Goal: Task Accomplishment & Management: Complete application form

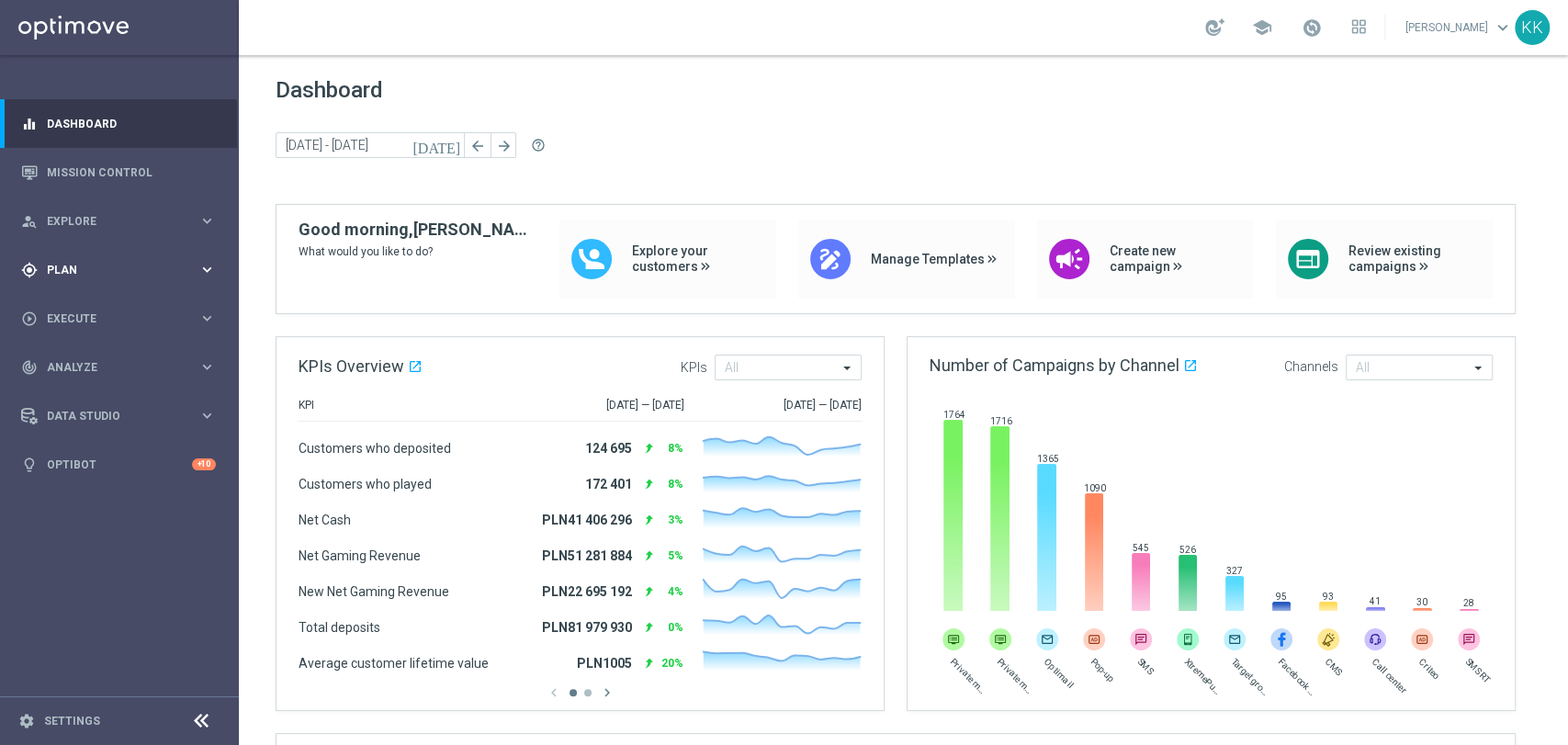
click at [103, 266] on span "Plan" at bounding box center [123, 270] width 152 height 11
click at [103, 307] on link "Target Groups" at bounding box center [119, 308] width 143 height 15
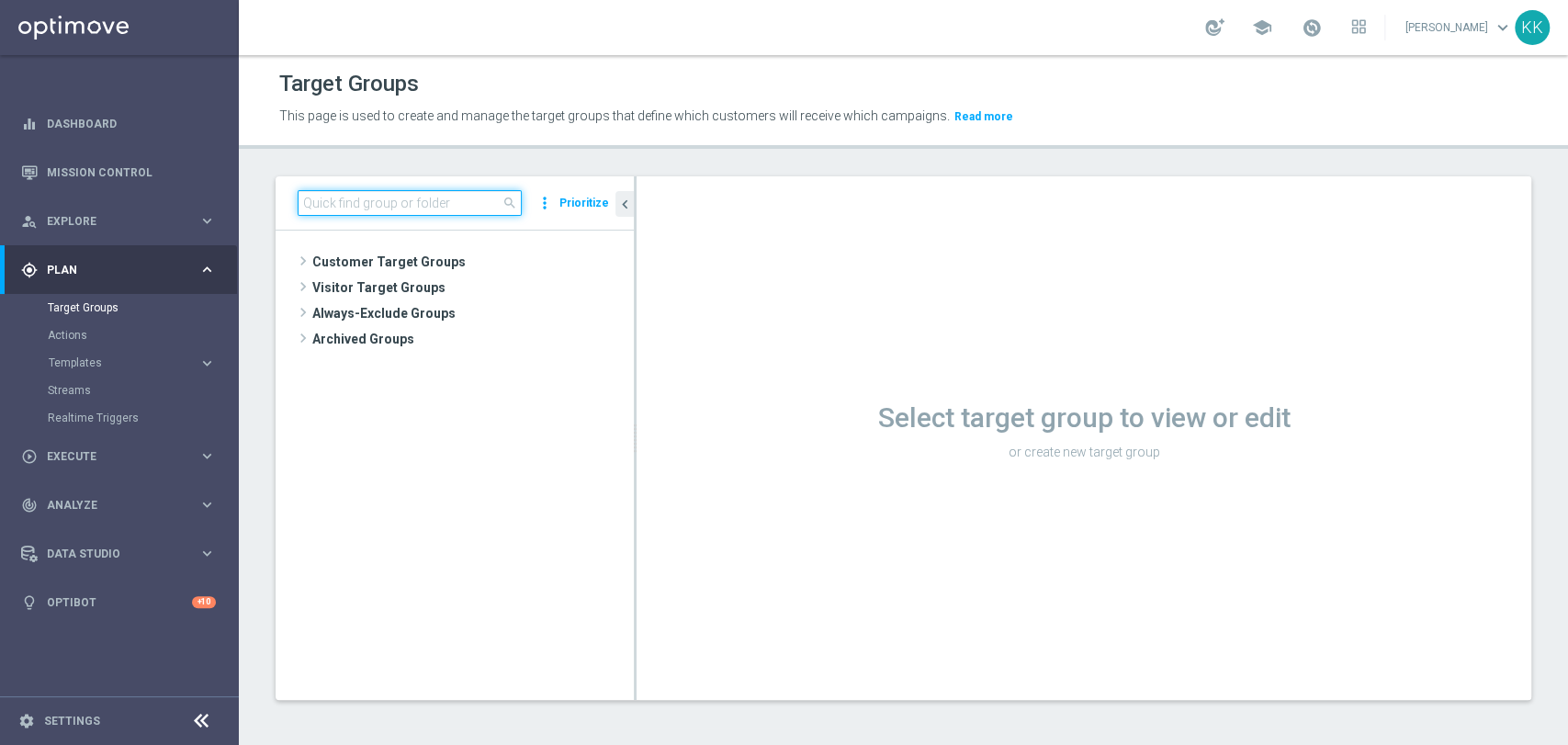
click at [457, 200] on input at bounding box center [409, 202] width 224 height 25
paste input "D_MIN-LOW_TARGET_CASHBACK_50% do 100 PLN_EPLW_260825_2"
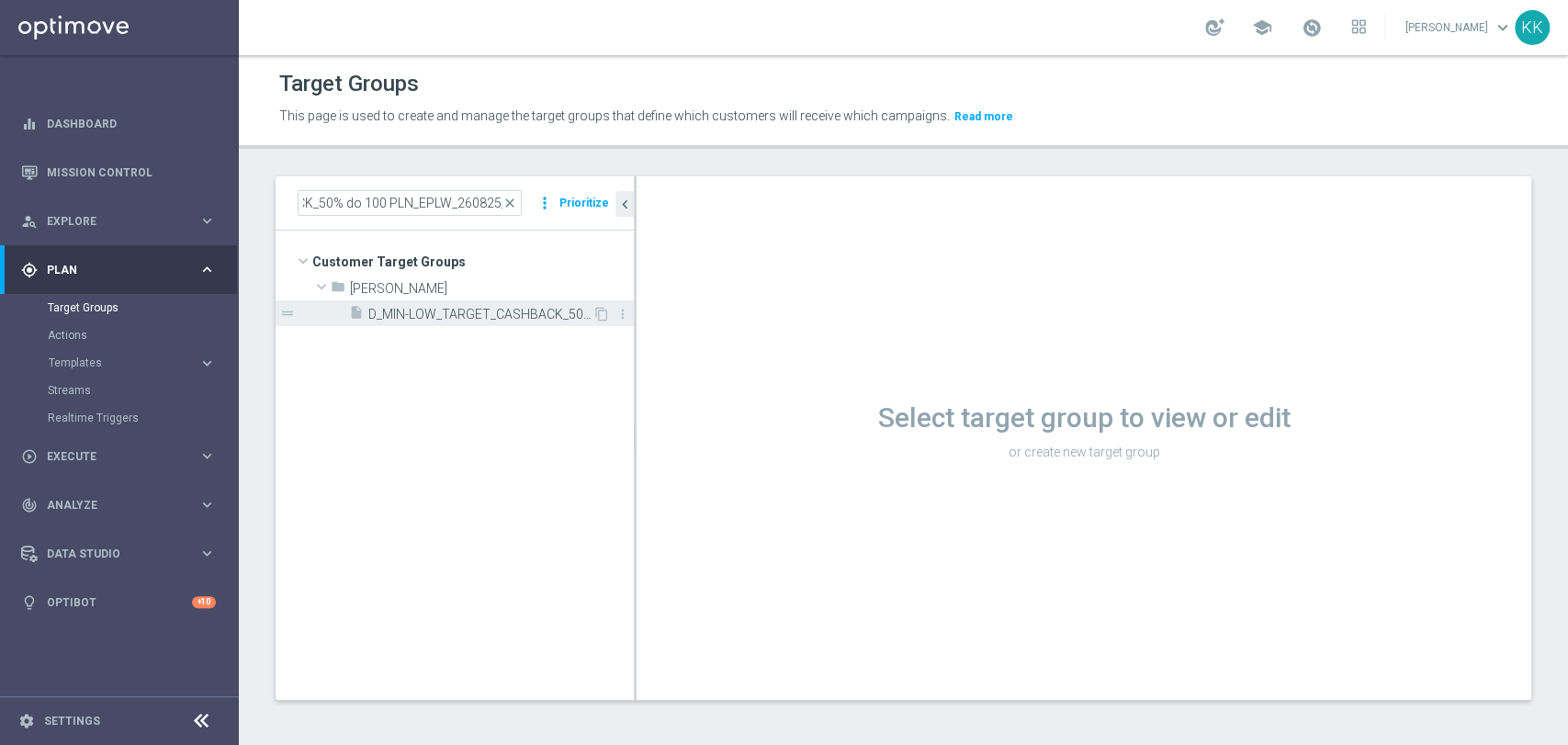
click at [461, 315] on span "D_MIN-LOW_TARGET_CASHBACK_50% do 100 PLN_EPLW_260825_2" at bounding box center [480, 314] width 224 height 16
click at [533, 319] on span "D_MIN-LOW_TARGET_CASHBACK_50% do 100 PLN_EPLW_260825_2" at bounding box center [480, 314] width 224 height 16
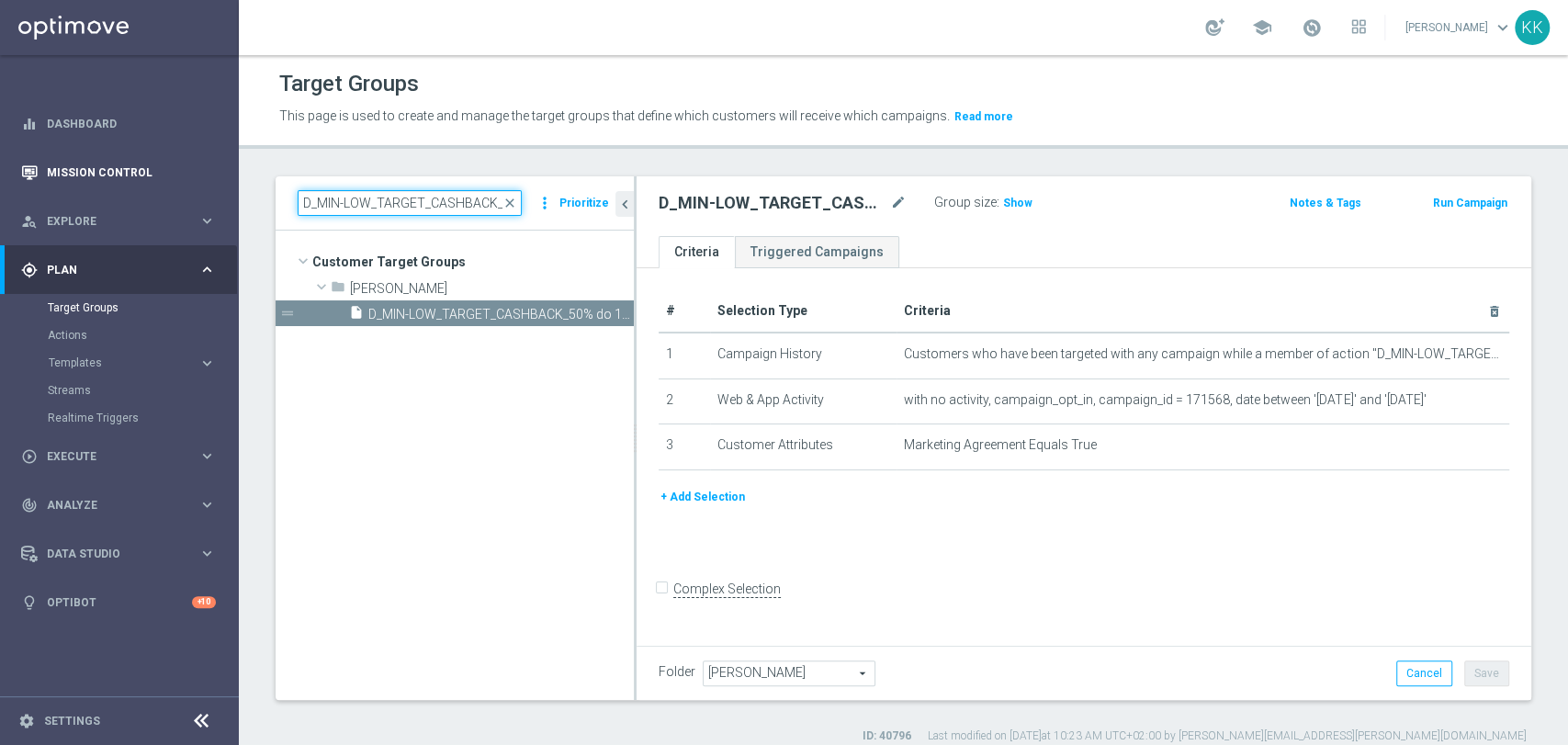
drag, startPoint x: 494, startPoint y: 206, endPoint x: 42, endPoint y: 153, distance: 455.1
click at [42, 153] on main "equalizer Dashboard Mission Control" at bounding box center [784, 372] width 1568 height 745
drag, startPoint x: 410, startPoint y: 204, endPoint x: 136, endPoint y: 171, distance: 276.0
click at [136, 171] on main "equalizer Dashboard Mission Control" at bounding box center [784, 372] width 1568 height 745
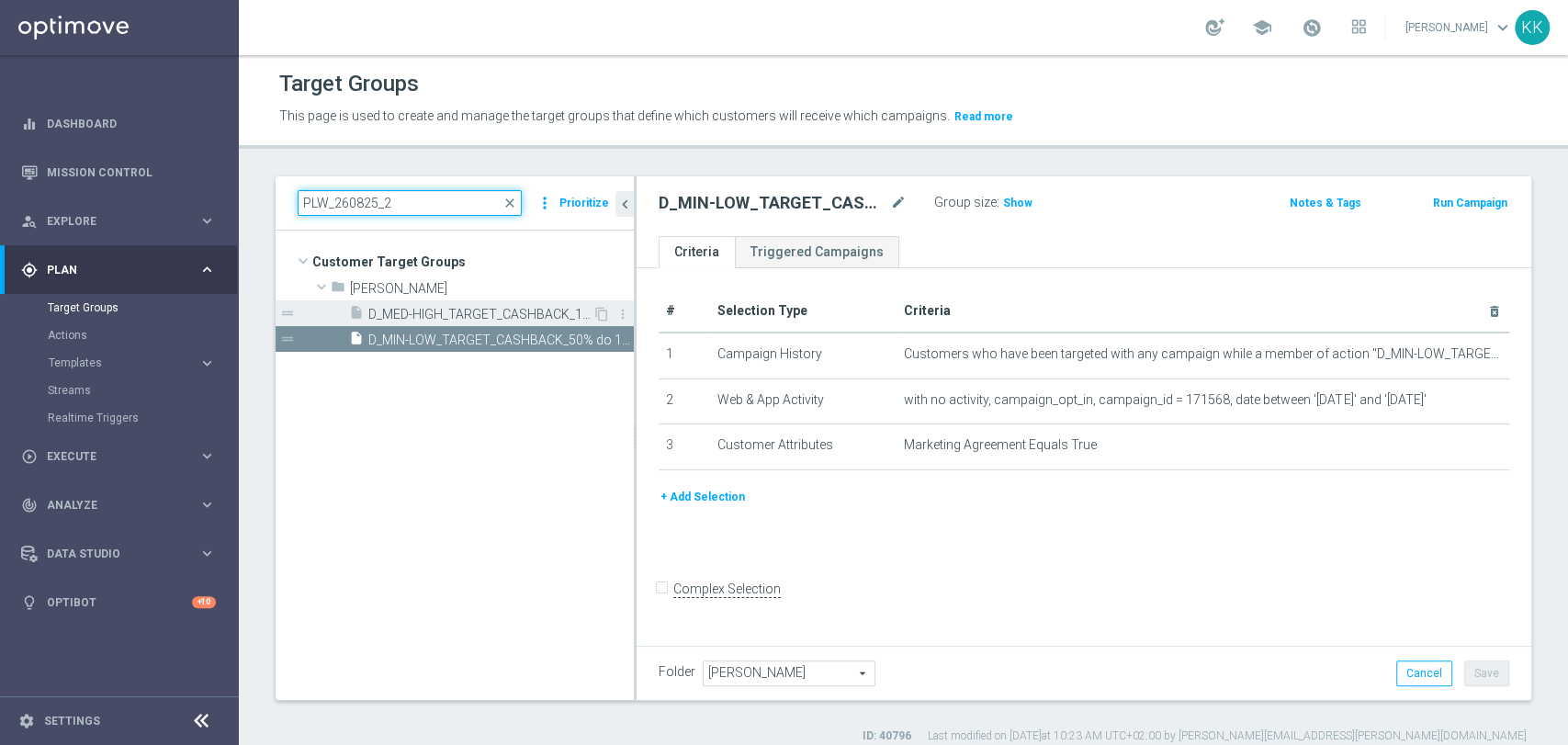
type input "PLW_260825_2"
click at [420, 312] on span "D_MED-HIGH_TARGET_CASHBACK_100% do 300 PLN_EPLW_260825_2" at bounding box center [480, 314] width 224 height 16
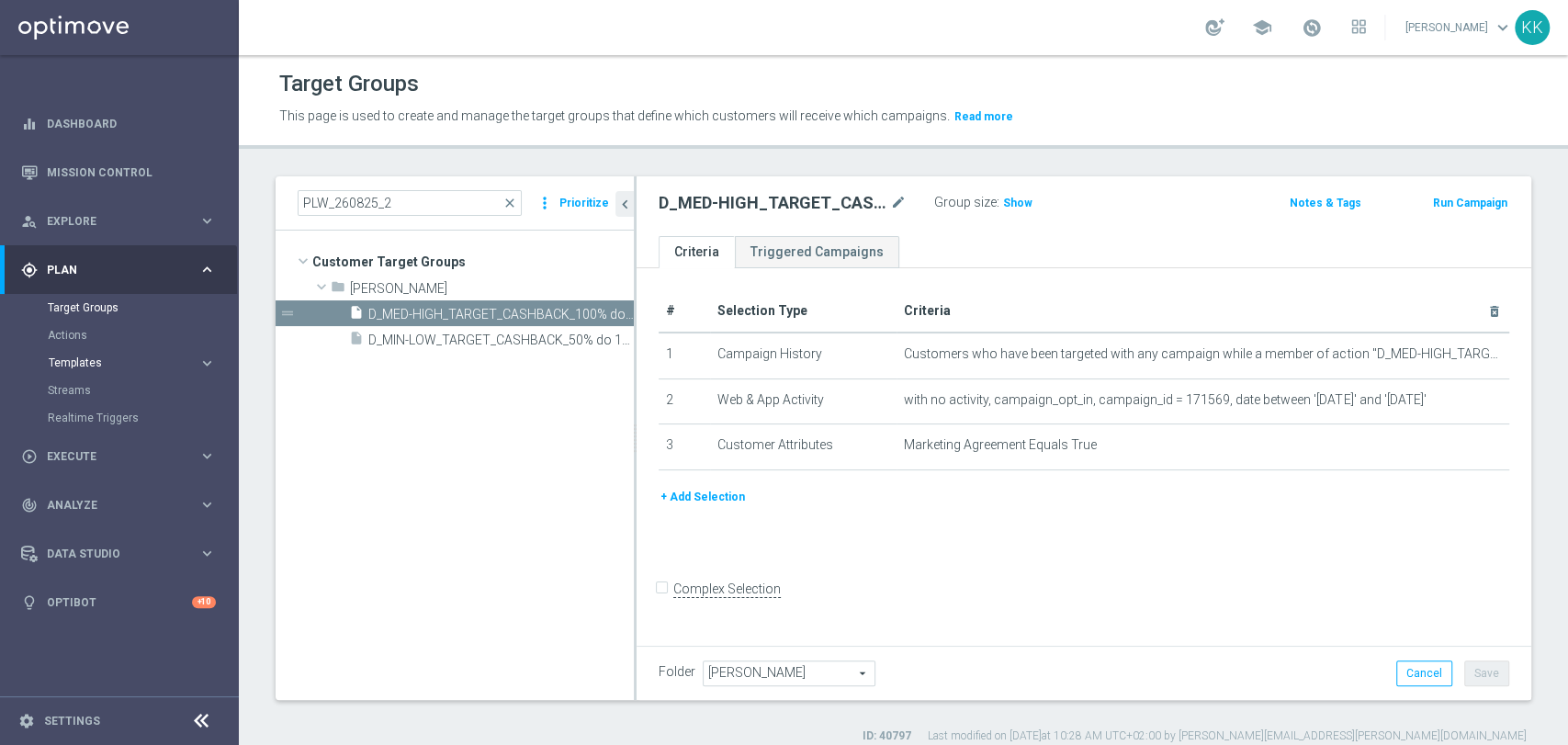
click at [132, 365] on span "Templates" at bounding box center [114, 363] width 131 height 11
click at [96, 397] on link "Optimail" at bounding box center [124, 391] width 134 height 15
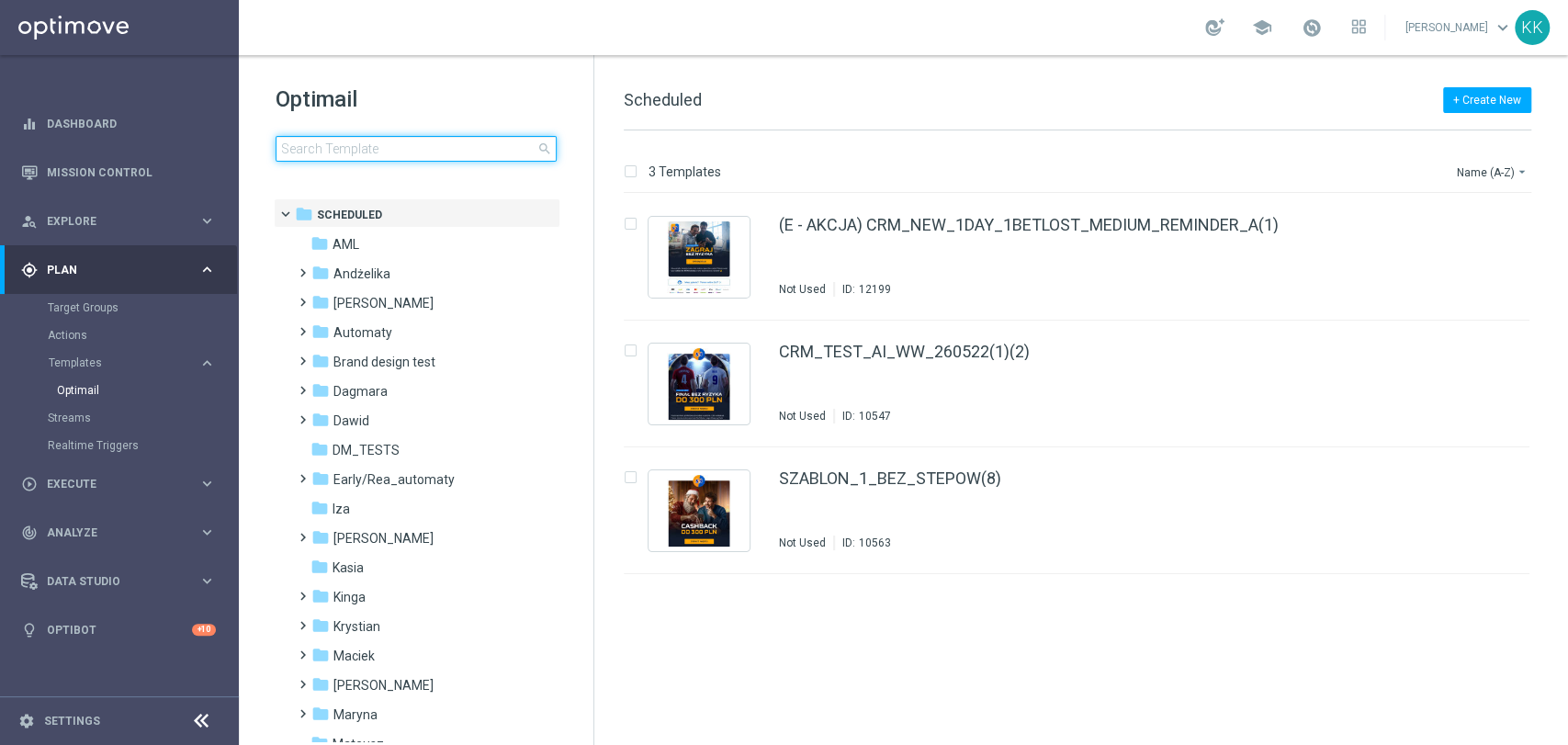
click at [316, 156] on input at bounding box center [416, 148] width 281 height 25
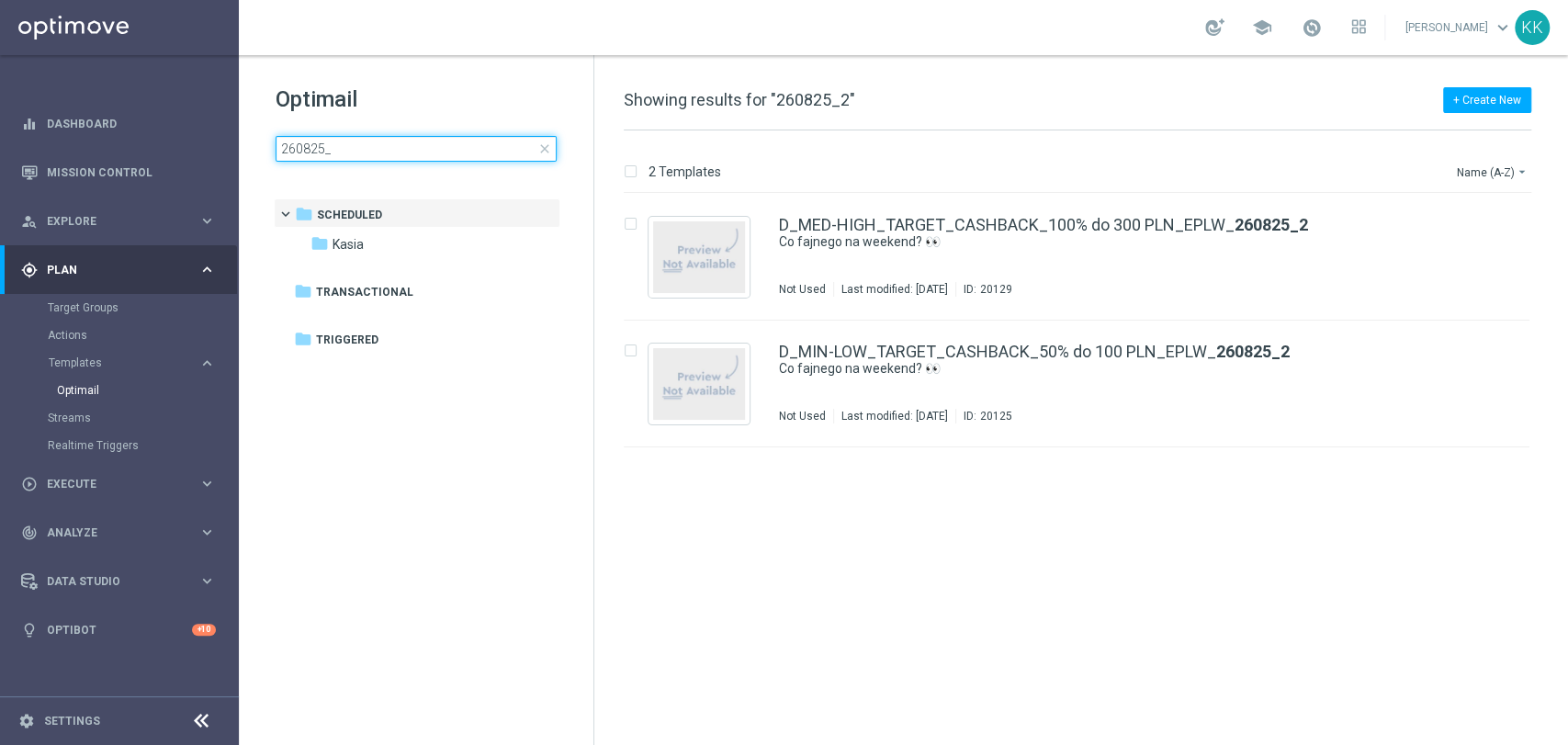
type input "260825_2"
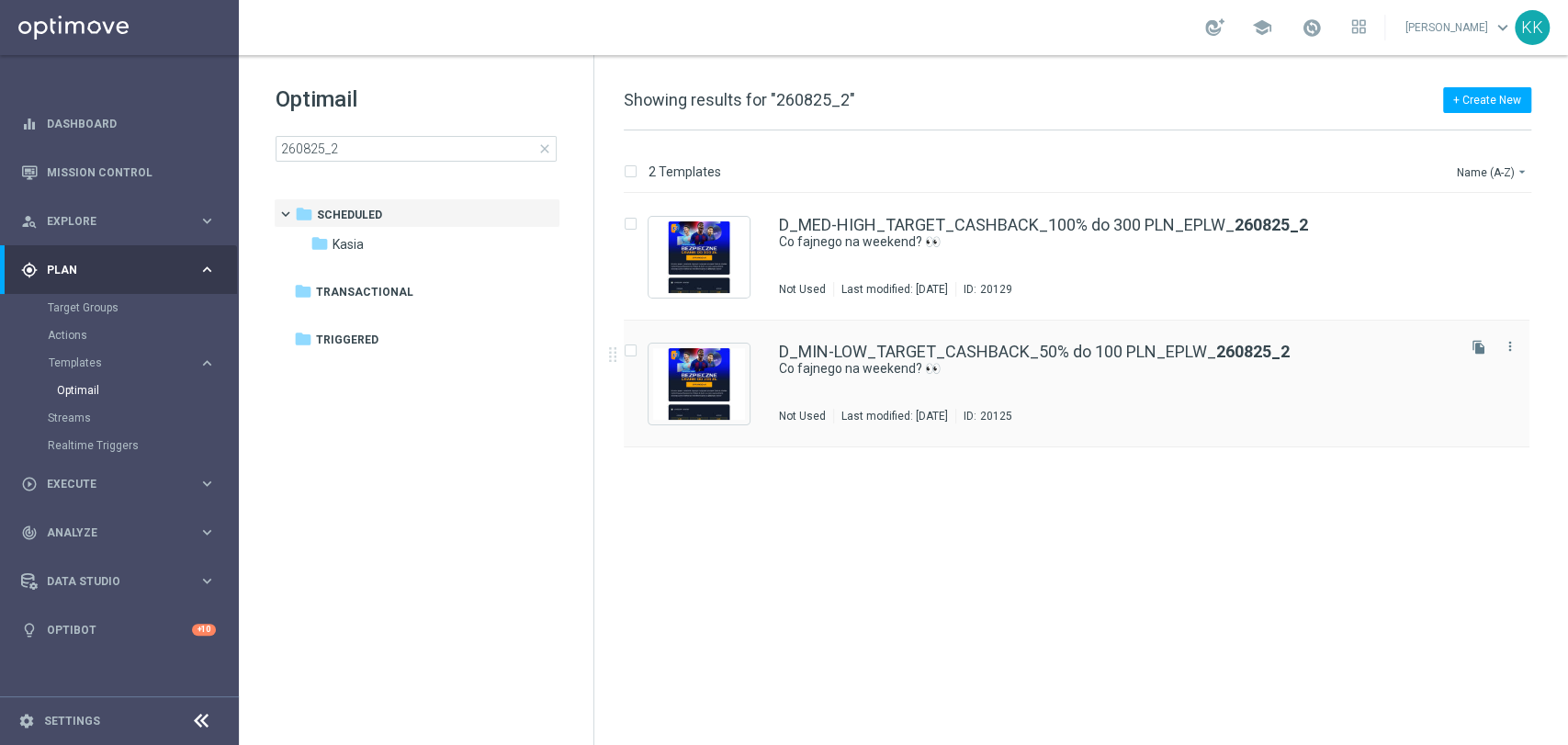
click at [837, 377] on div "D_MIN-LOW_TARGET_CASHBACK_50% do 100 PLN_EPLW_ 260825_2 Co fajnego na weekend? …" at bounding box center [1115, 383] width 673 height 80
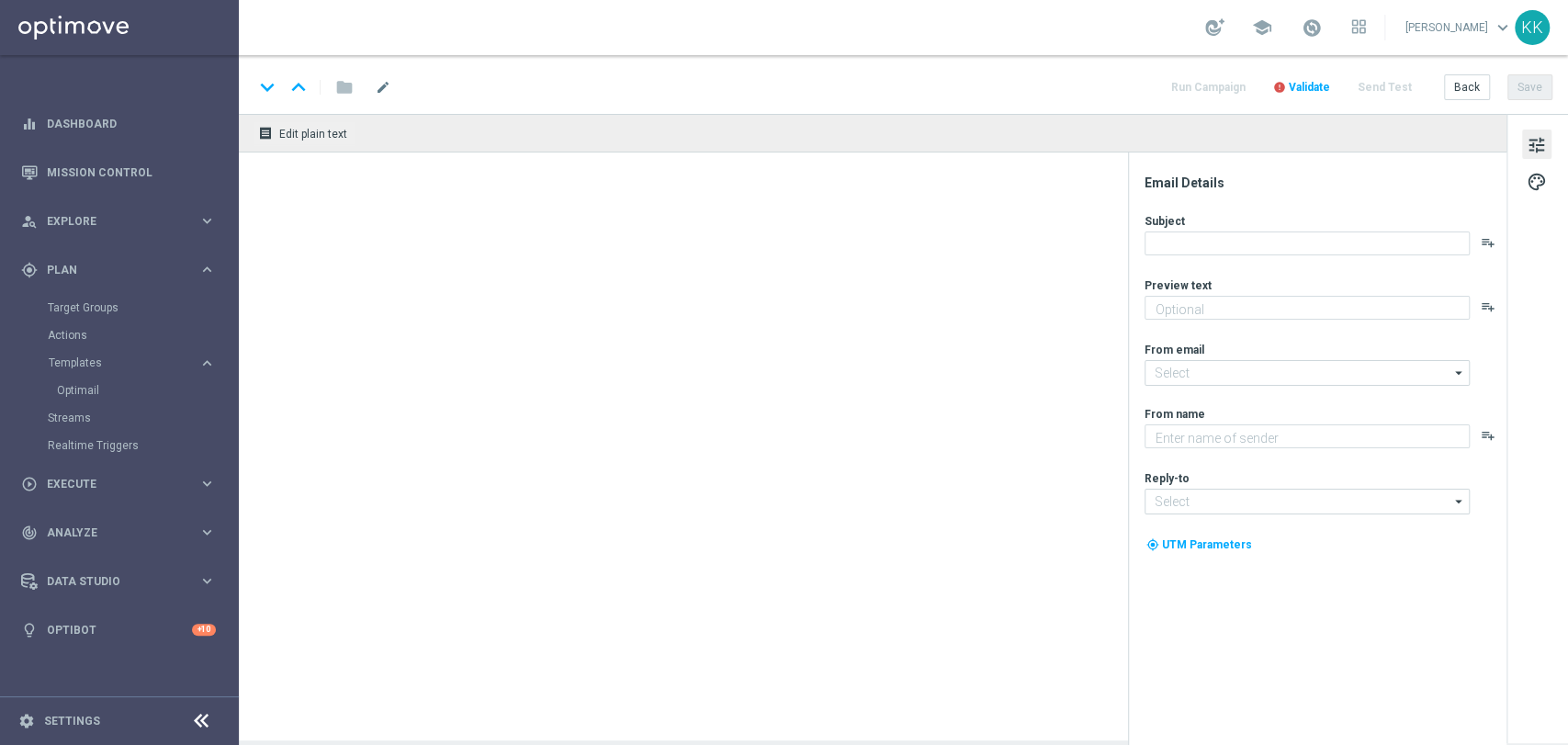
type textarea "Cashback do 100 zł 💥"
type input "[EMAIL_ADDRESS][DOMAIN_NAME]"
type textarea "STS"
type input "[EMAIL_ADDRESS][DOMAIN_NAME]"
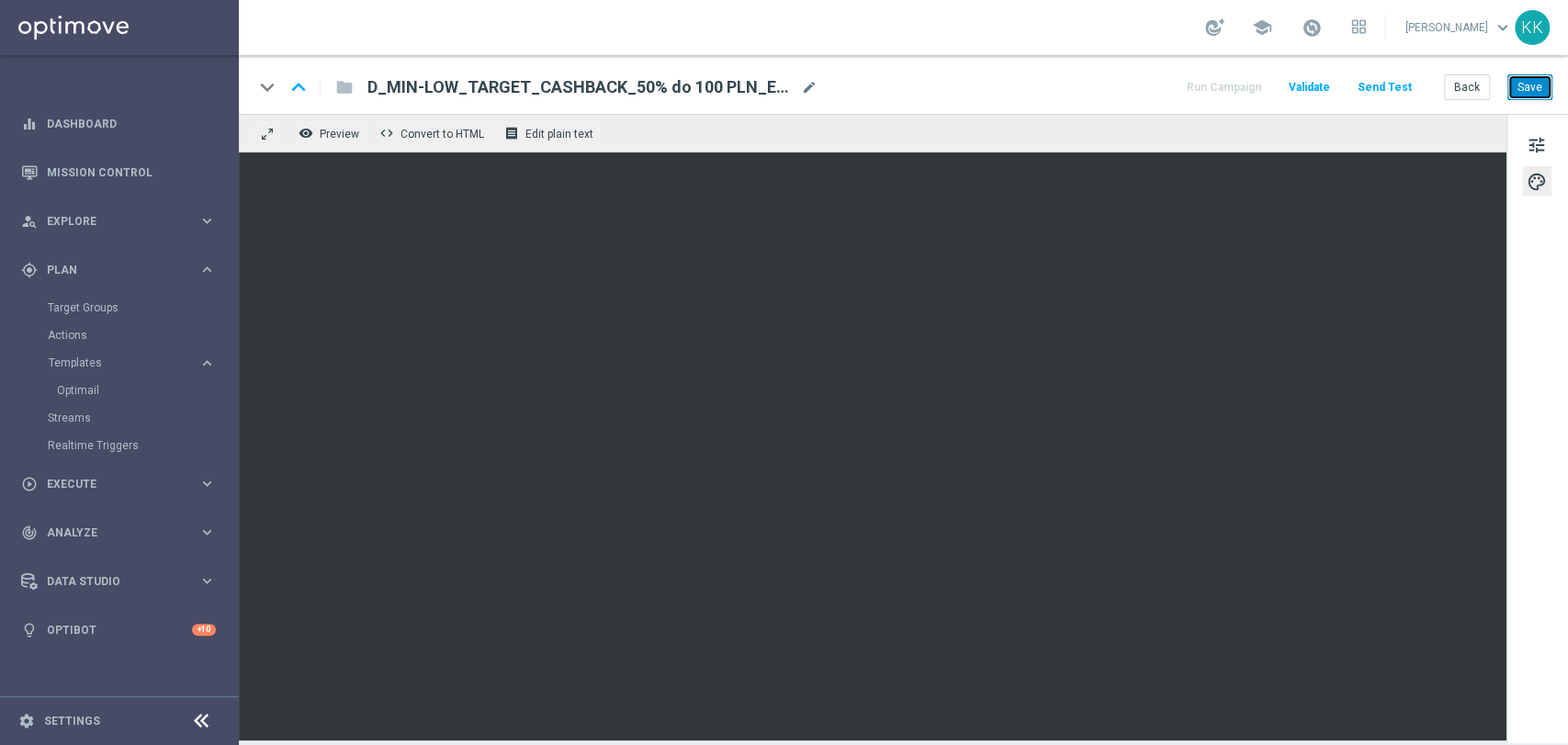
drag, startPoint x: 1529, startPoint y: 82, endPoint x: 1505, endPoint y: 125, distance: 49.2
click at [1529, 82] on button "Save" at bounding box center [1530, 86] width 45 height 25
click at [1490, 85] on div "Back Save" at bounding box center [1498, 86] width 109 height 25
click at [1486, 85] on button "Back" at bounding box center [1466, 86] width 46 height 25
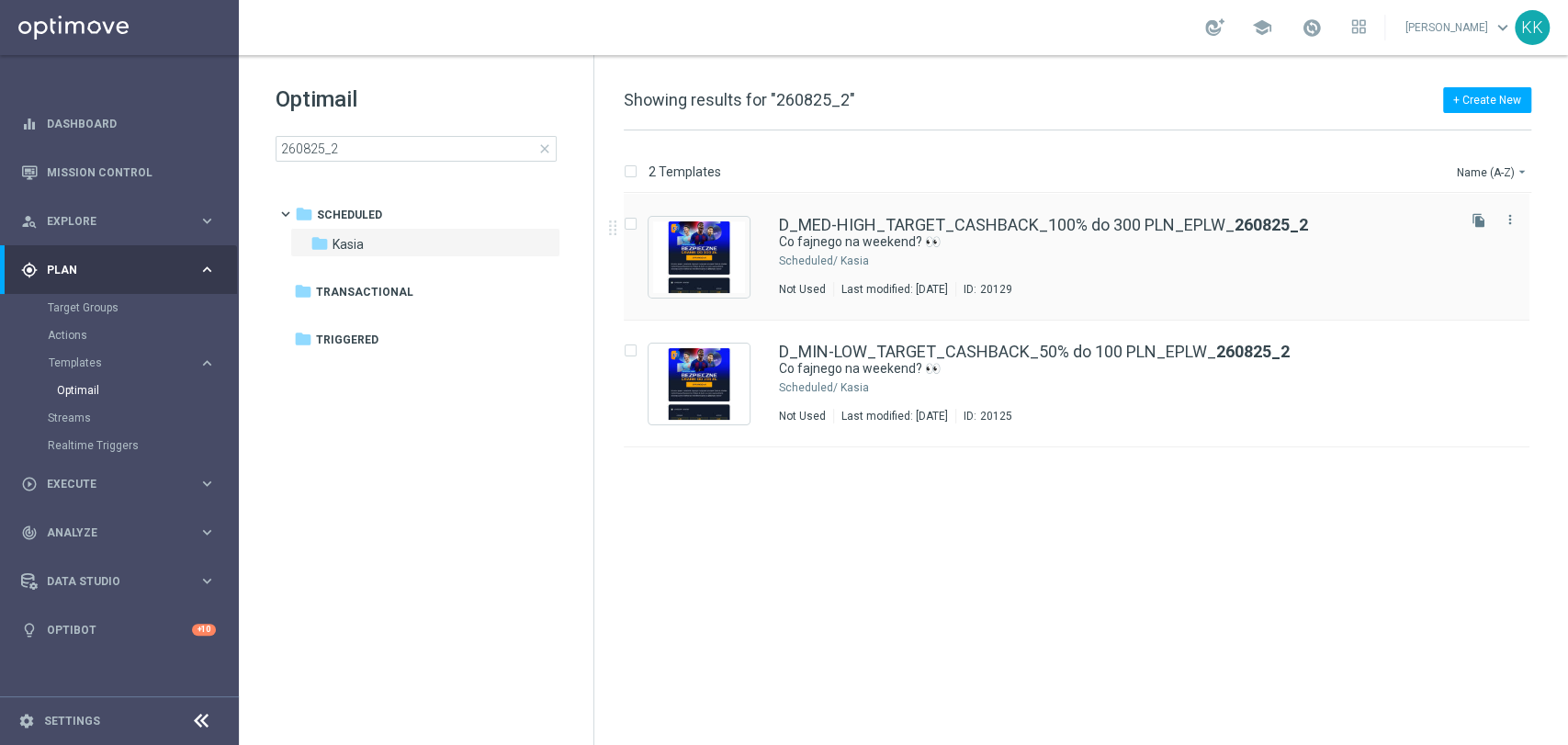
click at [1028, 278] on div "D_MED-HIGH_TARGET_CASHBACK_100% do 300 PLN_EPLW_ 260825_2 Co fajnego na weekend…" at bounding box center [1115, 256] width 673 height 80
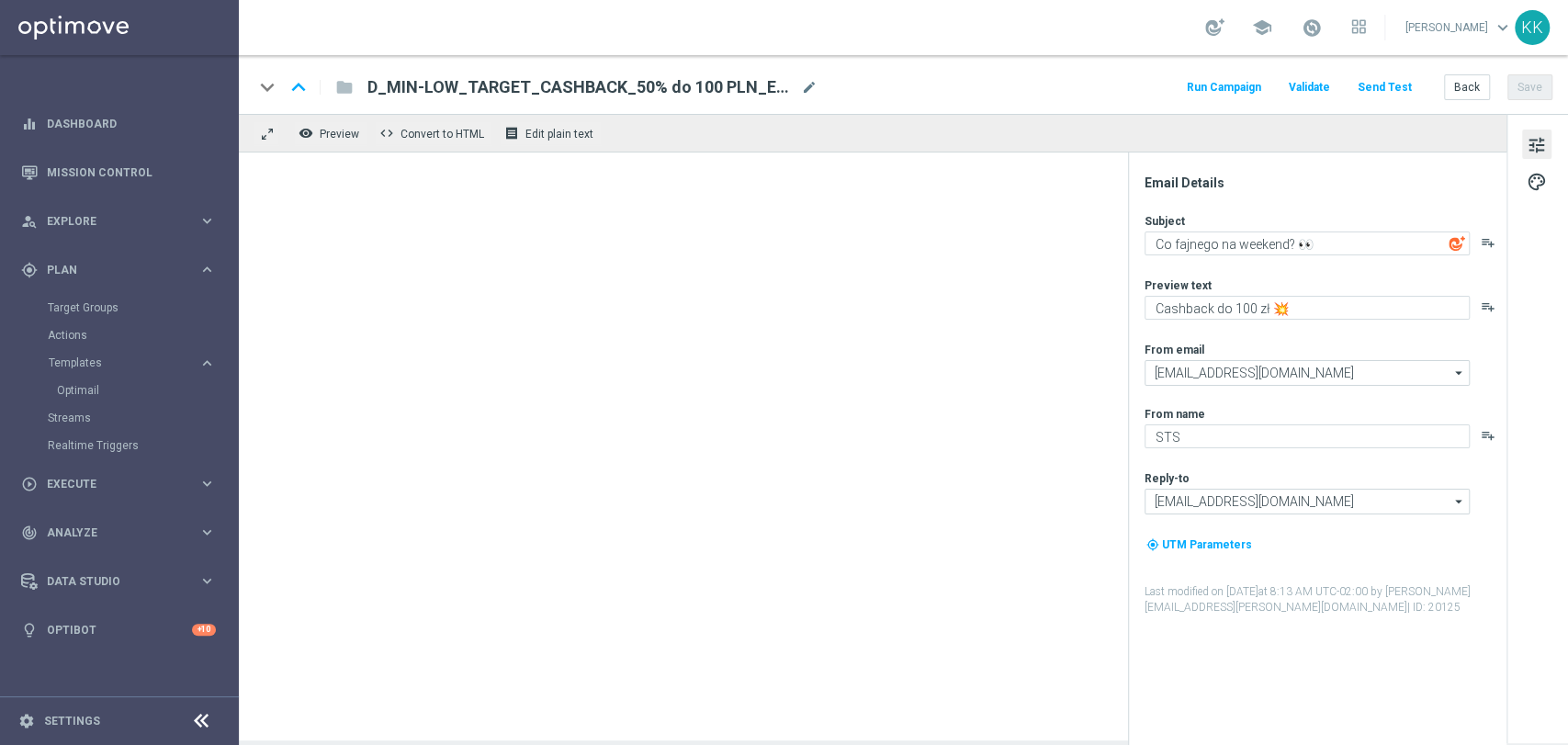
type textarea "Cashback do 300 zł 💥"
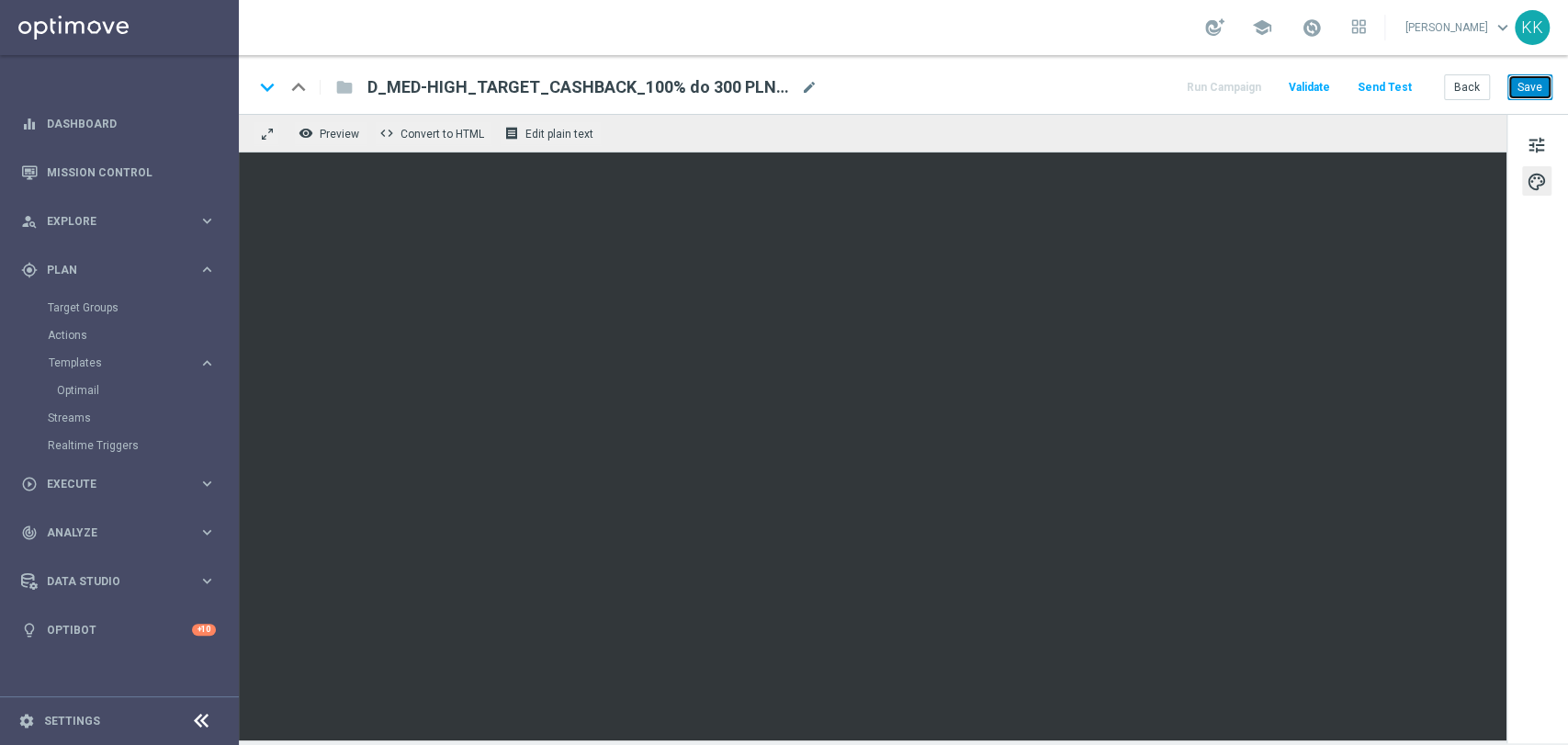
click at [1541, 85] on button "Save" at bounding box center [1530, 86] width 45 height 25
click at [82, 340] on link "Actions" at bounding box center [119, 335] width 143 height 15
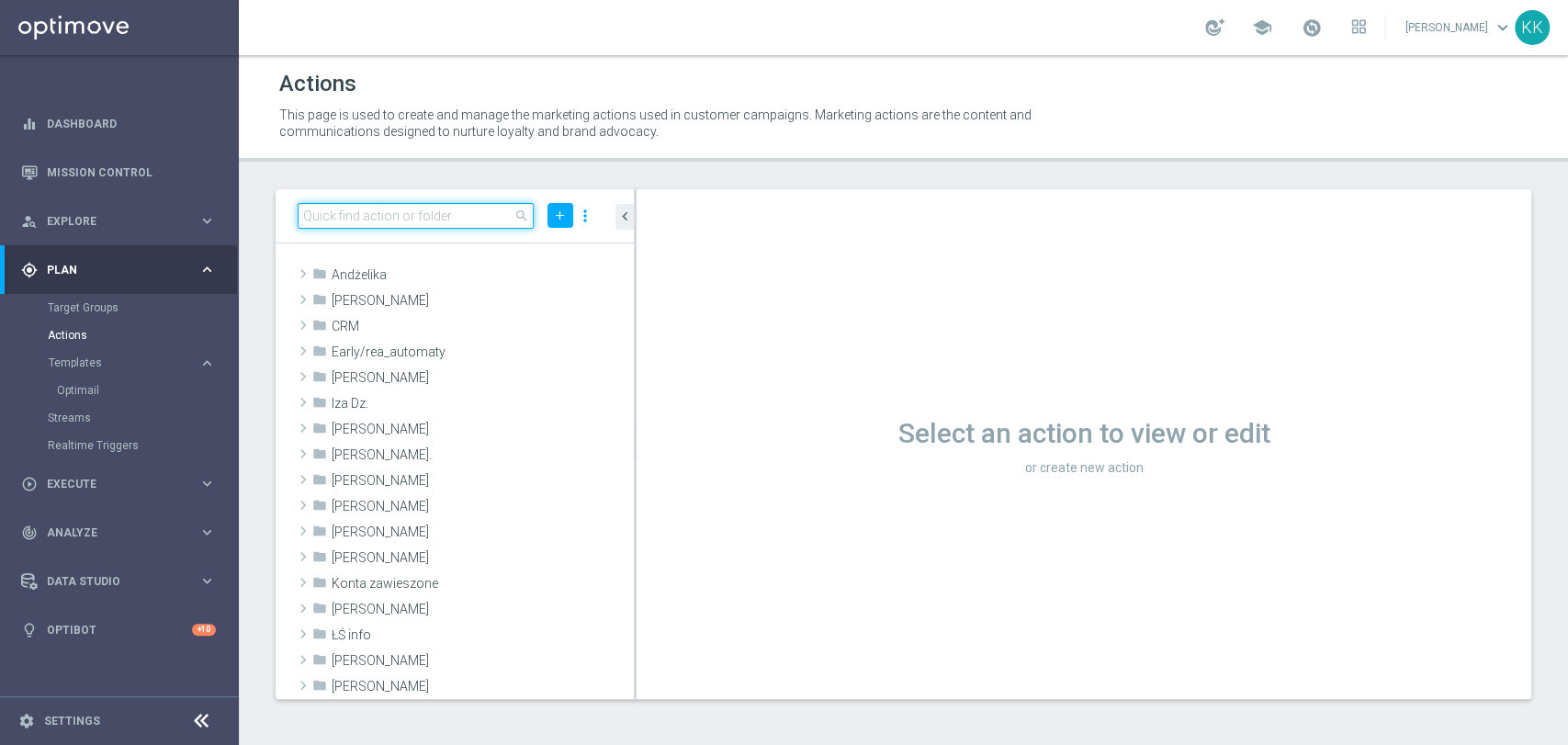
click at [376, 209] on input at bounding box center [416, 216] width 236 height 25
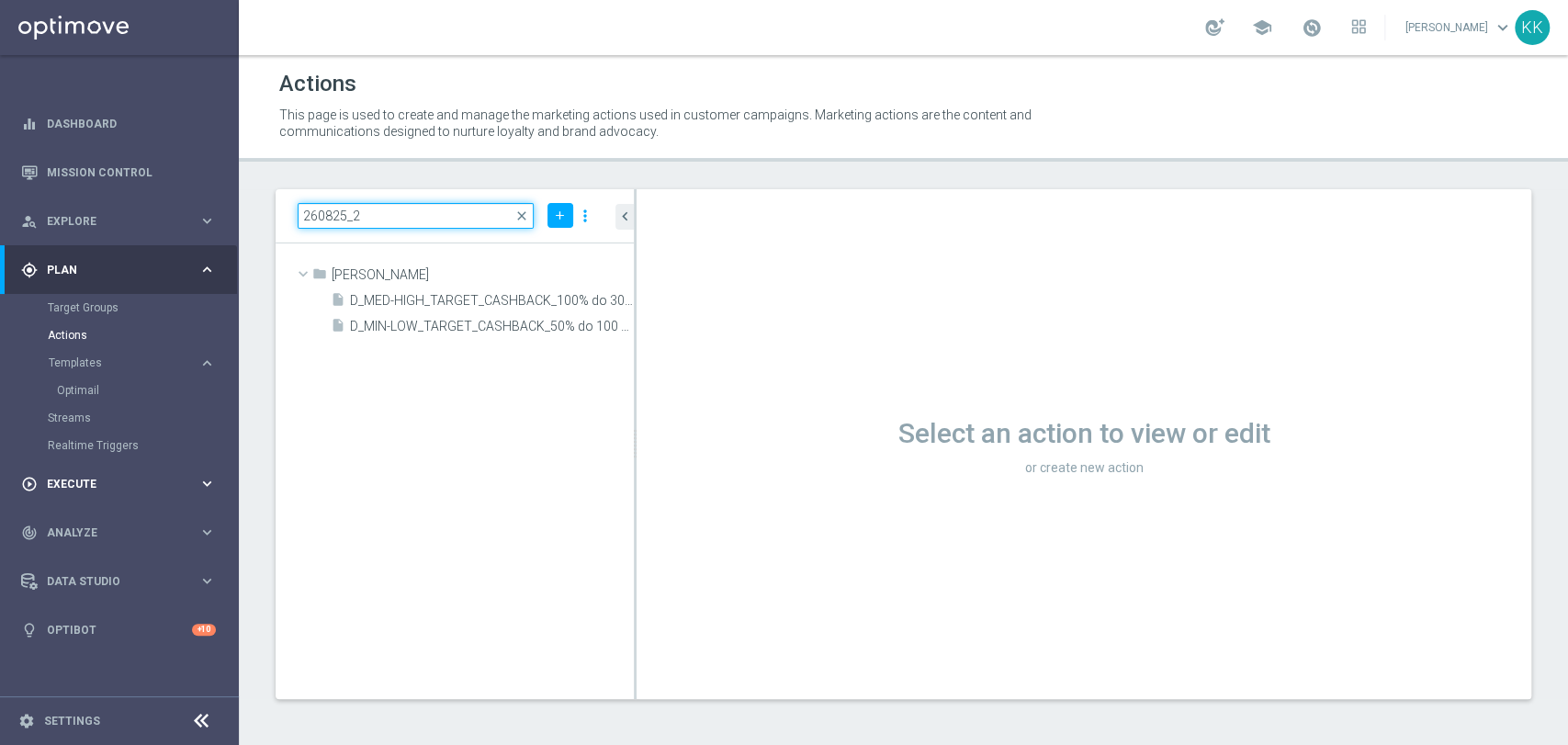
type input "260825_2"
click at [150, 484] on span "Execute" at bounding box center [123, 484] width 152 height 11
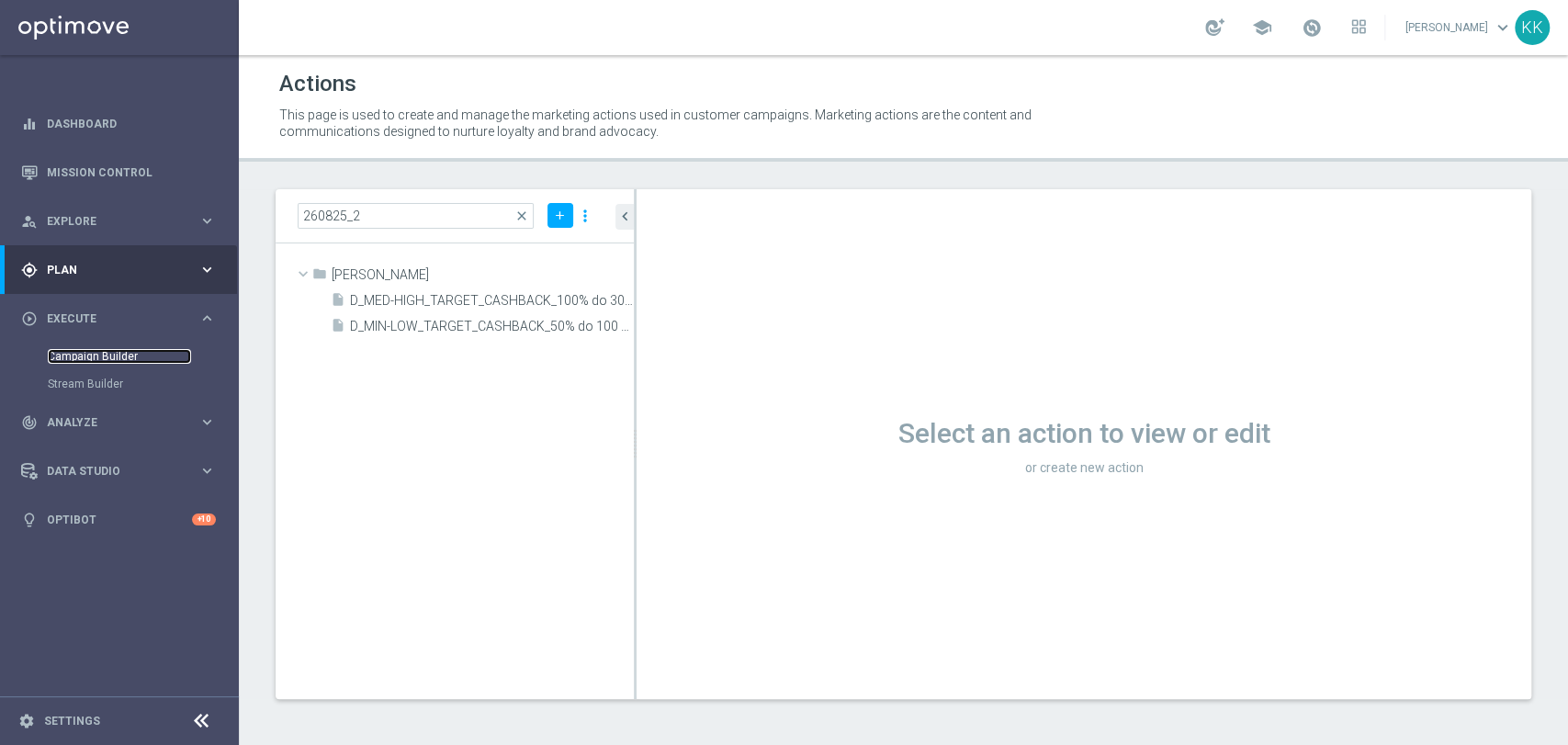
click at [101, 352] on link "Campaign Builder" at bounding box center [119, 357] width 143 height 15
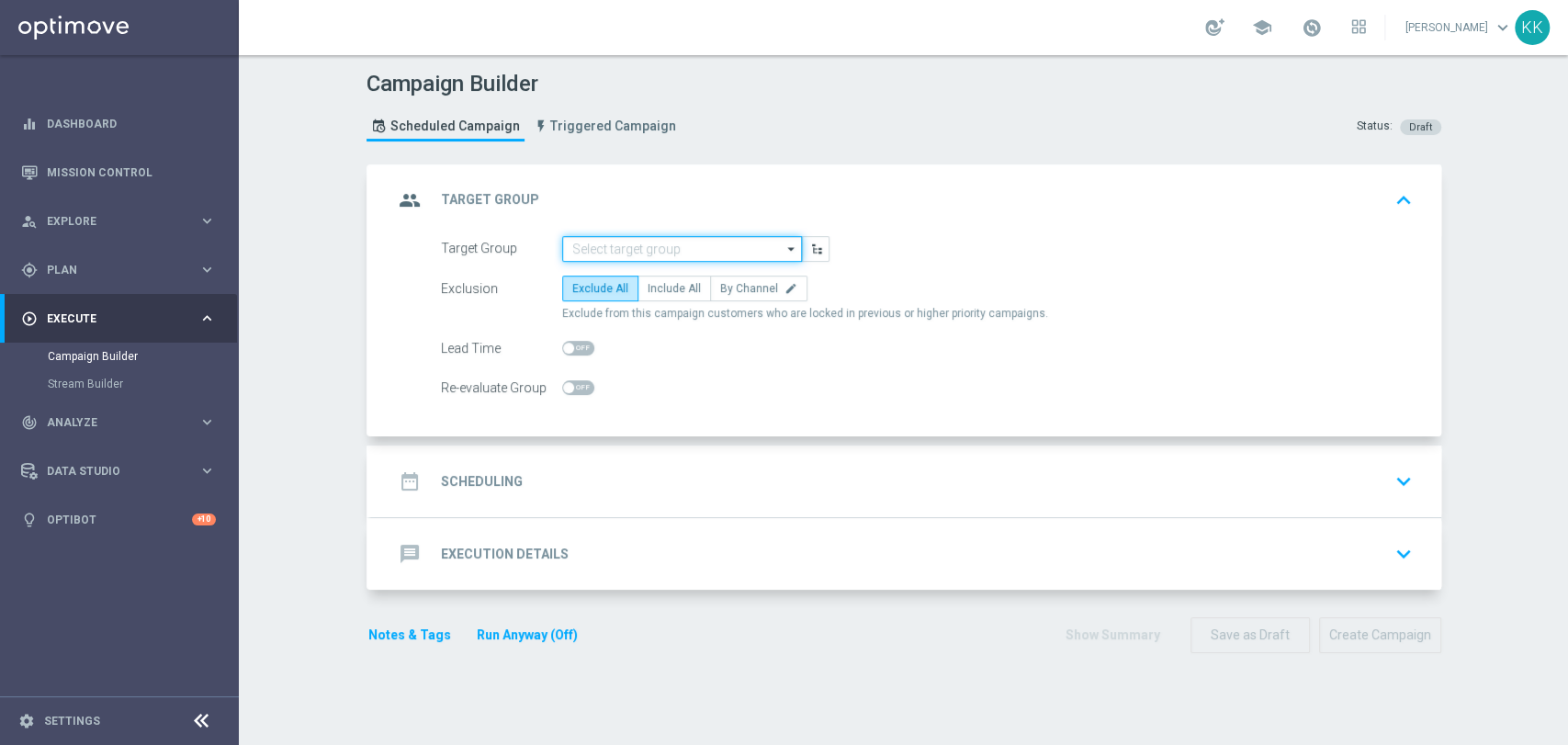
click at [693, 259] on input at bounding box center [682, 248] width 240 height 25
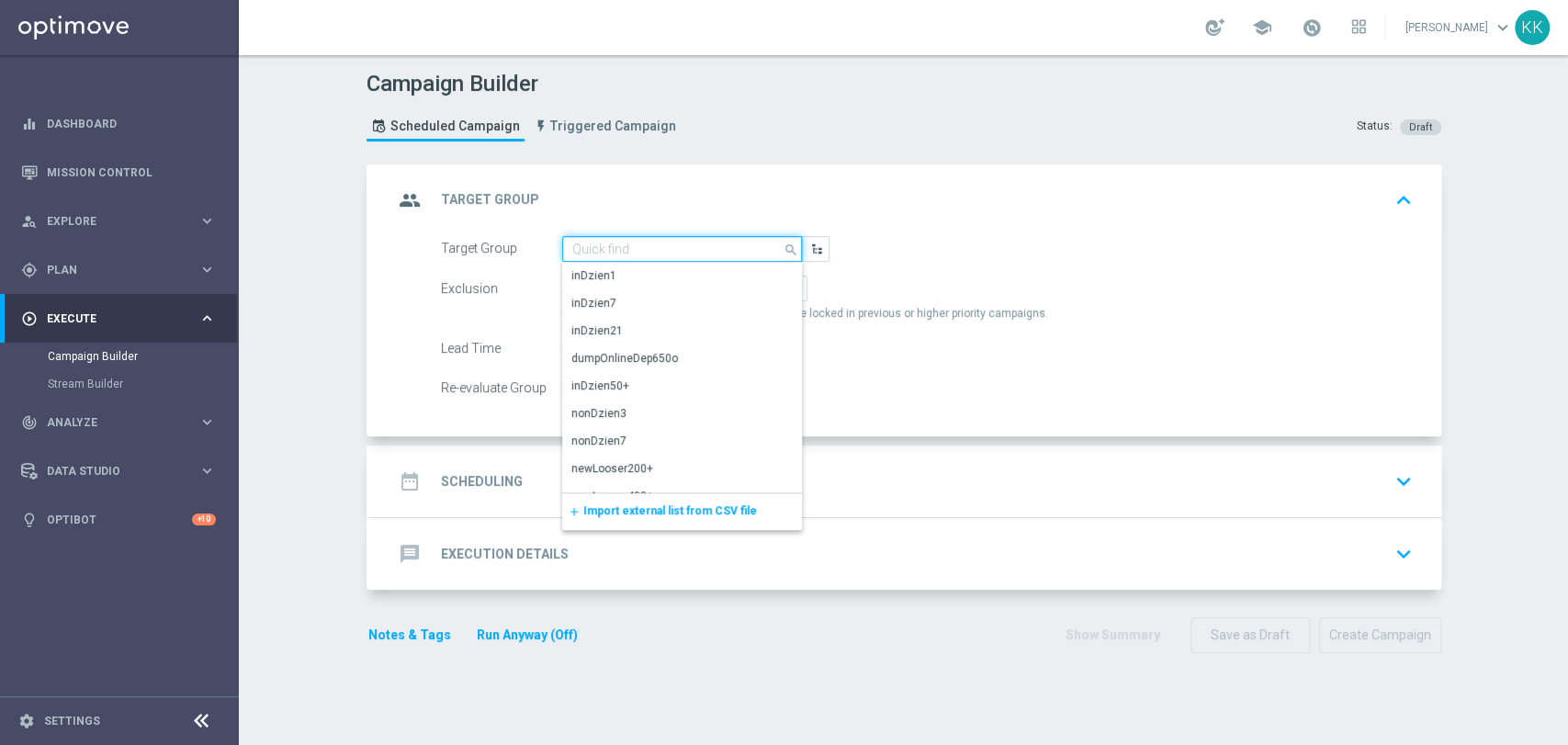
paste input "D_MIN-LOW_TARGET_CASHBACK_50% do 100 PLN_EPLW_260825_2"
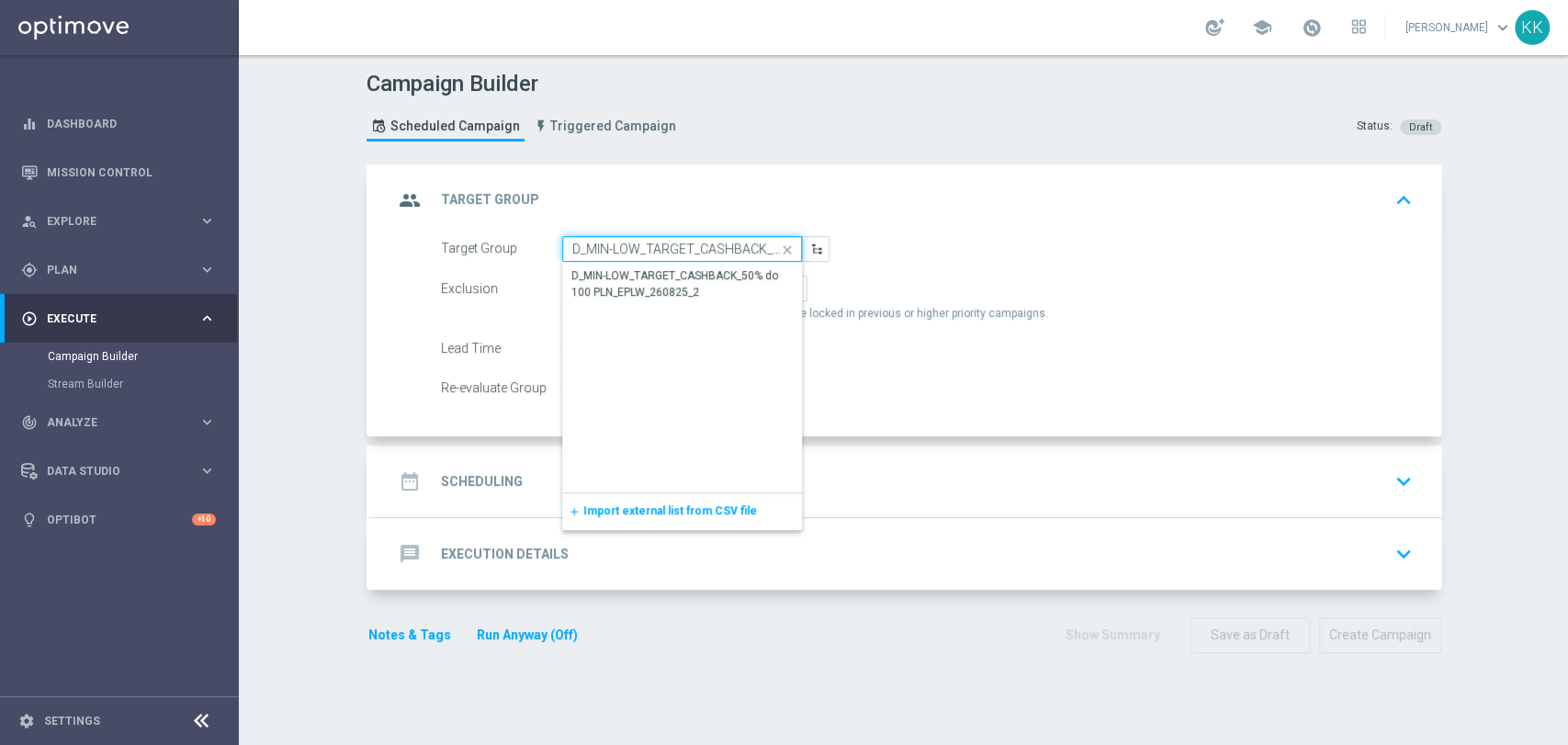
scroll to position [0, 177]
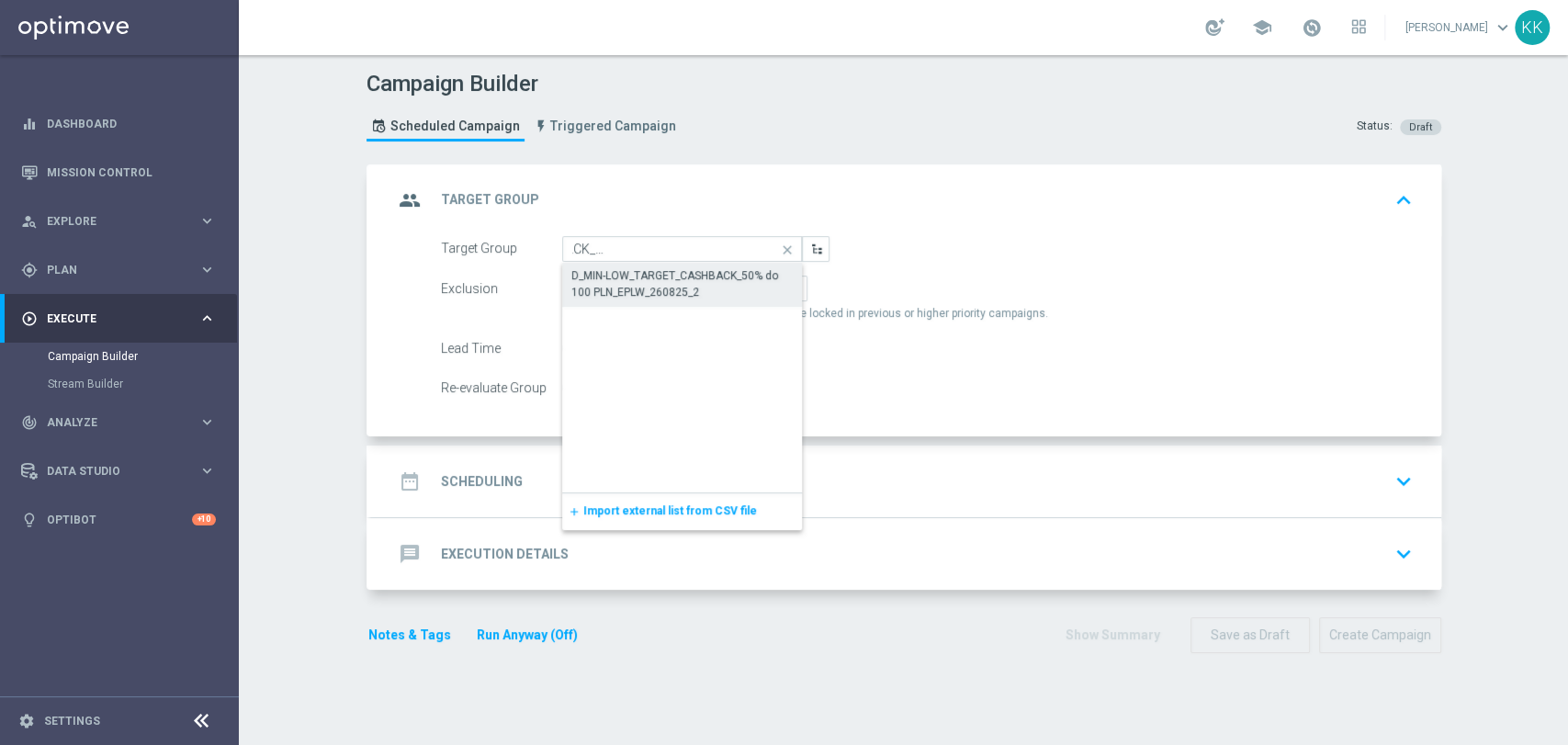
click at [681, 287] on div "D_MIN-LOW_TARGET_CASHBACK_50% do 100 PLN_EPLW_260825_2" at bounding box center [682, 283] width 222 height 33
type input "D_MIN-LOW_TARGET_CASHBACK_50% do 100 PLN_EPLW_260825_2"
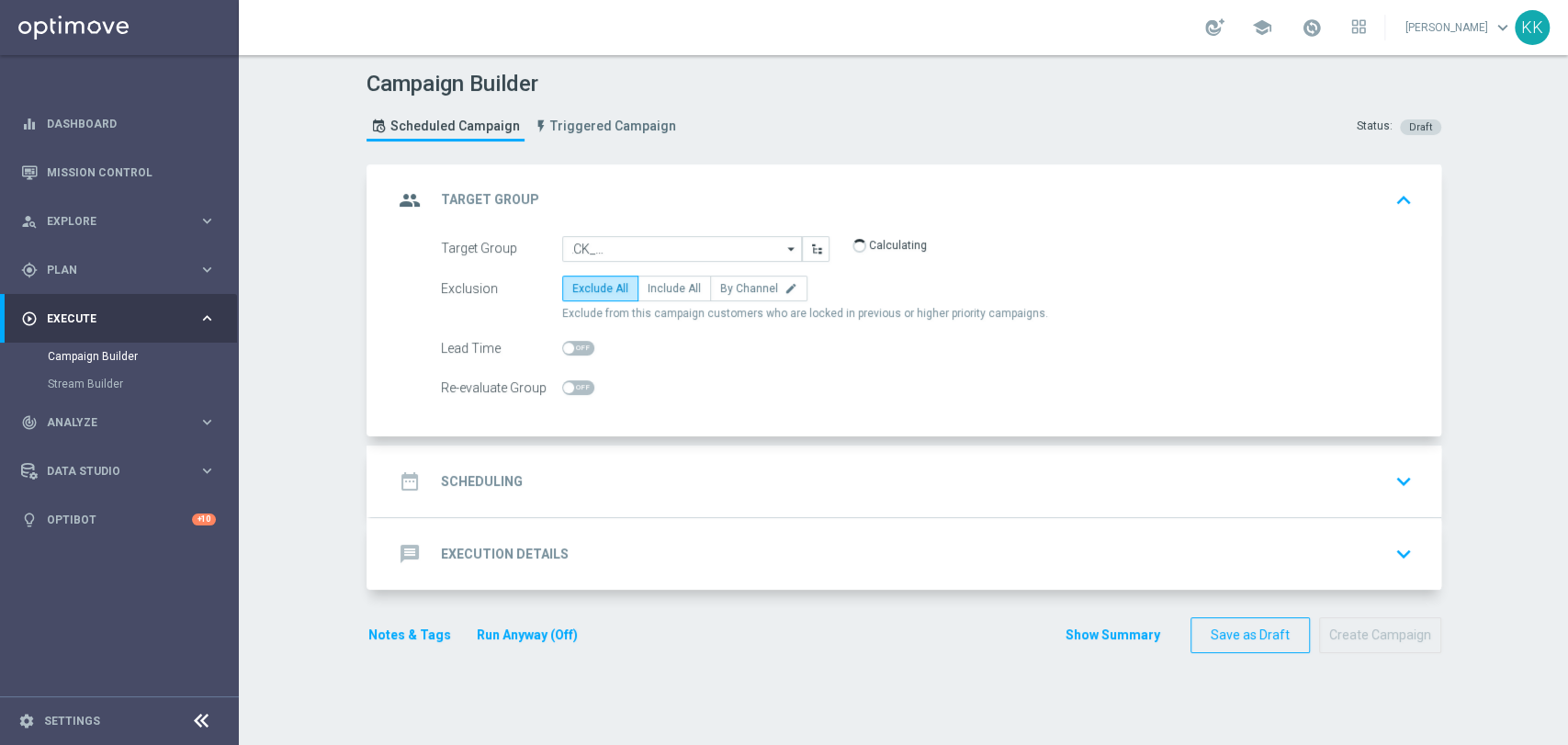
scroll to position [0, 0]
click at [643, 294] on label "Include All" at bounding box center [673, 288] width 73 height 25
click at [647, 294] on input "Include All" at bounding box center [653, 291] width 12 height 12
radio input "true"
click at [574, 382] on span at bounding box center [578, 388] width 32 height 15
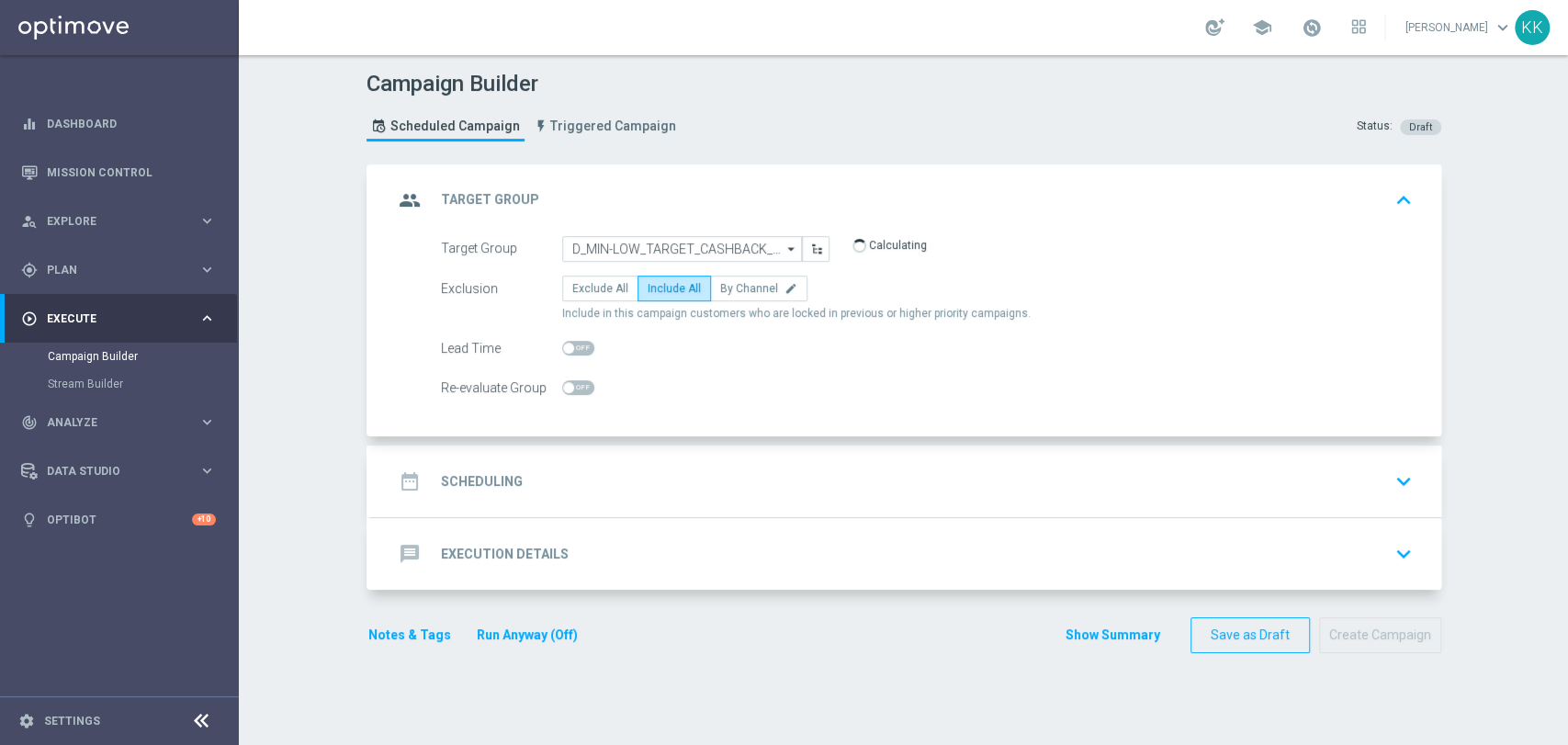
click at [574, 382] on input "checkbox" at bounding box center [578, 388] width 32 height 15
checkbox input "true"
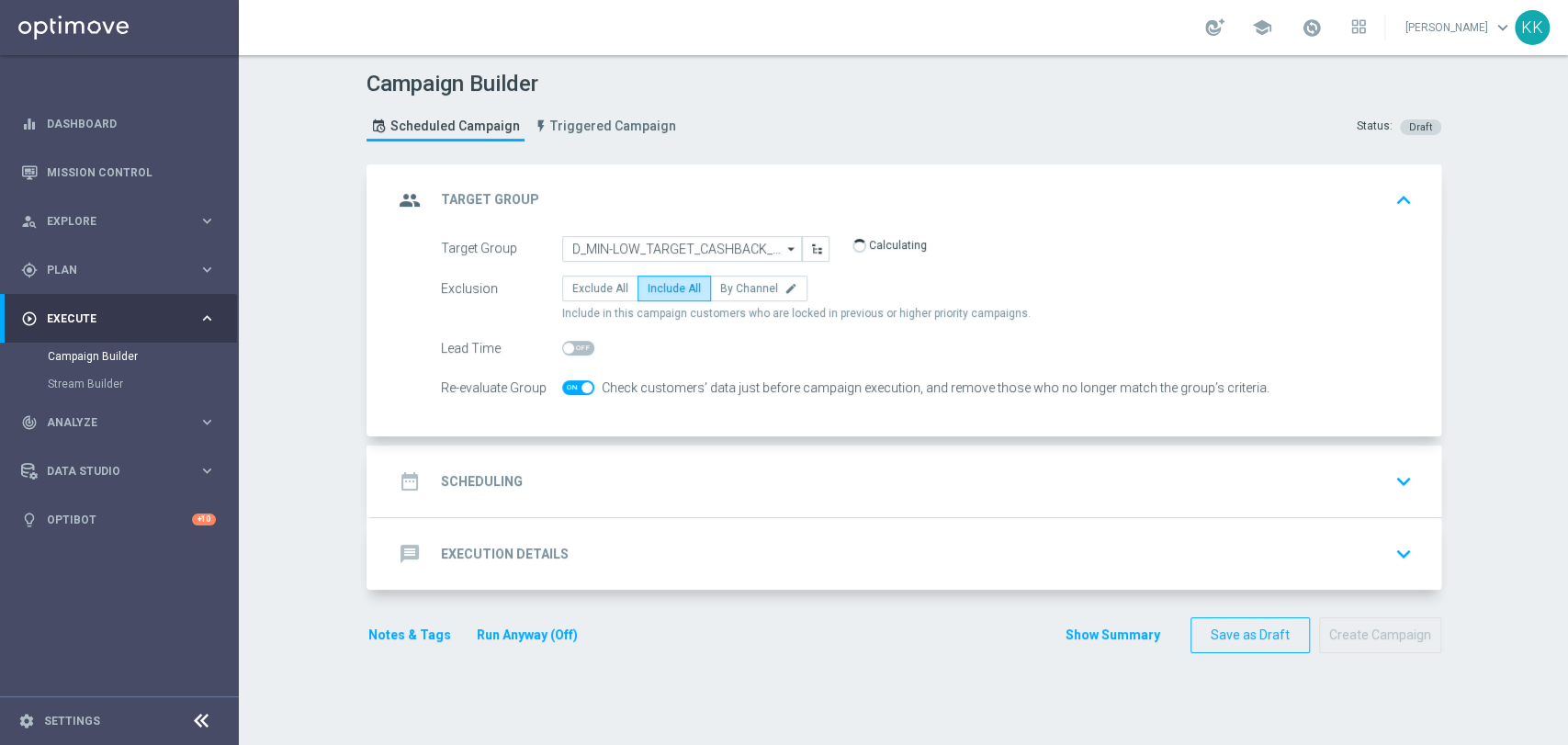
click at [851, 465] on div "date_range Scheduling keyboard_arrow_down" at bounding box center [906, 481] width 1026 height 35
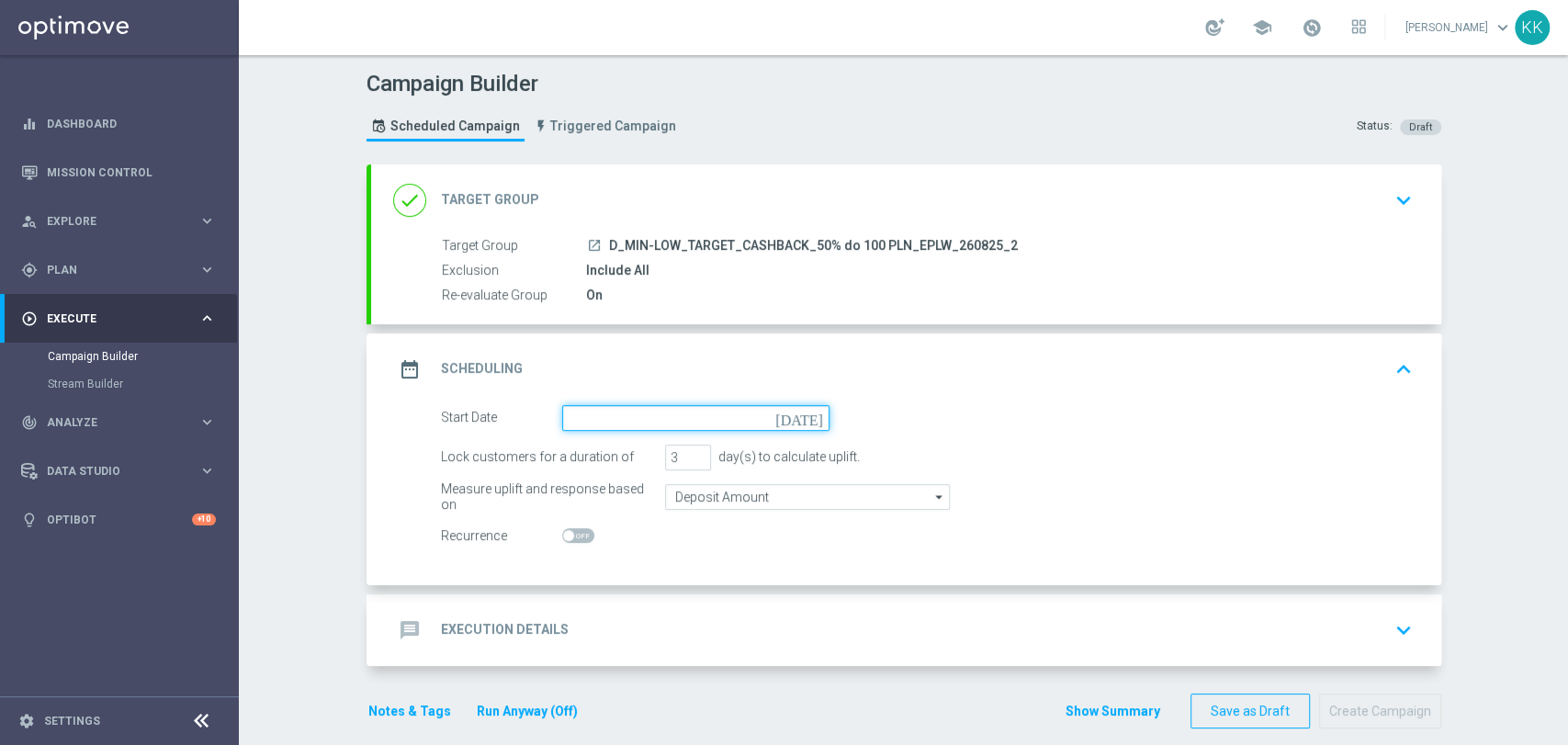
click at [645, 414] on input at bounding box center [695, 417] width 267 height 25
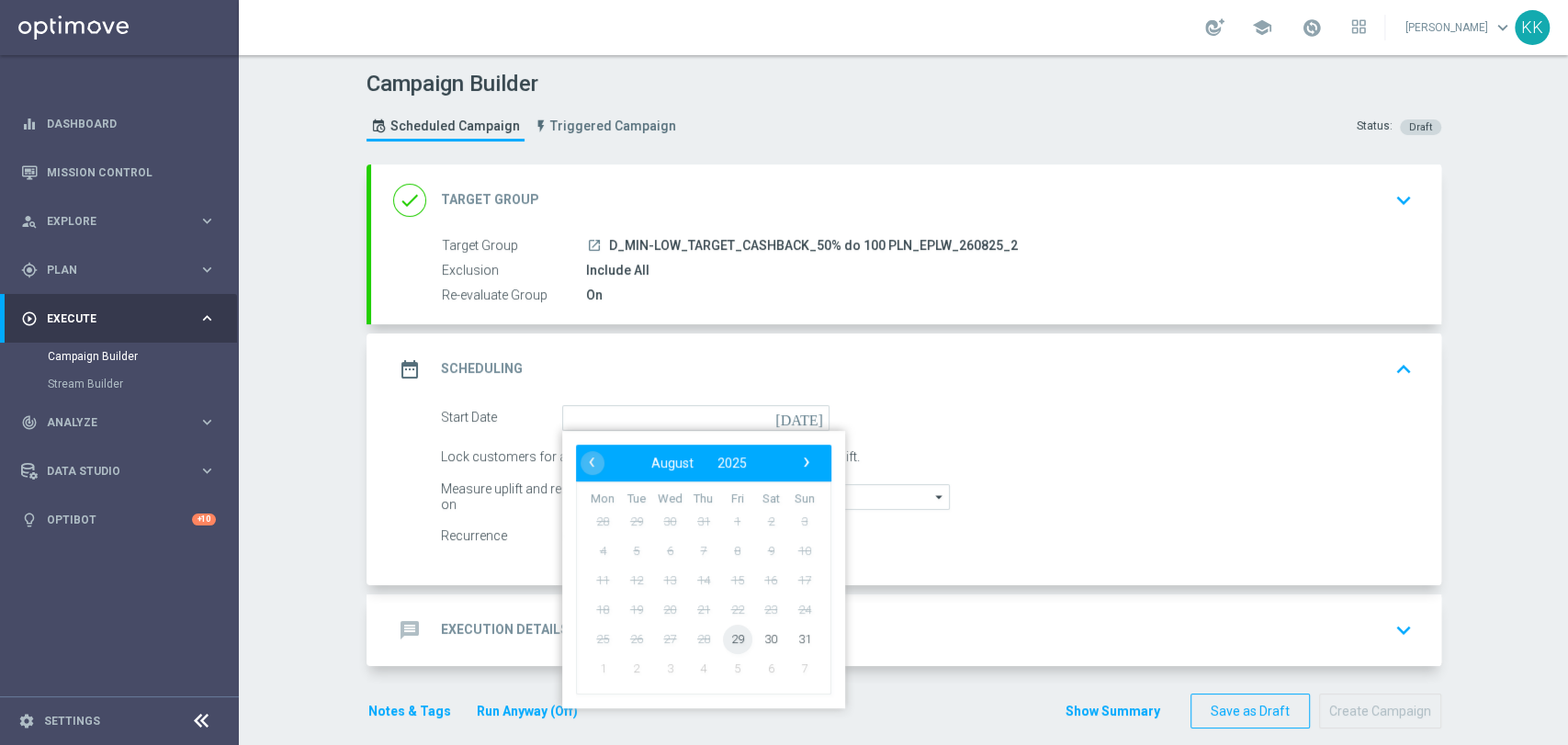
click at [722, 637] on span "29" at bounding box center [736, 638] width 29 height 29
type input "[DATE]"
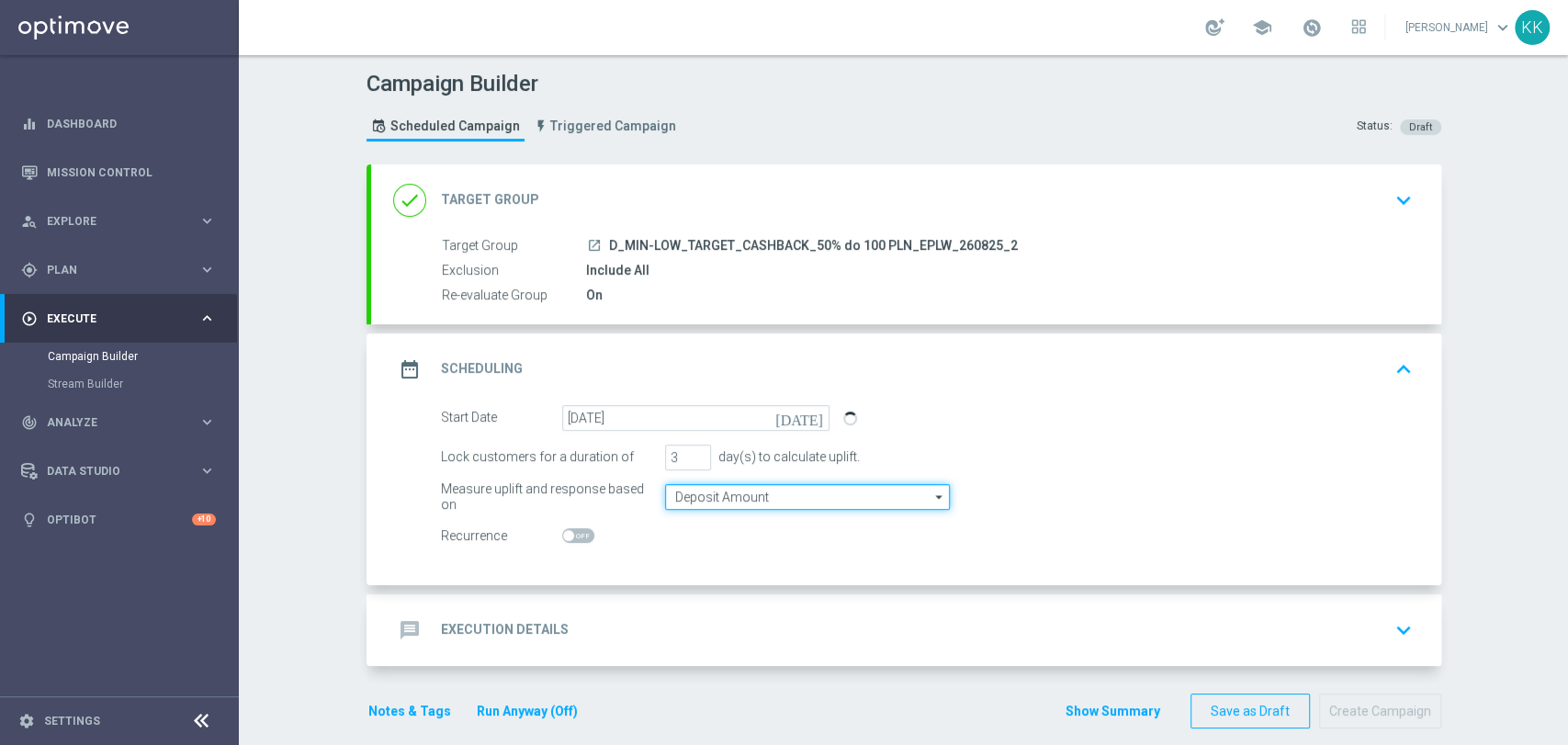
click at [703, 494] on input "Deposit Amount" at bounding box center [807, 497] width 285 height 25
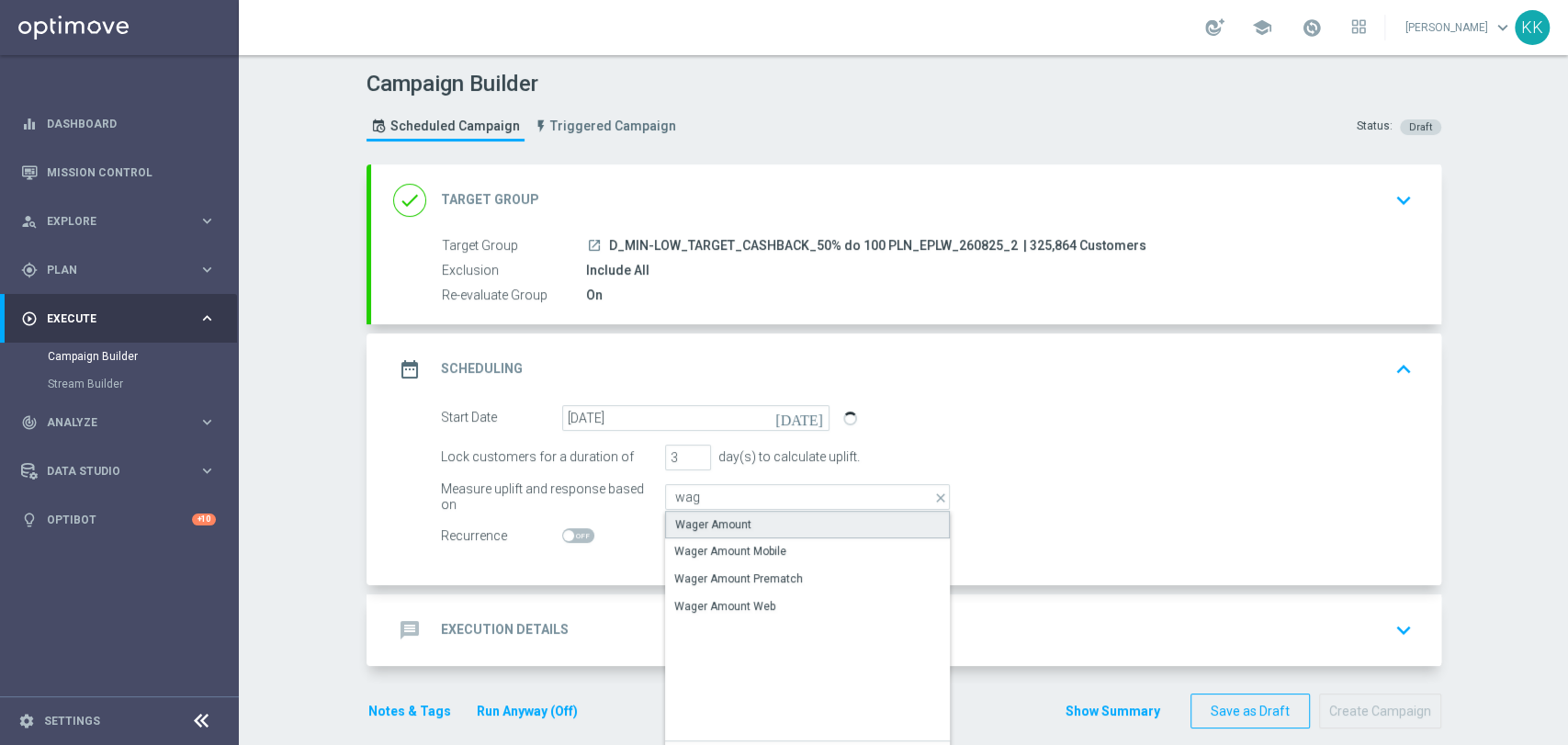
click at [720, 533] on div "Wager Amount" at bounding box center [807, 524] width 285 height 27
type input "Wager Amount"
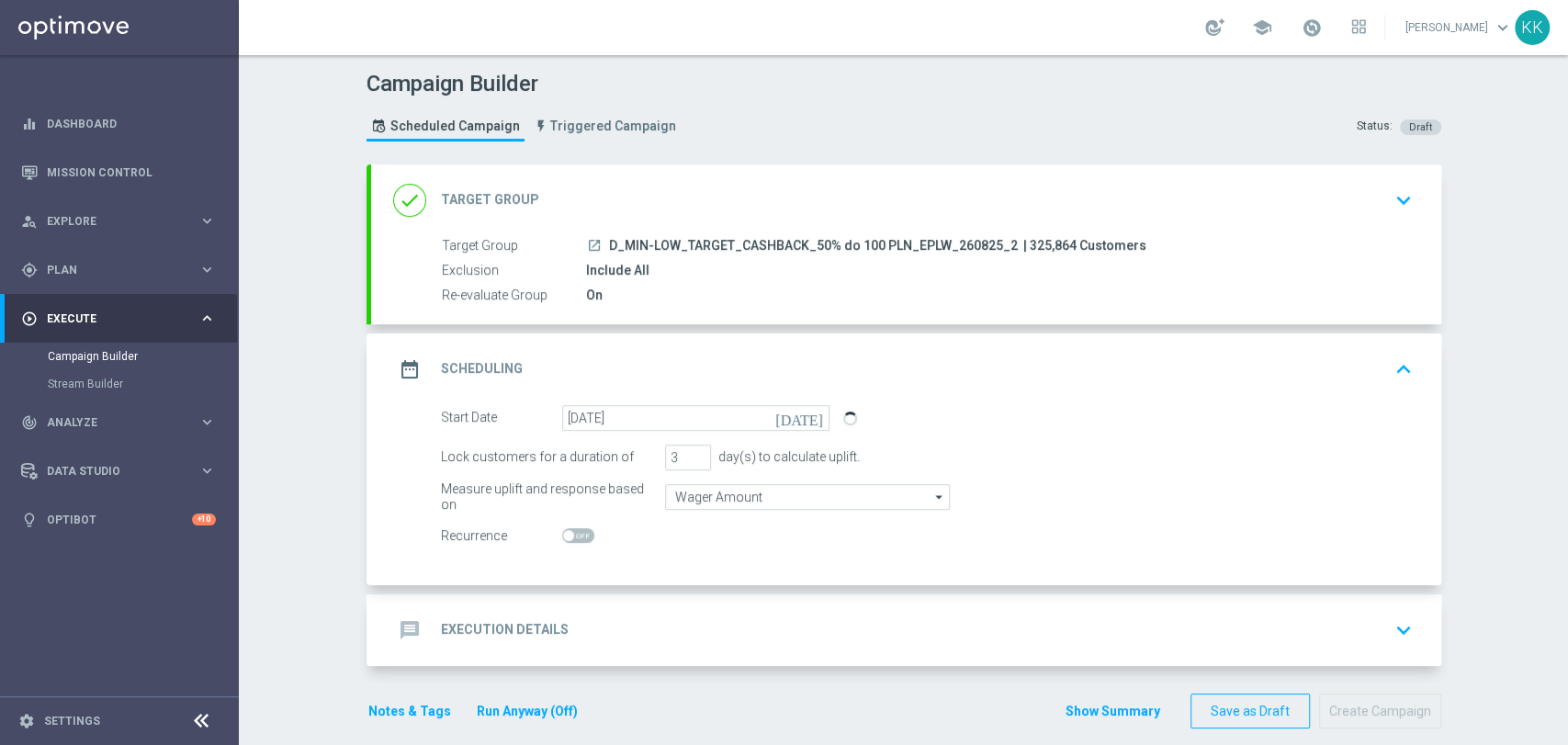
click at [738, 614] on div "message Execution Details keyboard_arrow_down" at bounding box center [906, 630] width 1026 height 35
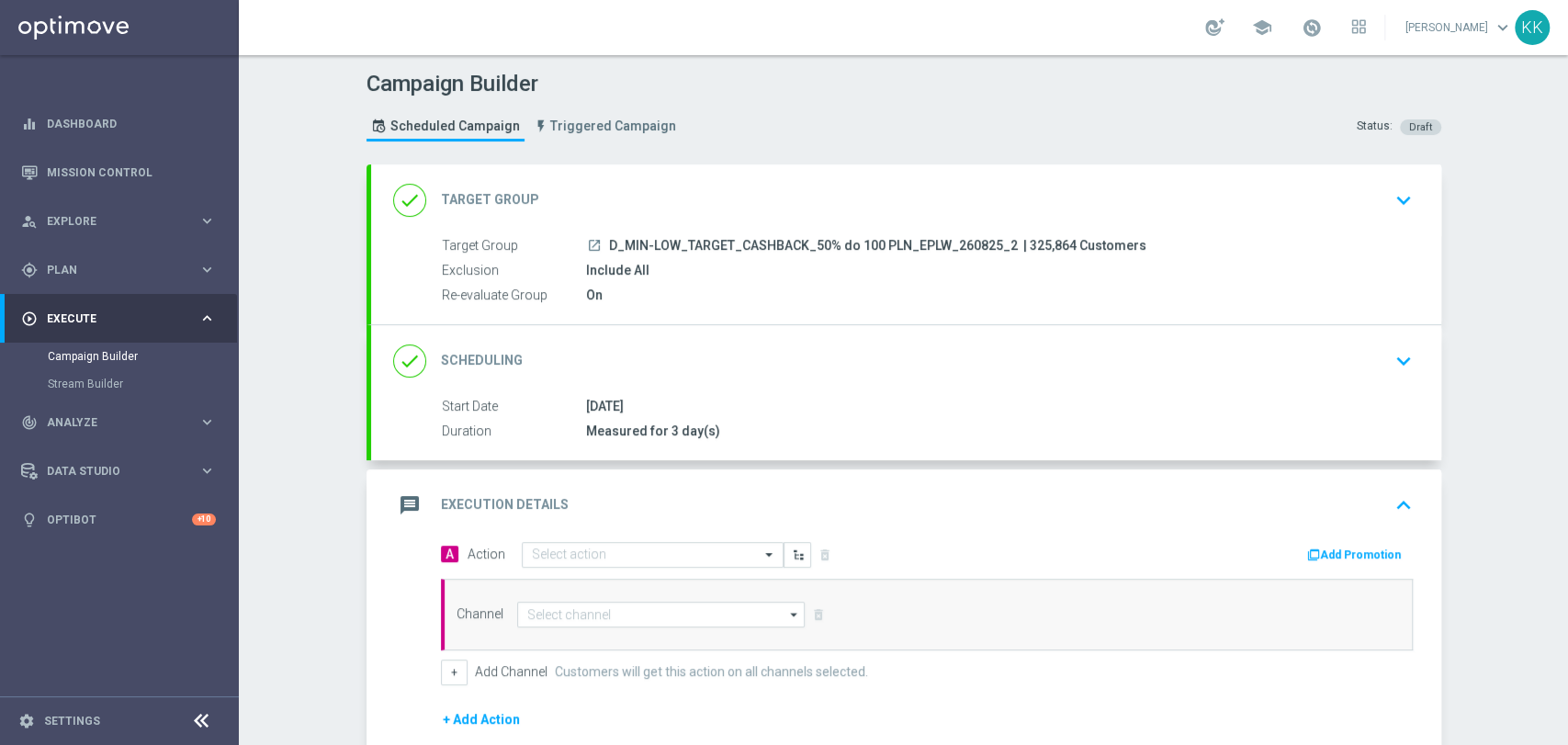
scroll to position [171, 0]
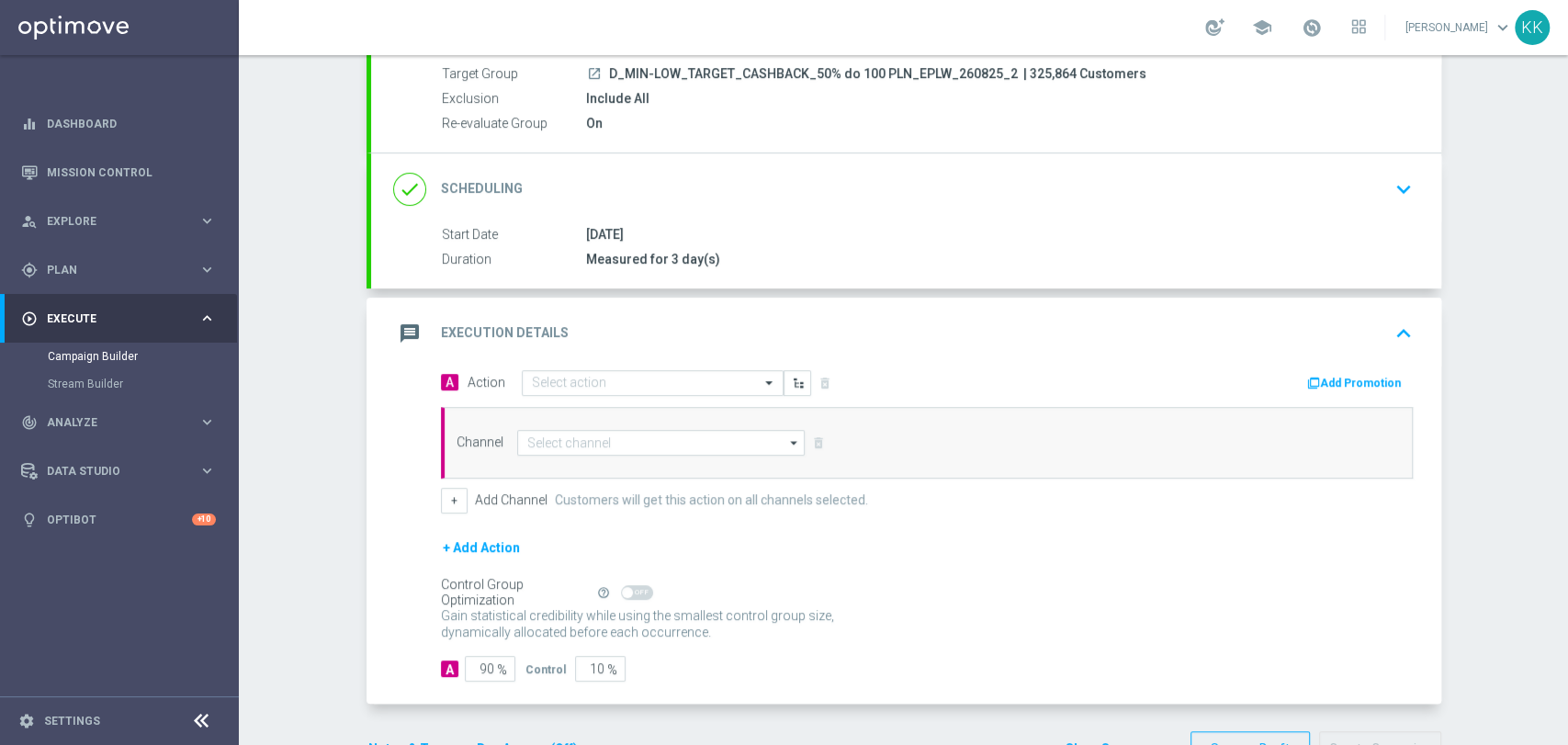
click at [643, 398] on div "A Action Select action delete_forever Add Promotion Channel arrow_drop_down Dra…" at bounding box center [926, 441] width 999 height 144
click at [641, 376] on input "text" at bounding box center [634, 383] width 205 height 16
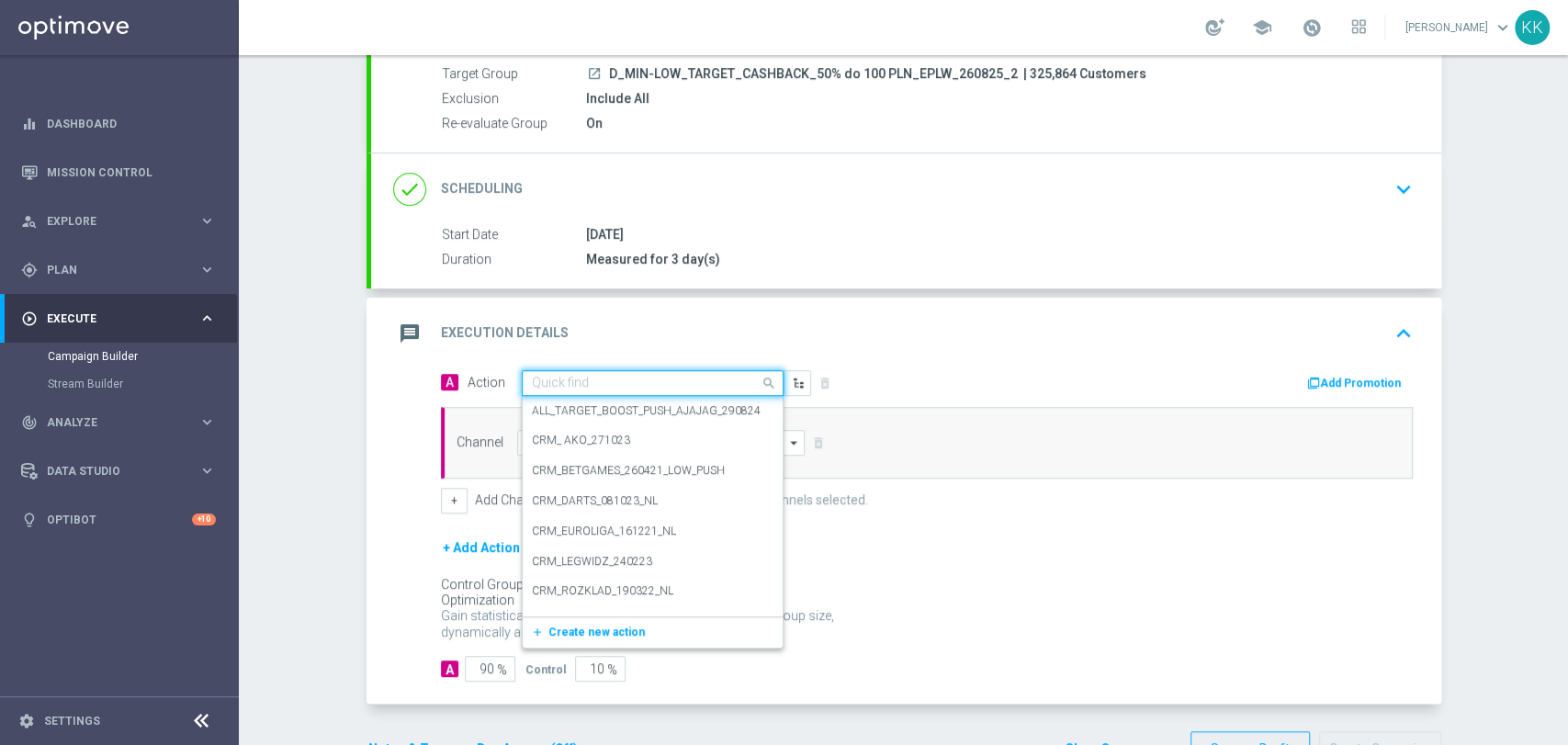
paste input "D_MIN-LOW_TARGET_CASHBACK_50% do 100 PLN_EPLW_260825_2"
type input "D_MIN-LOW_TARGET_CASHBACK_50% do 100 PLN_EPLW_260825_2"
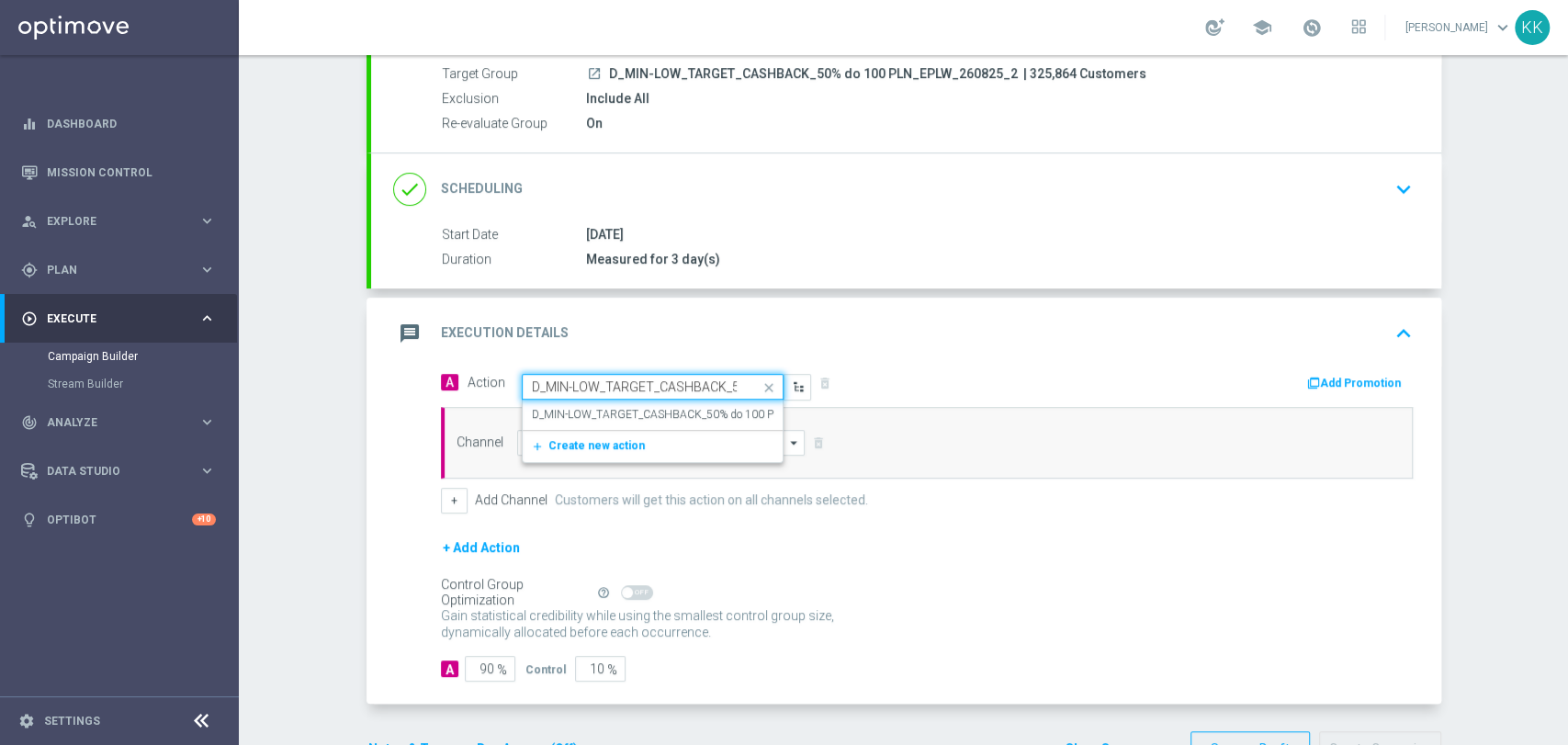
scroll to position [0, 184]
click at [617, 410] on label "D_MIN-LOW_TARGET_CASHBACK_50% do 100 PLN_EPLW_260825_2" at bounding box center [703, 414] width 342 height 16
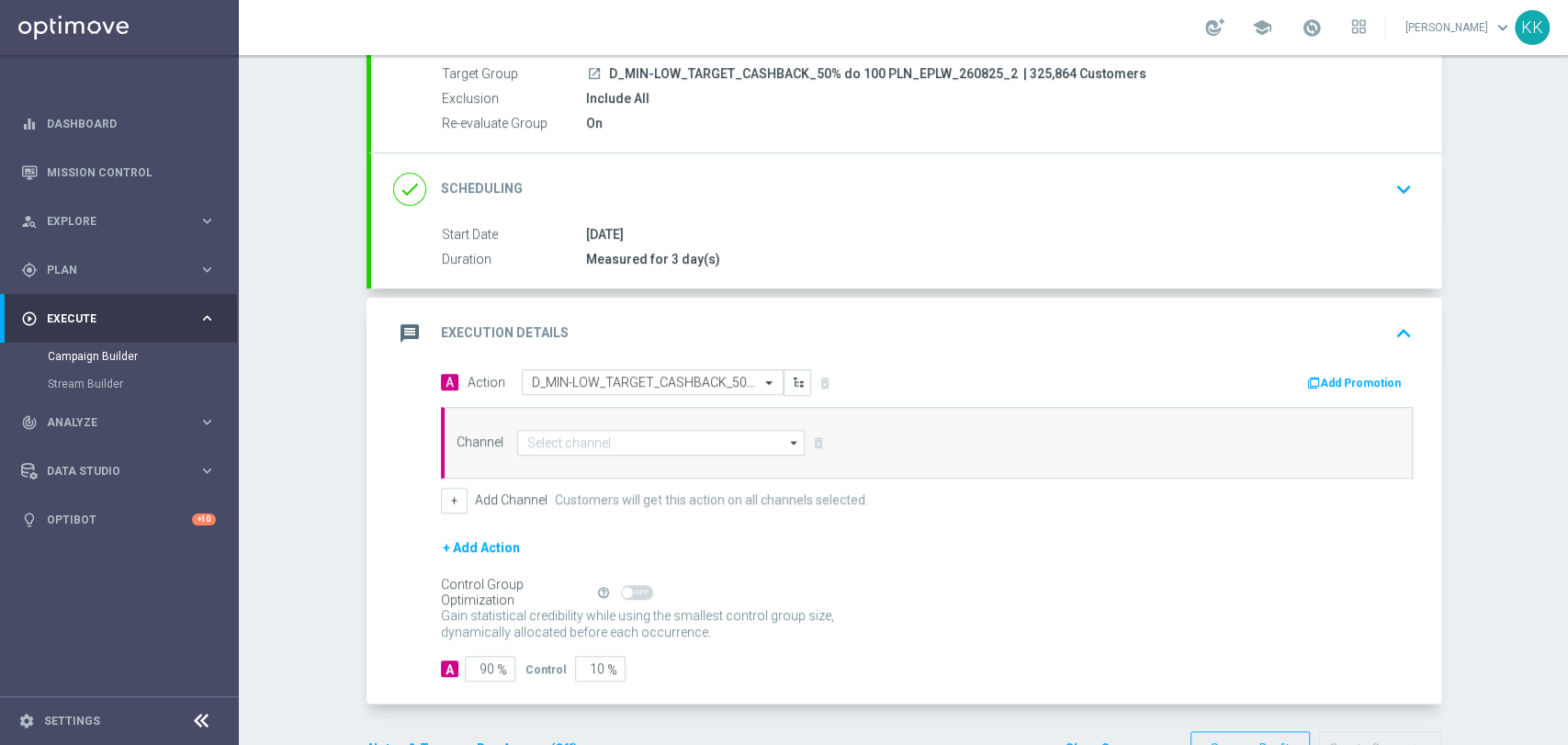
scroll to position [0, 0]
click at [611, 435] on input at bounding box center [661, 442] width 288 height 25
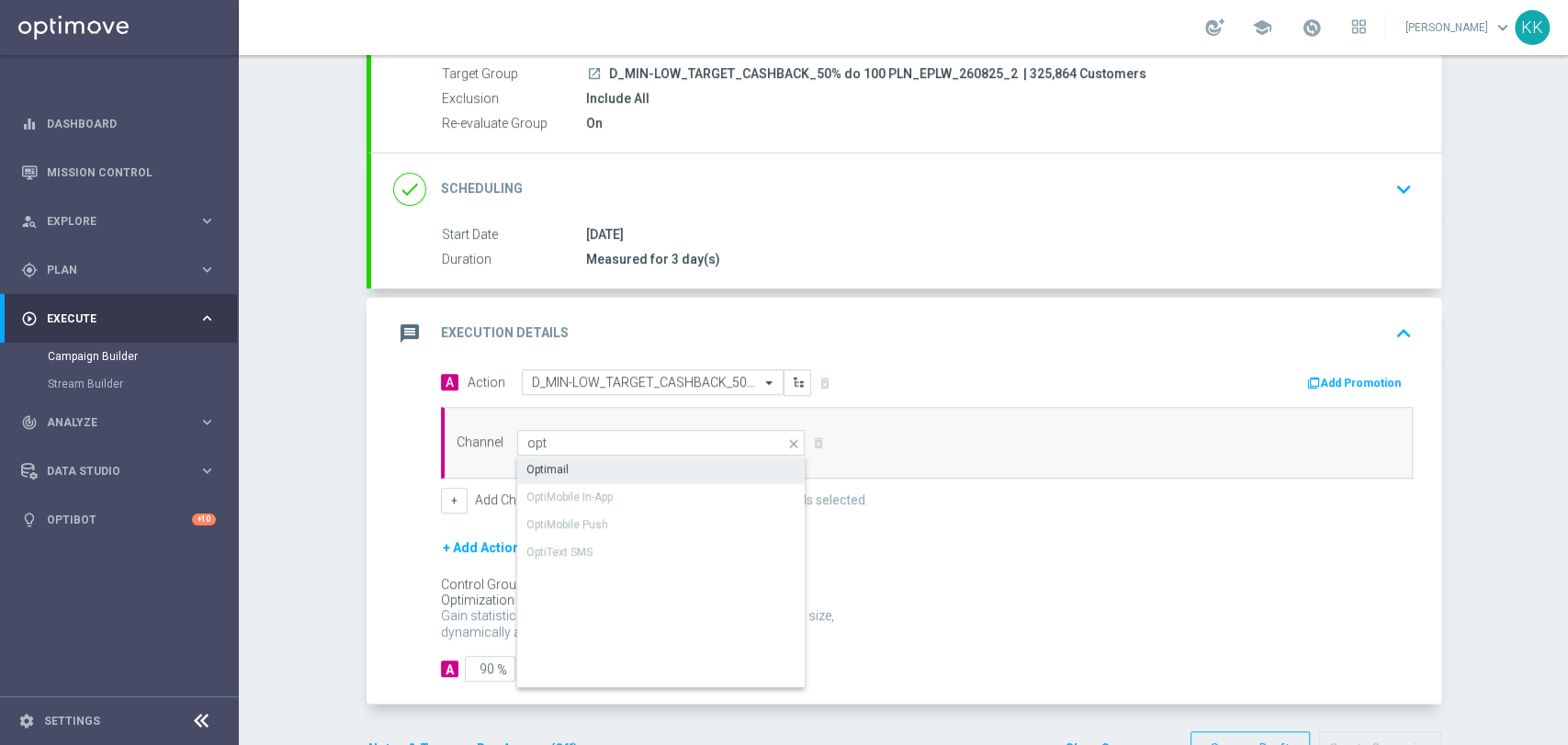
click at [555, 456] on div "Optimail" at bounding box center [661, 469] width 289 height 25
type input "Optimail"
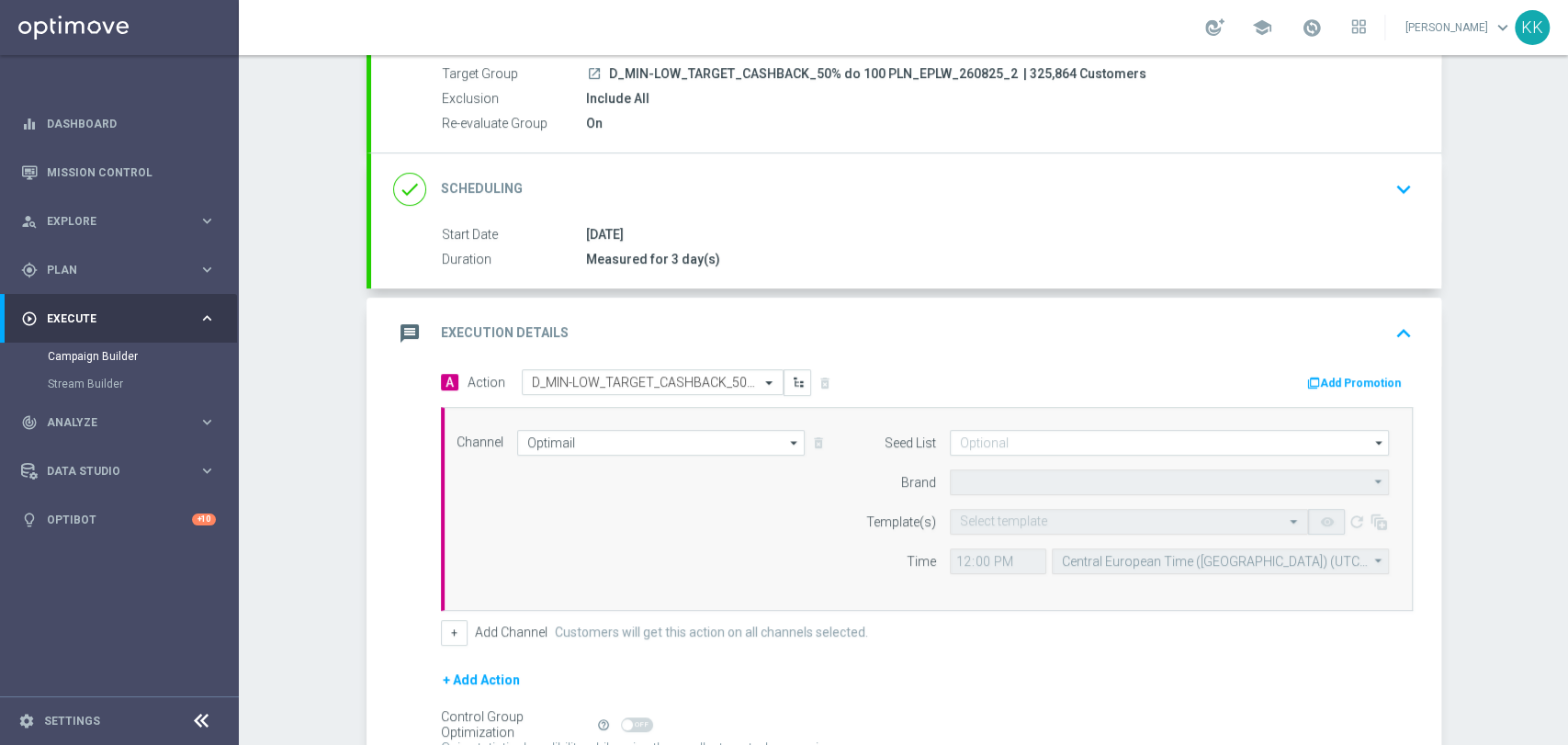
type input "STS"
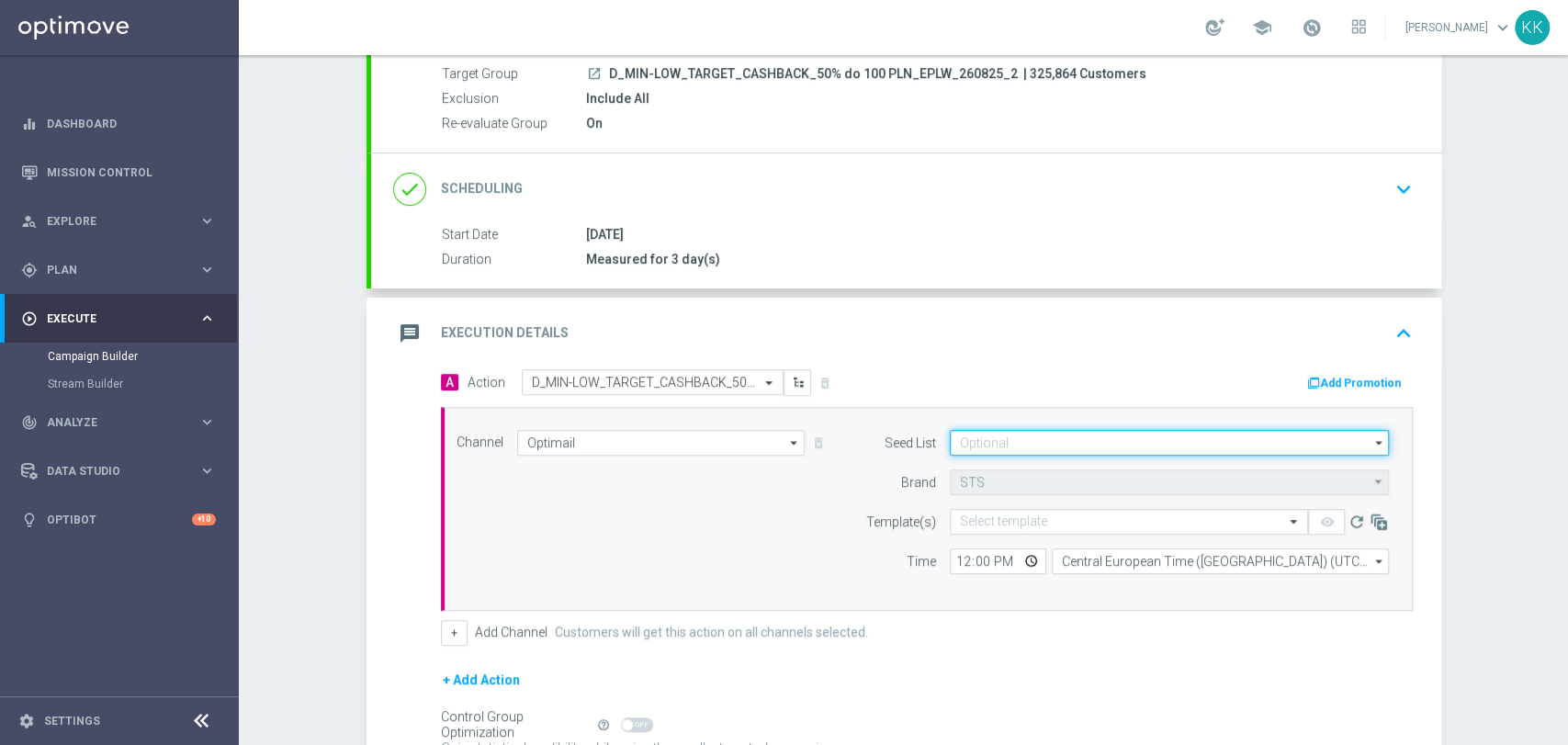
click at [992, 437] on input at bounding box center [1169, 442] width 439 height 25
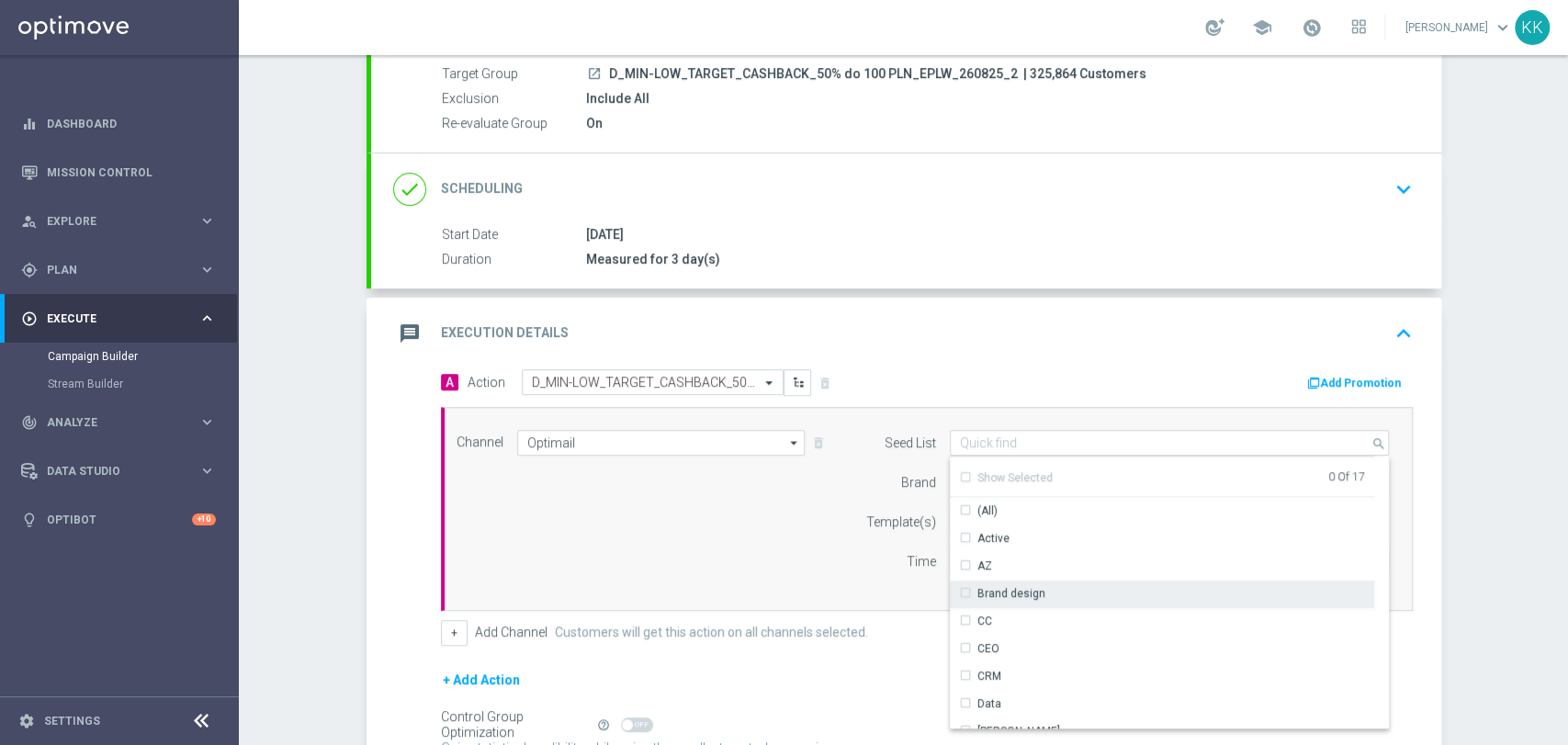
click at [1007, 586] on div "Brand design" at bounding box center [1011, 594] width 68 height 17
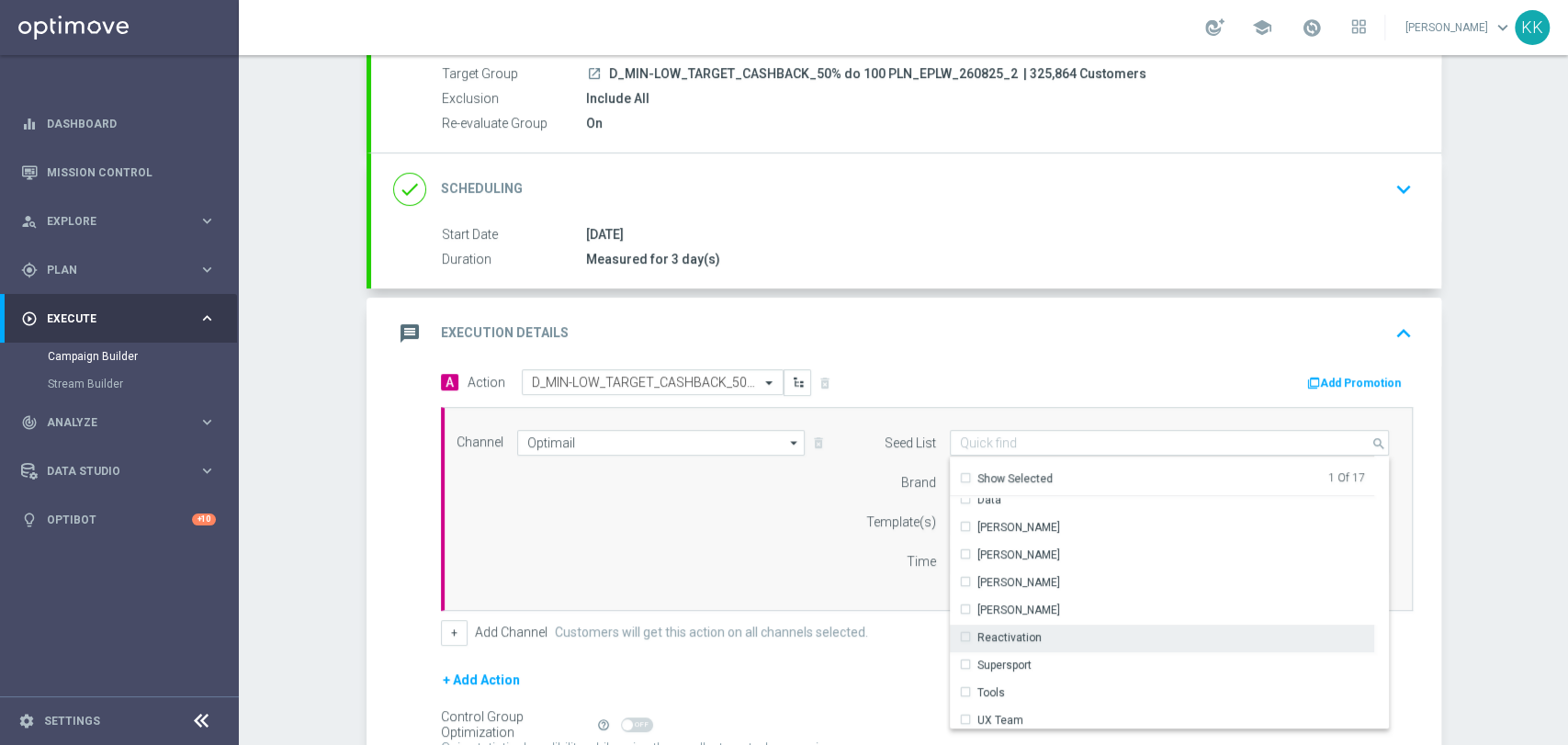
click at [1035, 626] on div "Reactivation" at bounding box center [1161, 637] width 424 height 25
click at [773, 516] on div "Channel Optimail Optimail arrow_drop_down Drag here to set row groups Drag here…" at bounding box center [924, 509] width 961 height 158
type input "Selected 2 of 17"
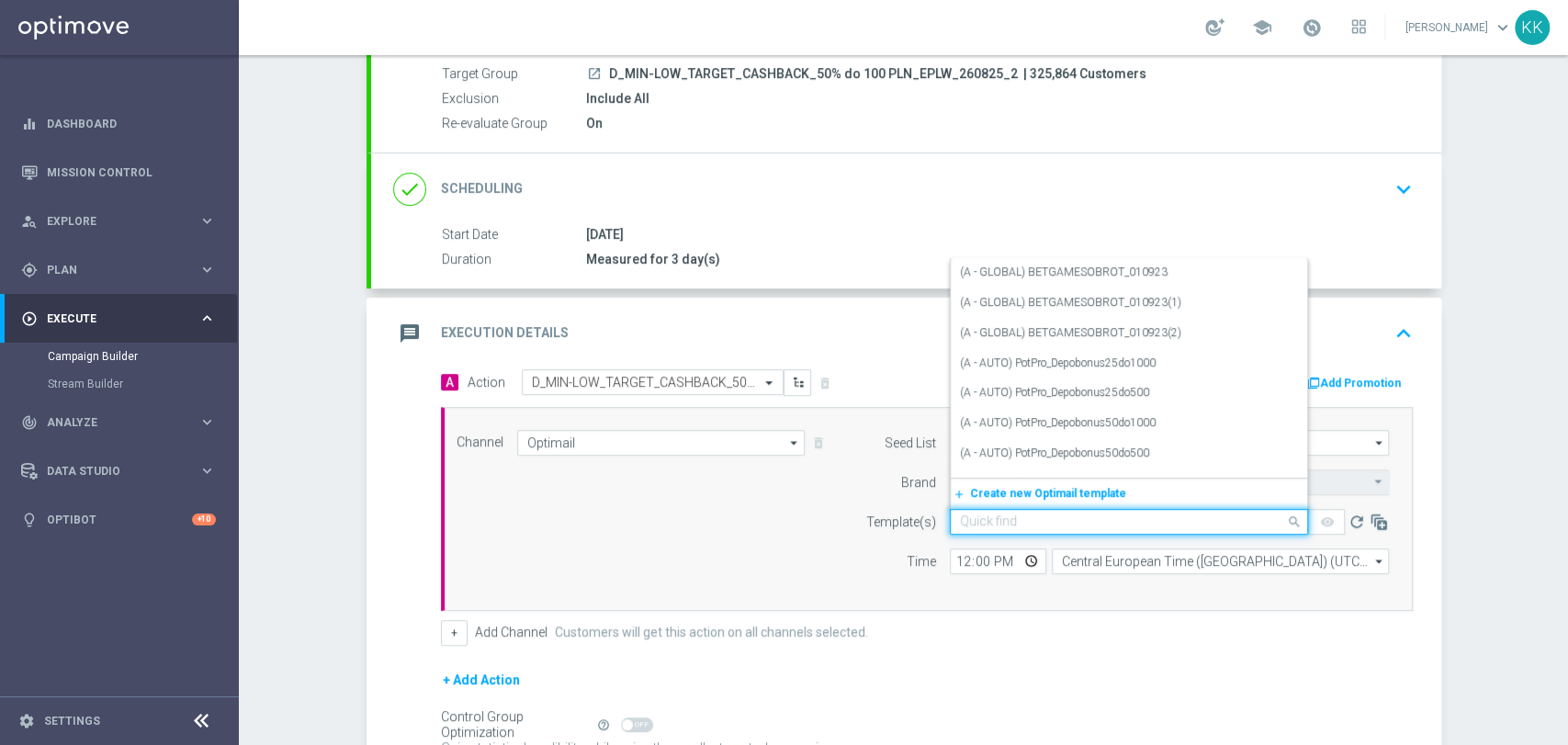
click at [1051, 510] on div "Quick find" at bounding box center [1129, 521] width 358 height 25
paste input "D_MIN-LOW_TARGET_CASHBACK_50% do 100 PLN_EPLW_260825_2"
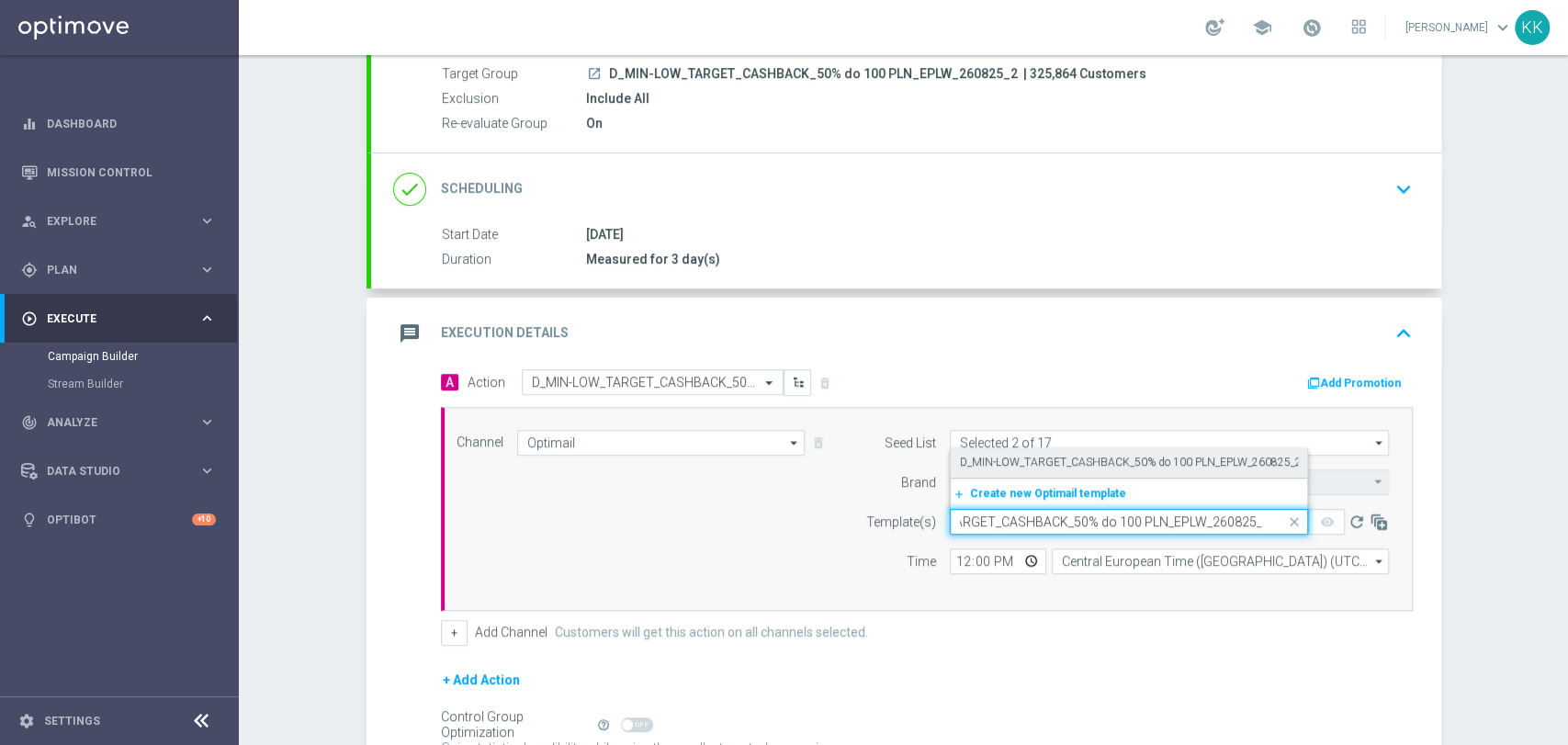
click at [1039, 454] on label "D_MIN-LOW_TARGET_CASHBACK_50% do 100 PLN_EPLW_260825_2" at bounding box center [1131, 462] width 342 height 16
type input "D_MIN-LOW_TARGET_CASHBACK_50% do 100 PLN_EPLW_260825_2"
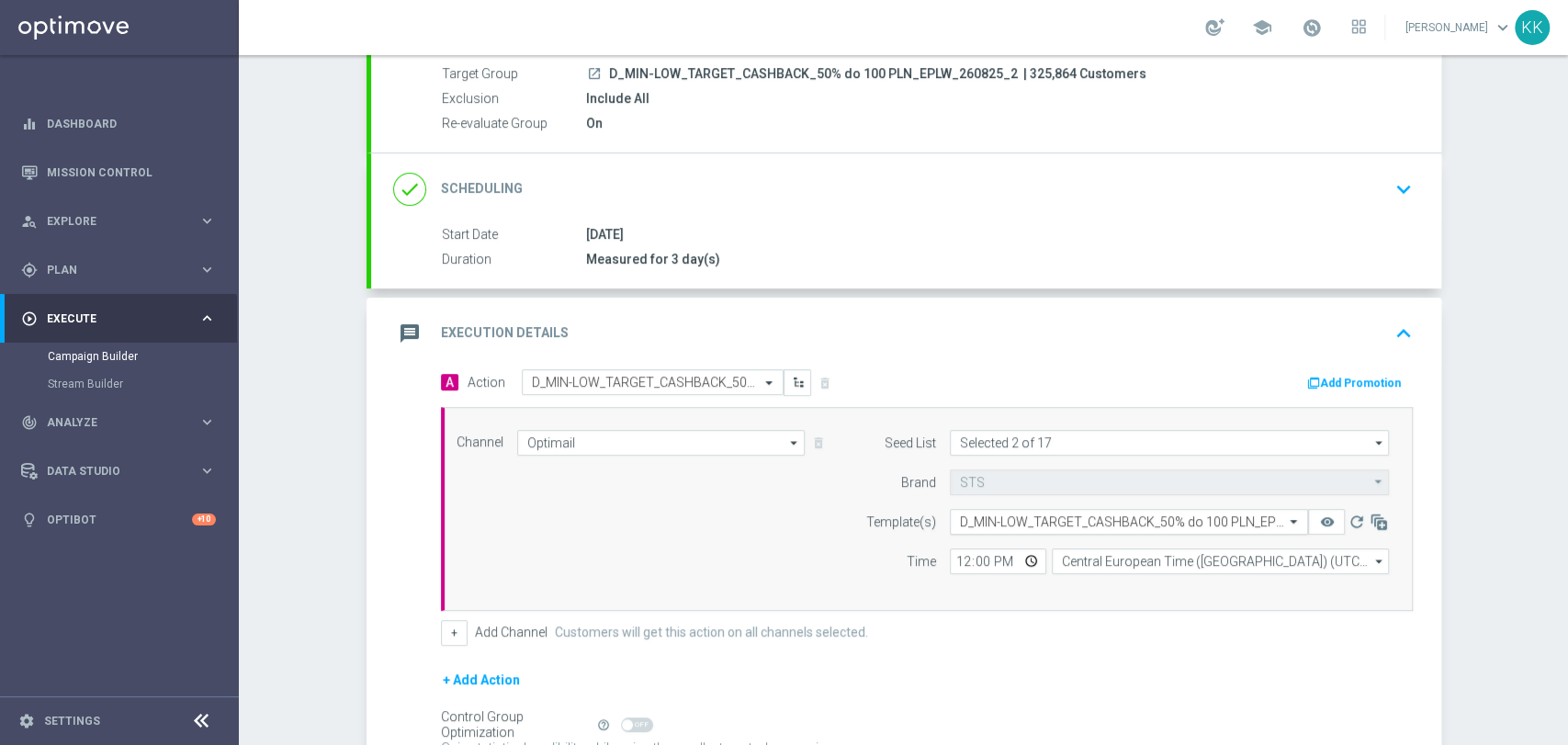
scroll to position [0, 0]
click at [441, 638] on button "+" at bounding box center [454, 633] width 26 height 25
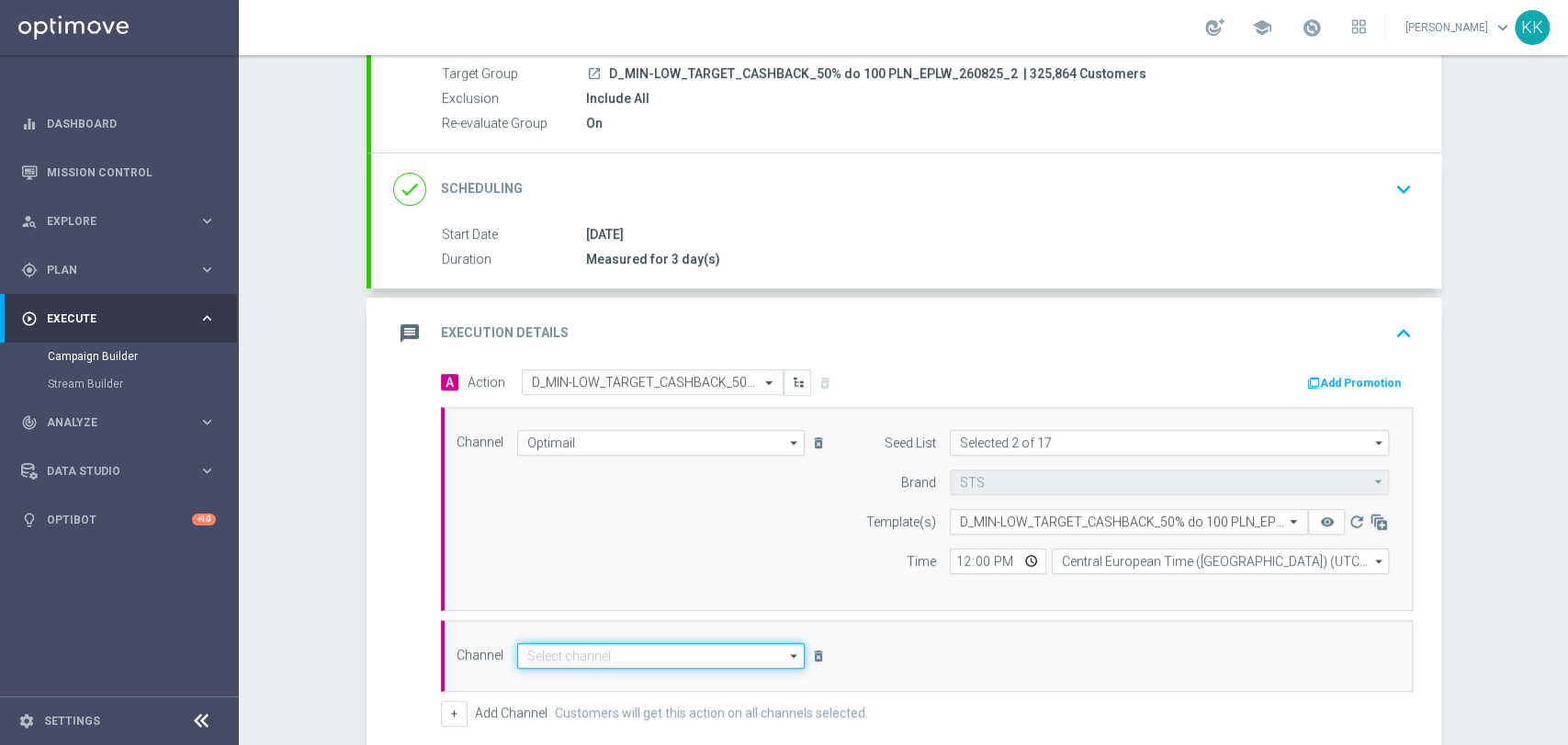
click at [558, 643] on input at bounding box center [661, 655] width 288 height 25
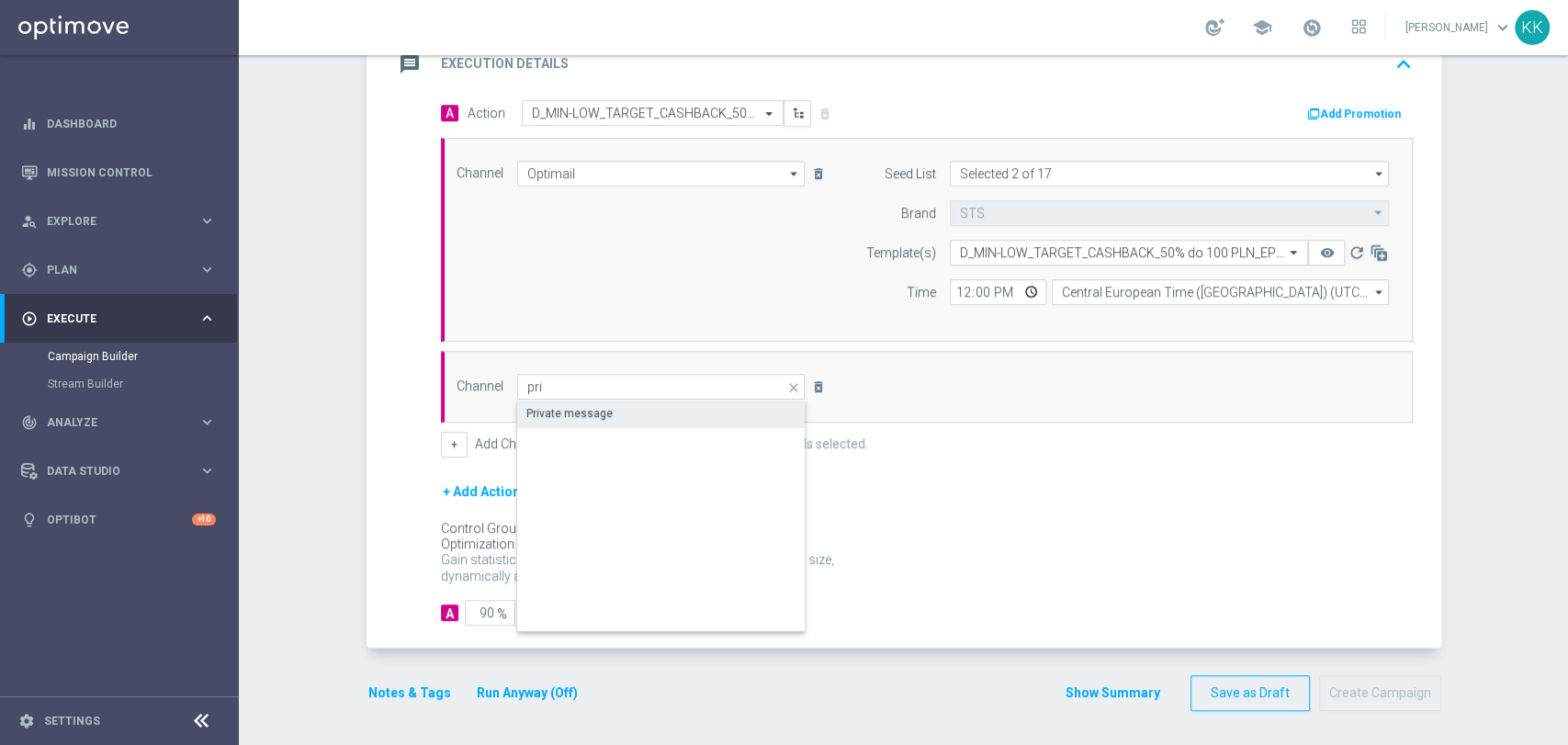
click at [645, 413] on div "Private message" at bounding box center [661, 412] width 289 height 25
type input "Private message"
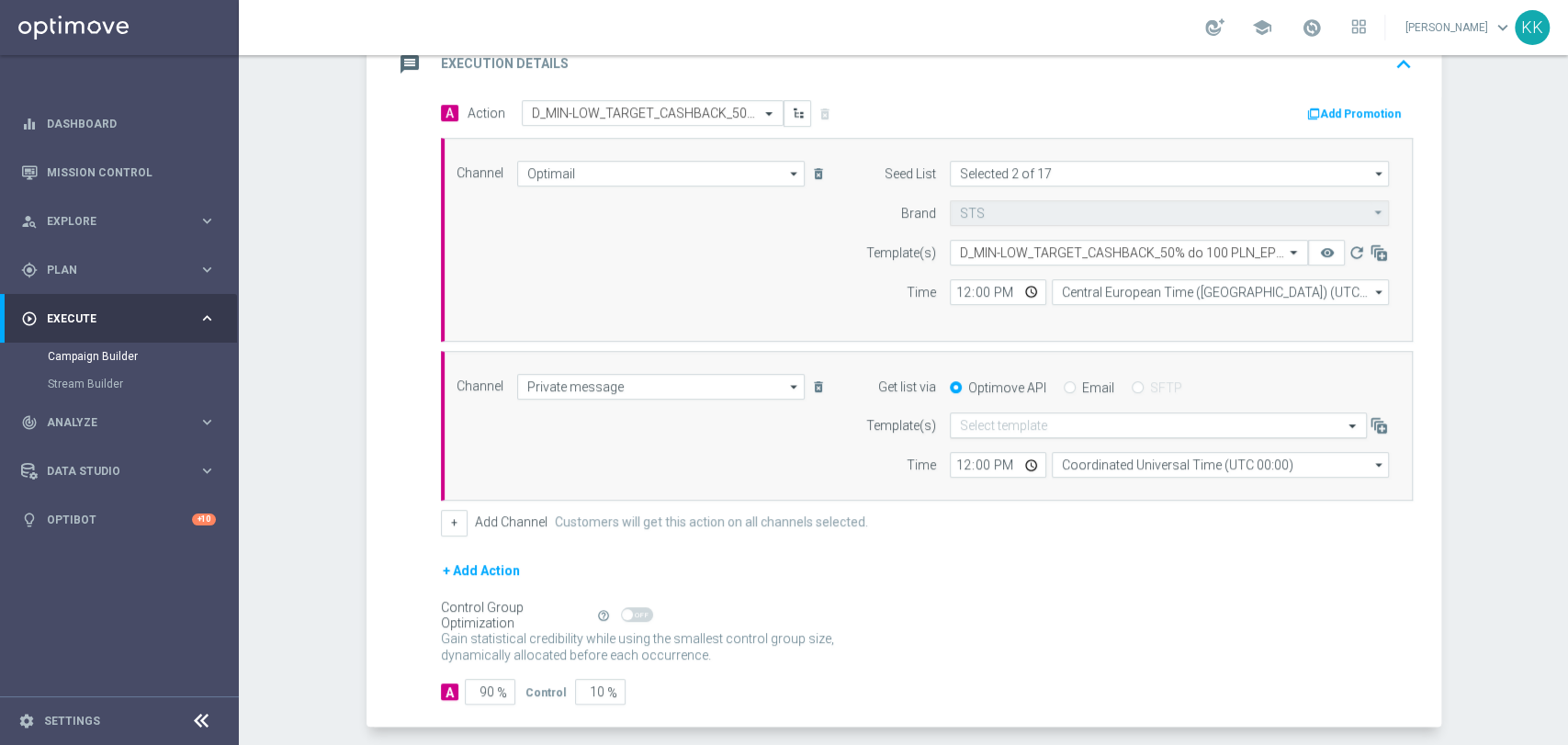
click at [1028, 433] on div "Select template" at bounding box center [1158, 425] width 417 height 25
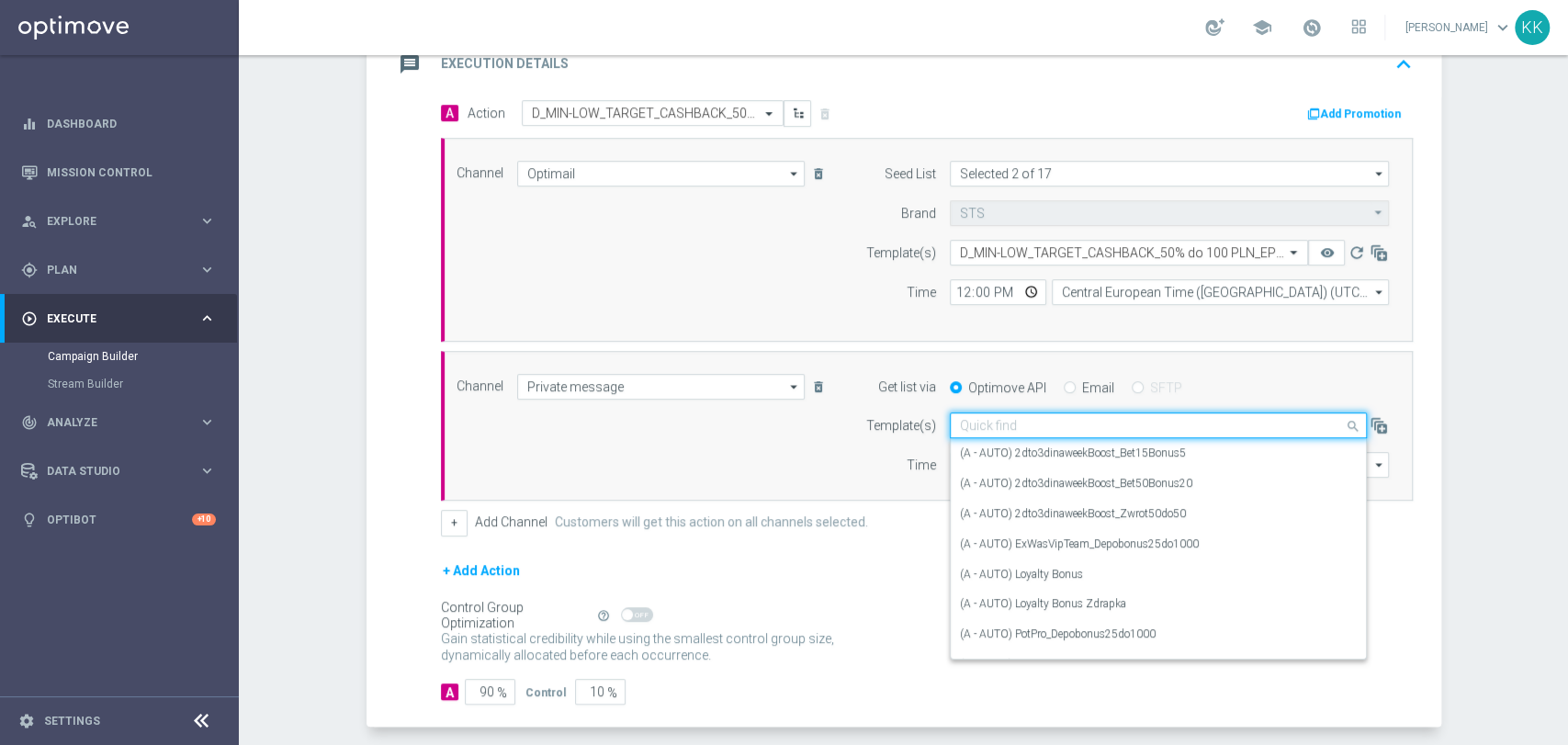
paste input "D_MIN-LOW_TARGET_CASHBACK_50% do 100 PLN_EPLW_260825_2"
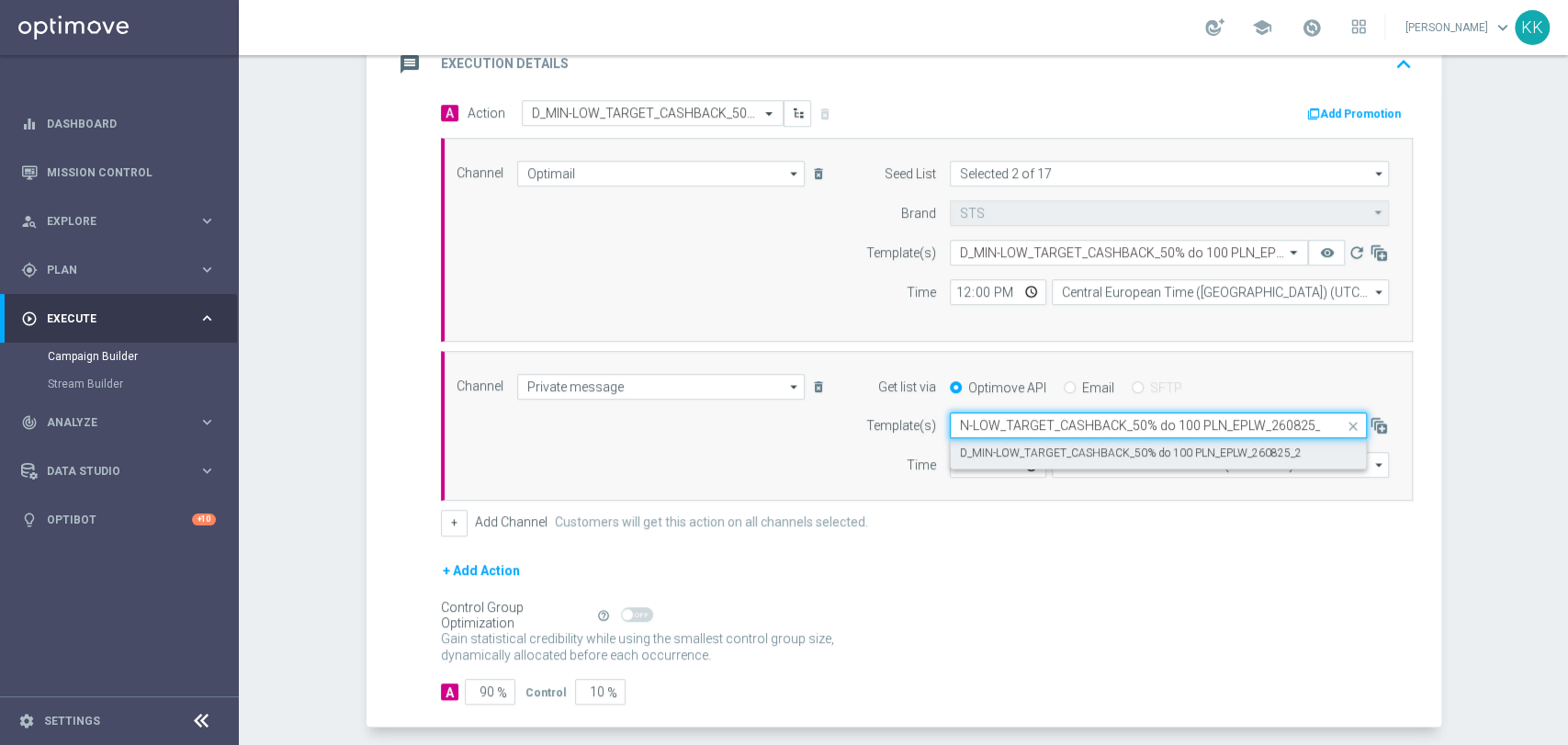
click at [1025, 446] on label "D_MIN-LOW_TARGET_CASHBACK_50% do 100 PLN_EPLW_260825_2" at bounding box center [1131, 454] width 342 height 16
type input "D_MIN-LOW_TARGET_CASHBACK_50% do 100 PLN_EPLW_260825_2"
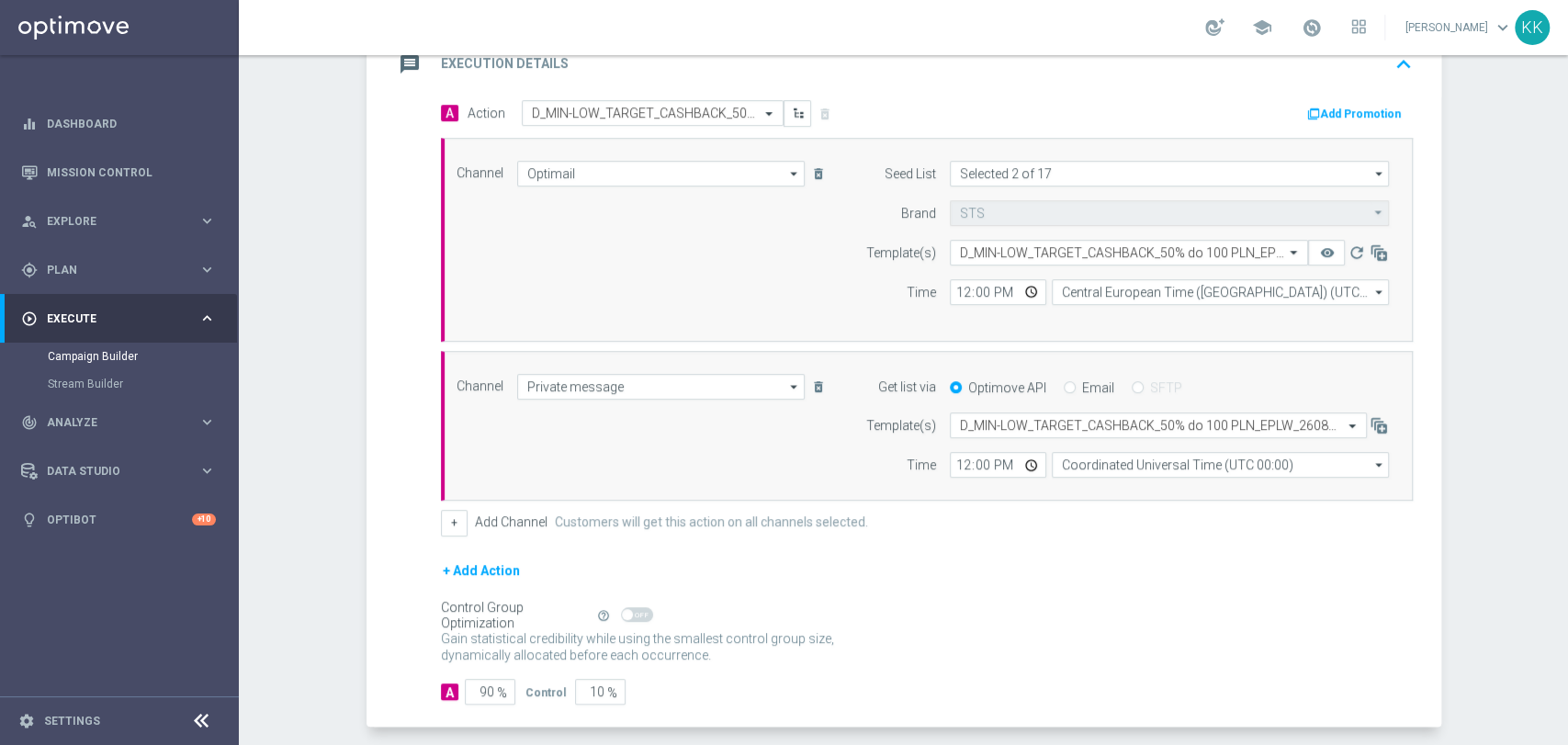
scroll to position [0, 0]
click at [950, 287] on input "12:00" at bounding box center [998, 291] width 96 height 25
type input "17:01"
click at [959, 466] on input "12:00" at bounding box center [998, 464] width 96 height 25
type input "17:01"
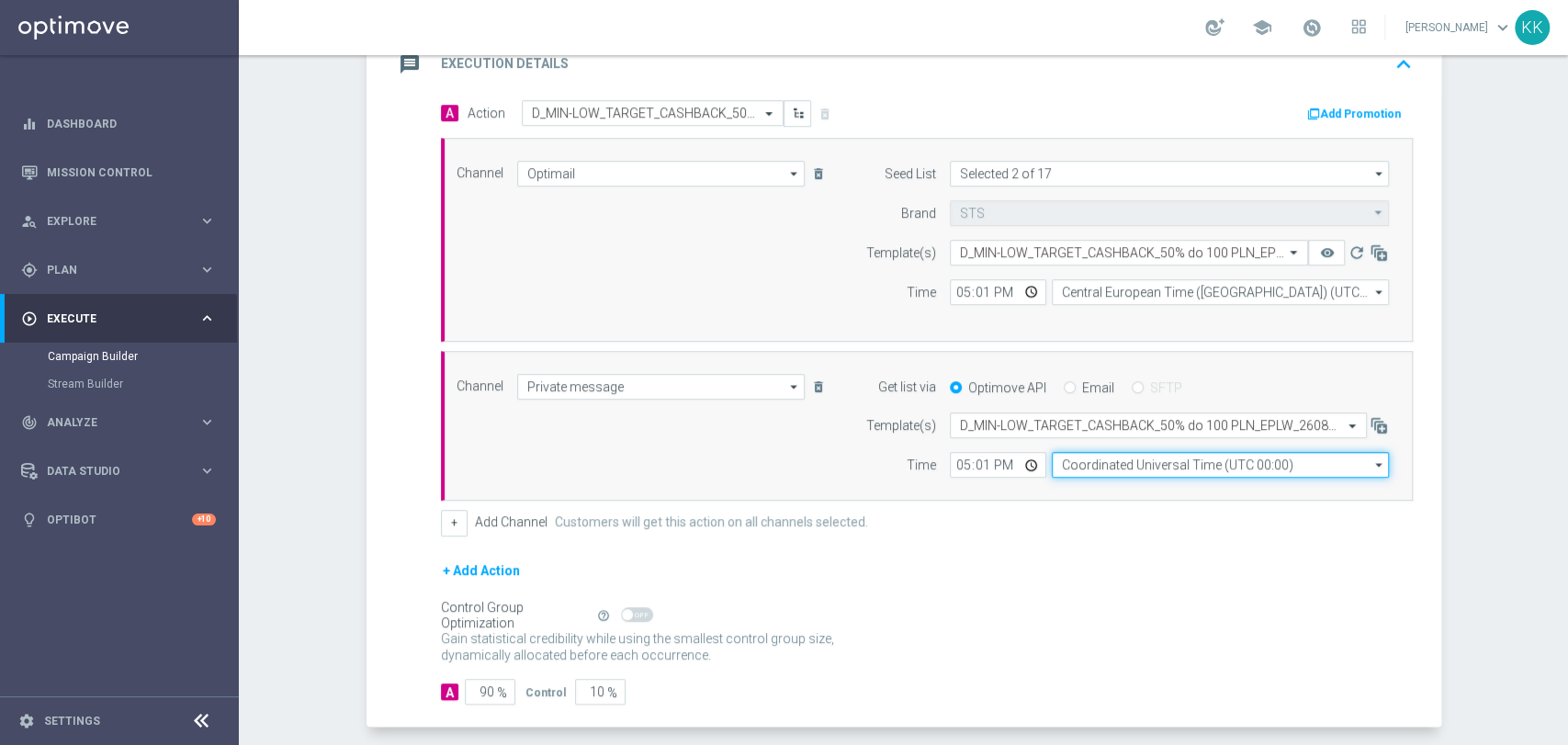
click at [1140, 466] on input "Coordinated Universal Time (UTC 00:00)" at bounding box center [1220, 464] width 337 height 25
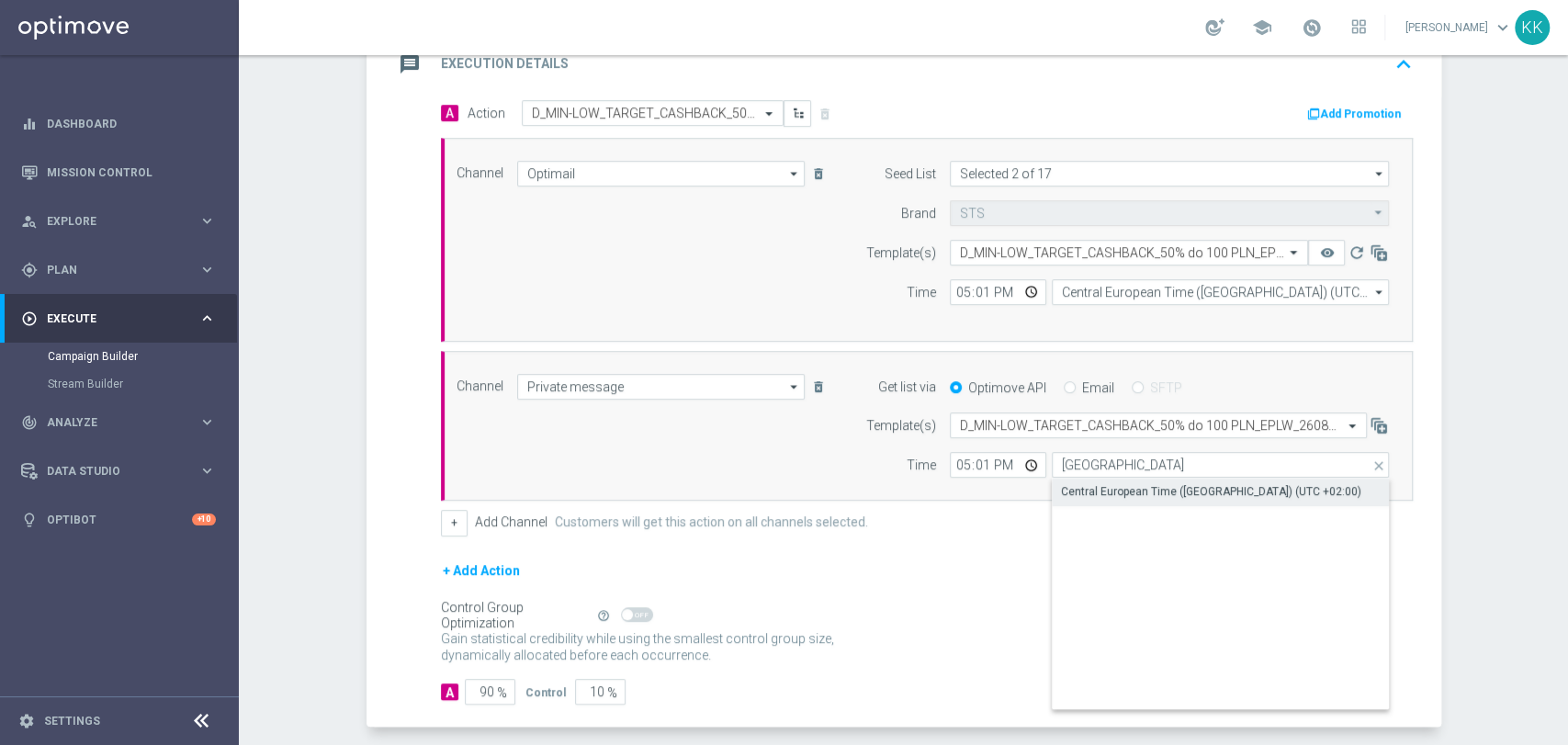
click at [1121, 489] on div "Central European Time ([GEOGRAPHIC_DATA]) (UTC +02:00)" at bounding box center [1210, 492] width 301 height 17
type input "Central European Time ([GEOGRAPHIC_DATA]) (UTC +02:00)"
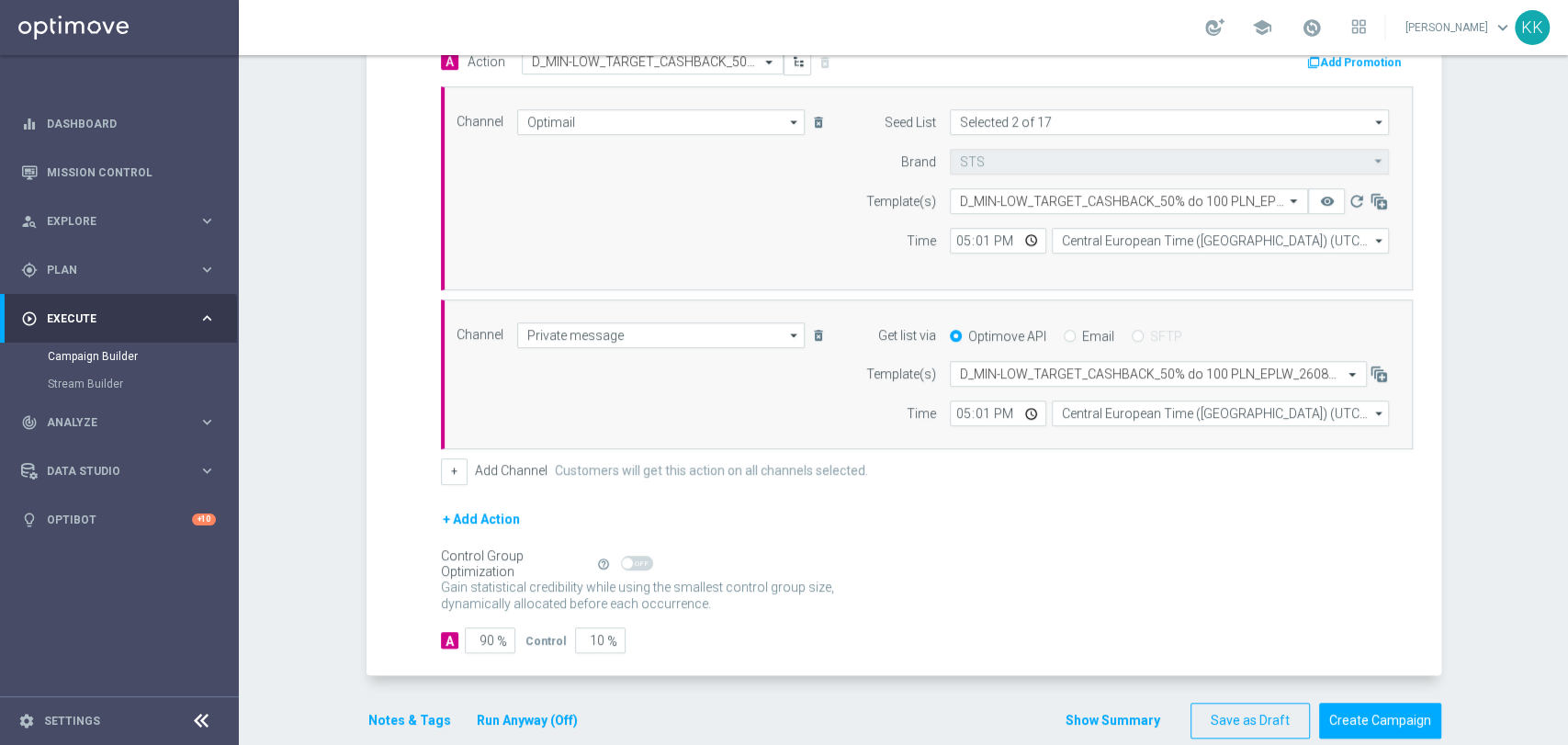
scroll to position [520, 0]
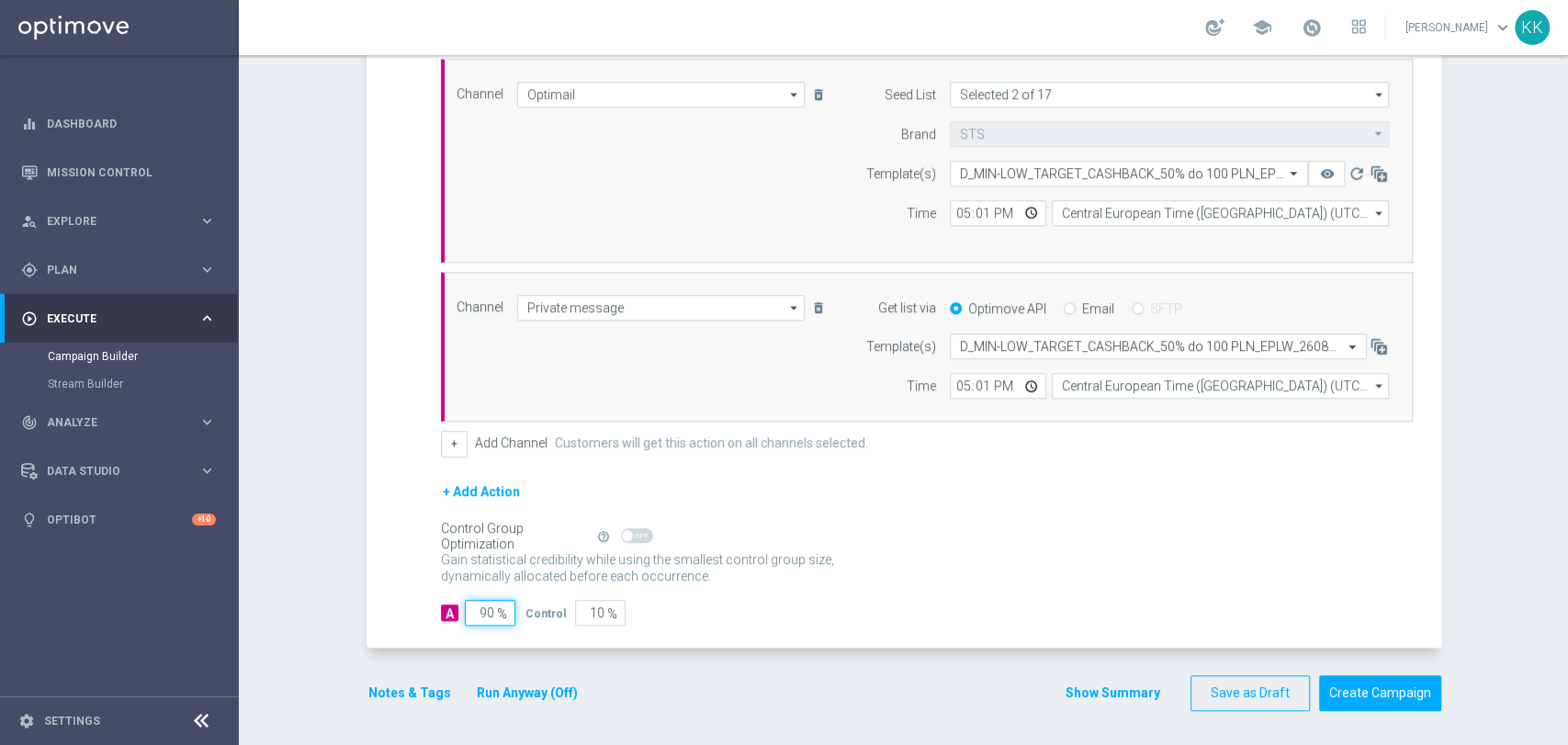
click at [485, 612] on input "90" at bounding box center [490, 612] width 51 height 25
type input "9"
type input "91"
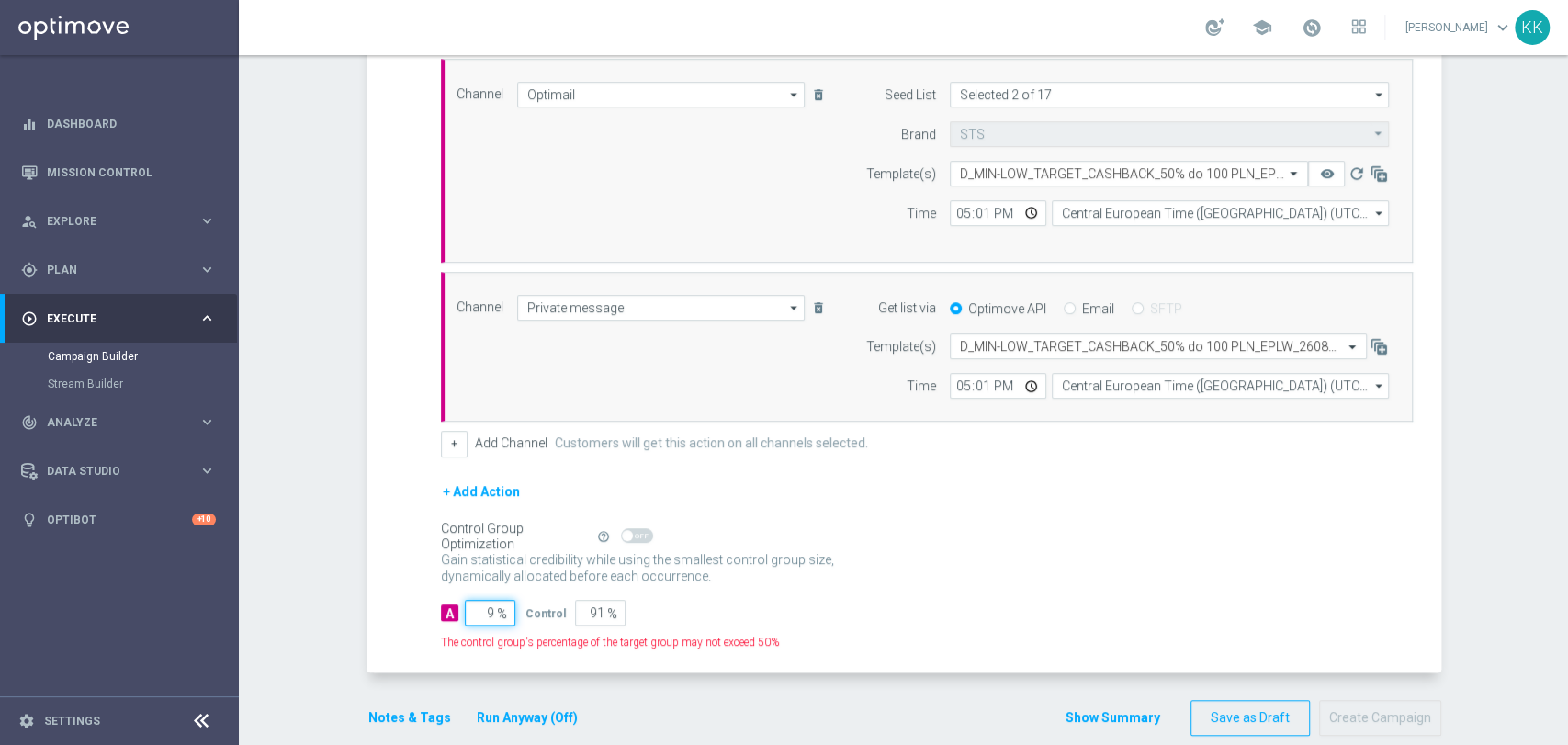
type input "98"
type input "2"
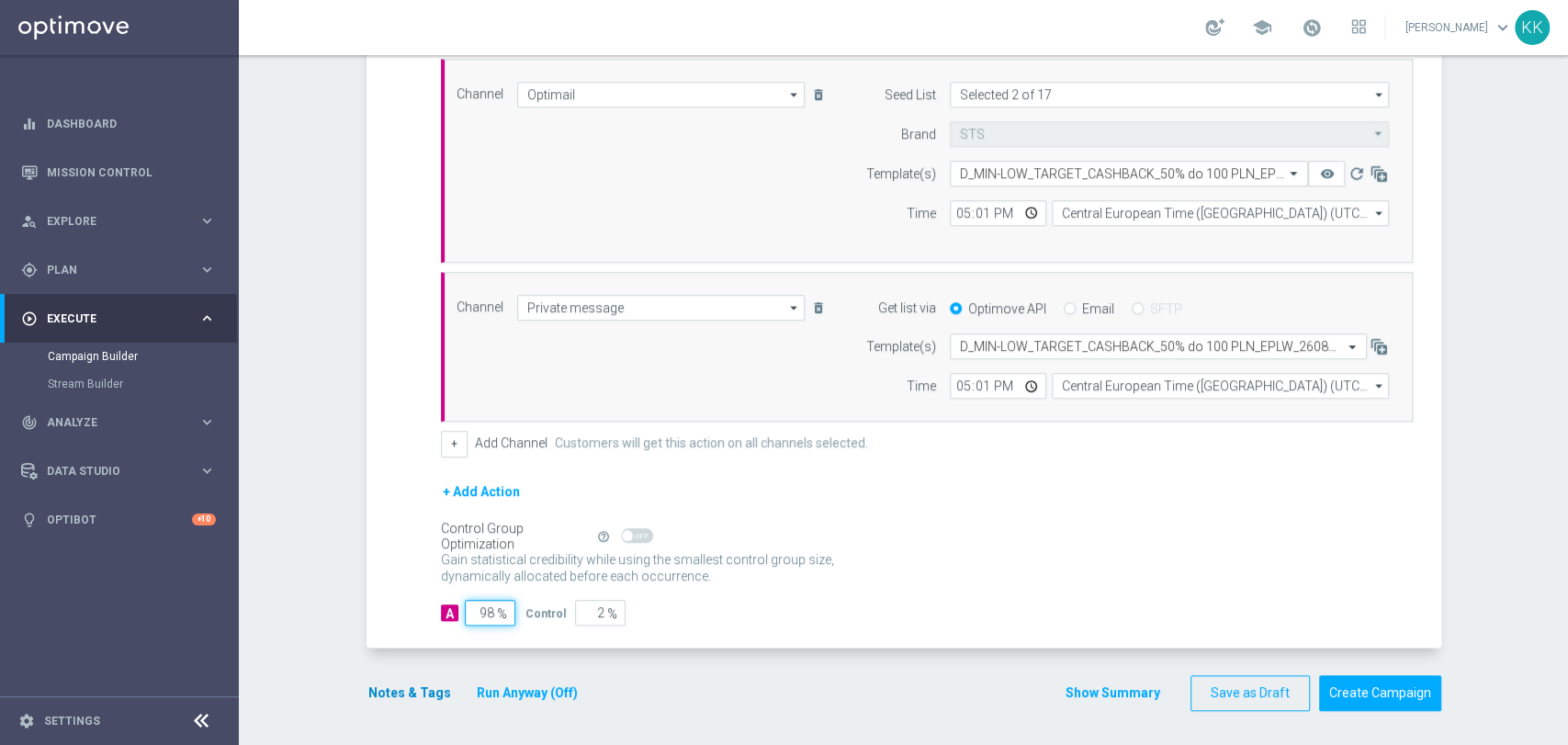
type input "98"
click at [422, 685] on button "Notes & Tags" at bounding box center [409, 693] width 86 height 23
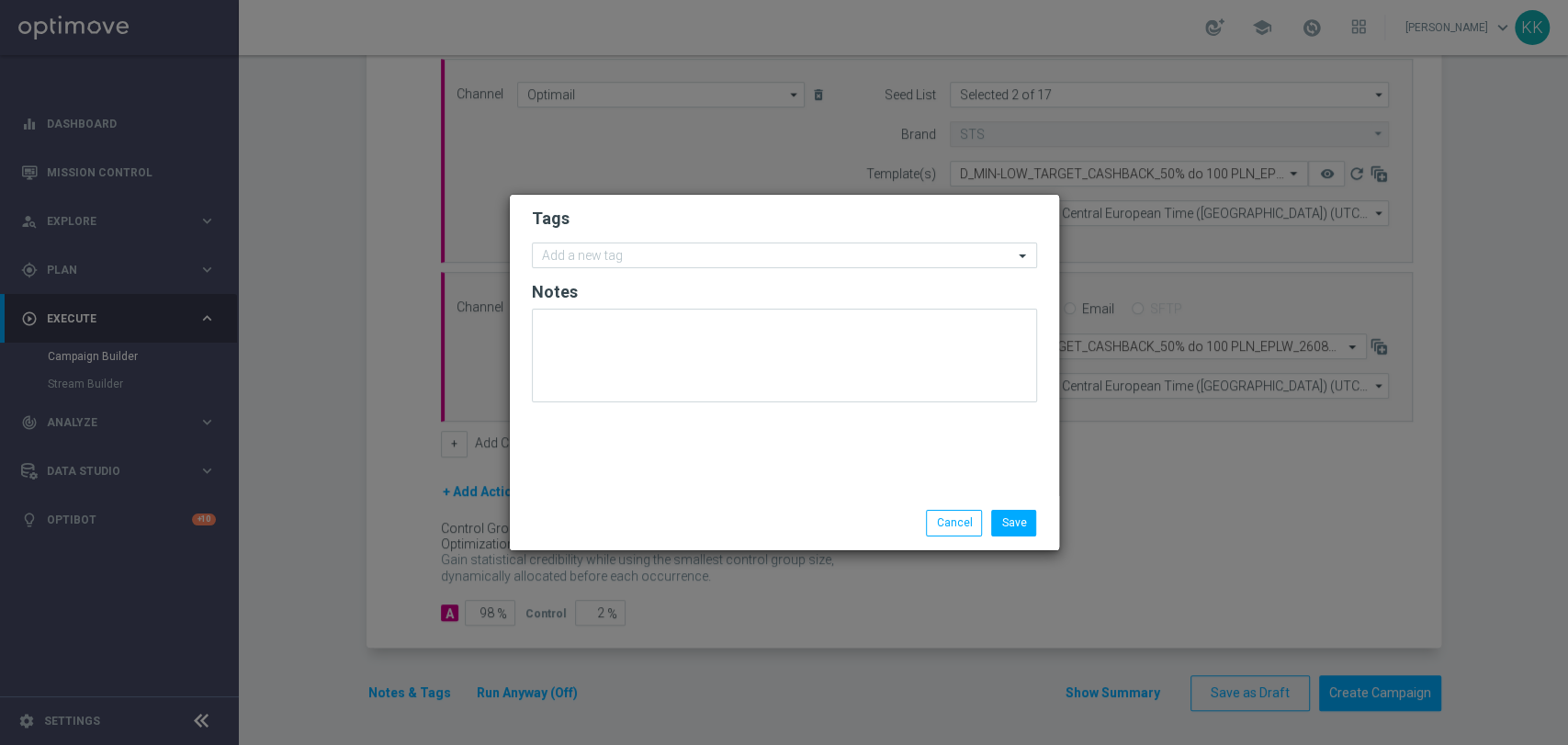
click at [705, 241] on form "Tags Add a new tag Notes" at bounding box center [784, 309] width 505 height 213
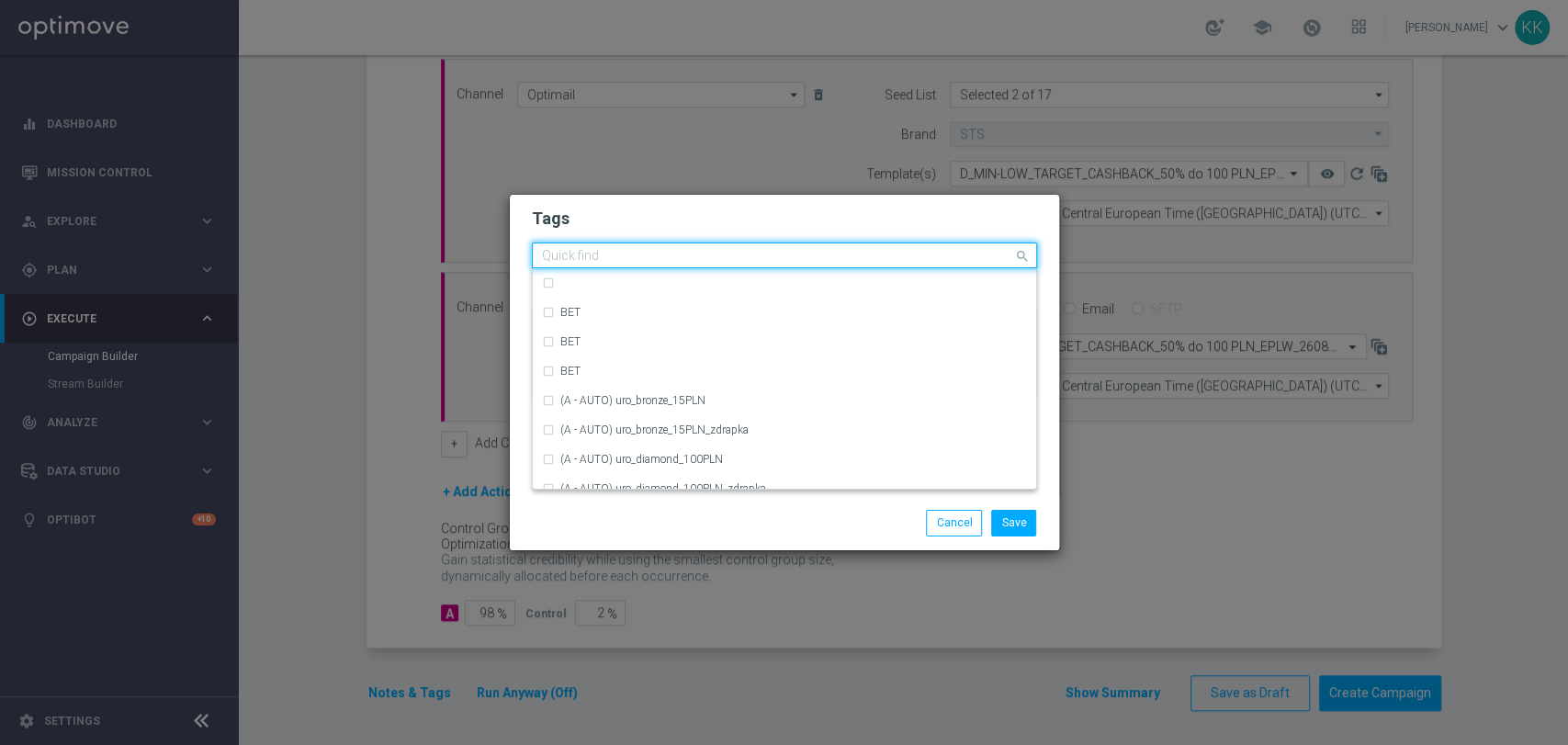
click at [701, 252] on input "text" at bounding box center [777, 257] width 471 height 16
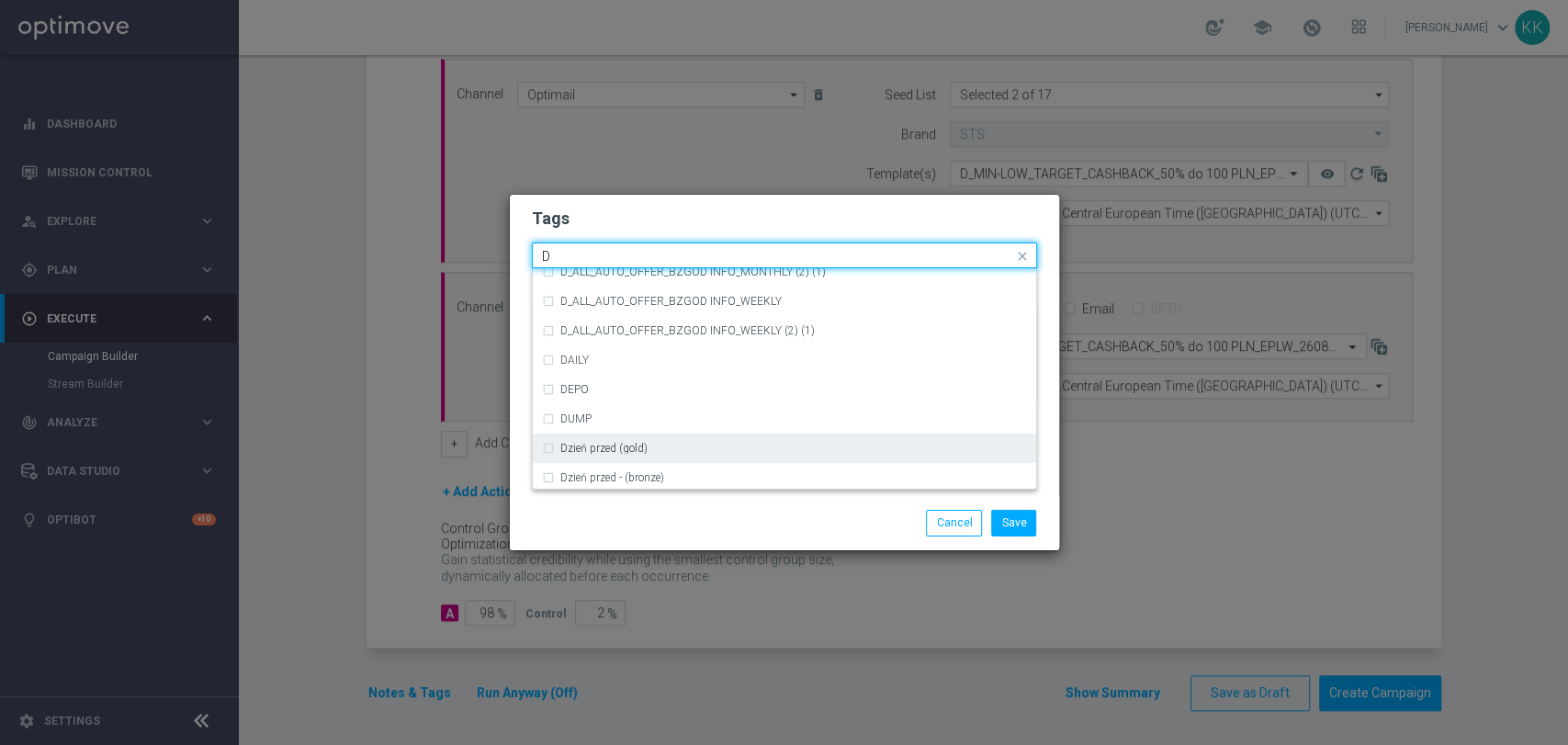
scroll to position [1940, 0]
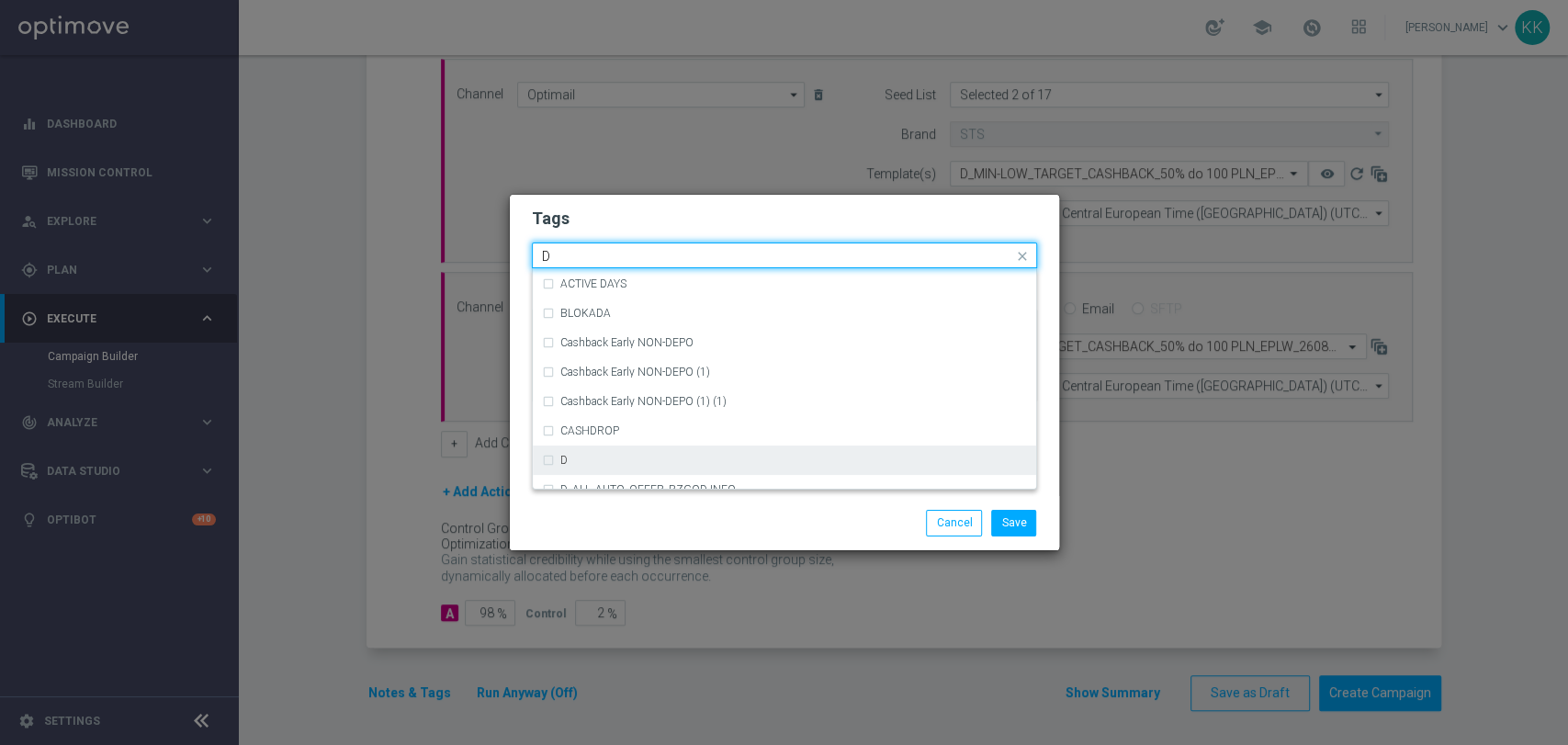
click at [661, 449] on div "D" at bounding box center [784, 460] width 485 height 29
type input "D"
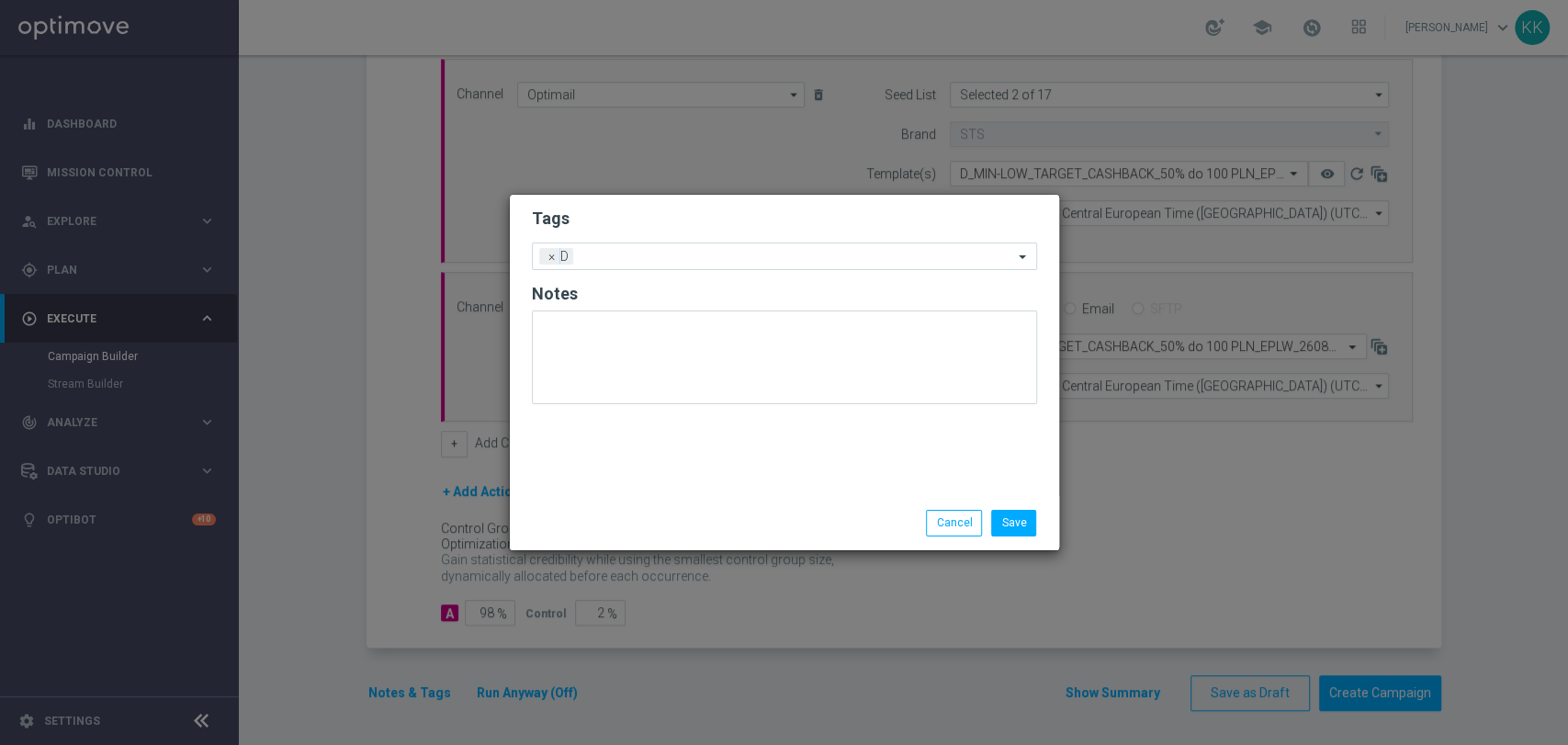
click at [672, 225] on h2 "Tags" at bounding box center [784, 219] width 505 height 22
click at [683, 248] on div "Add a new tag × D" at bounding box center [773, 256] width 481 height 25
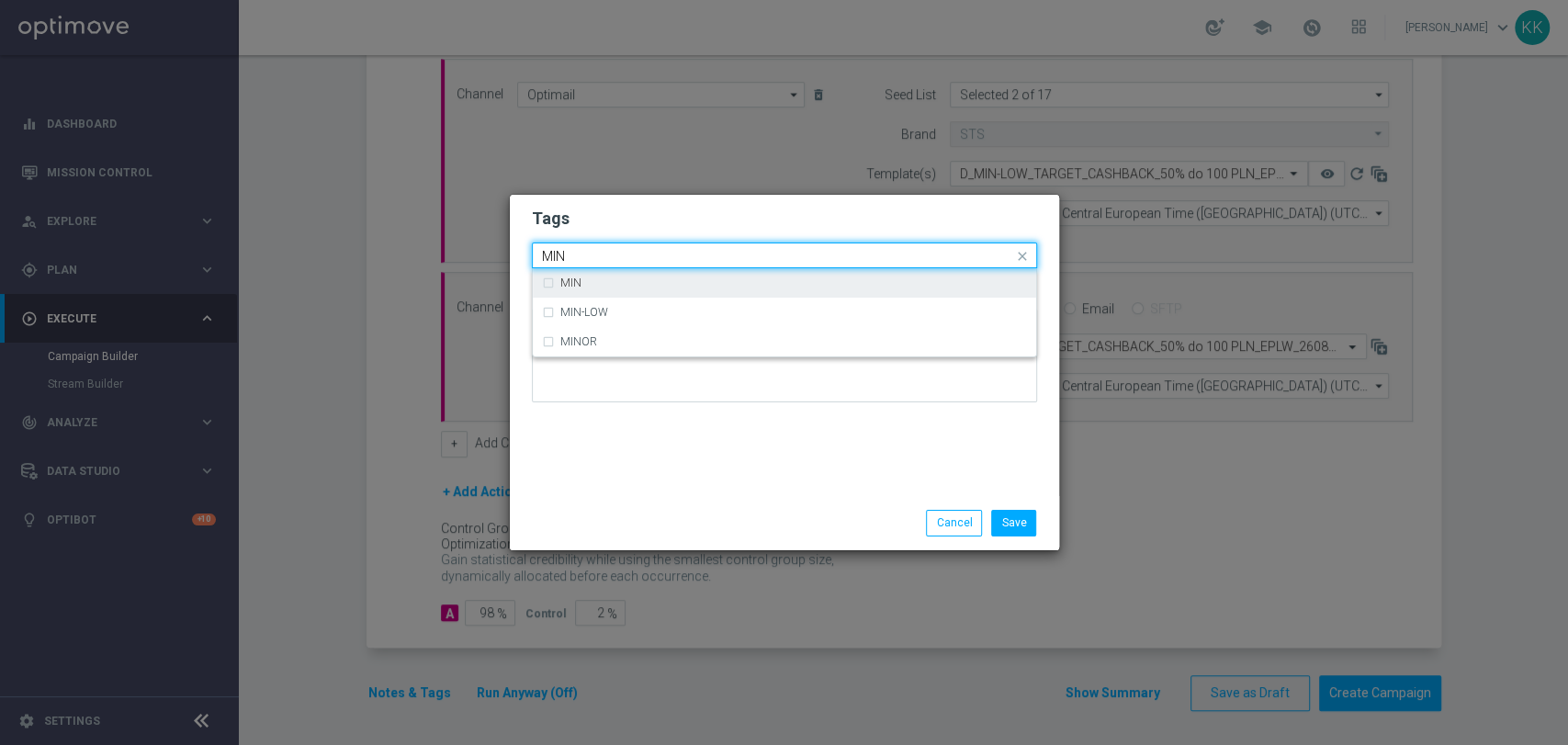
click at [635, 289] on div "MIN" at bounding box center [784, 282] width 485 height 29
type input "MIN"
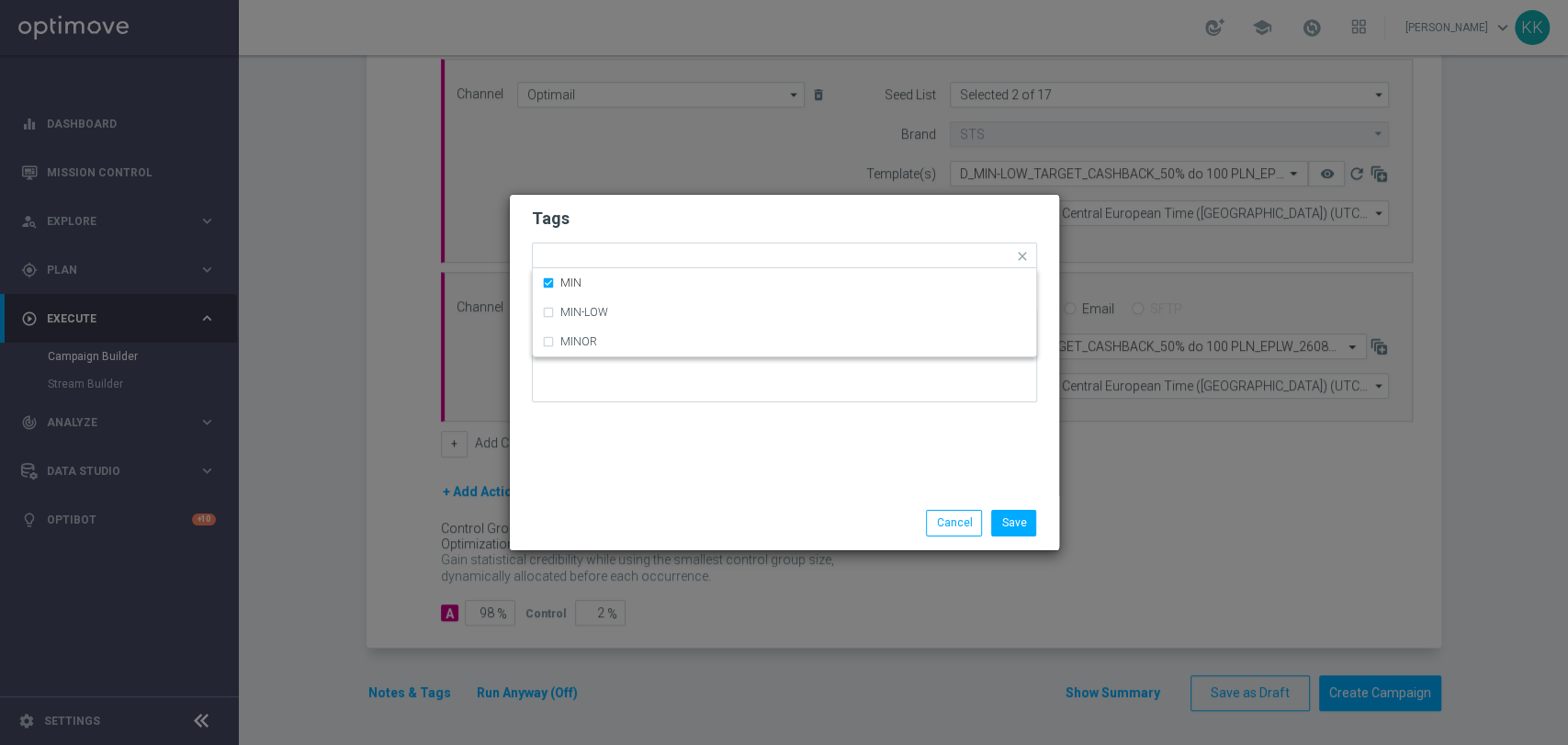
click at [633, 206] on form "Tags Quick find × D × MIN MIN MIN-LOW MINOR Notes" at bounding box center [784, 309] width 505 height 213
click at [658, 263] on input "text" at bounding box center [823, 258] width 379 height 16
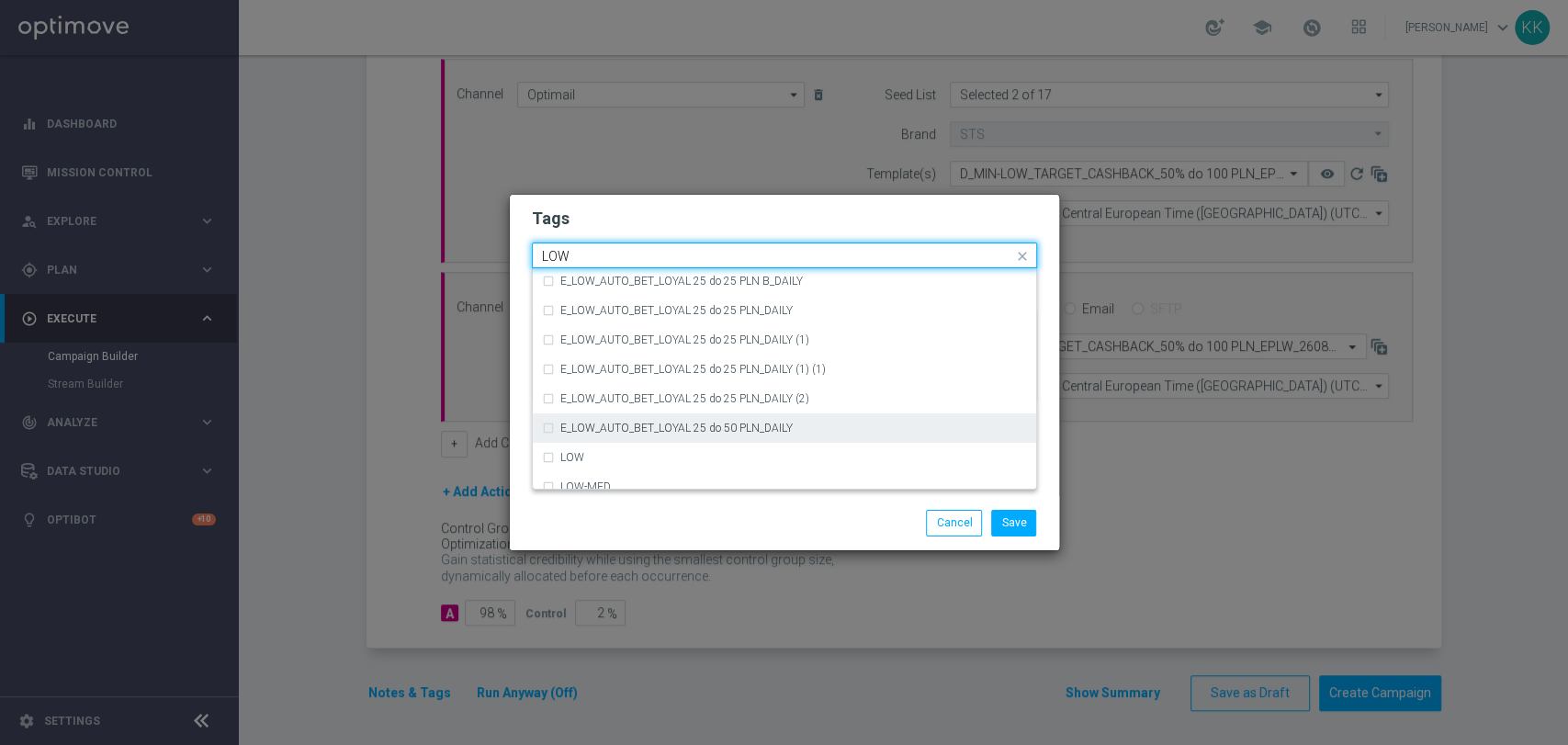
scroll to position [897, 0]
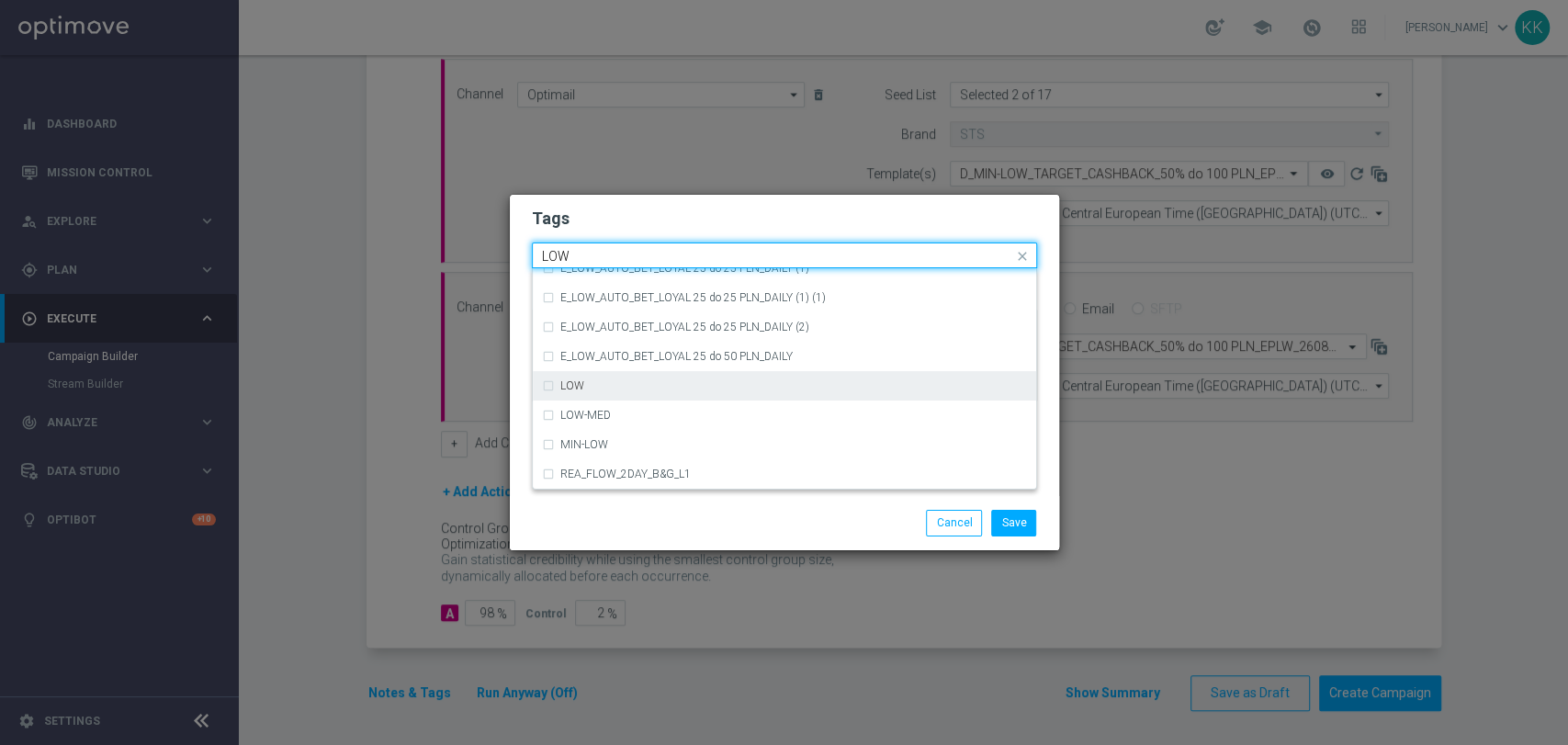
click at [659, 371] on div "LOW" at bounding box center [784, 385] width 485 height 29
type input "LOW"
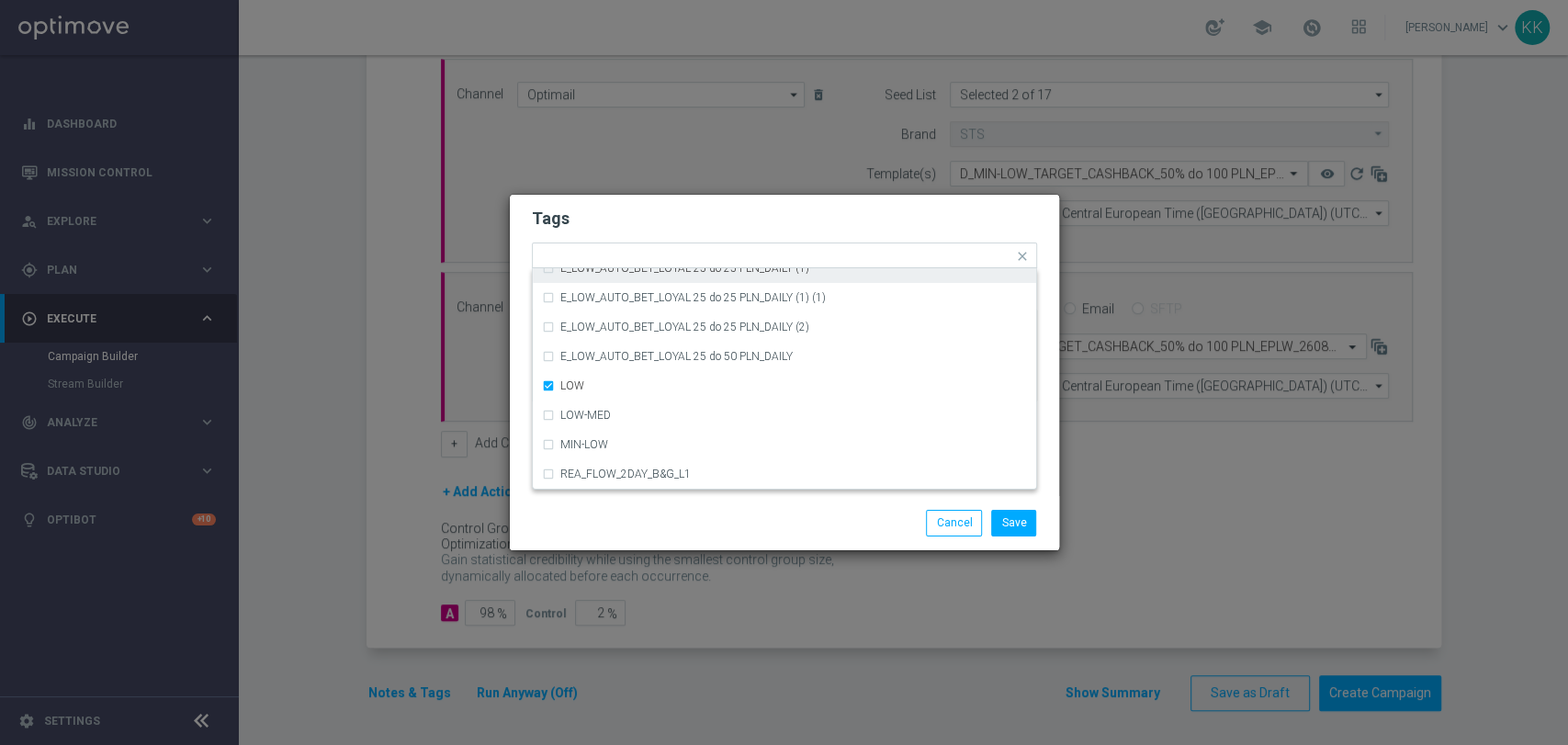
click at [673, 208] on h2 "Tags" at bounding box center [784, 219] width 505 height 22
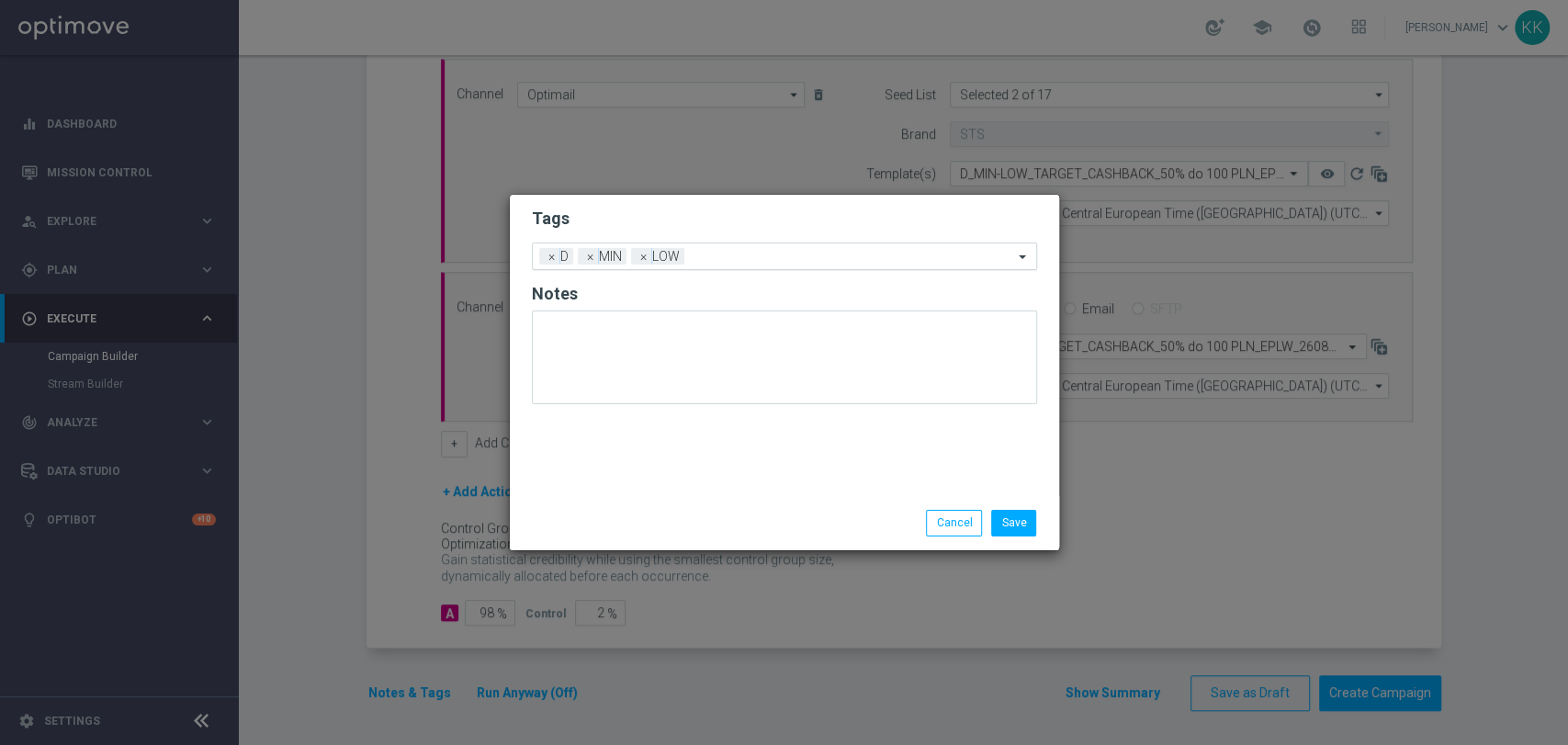
click at [704, 252] on input "text" at bounding box center [851, 258] width 321 height 16
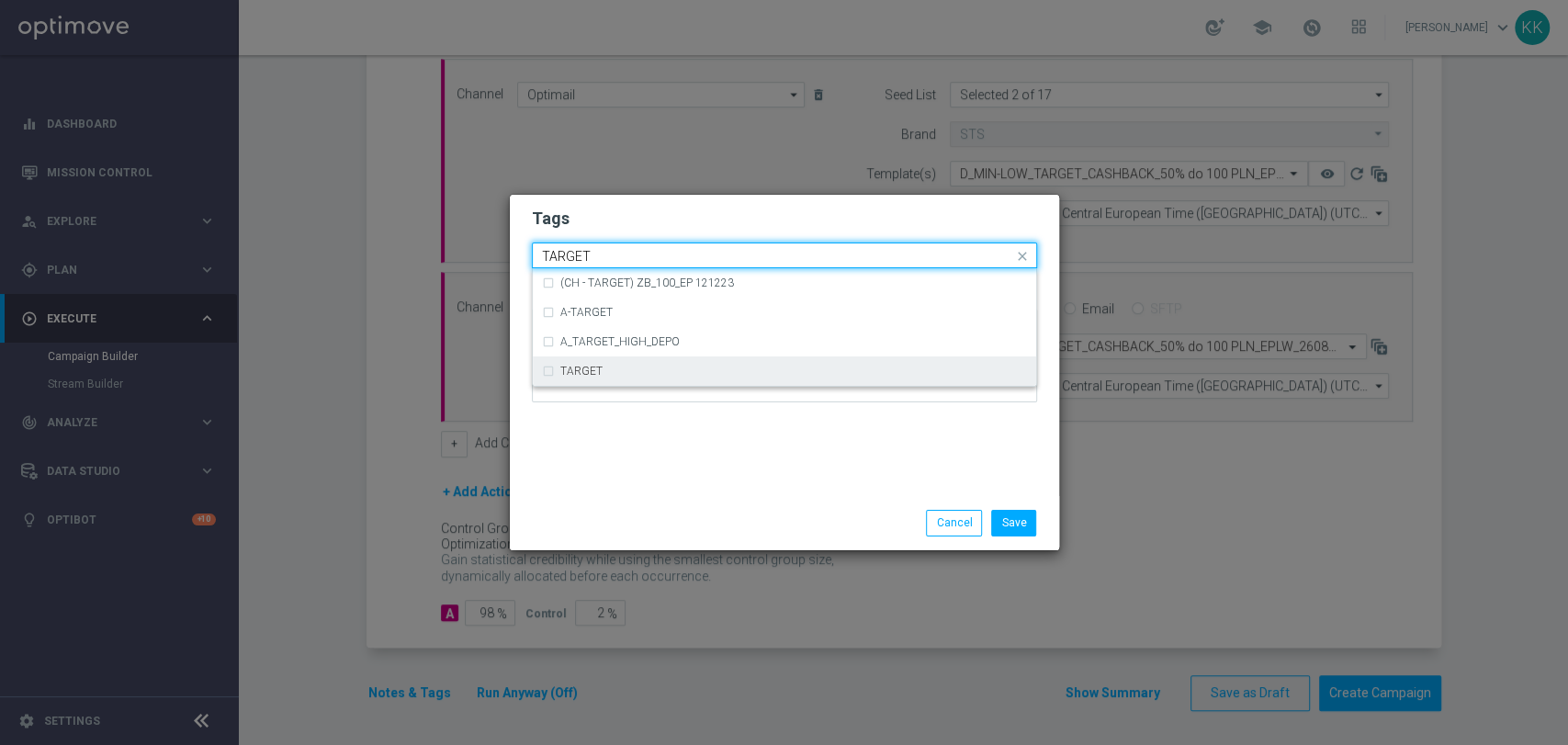
click at [659, 373] on div "TARGET" at bounding box center [793, 371] width 466 height 11
type input "TARGET"
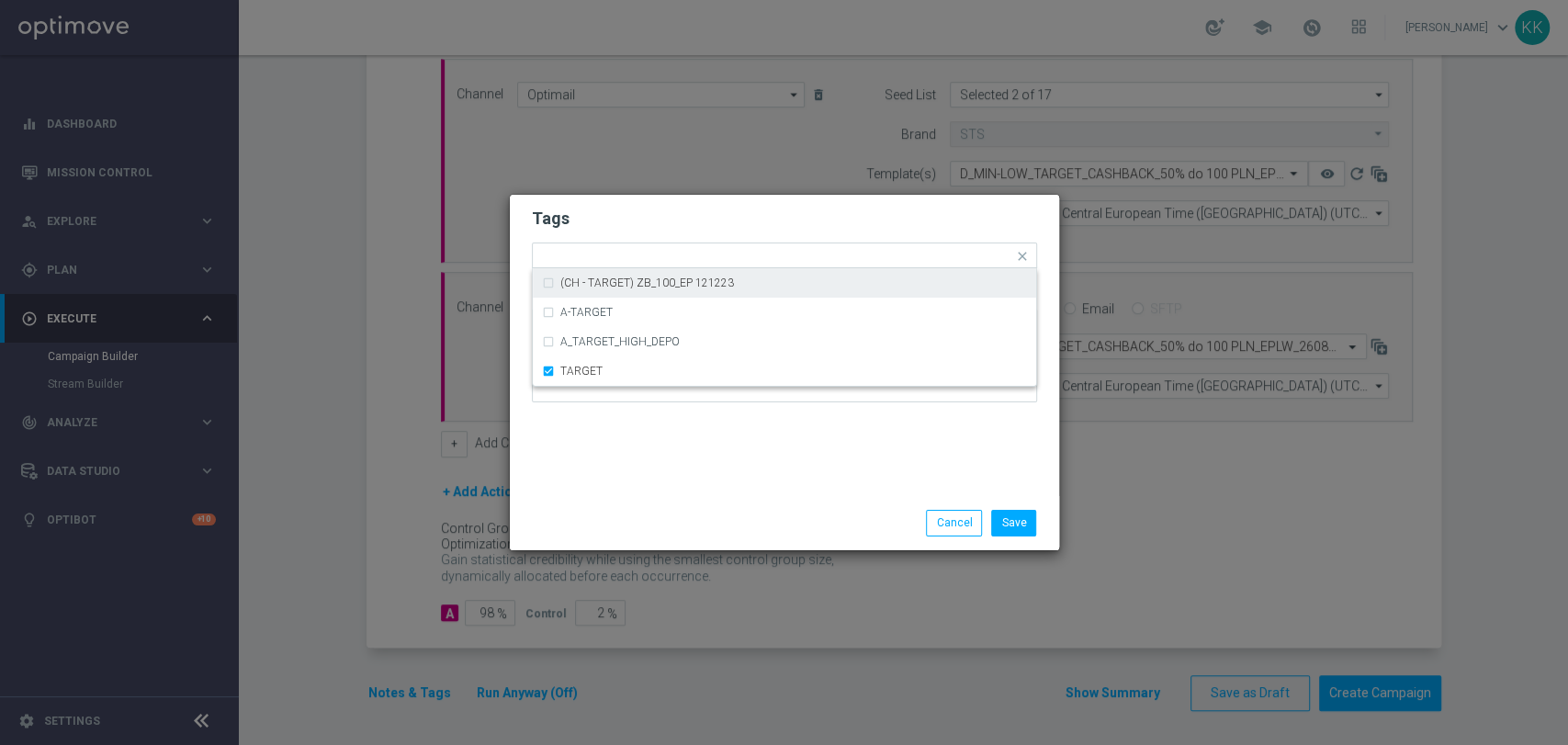
click at [698, 208] on h2 "Tags" at bounding box center [784, 219] width 505 height 22
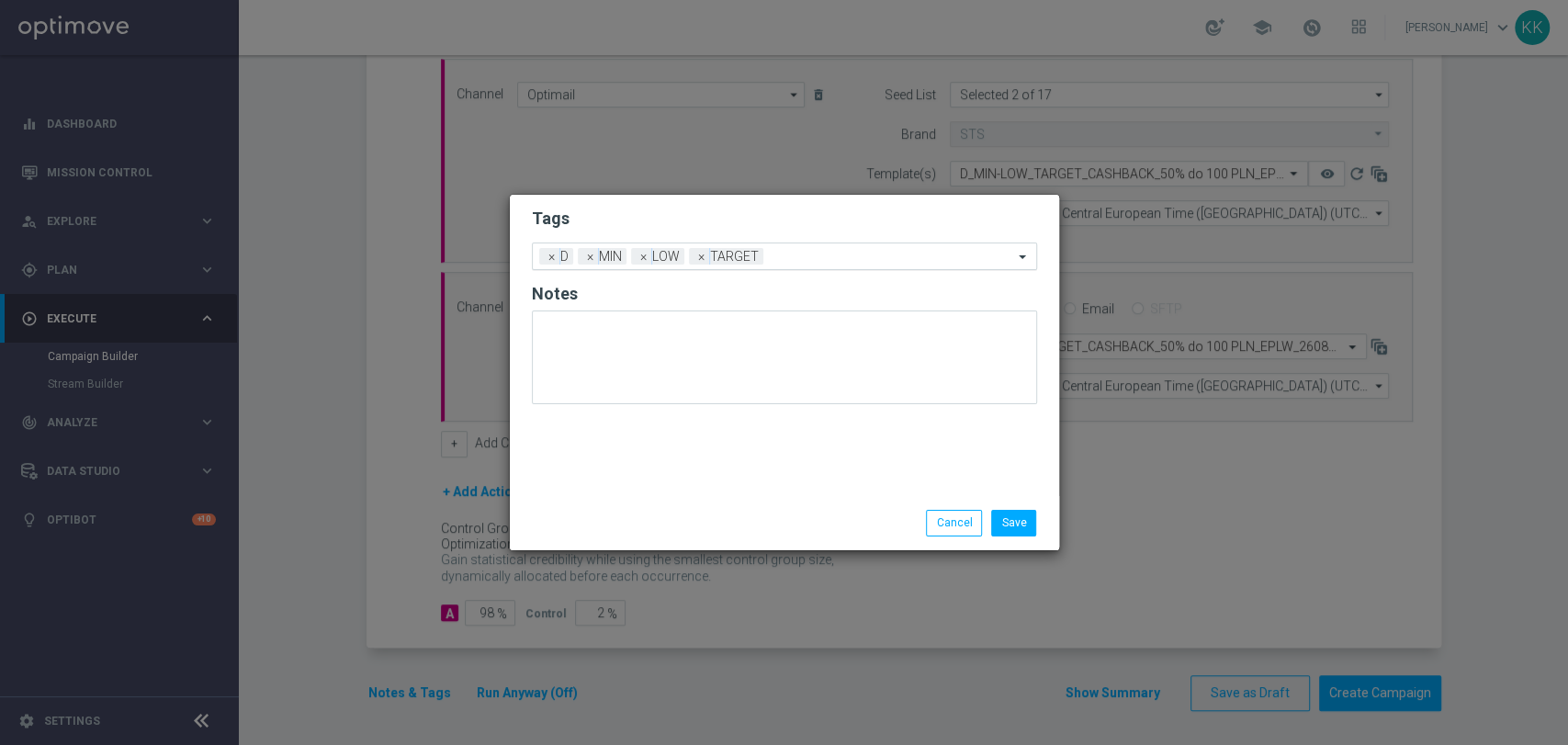
click at [816, 258] on input "text" at bounding box center [892, 258] width 243 height 16
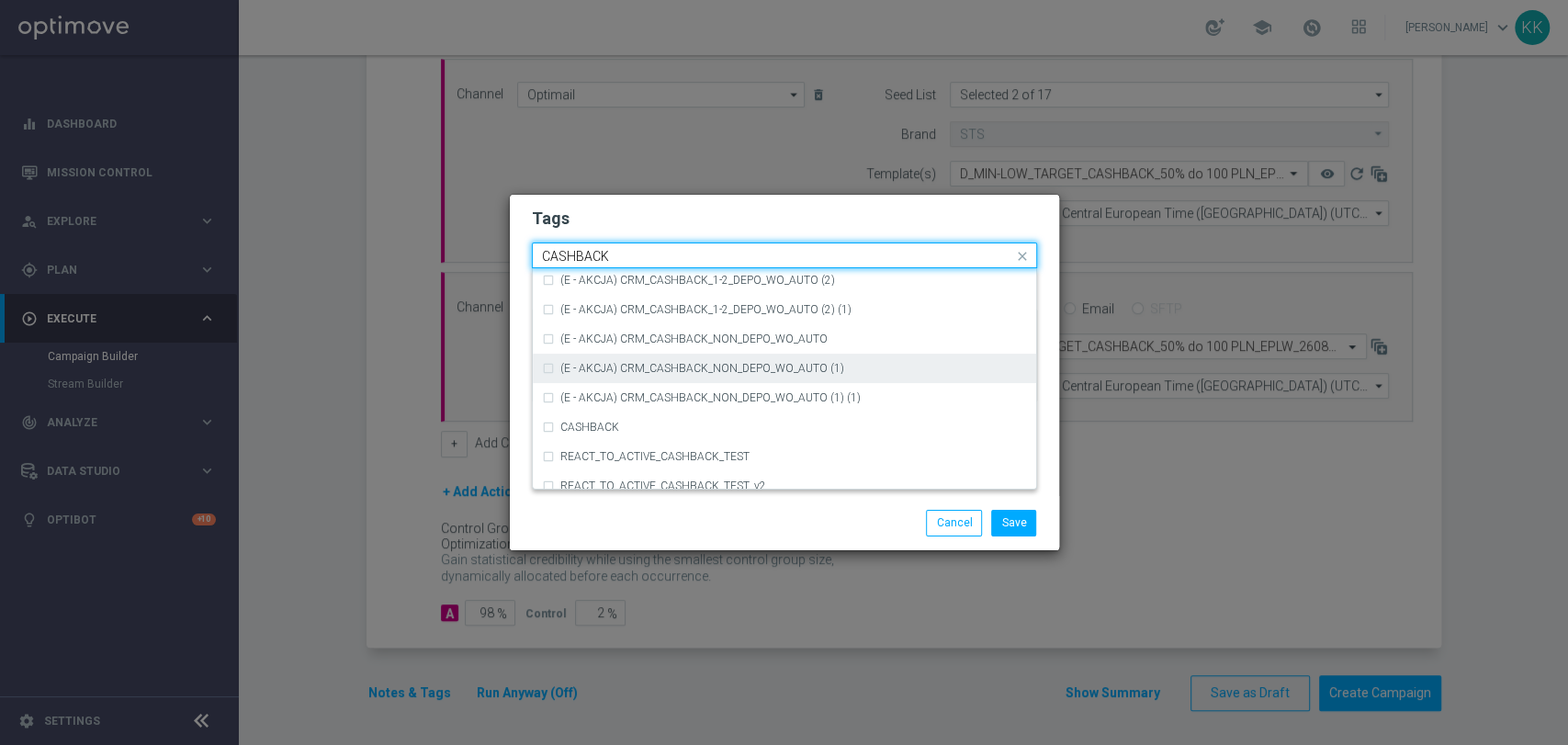
scroll to position [279, 0]
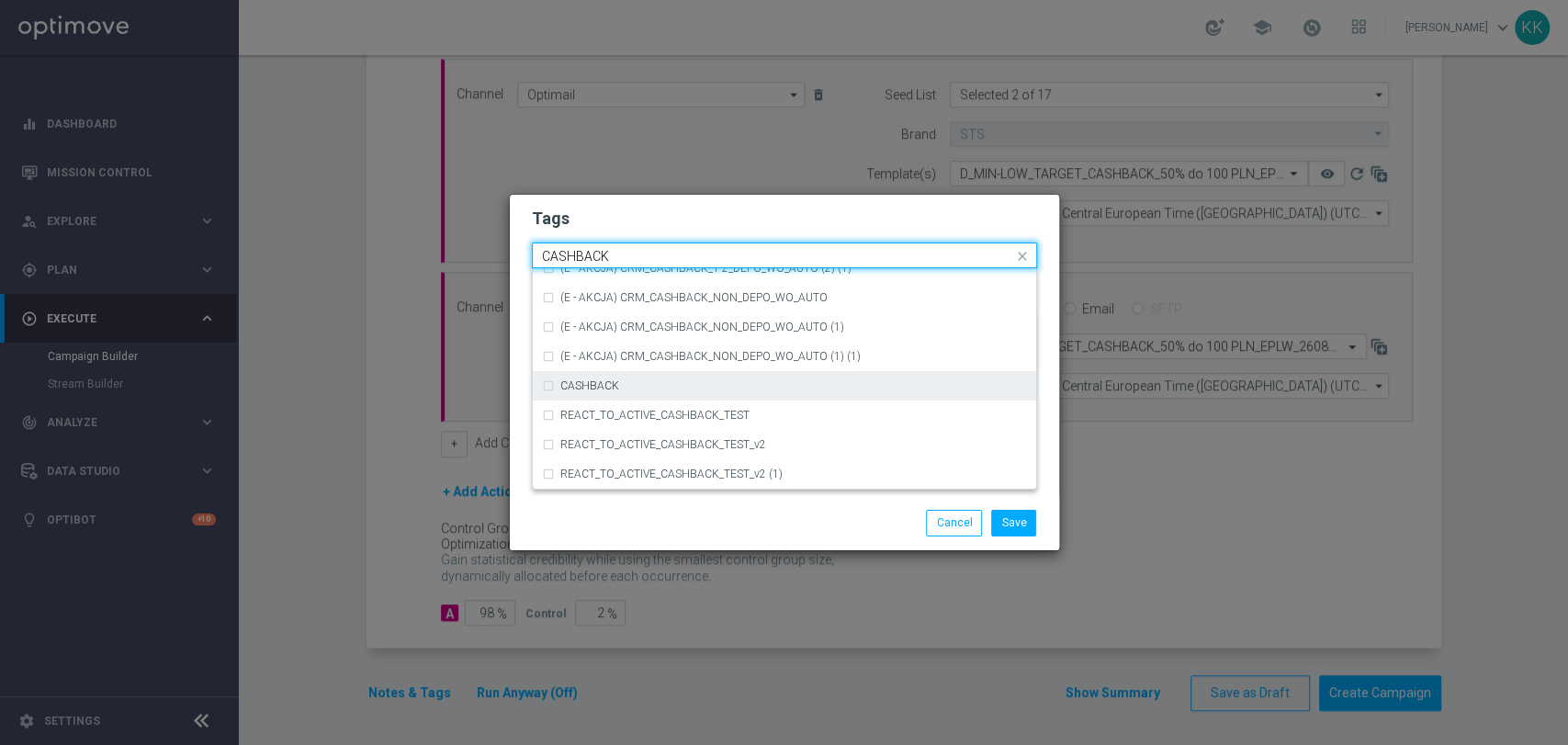
click at [698, 392] on div "CASHBACK" at bounding box center [784, 385] width 485 height 29
type input "CASHBACK"
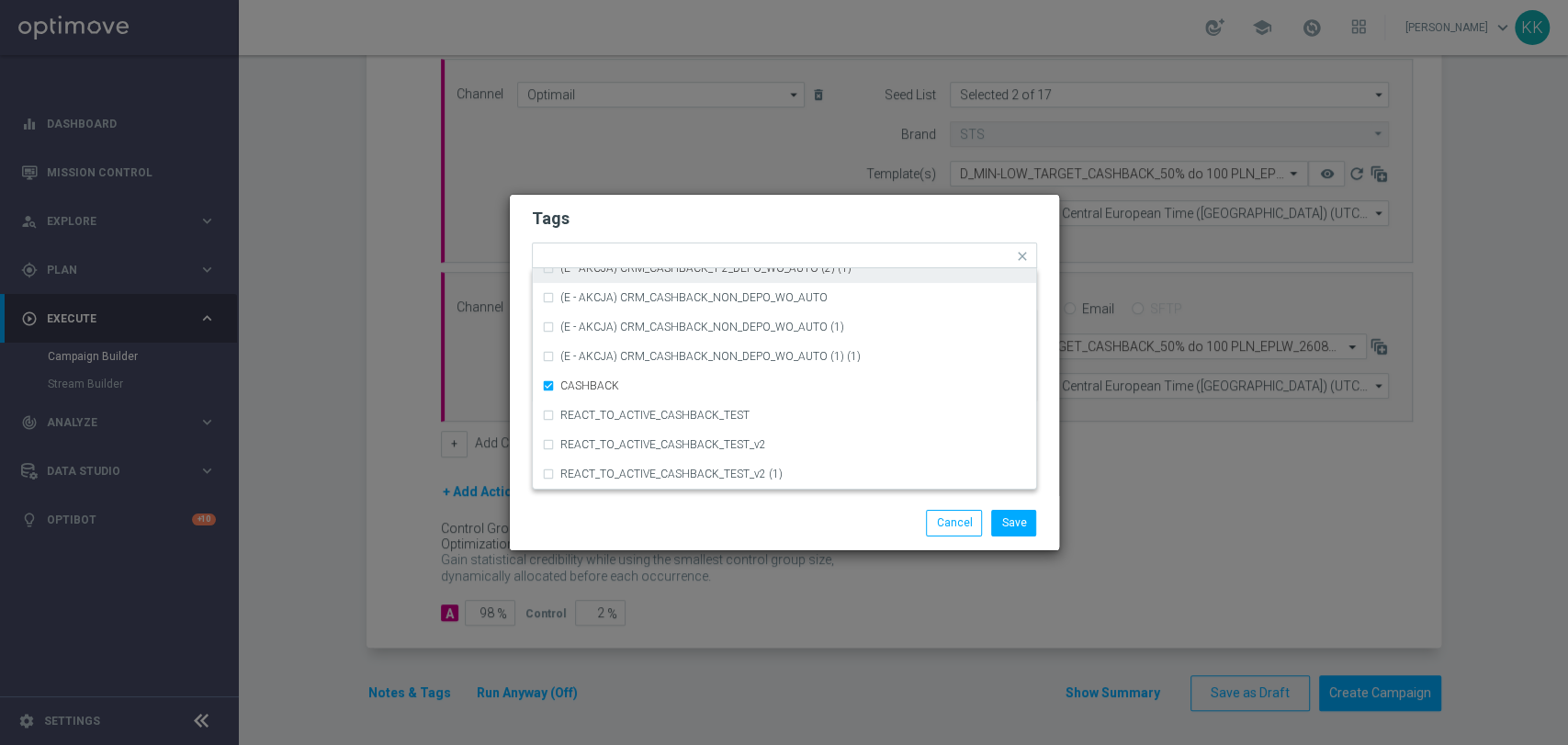
click at [734, 203] on form "Tags Quick find × D × MIN × LOW × TARGET × CASHBACK (D - AUTO) CRM_CASHBACK_100…" at bounding box center [784, 309] width 505 height 213
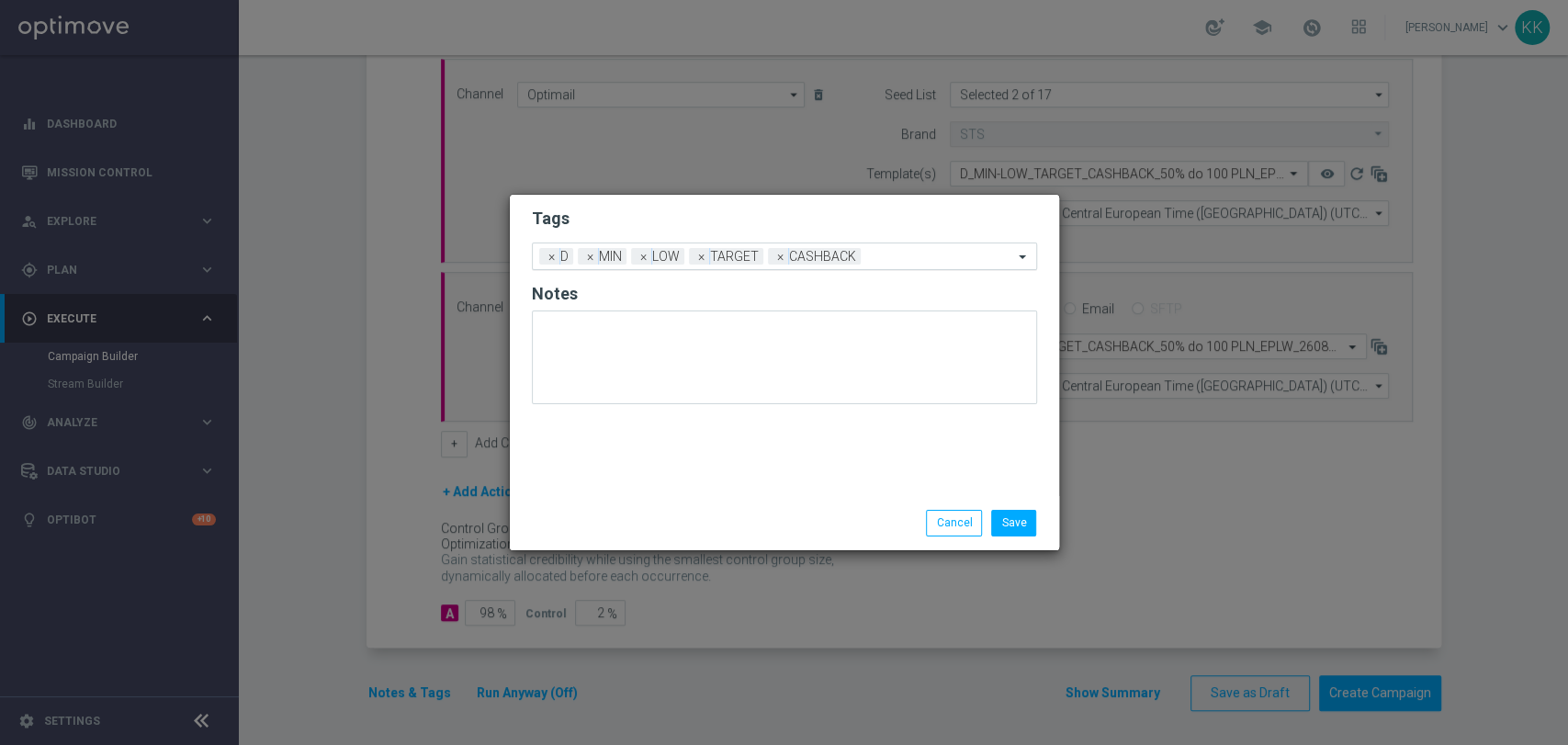
click at [926, 259] on input "text" at bounding box center [940, 258] width 145 height 16
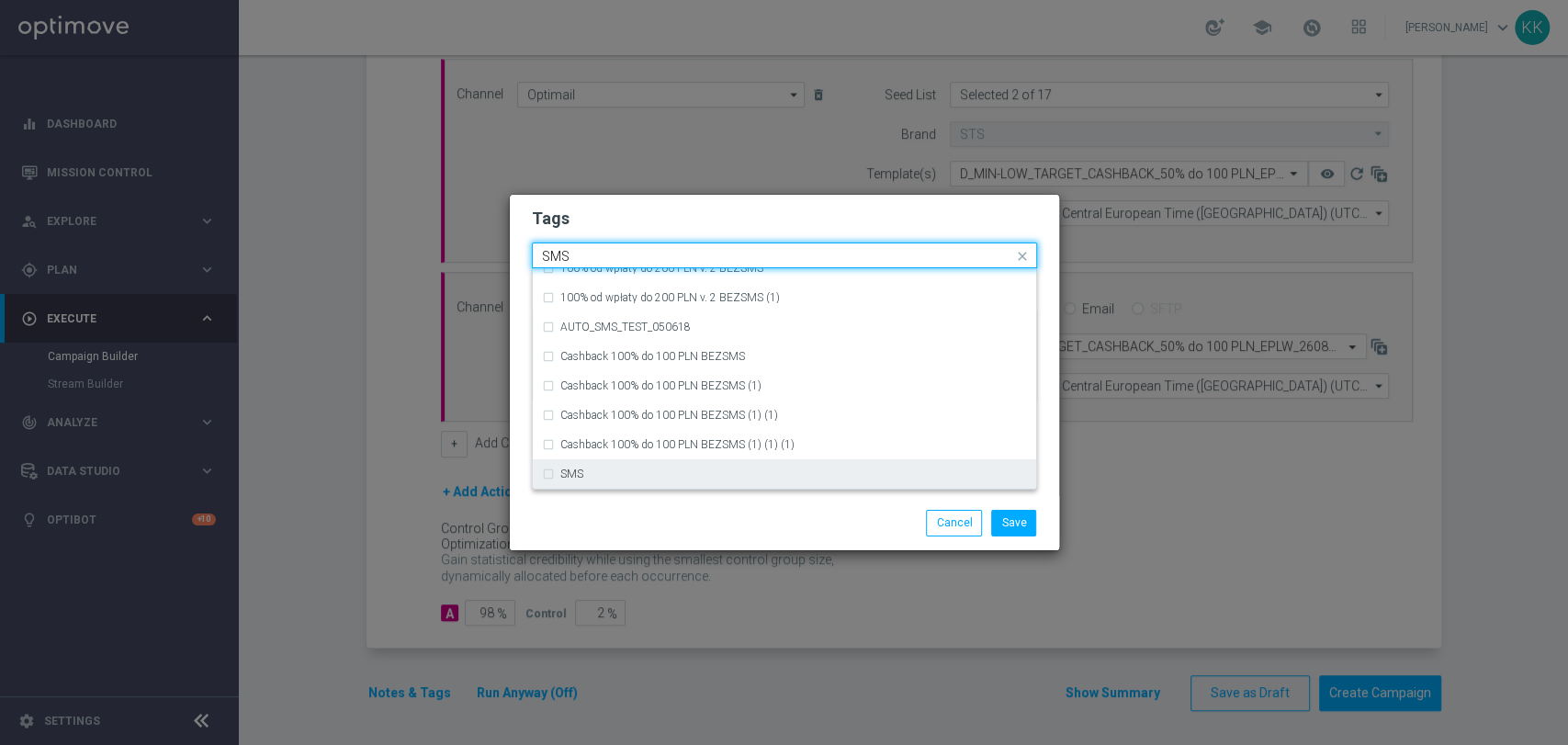
click at [663, 485] on div "SMS" at bounding box center [784, 473] width 485 height 29
type input "SMS"
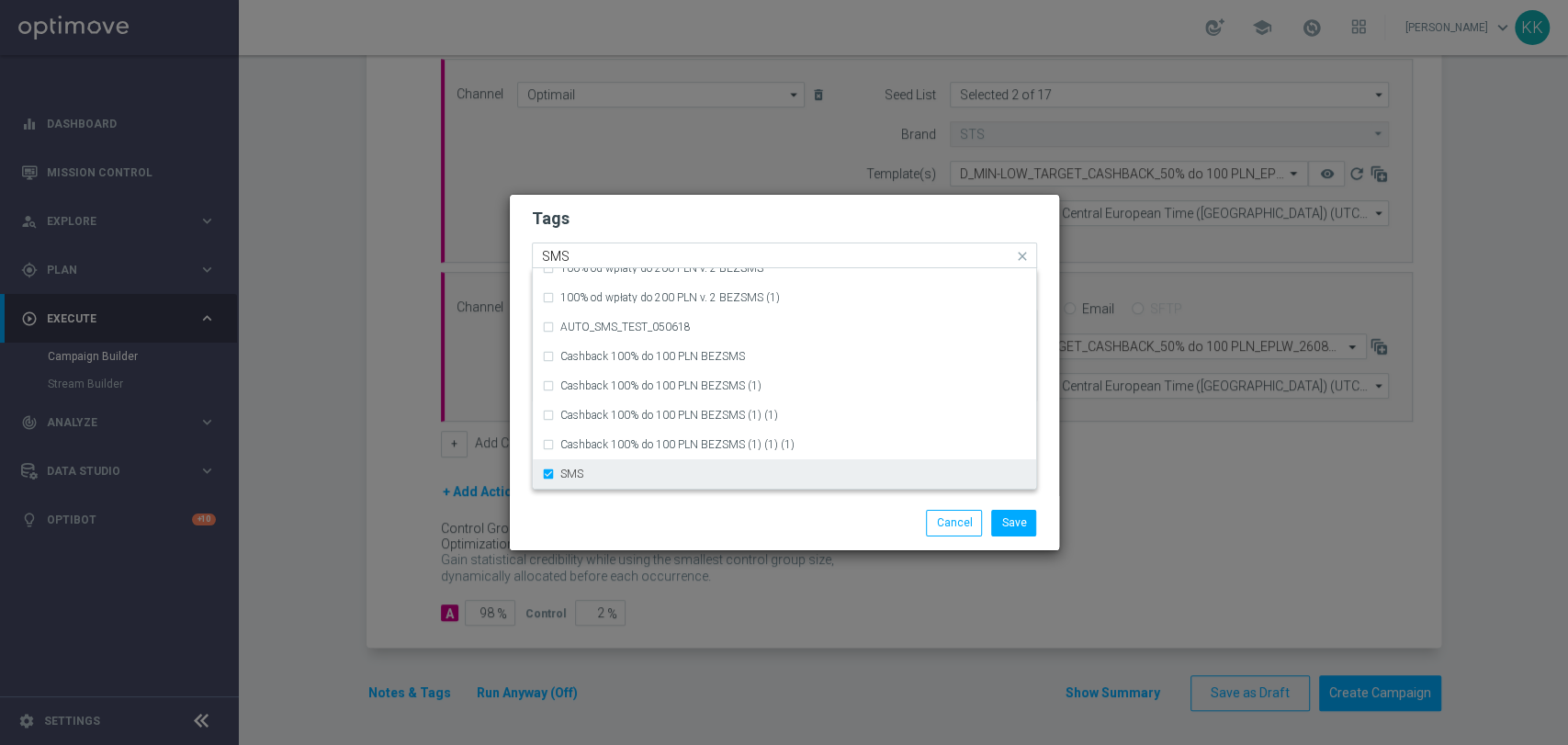
click at [541, 472] on div "SMS" at bounding box center [784, 473] width 485 height 29
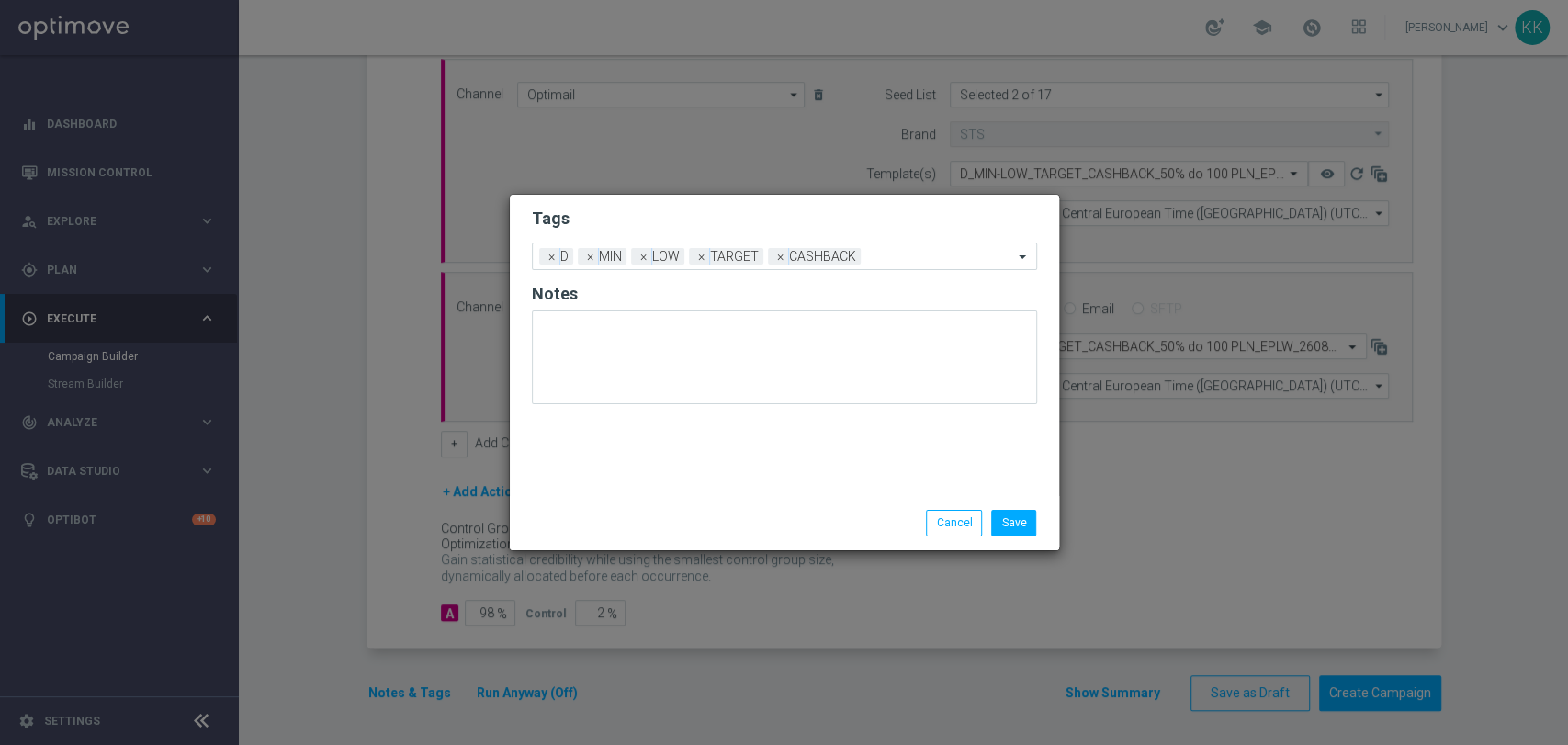
click at [590, 501] on div "Save Cancel" at bounding box center [784, 522] width 549 height 53
click at [1012, 522] on button "Save" at bounding box center [1013, 522] width 45 height 25
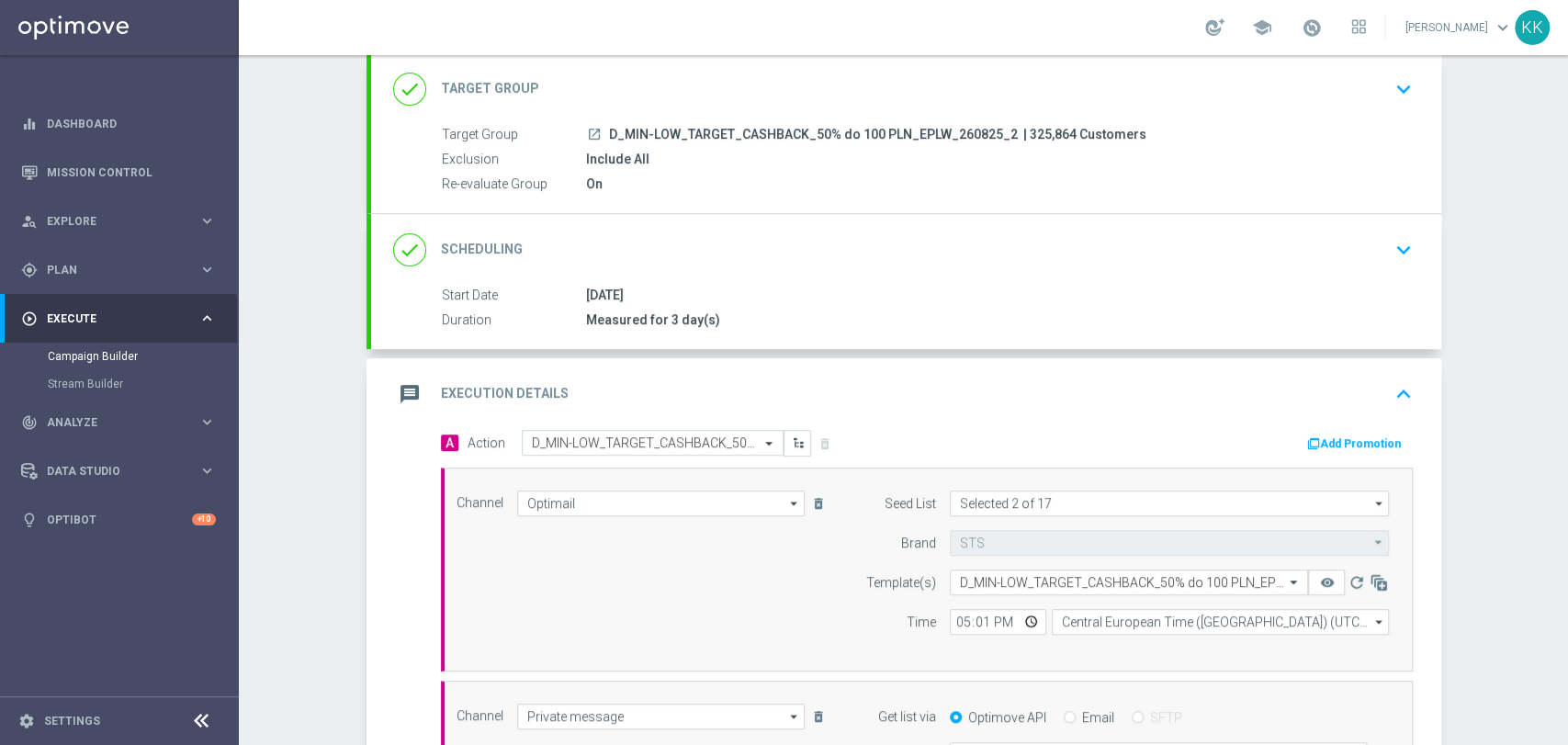
scroll to position [0, 0]
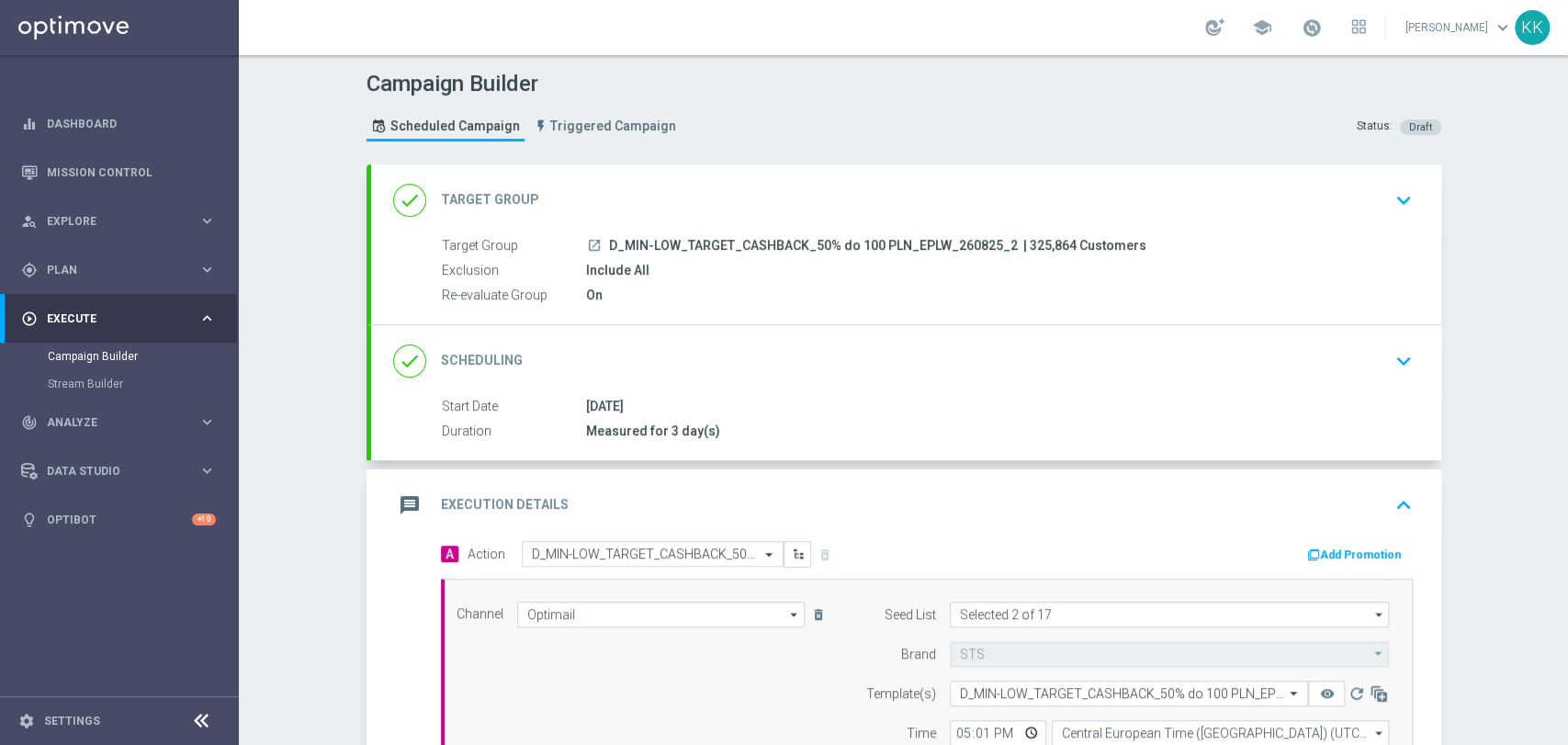
click at [1326, 344] on div "done Scheduling keyboard_arrow_down" at bounding box center [906, 361] width 1026 height 35
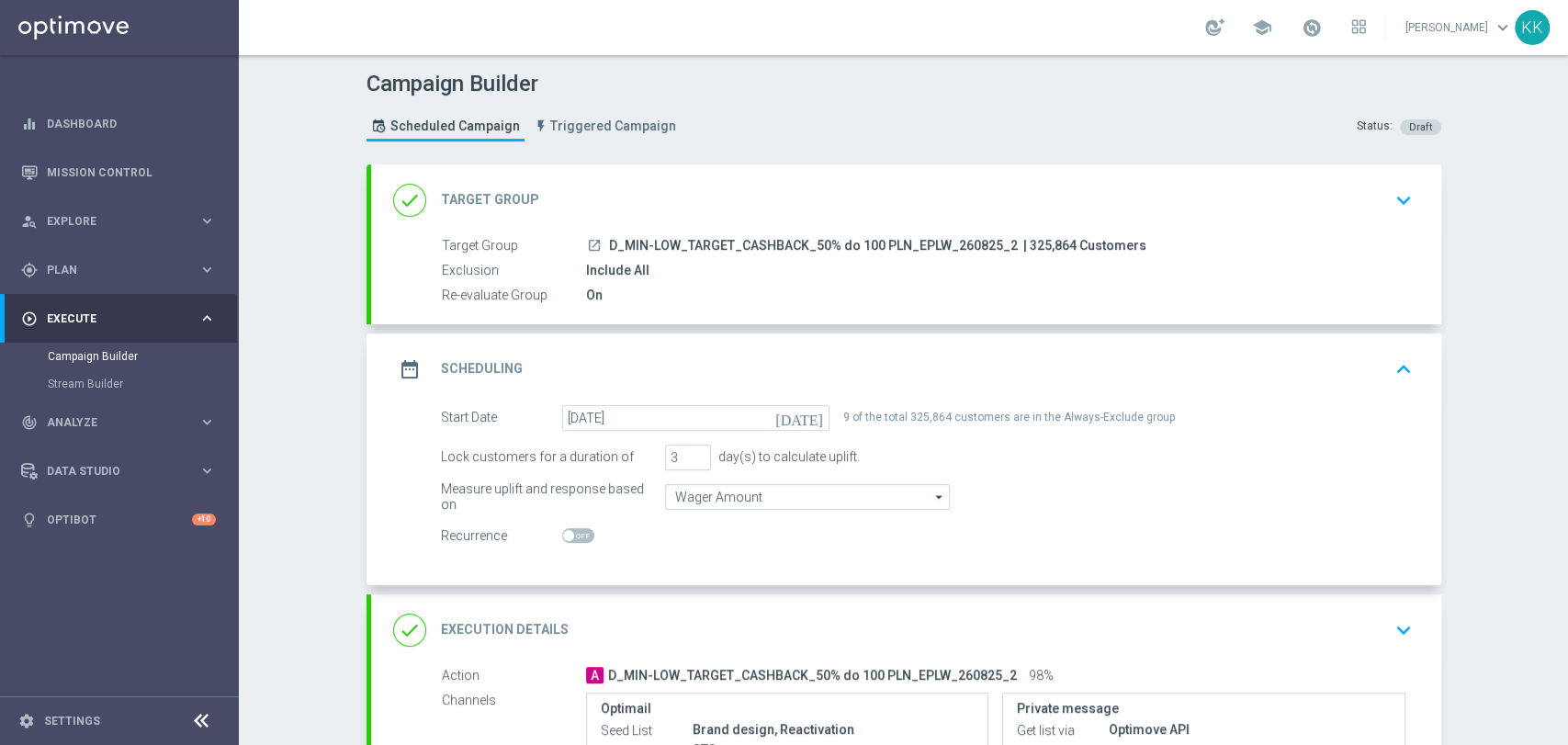
click at [1404, 194] on icon "keyboard_arrow_down" at bounding box center [1402, 200] width 27 height 27
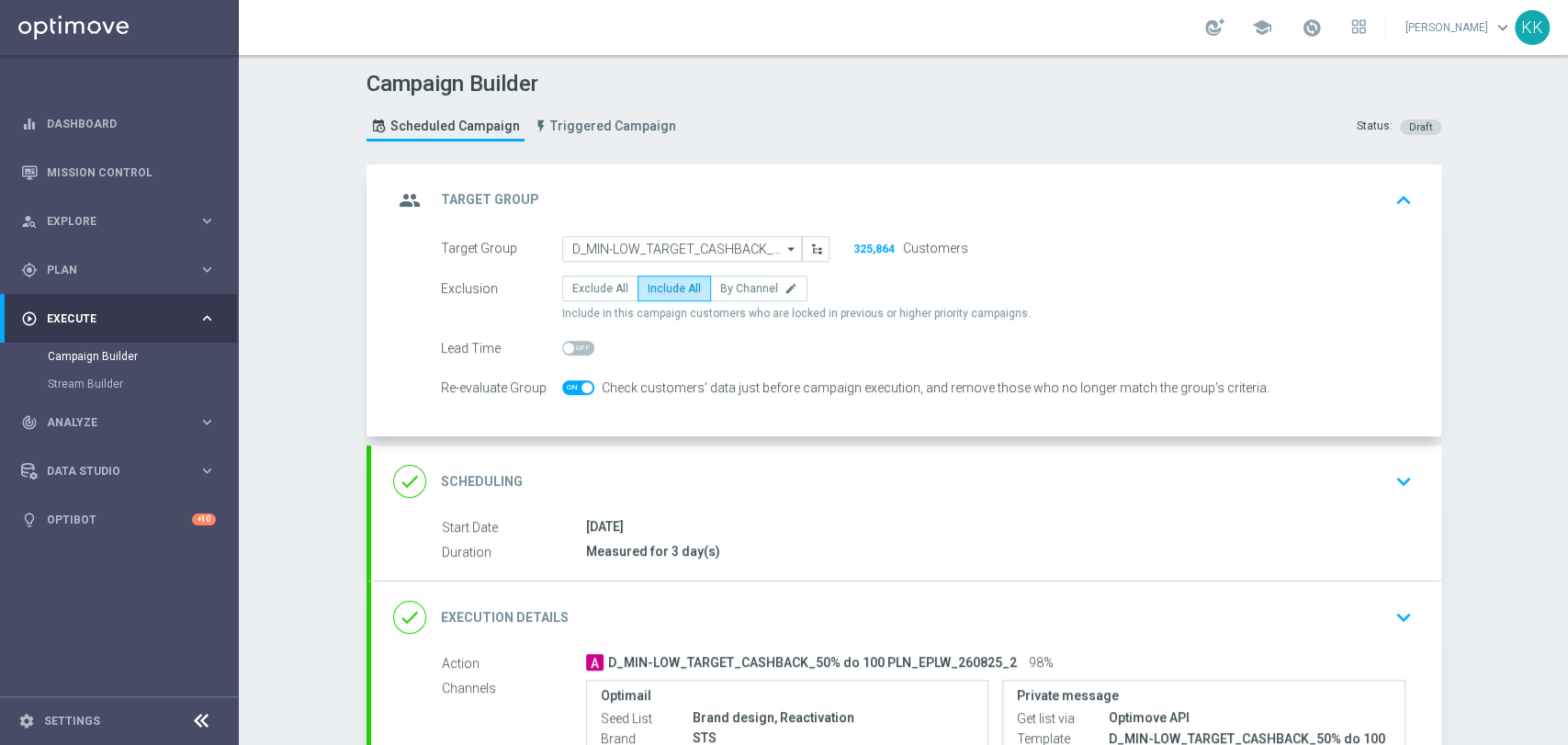
click at [1338, 480] on div "done Scheduling keyboard_arrow_down" at bounding box center [906, 481] width 1026 height 35
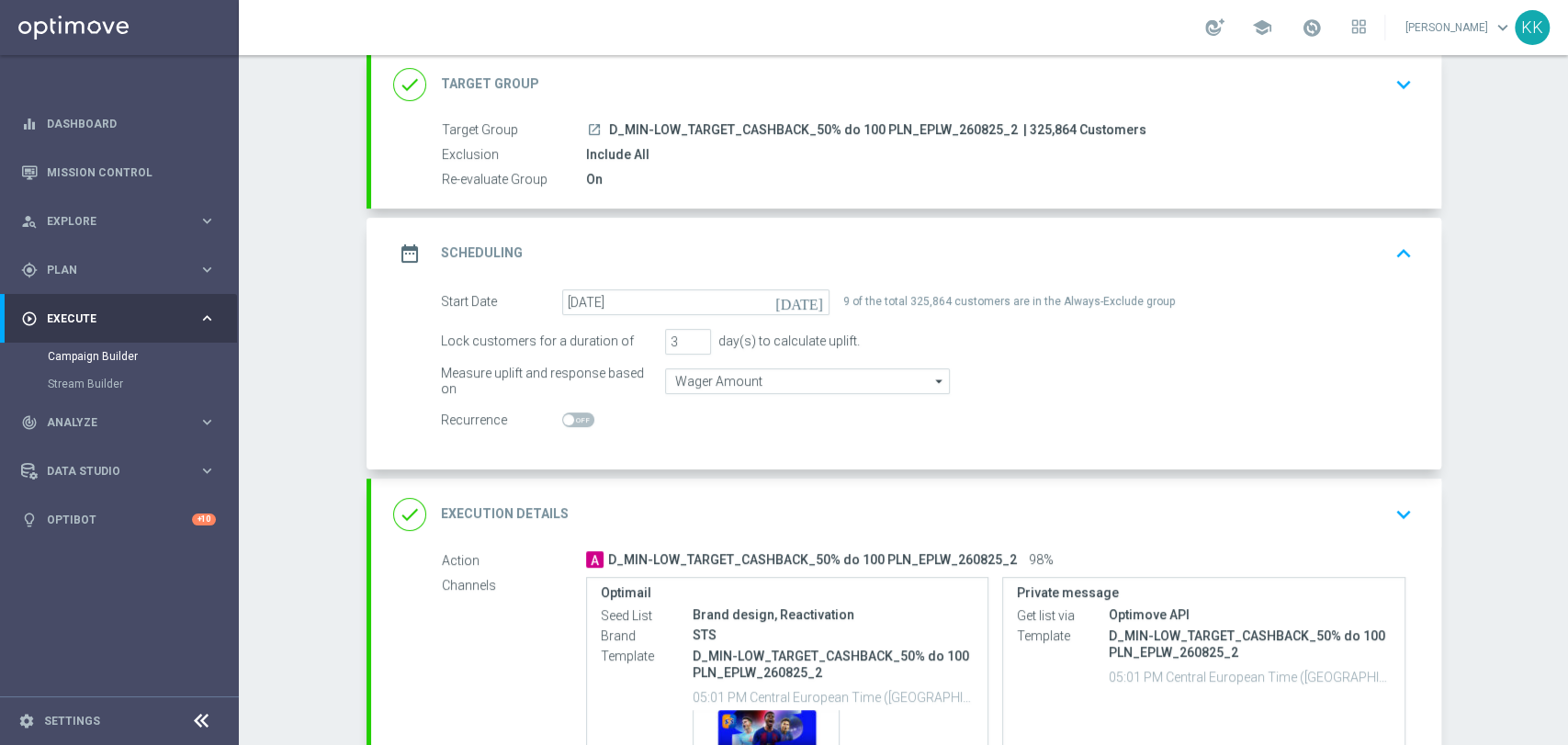
scroll to position [204, 0]
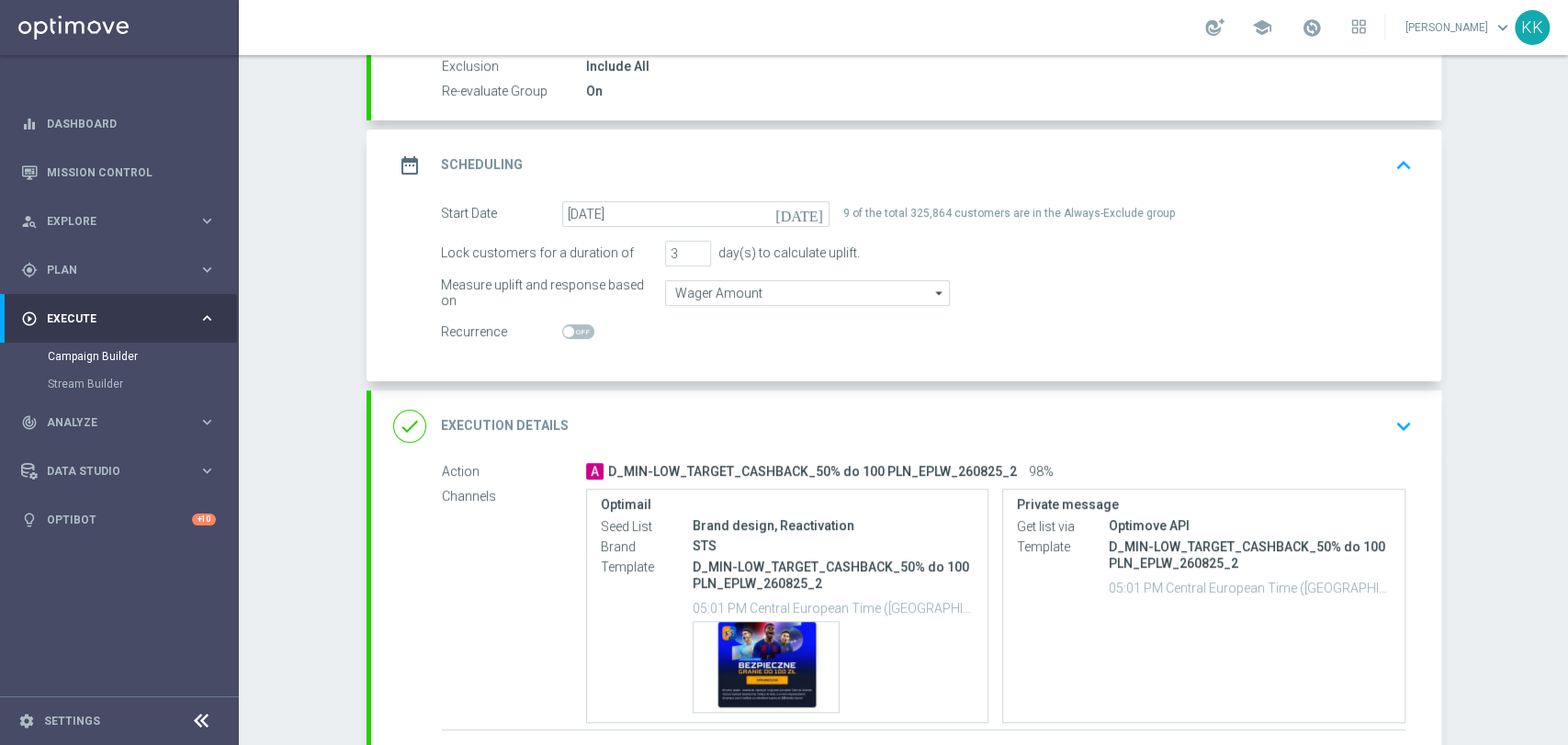
click at [1354, 424] on div "done Execution Details keyboard_arrow_down" at bounding box center [906, 425] width 1026 height 35
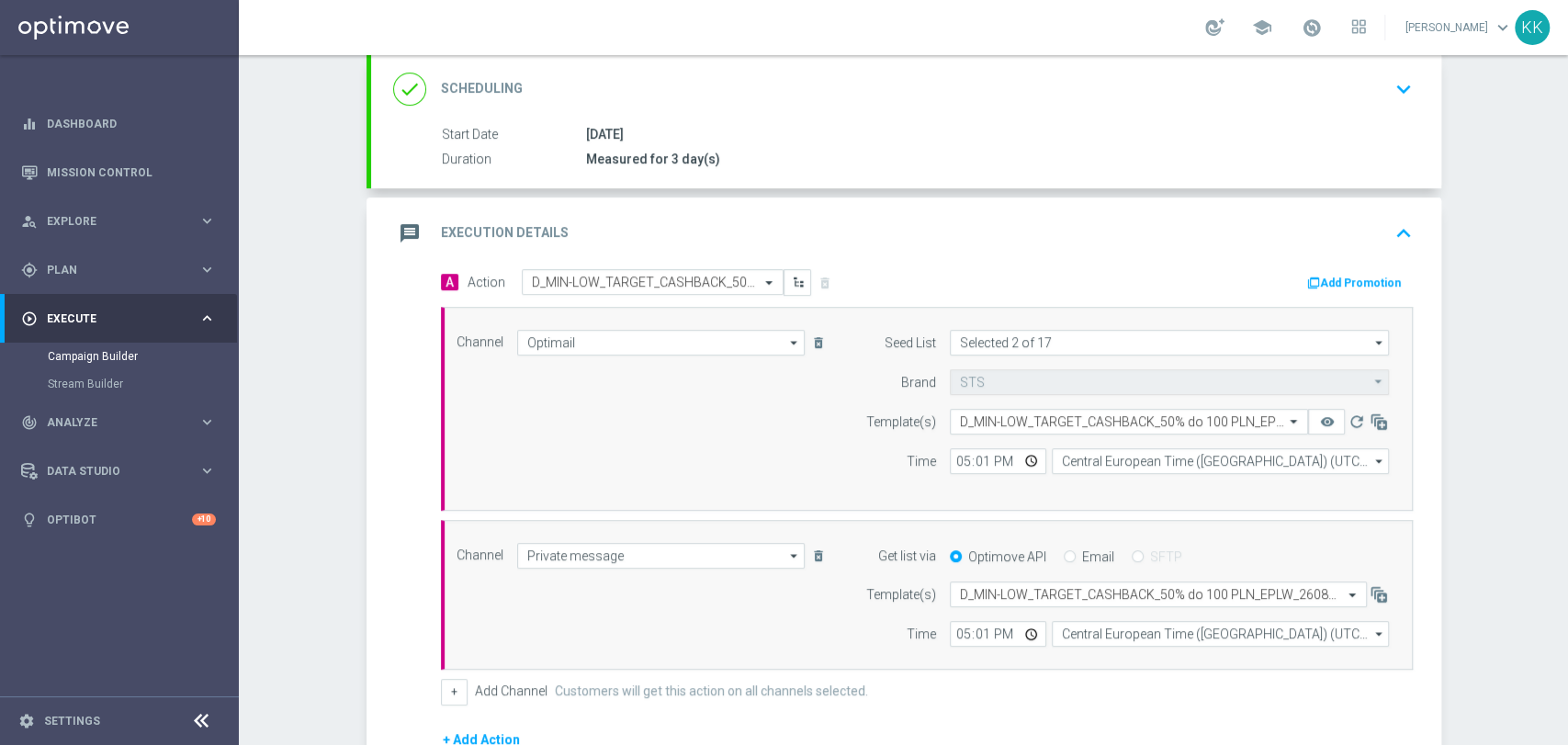
scroll to position [305, 0]
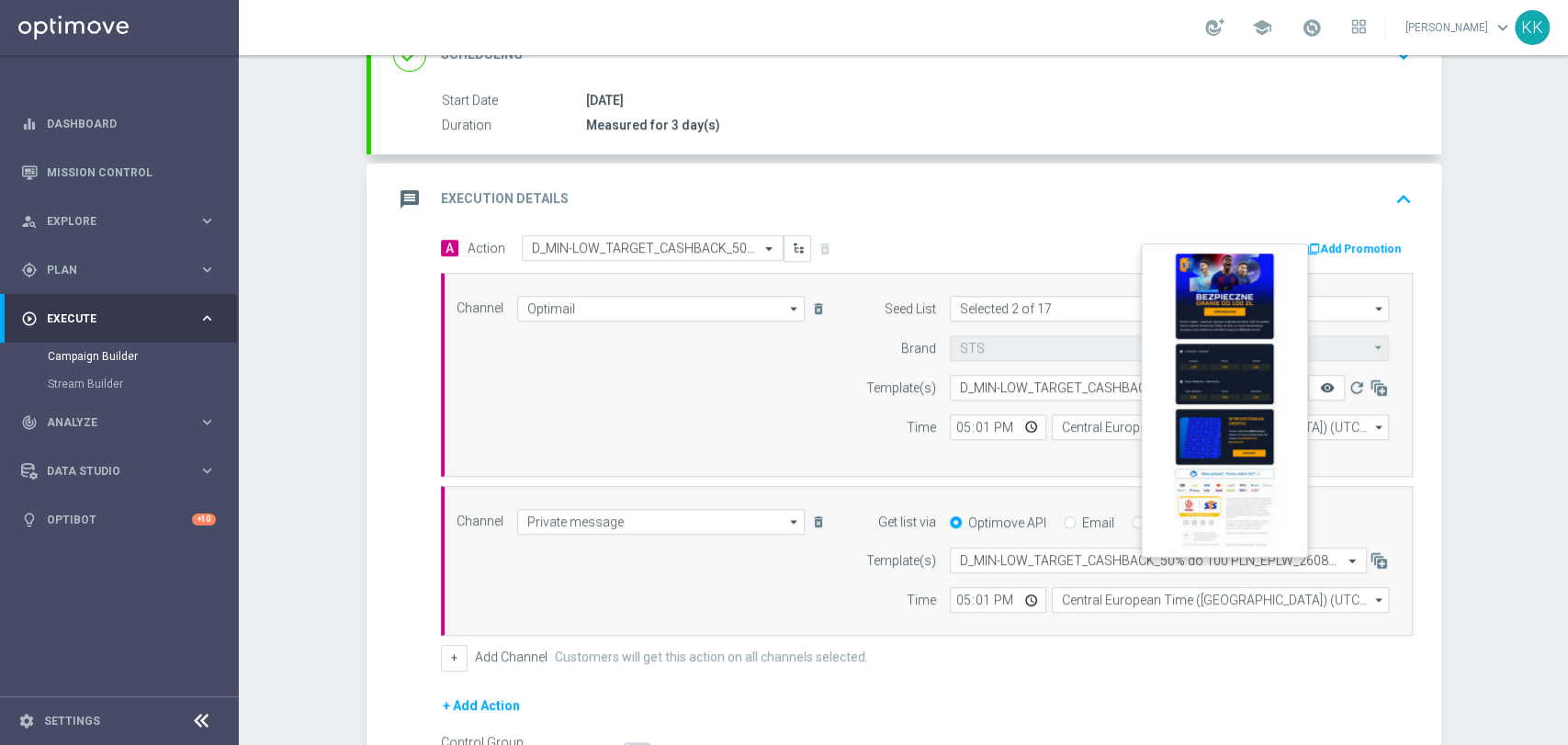
click at [1319, 383] on icon "remove_red_eye" at bounding box center [1326, 388] width 15 height 15
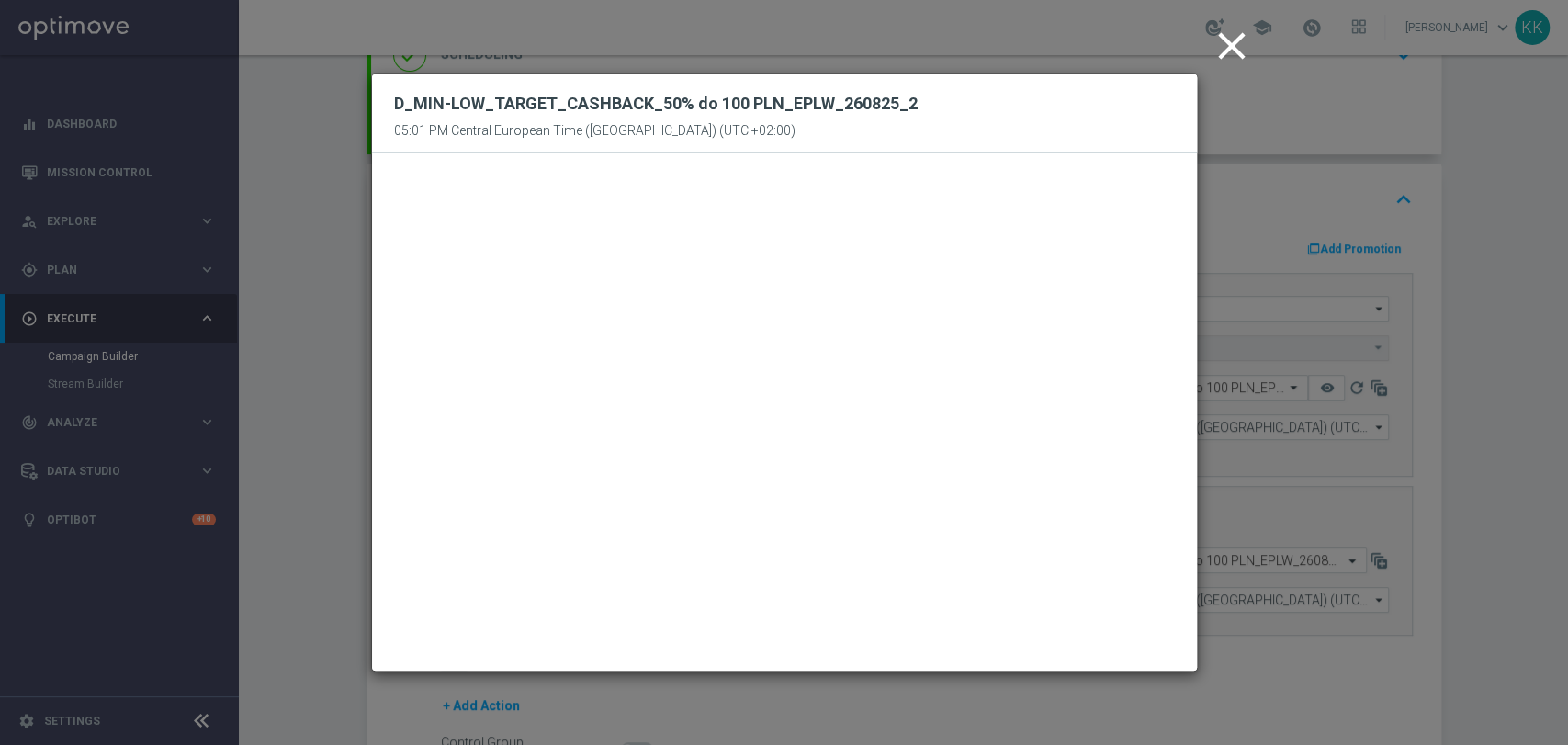
click at [1234, 41] on icon "close" at bounding box center [1231, 46] width 46 height 46
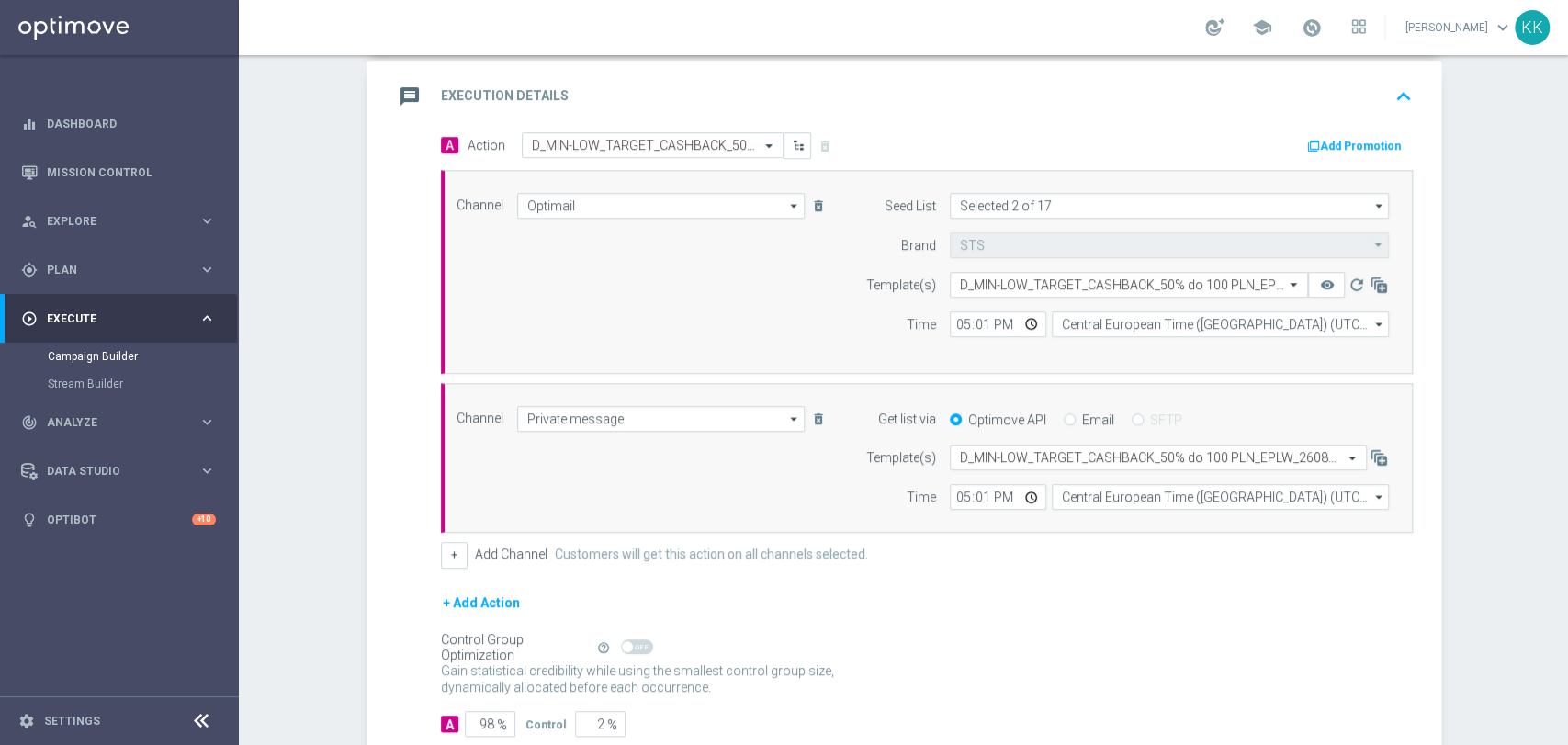
scroll to position [520, 0]
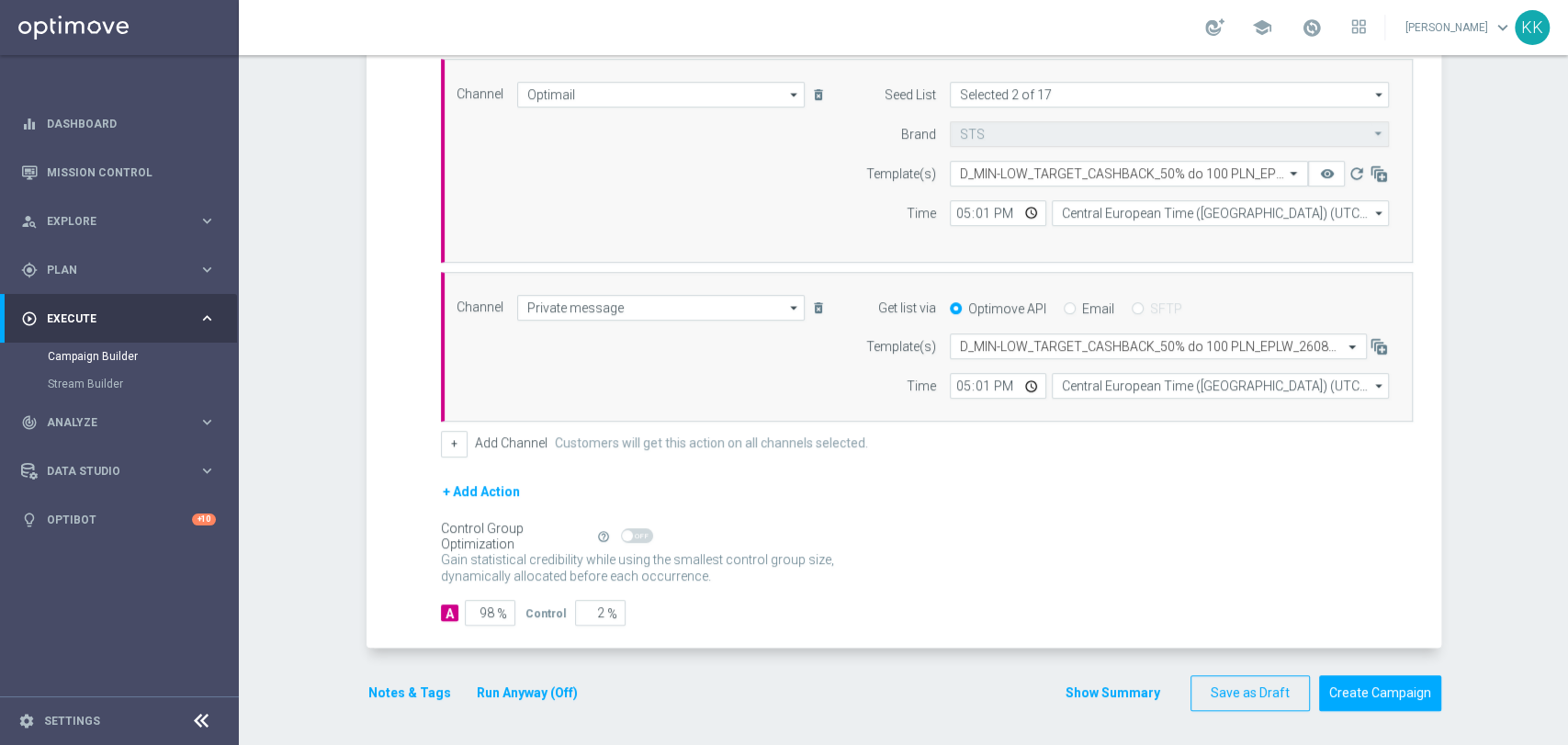
click at [413, 688] on button "Notes & Tags" at bounding box center [409, 693] width 86 height 23
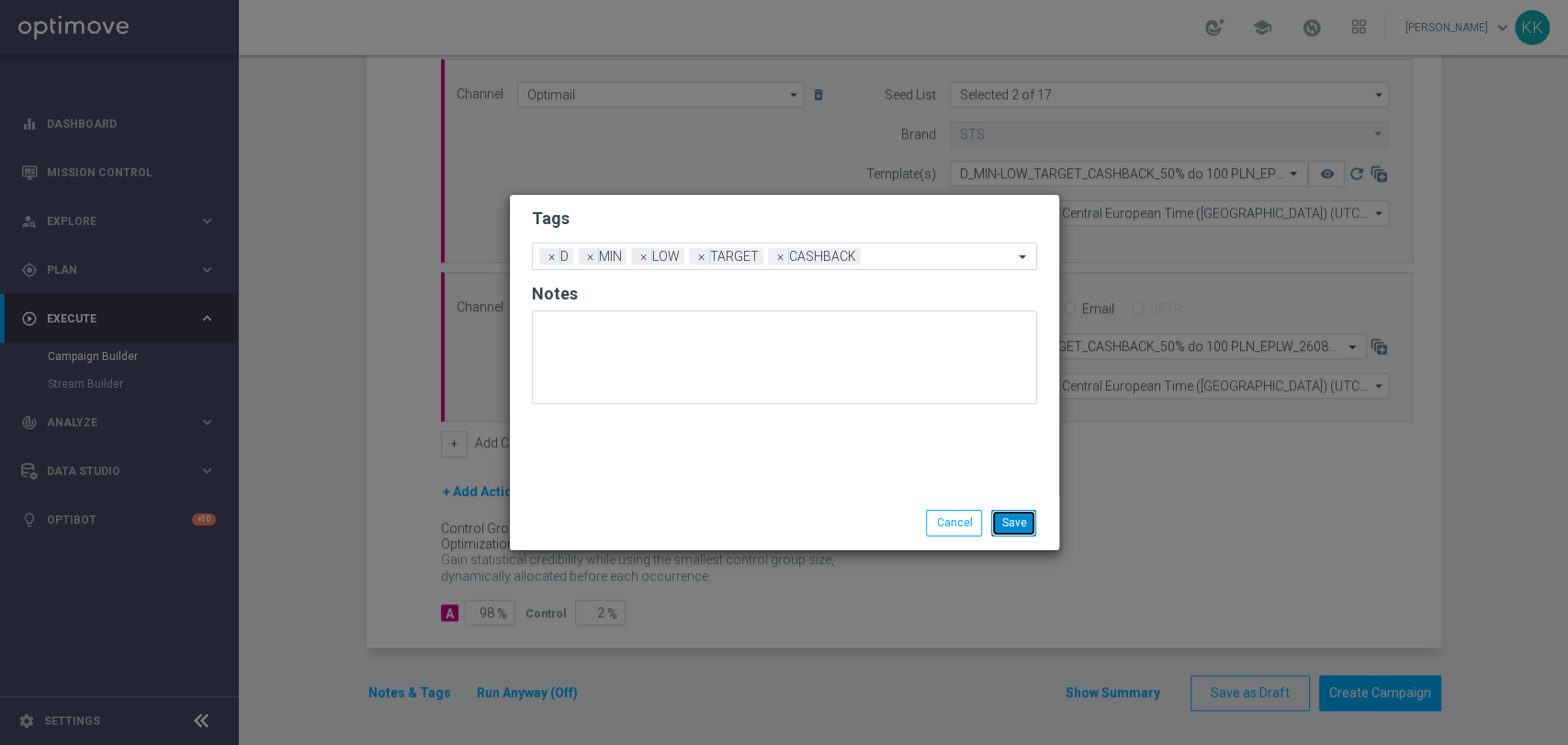
click at [1022, 523] on button "Save" at bounding box center [1013, 522] width 45 height 25
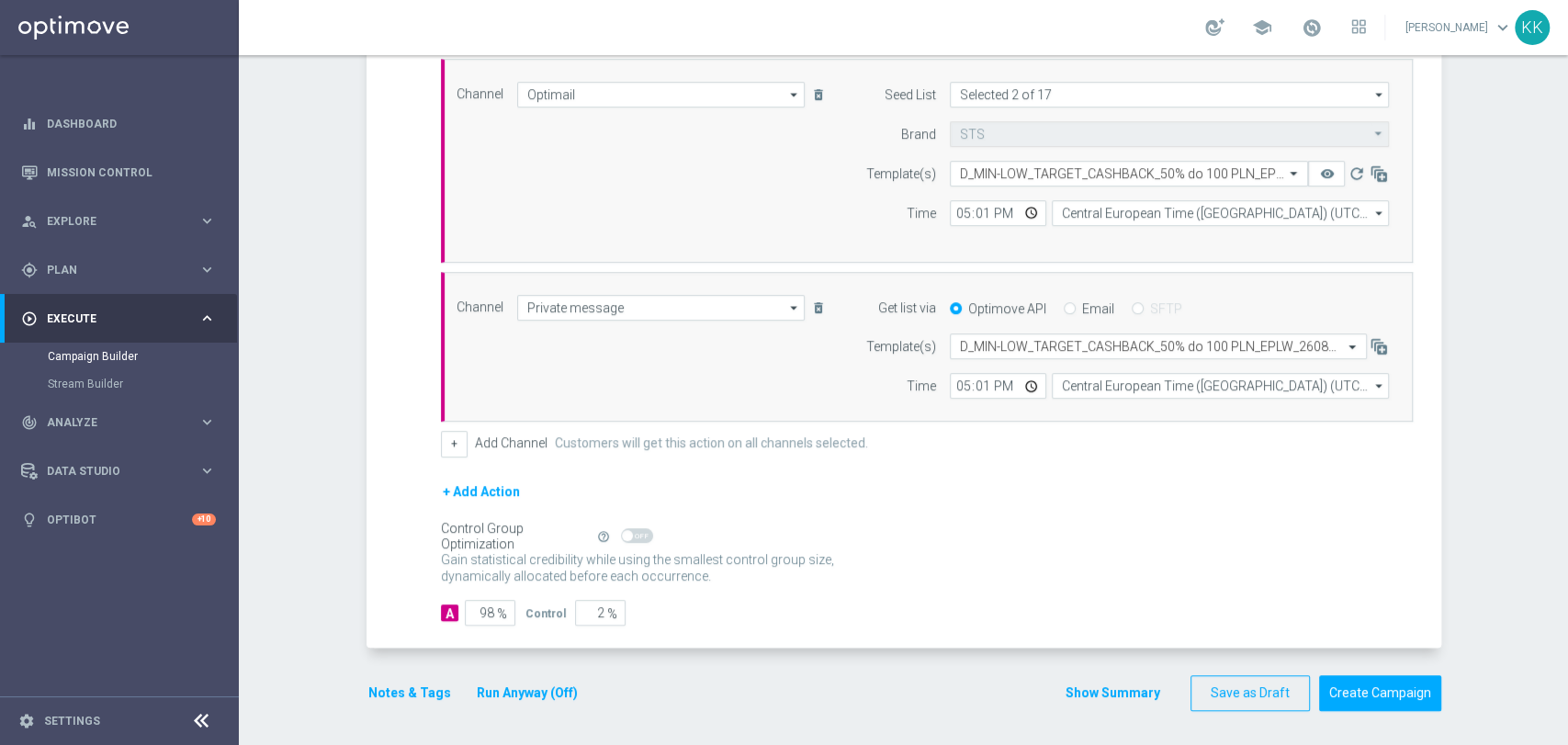
scroll to position [9, 0]
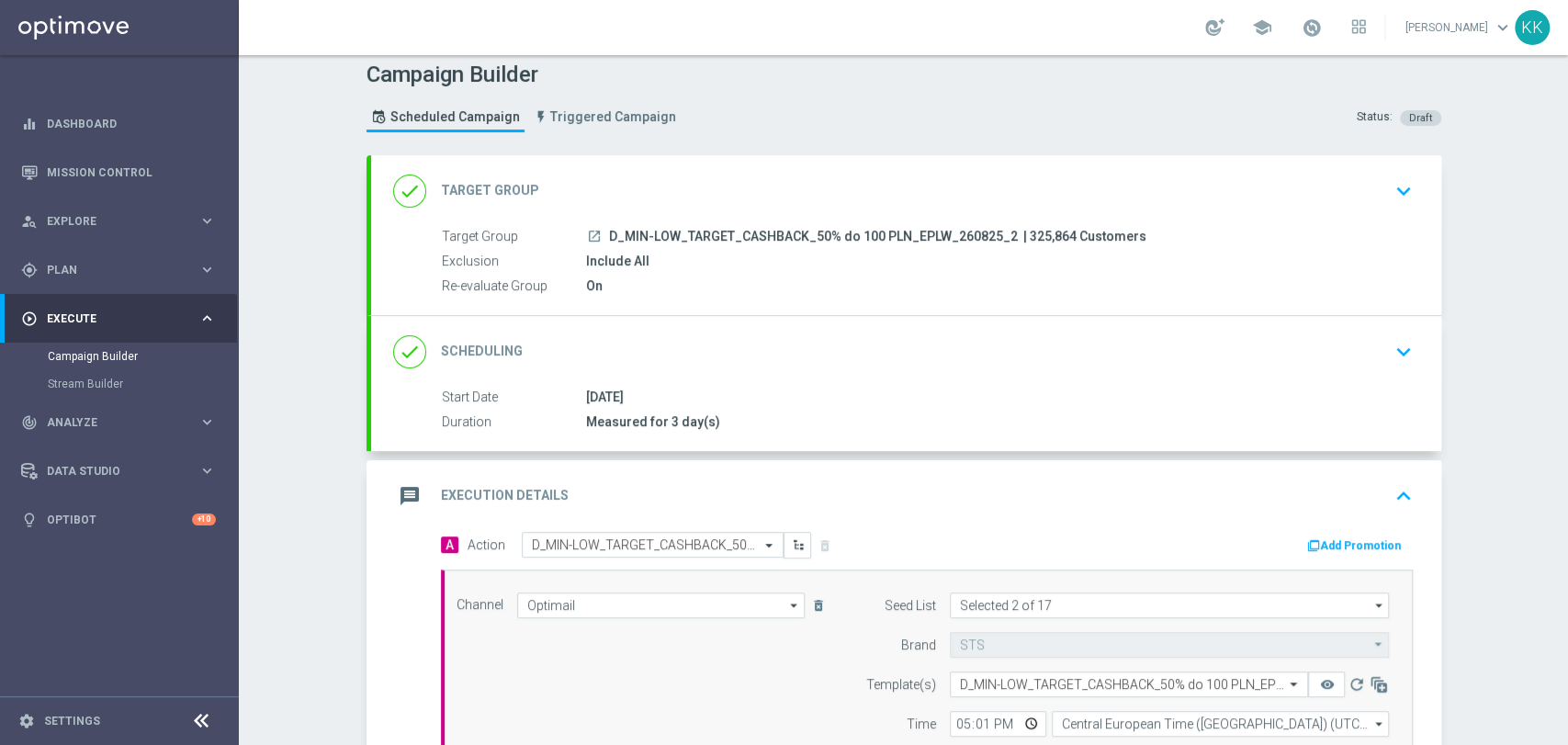
click at [1407, 171] on div "done Target Group keyboard_arrow_down" at bounding box center [906, 191] width 1070 height 71
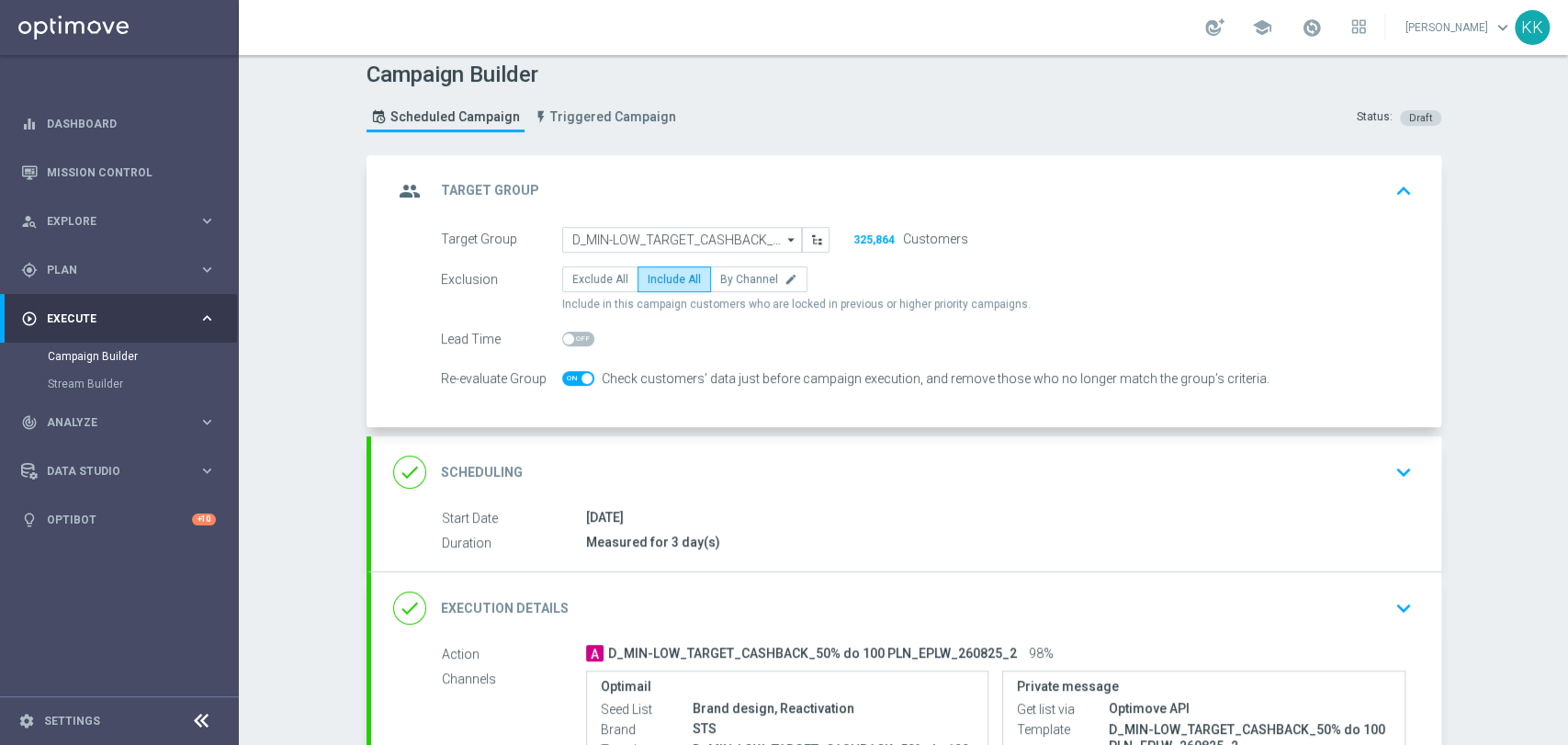
click at [1368, 470] on div "done Scheduling keyboard_arrow_down" at bounding box center [906, 471] width 1026 height 35
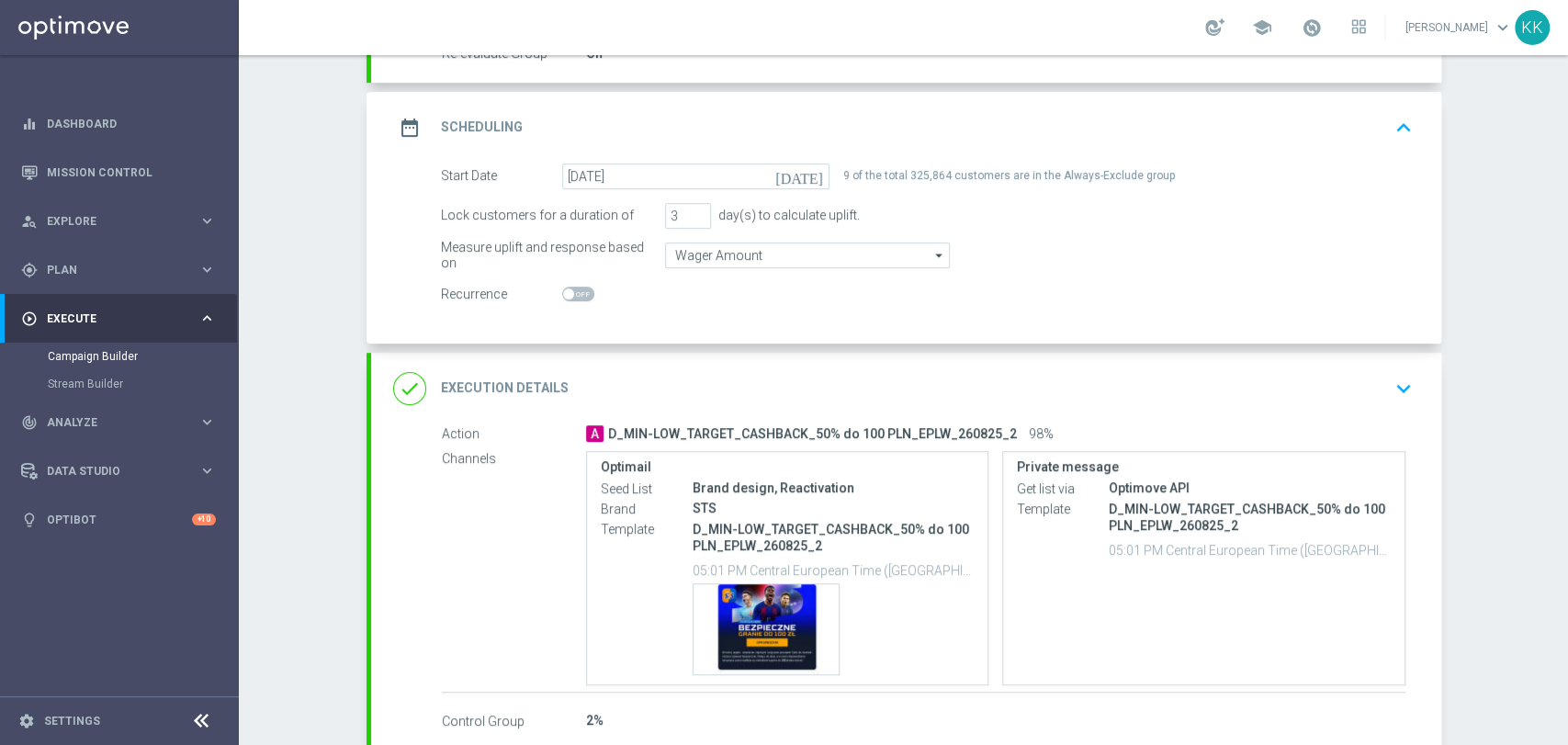
scroll to position [316, 0]
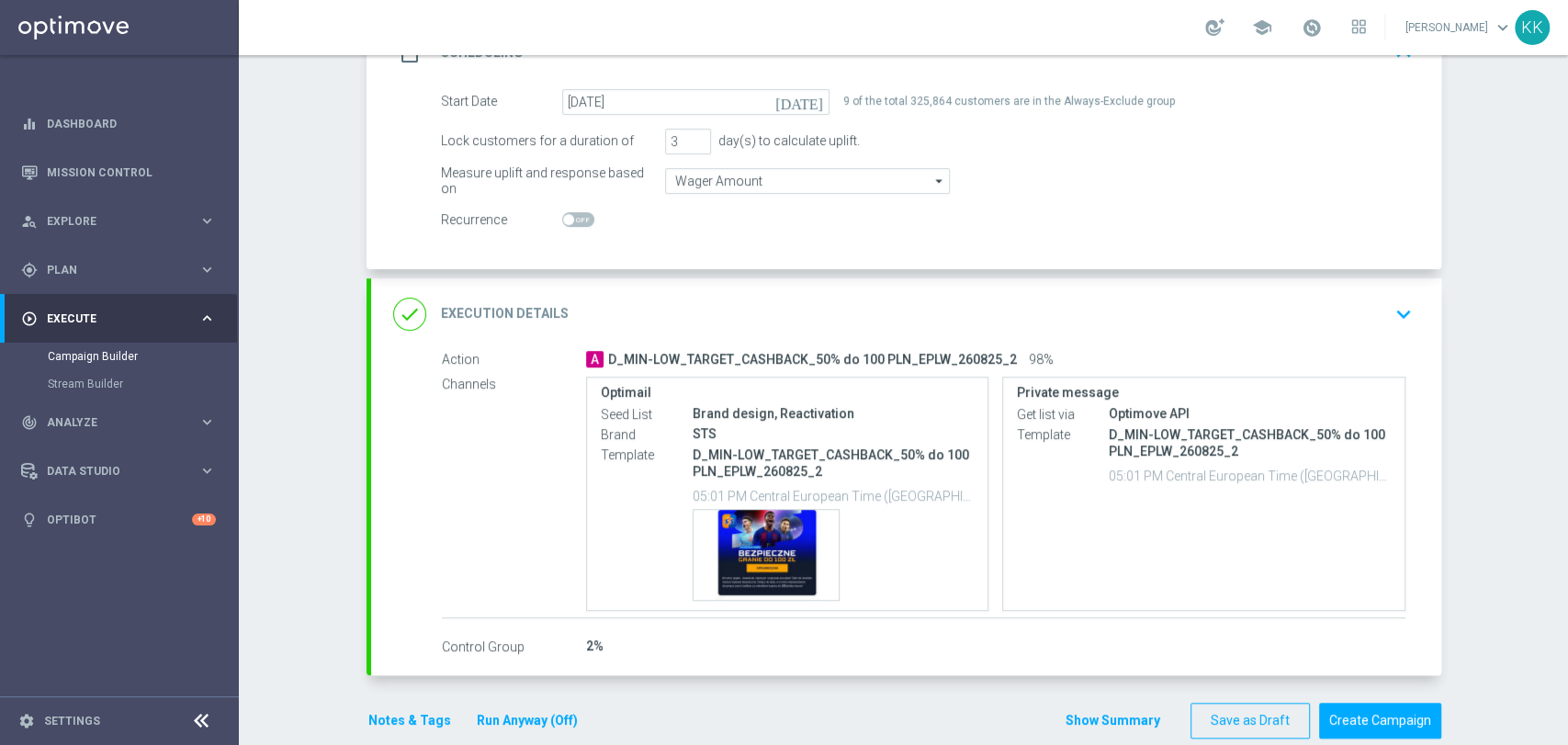
click at [1389, 304] on icon "keyboard_arrow_down" at bounding box center [1402, 314] width 27 height 27
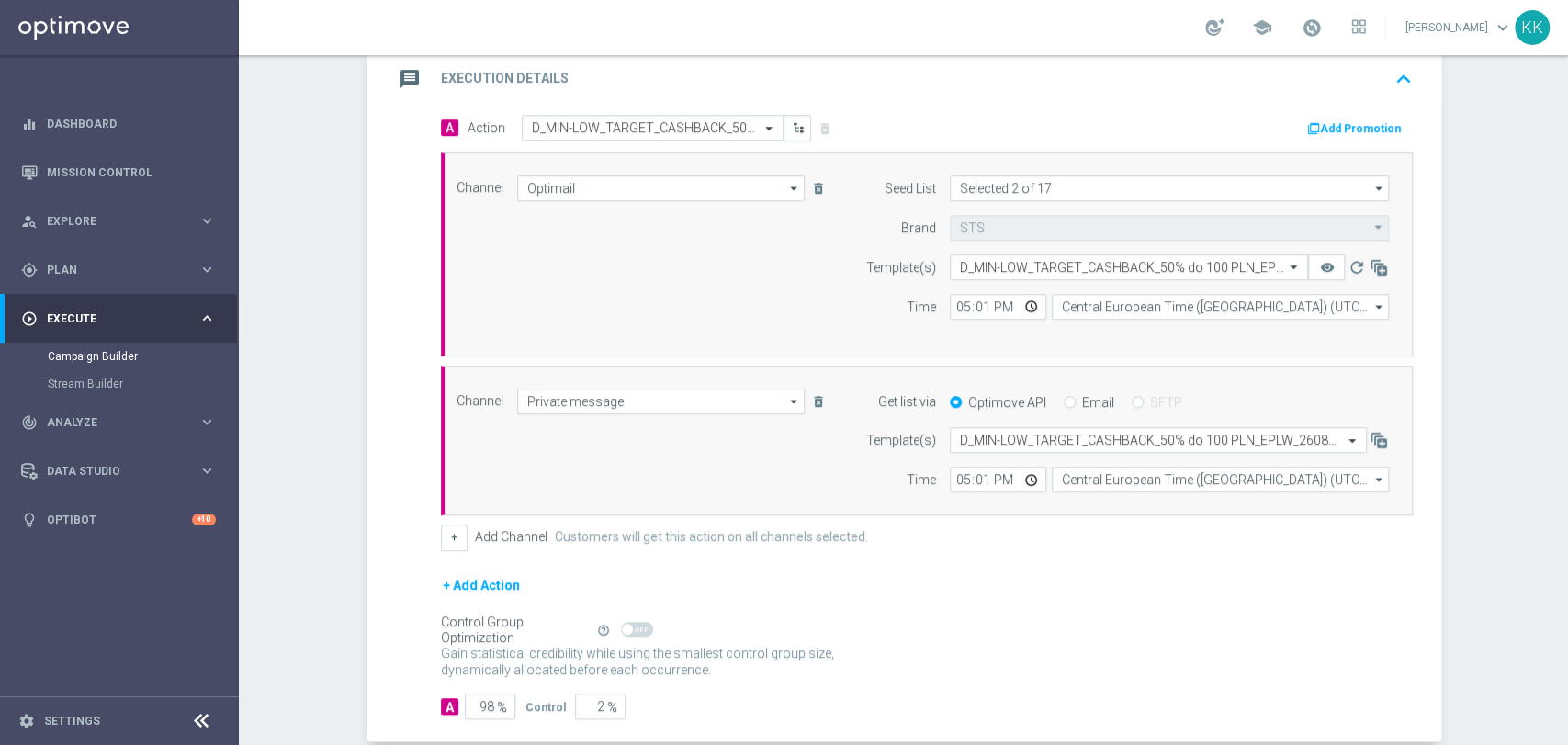
scroll to position [520, 0]
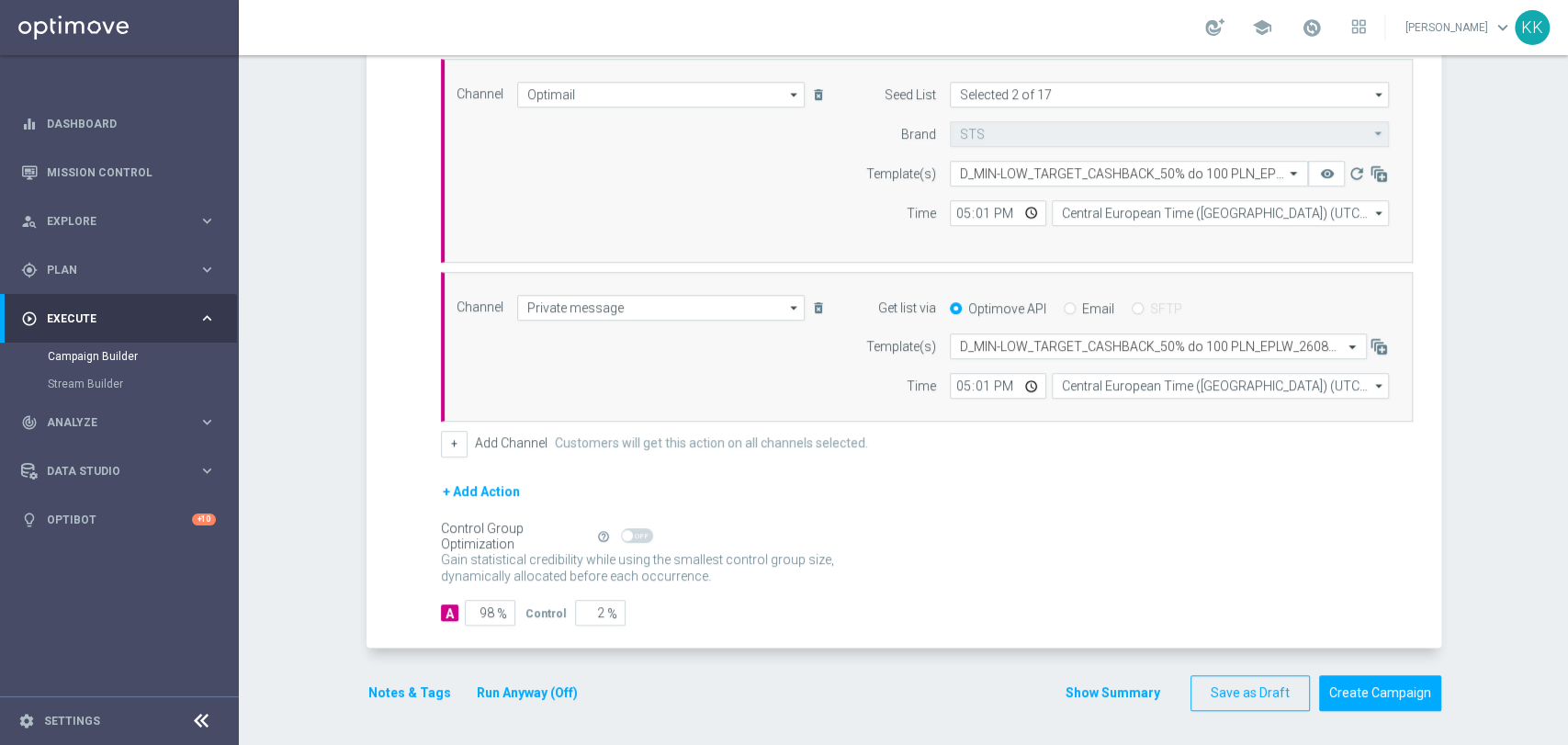
click at [416, 688] on button "Notes & Tags" at bounding box center [409, 693] width 86 height 23
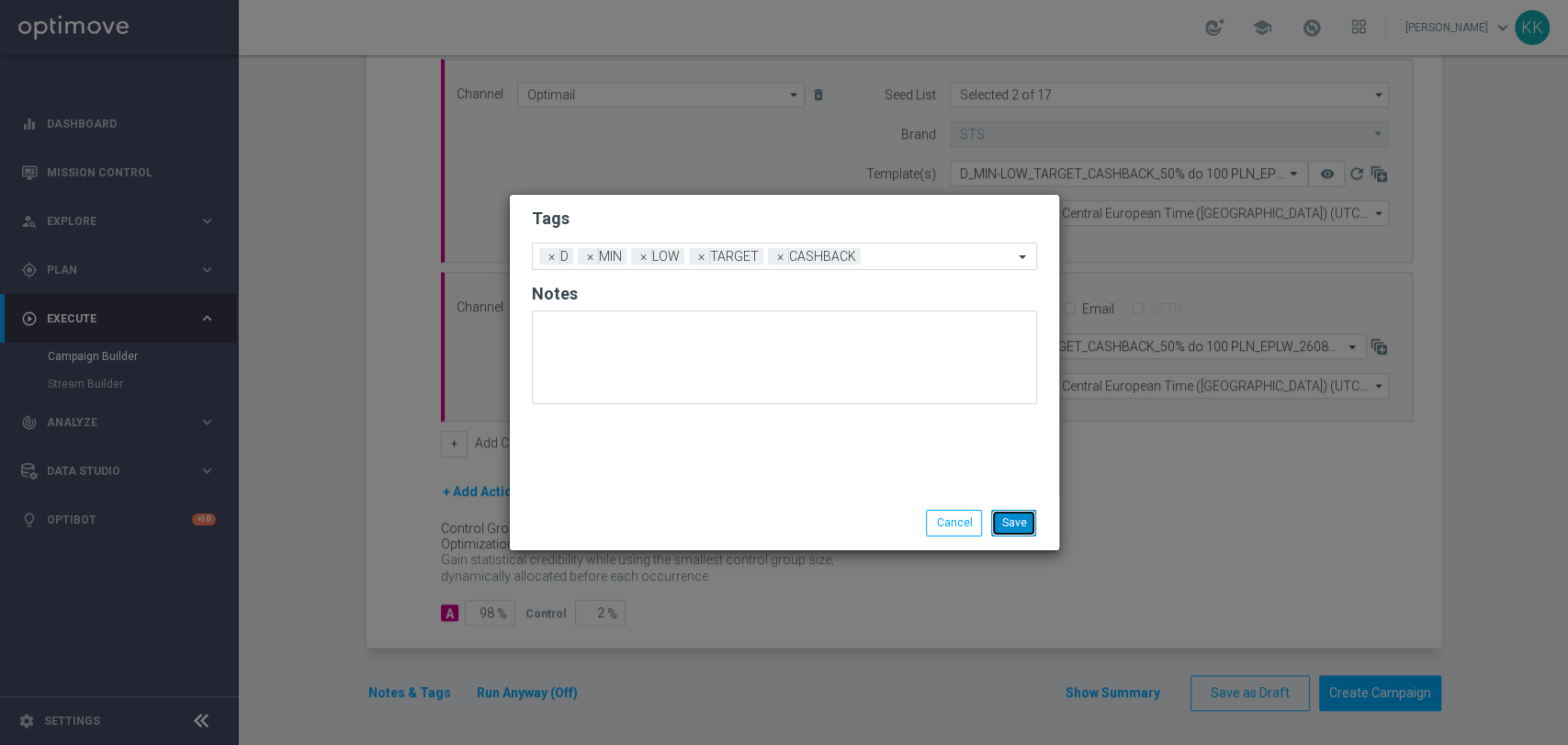
click at [1029, 531] on button "Save" at bounding box center [1013, 522] width 45 height 25
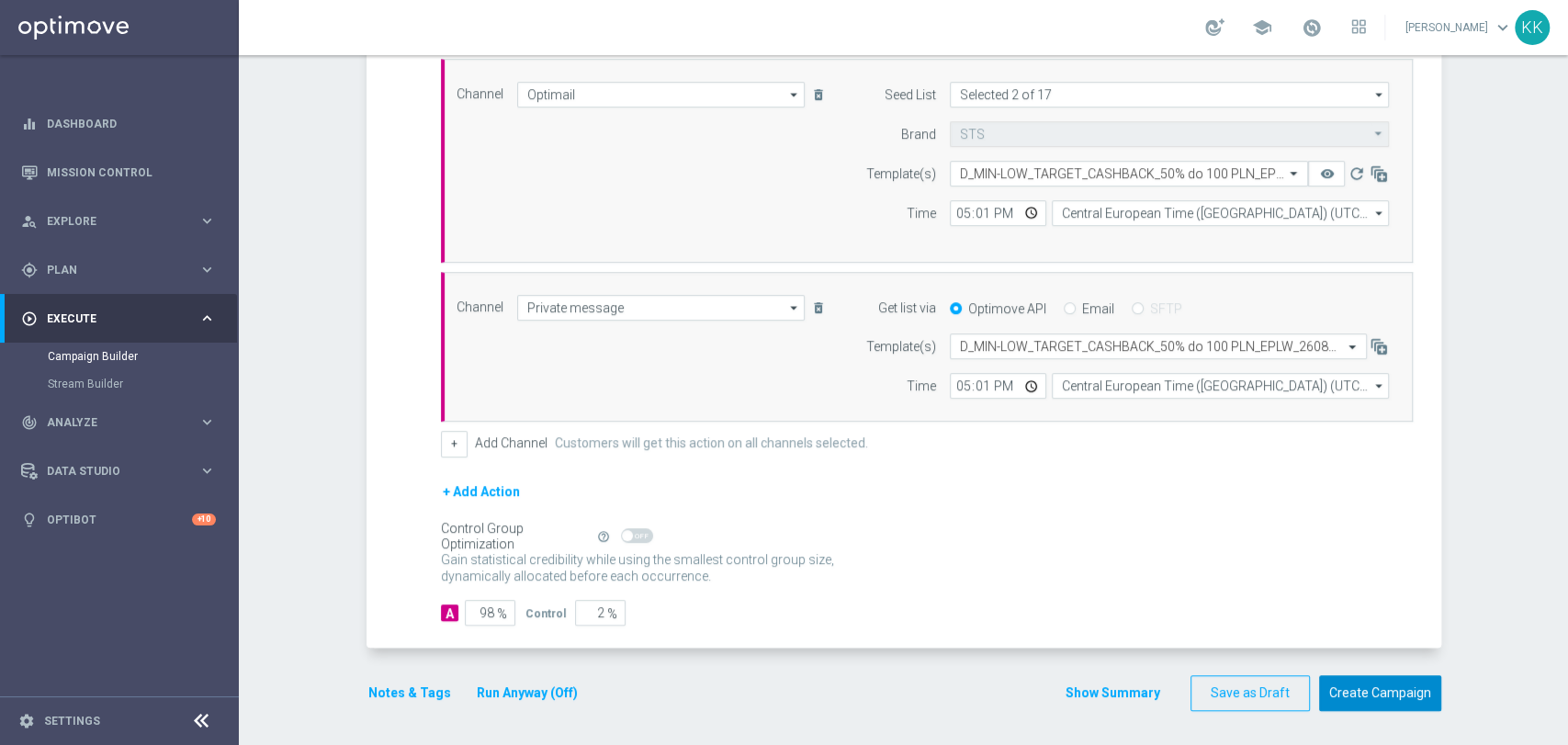
click at [1357, 693] on button "Create Campaign" at bounding box center [1380, 693] width 122 height 36
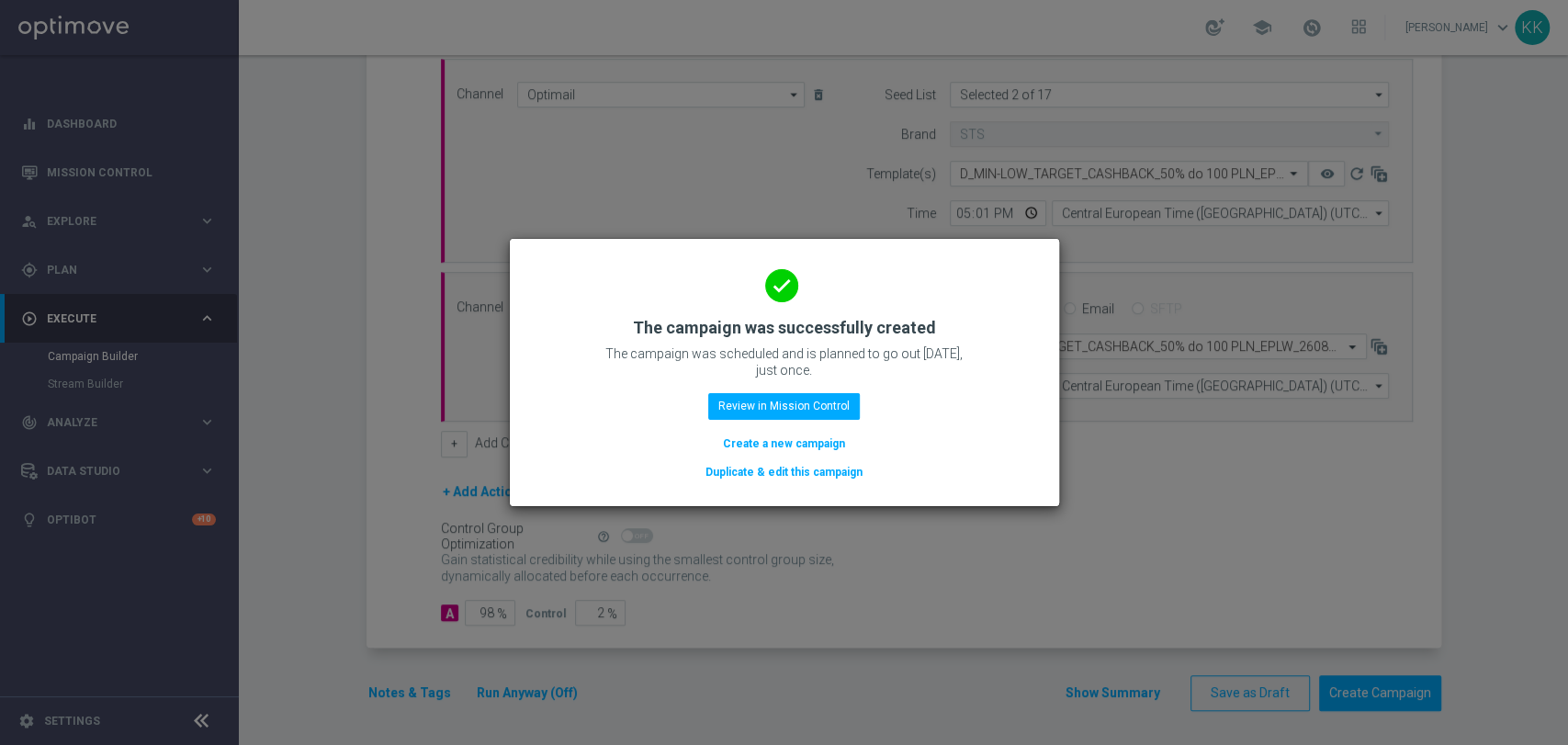
click at [793, 440] on button "Create a new campaign" at bounding box center [784, 444] width 126 height 21
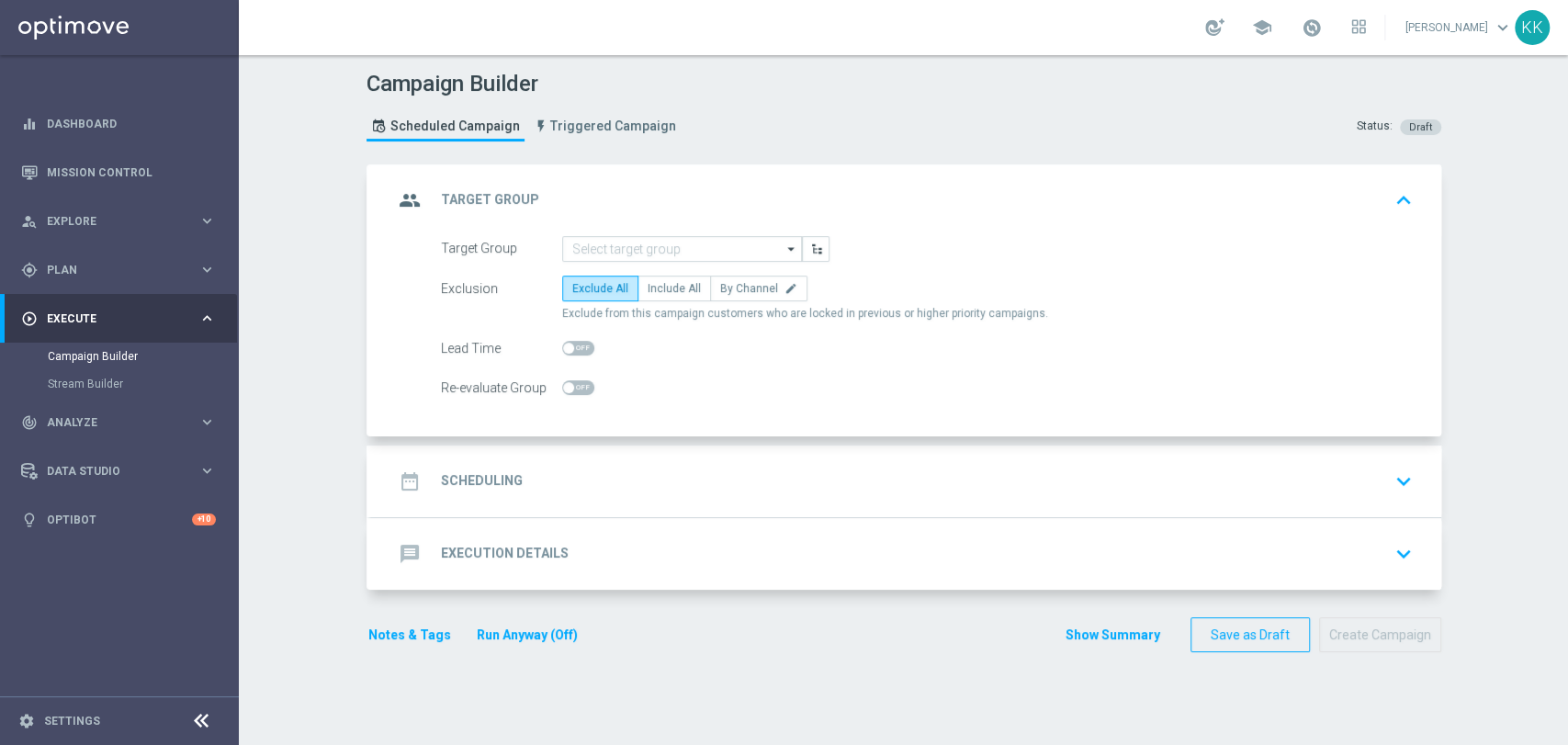
scroll to position [0, 0]
click at [725, 229] on div "group Target Group keyboard_arrow_up" at bounding box center [906, 201] width 1070 height 71
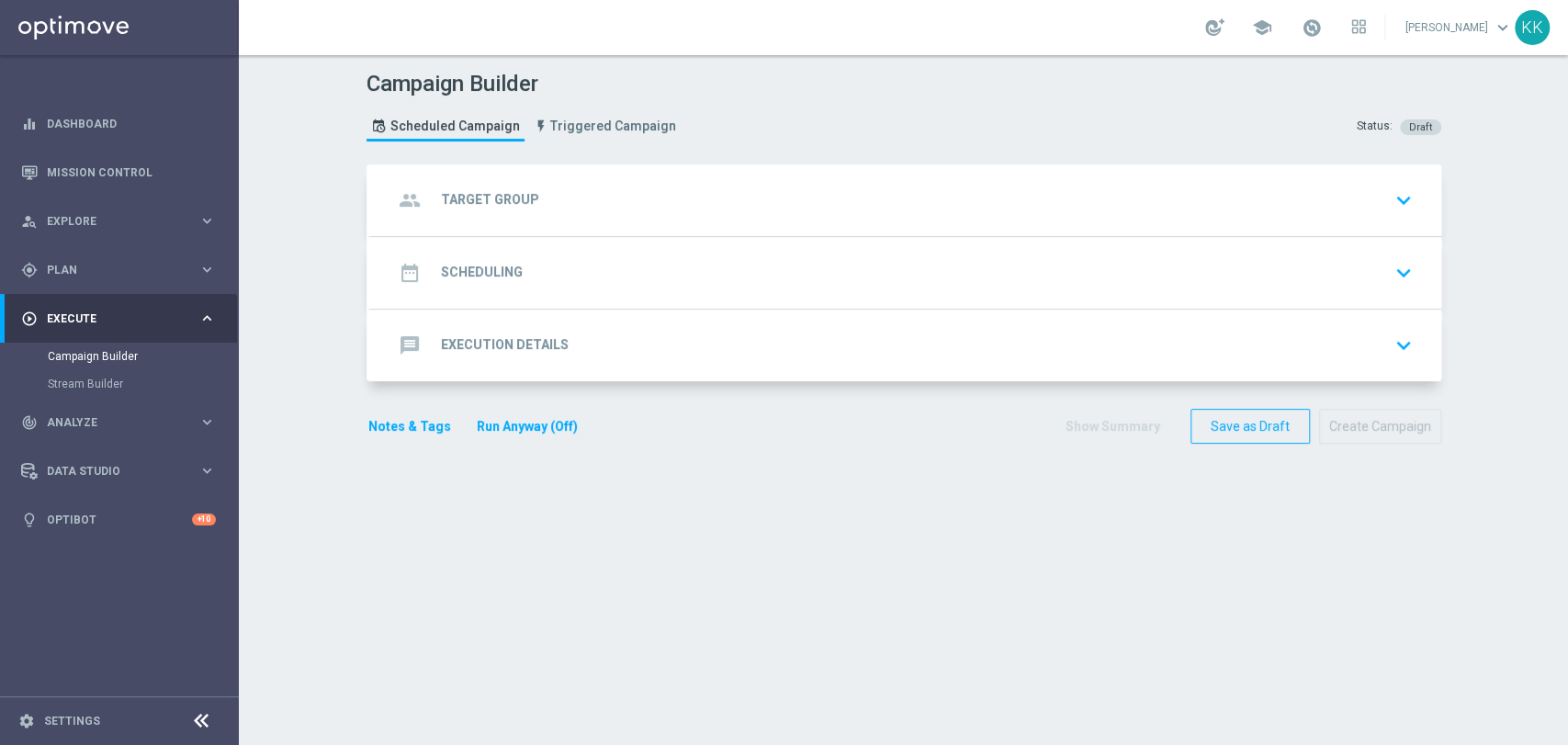
click at [728, 236] on div "group Target Group keyboard_arrow_down Target Group arrow_drop_down Drag here t…" at bounding box center [906, 201] width 1070 height 71
click at [717, 196] on div "group Target Group keyboard_arrow_down Target Group arrow_drop_down Drag here t…" at bounding box center [906, 201] width 1070 height 71
click at [717, 196] on div "group Target Group keyboard_arrow_down" at bounding box center [906, 200] width 1026 height 35
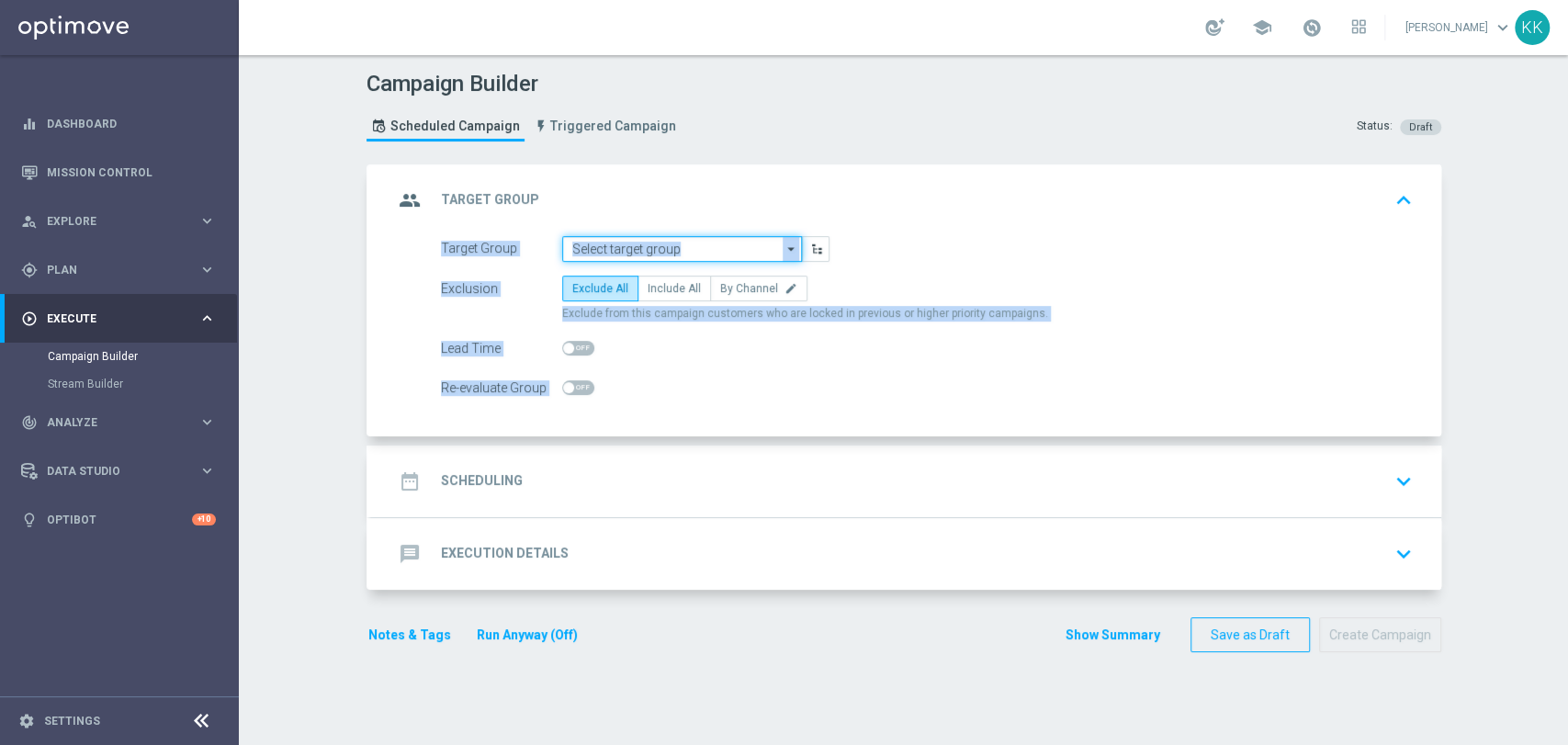
click at [688, 246] on input at bounding box center [682, 248] width 240 height 25
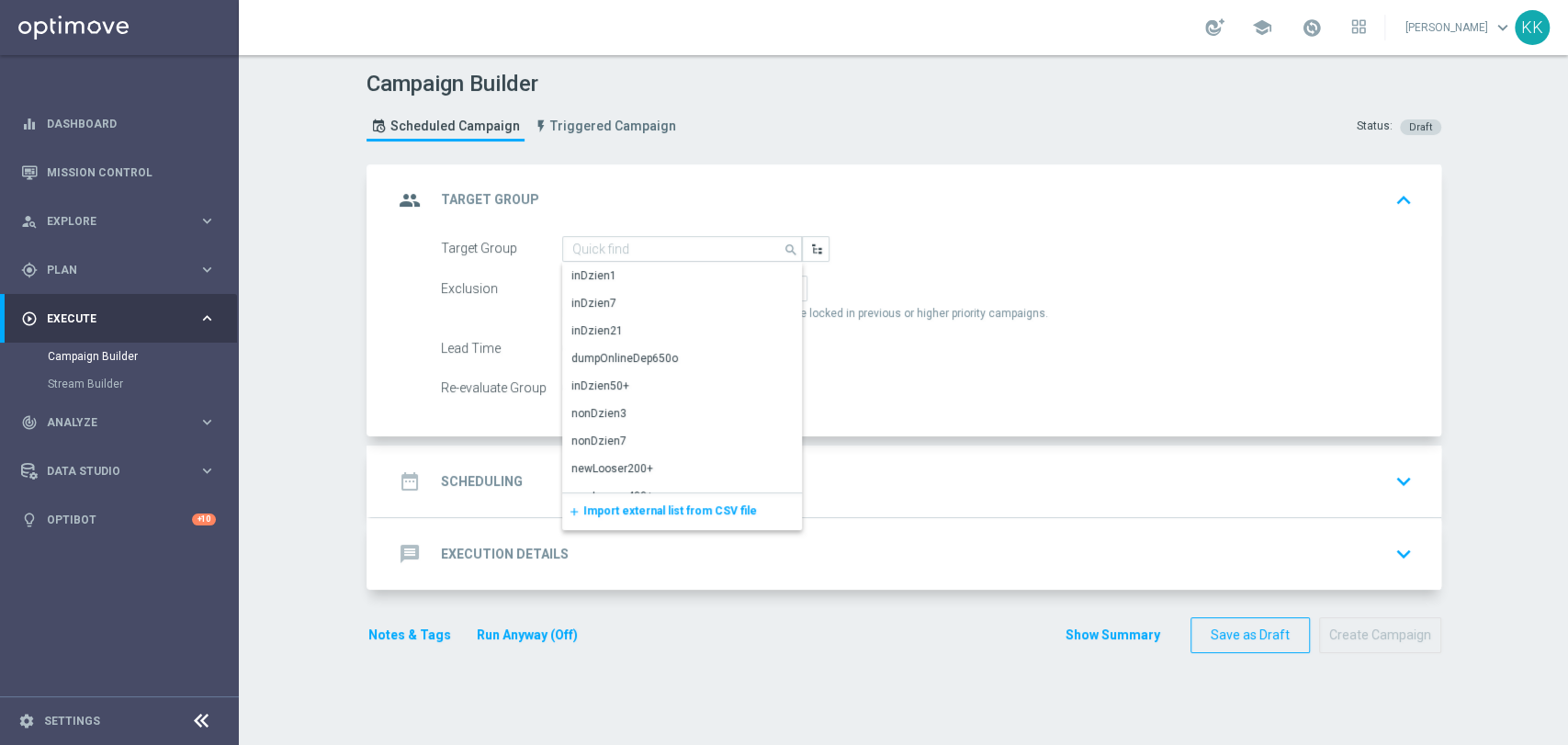
click at [883, 153] on header "Campaign Builder Scheduled Campaign Triggered Campaign Status: Draft" at bounding box center [903, 110] width 1329 height 110
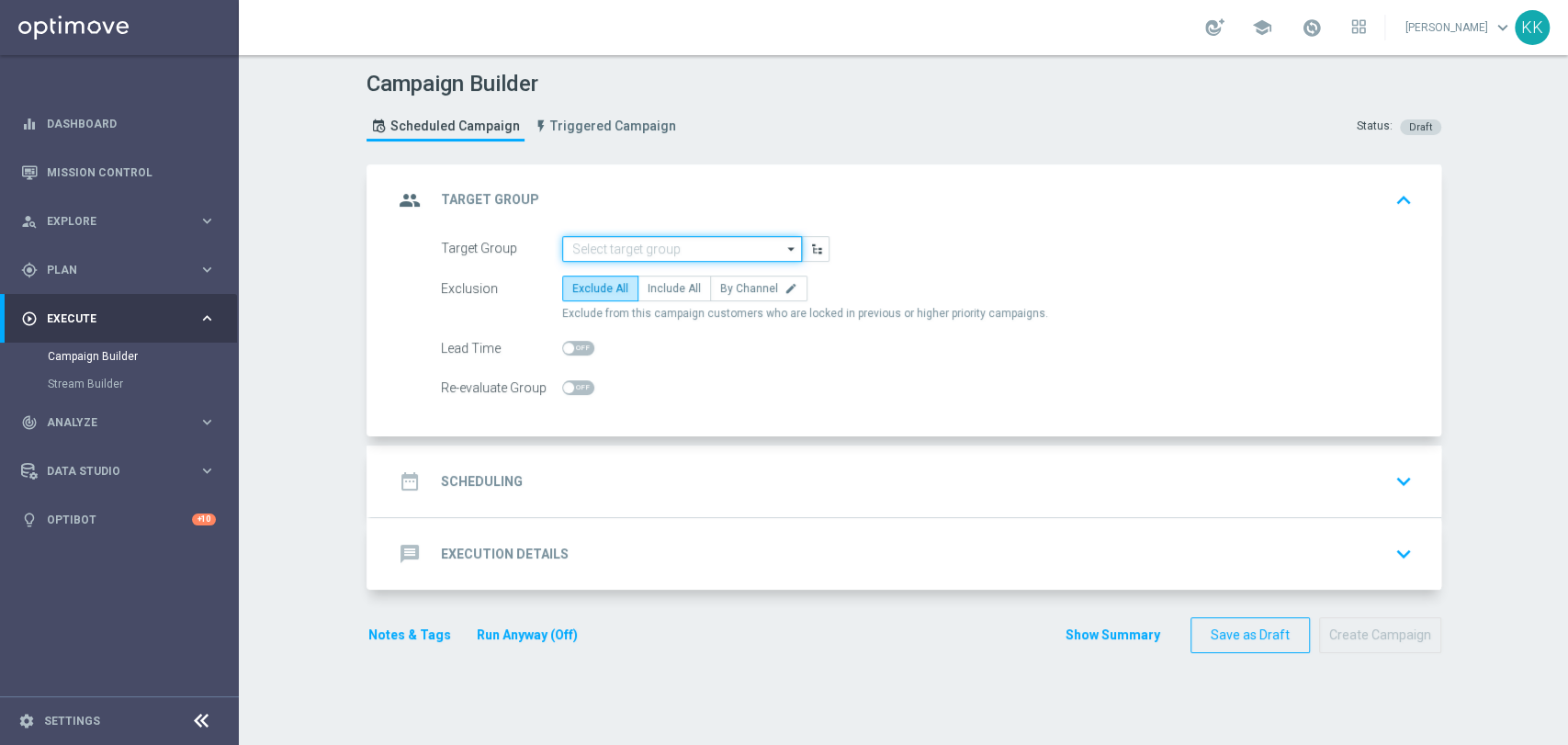
click at [685, 245] on input at bounding box center [682, 248] width 240 height 25
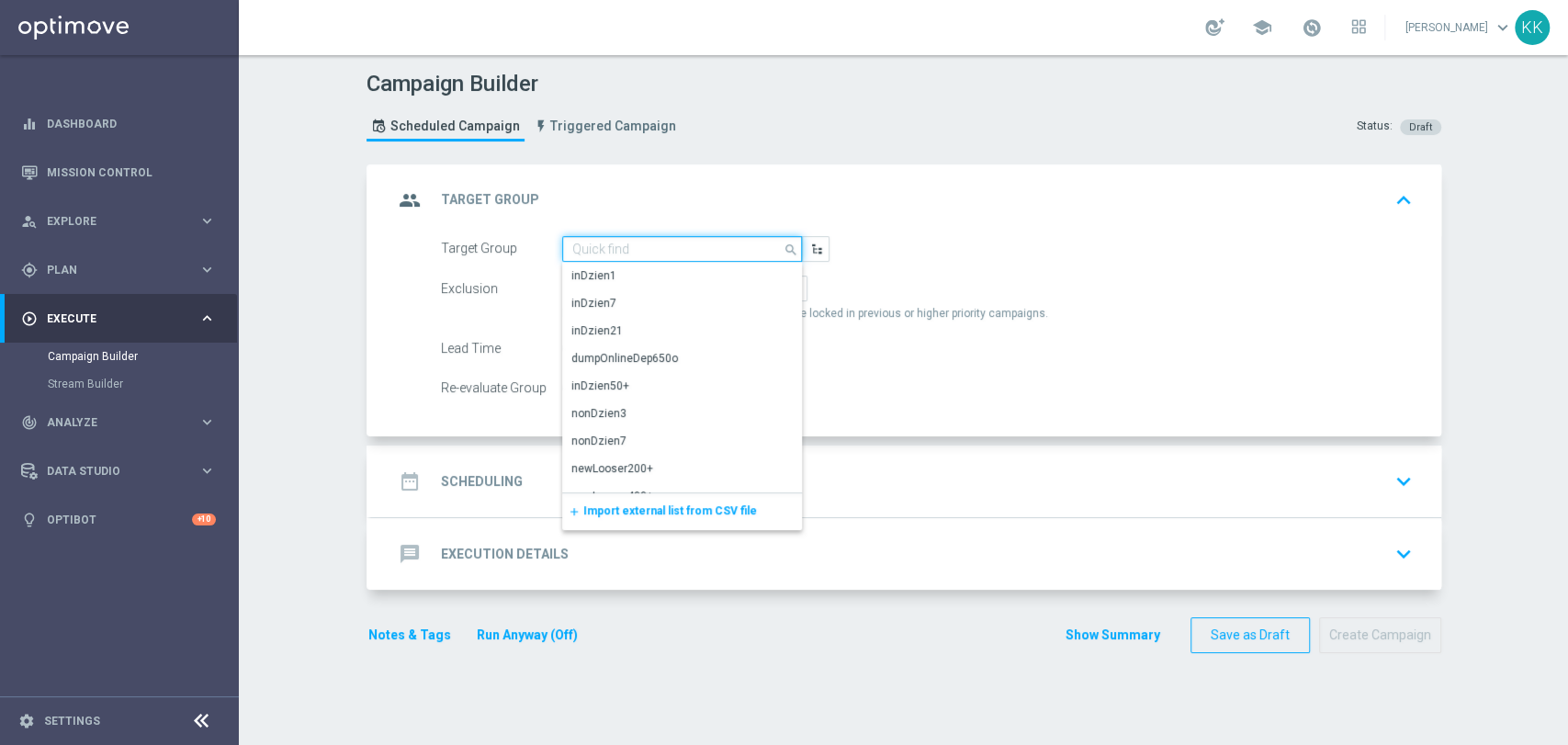
paste input "D_MED-HIGH_TARGET_CASHBACK_100% do 300 PLN_EPLW_260825_2"
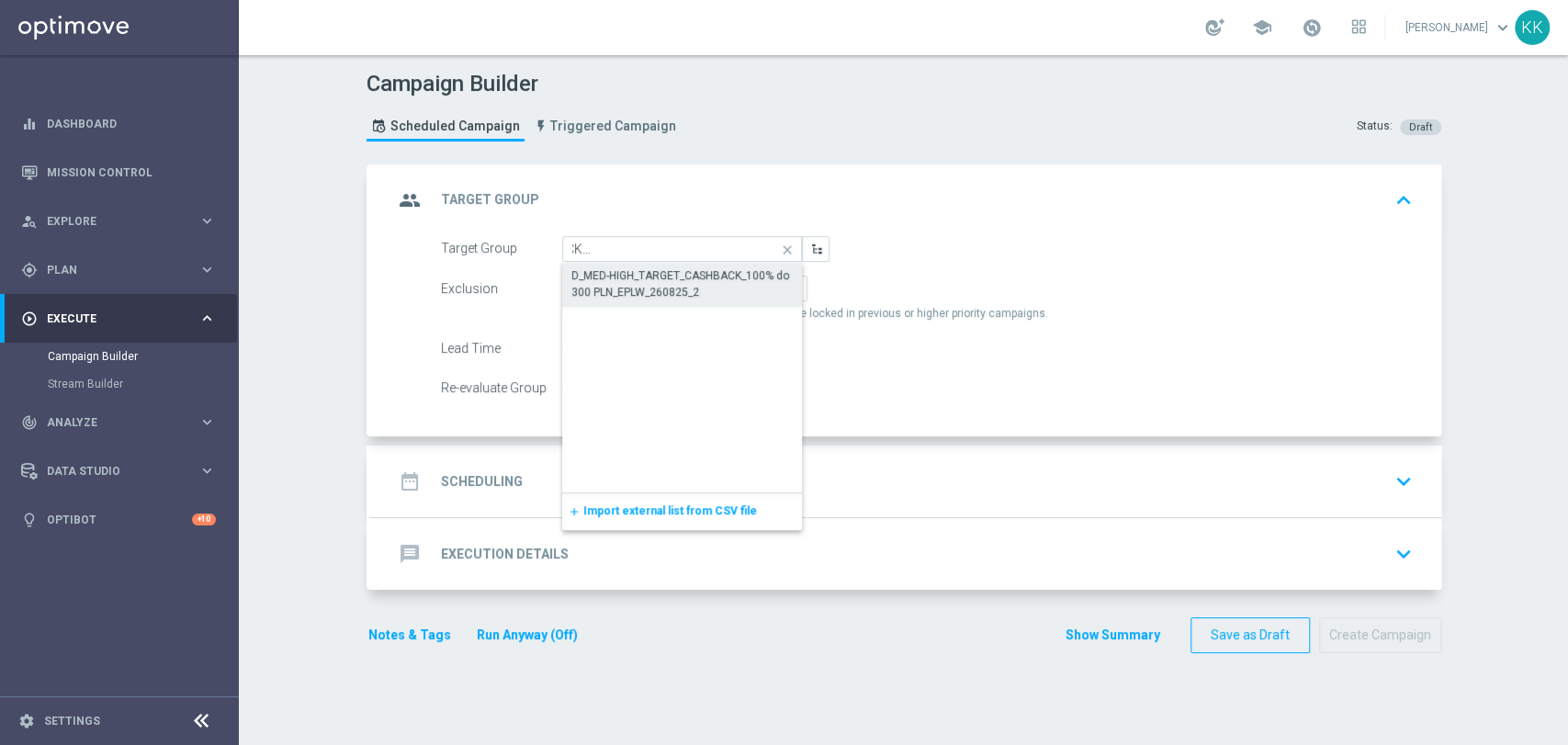
click at [694, 281] on div "D_MED-HIGH_TARGET_CASHBACK_100% do 300 PLN_EPLW_260825_2" at bounding box center [682, 283] width 222 height 33
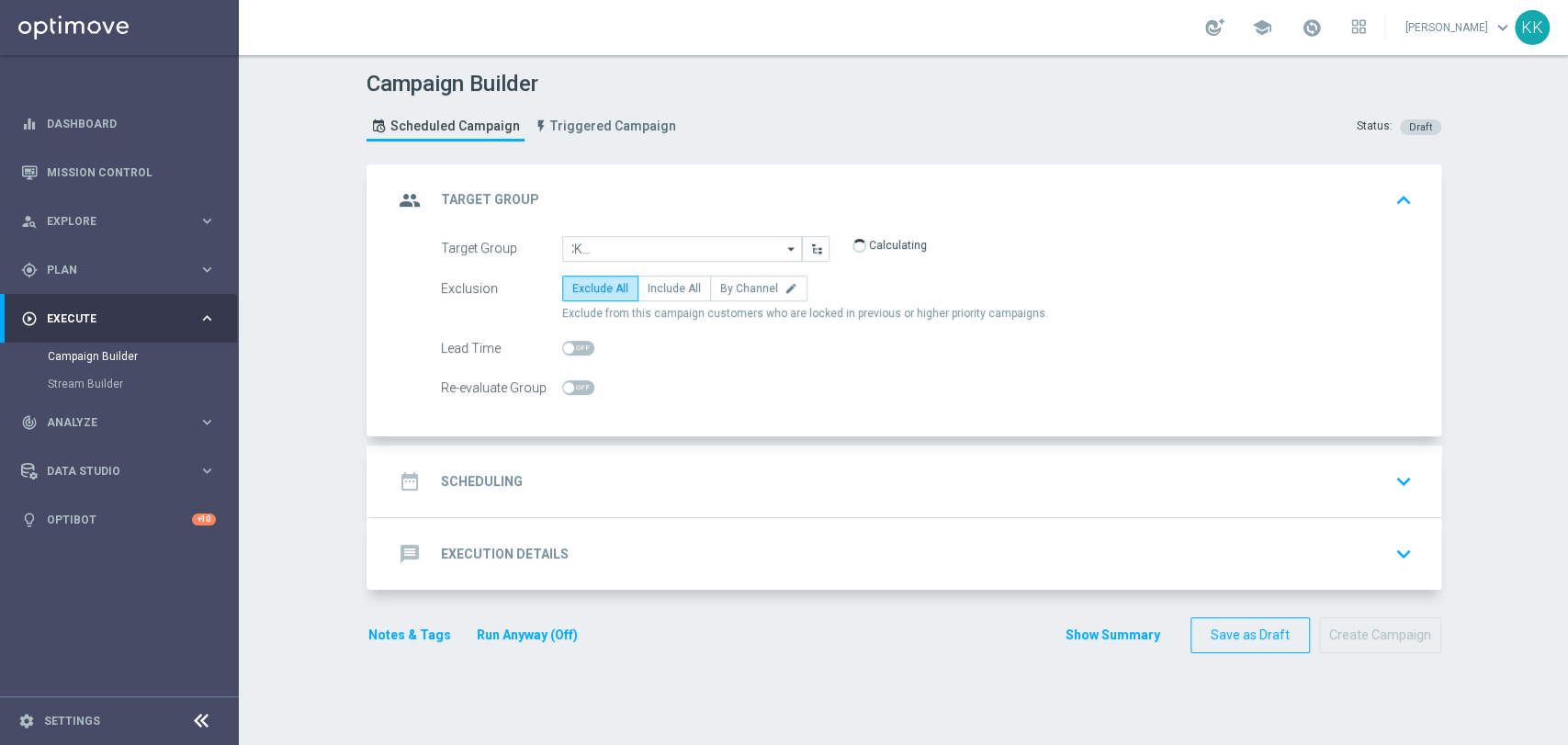
type input "D_MED-HIGH_TARGET_CASHBACK_100% do 300 PLN_EPLW_260825_2"
click at [684, 266] on form "Target Group D_MED-HIGH_TARGET_CASHBACK_100% do 300 PLN_EPLW_260825_2 D_MED-HIG…" at bounding box center [926, 319] width 971 height 165
click at [681, 291] on span "Include All" at bounding box center [673, 289] width 53 height 13
click at [659, 291] on input "Include All" at bounding box center [653, 291] width 12 height 12
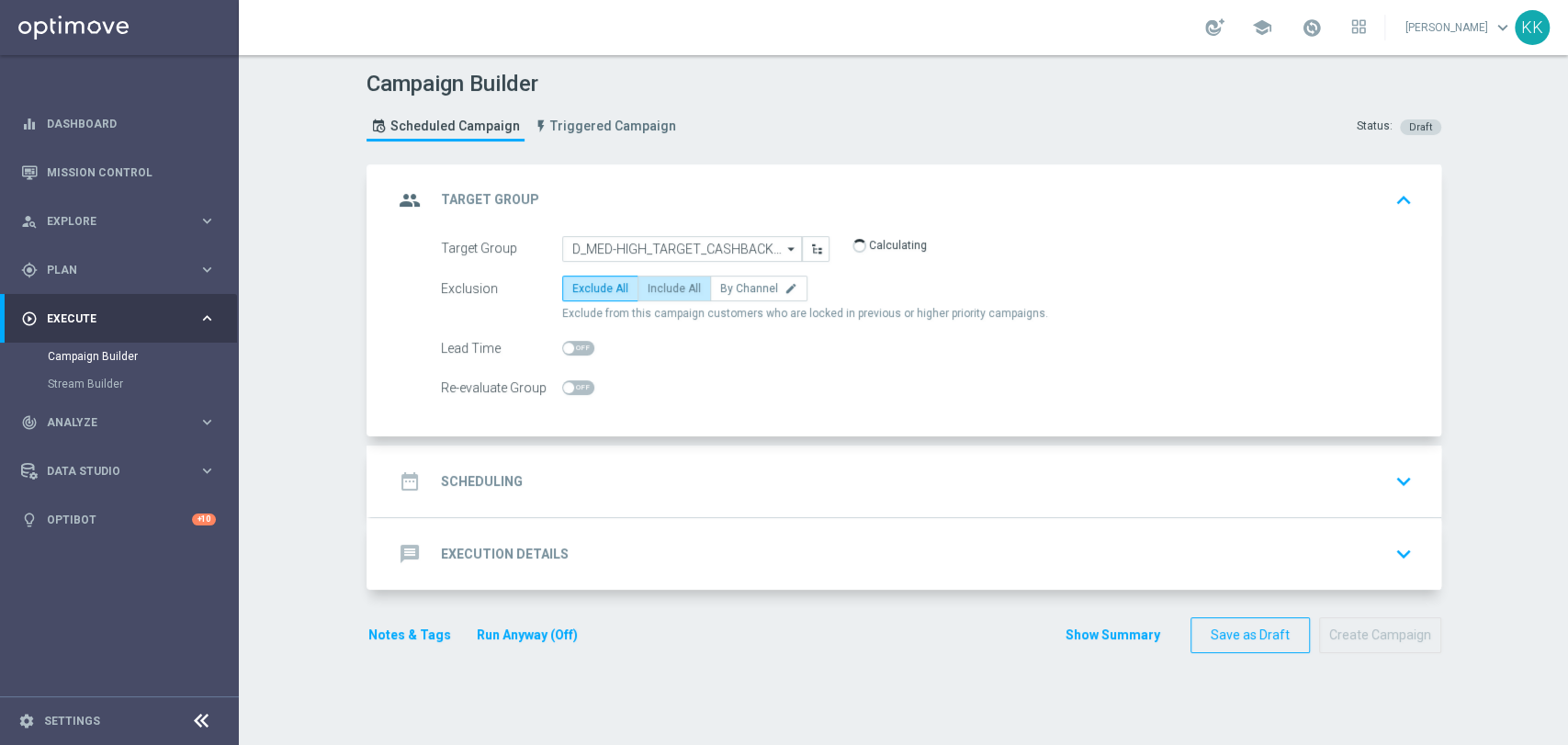
radio input "true"
click at [573, 385] on span at bounding box center [578, 388] width 32 height 15
click at [573, 385] on input "checkbox" at bounding box center [578, 388] width 32 height 15
checkbox input "true"
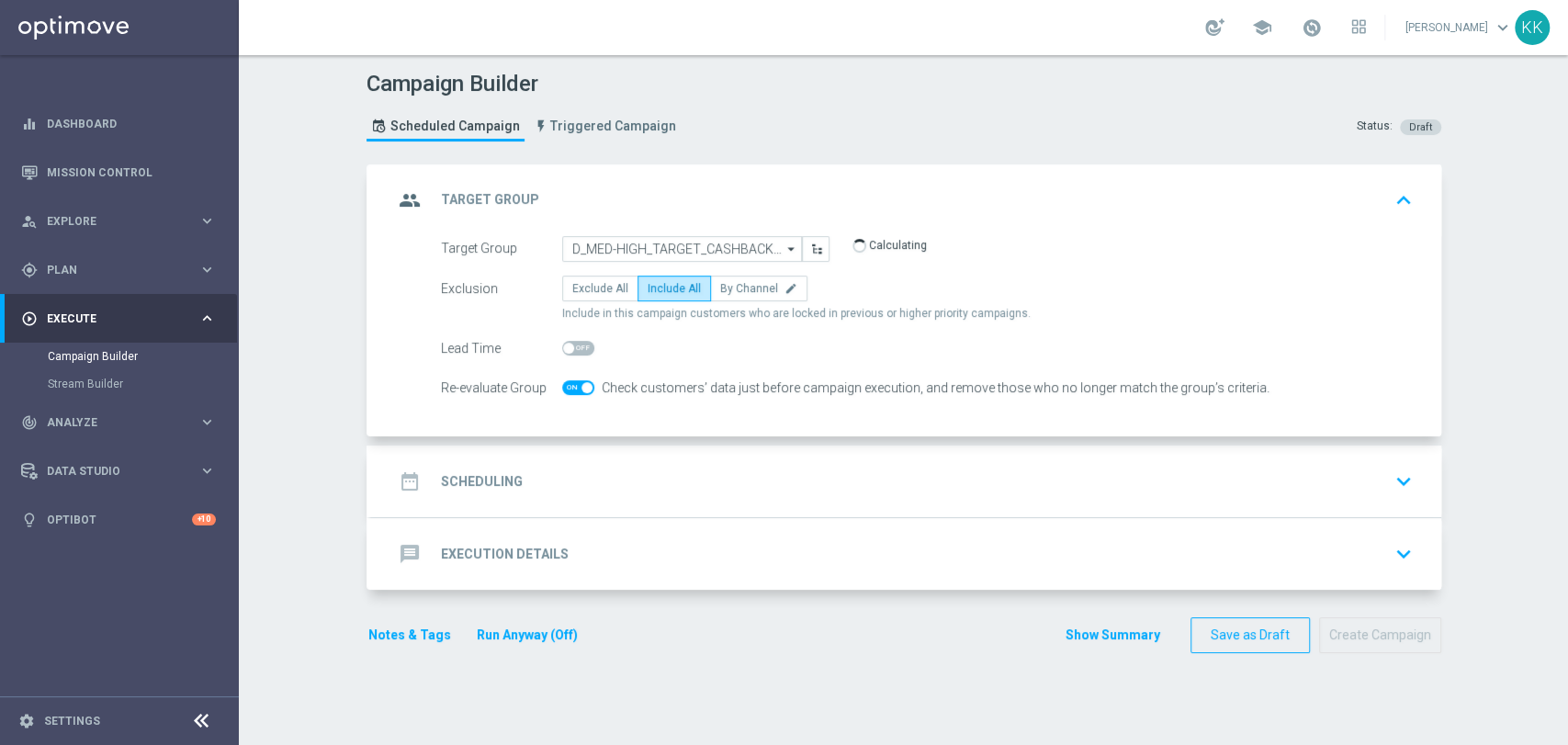
click at [644, 487] on div "date_range Scheduling keyboard_arrow_down" at bounding box center [906, 481] width 1026 height 35
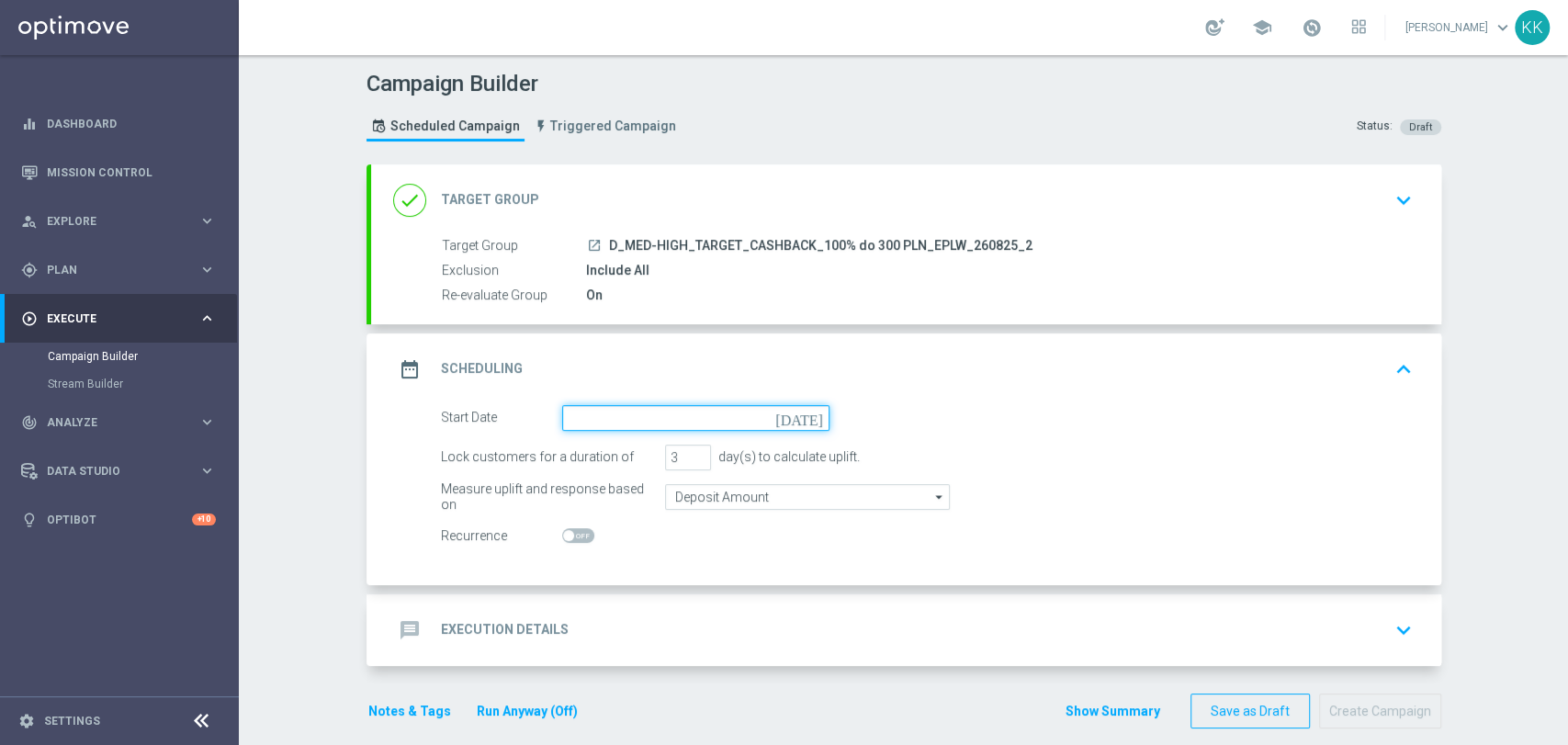
click at [638, 411] on input at bounding box center [695, 417] width 267 height 25
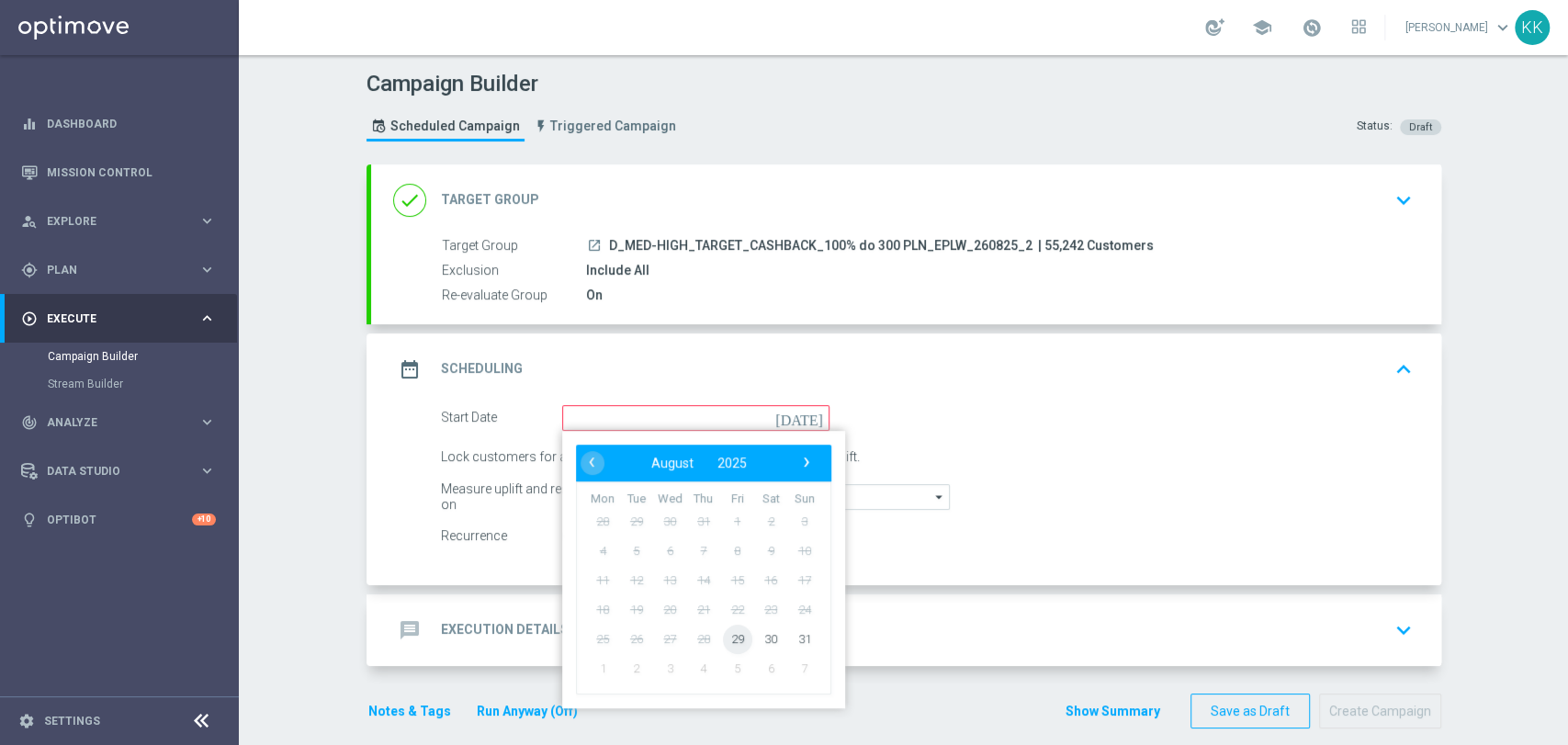
click at [733, 644] on span "29" at bounding box center [736, 638] width 29 height 29
type input "[DATE]"
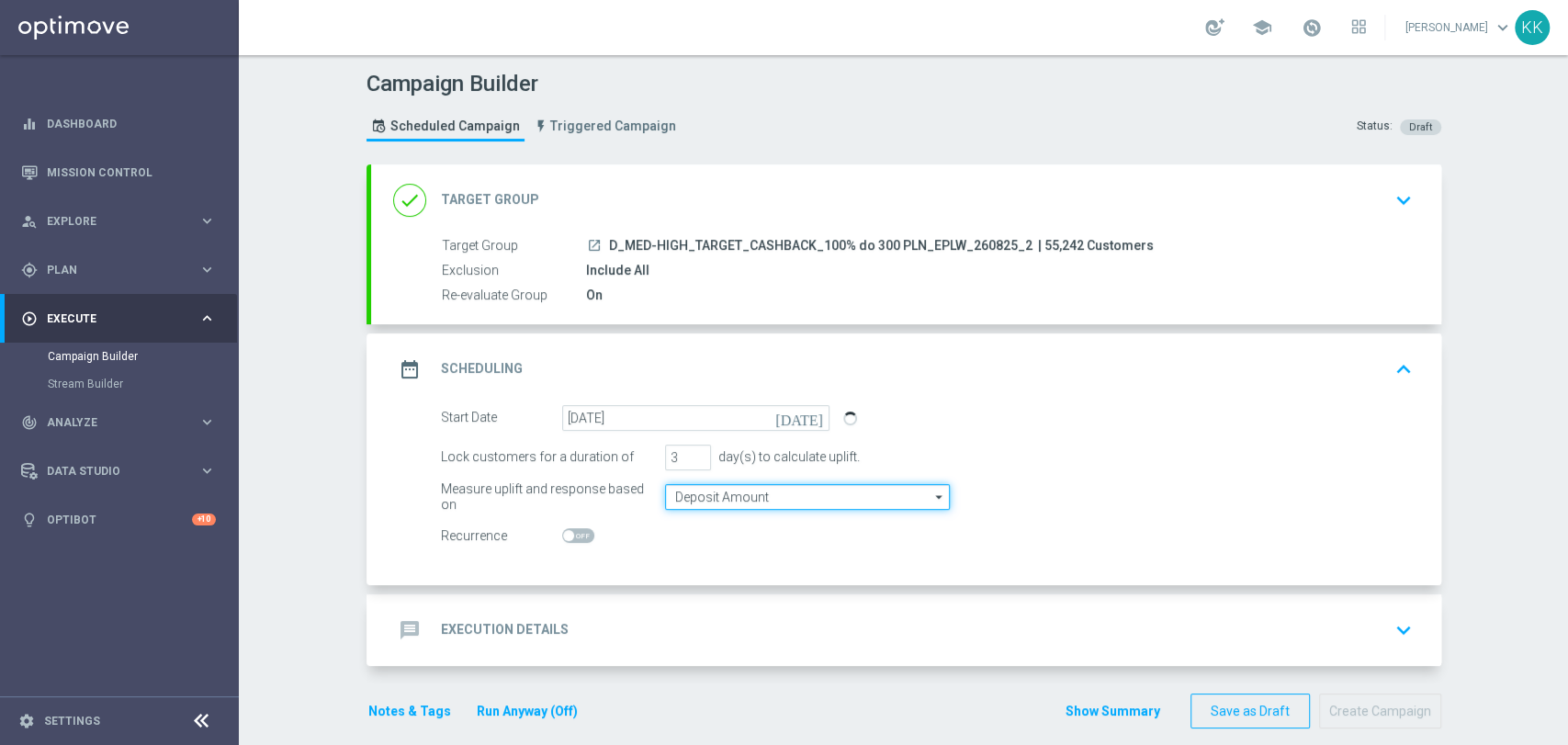
click at [700, 499] on input "Deposit Amount" at bounding box center [807, 497] width 285 height 25
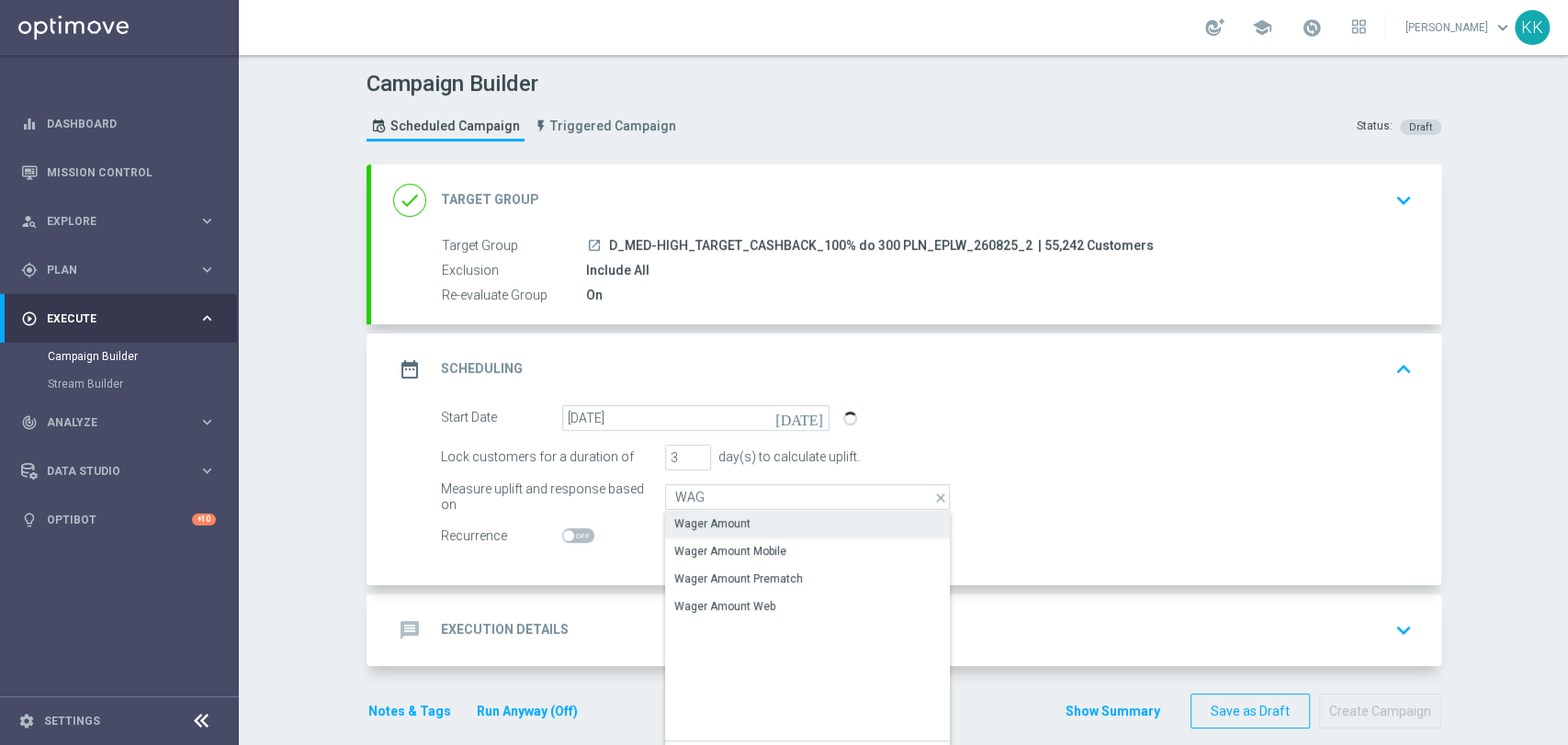
click at [695, 513] on div "Wager Amount" at bounding box center [807, 523] width 285 height 25
type input "Wager Amount"
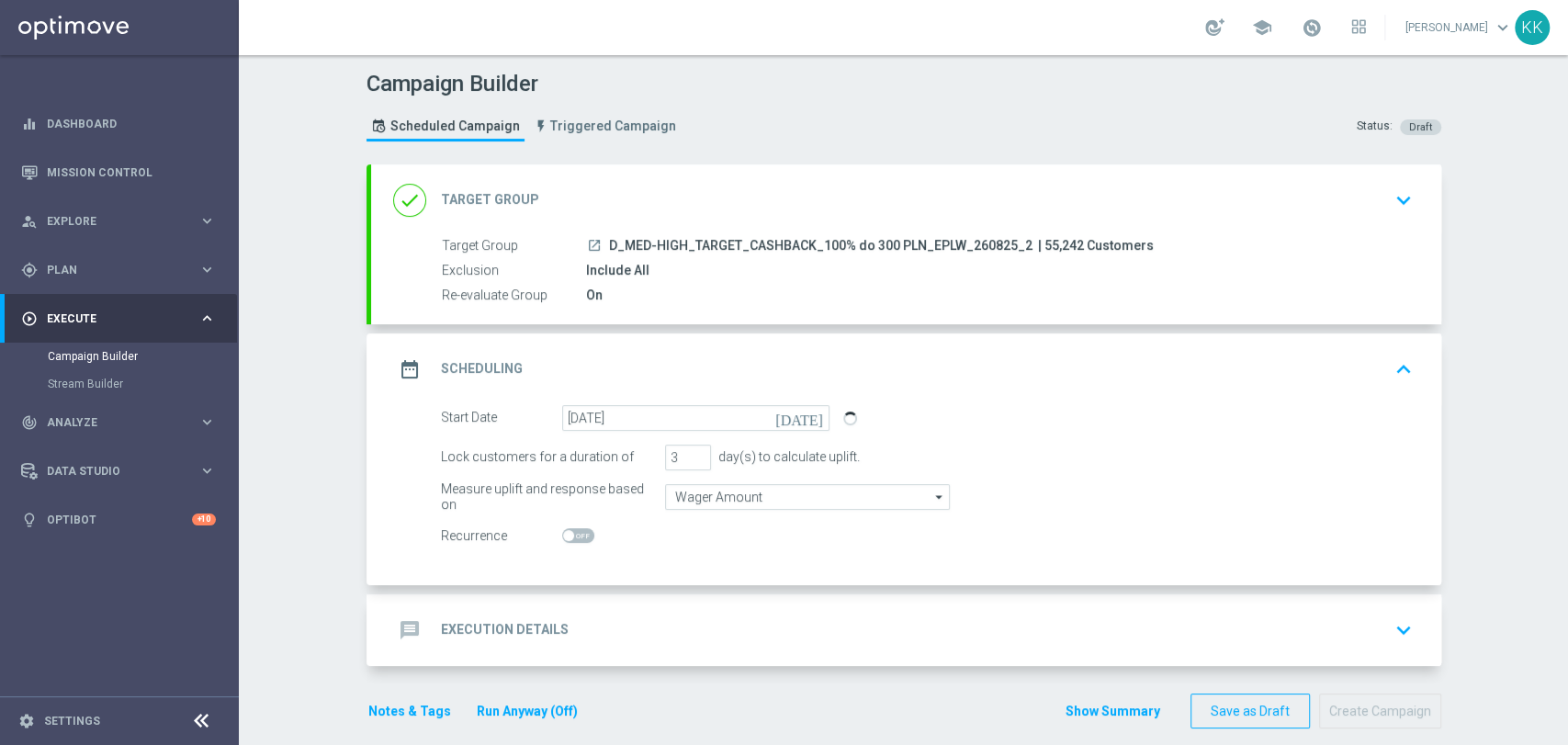
click at [759, 627] on div "message Execution Details keyboard_arrow_down" at bounding box center [906, 630] width 1026 height 35
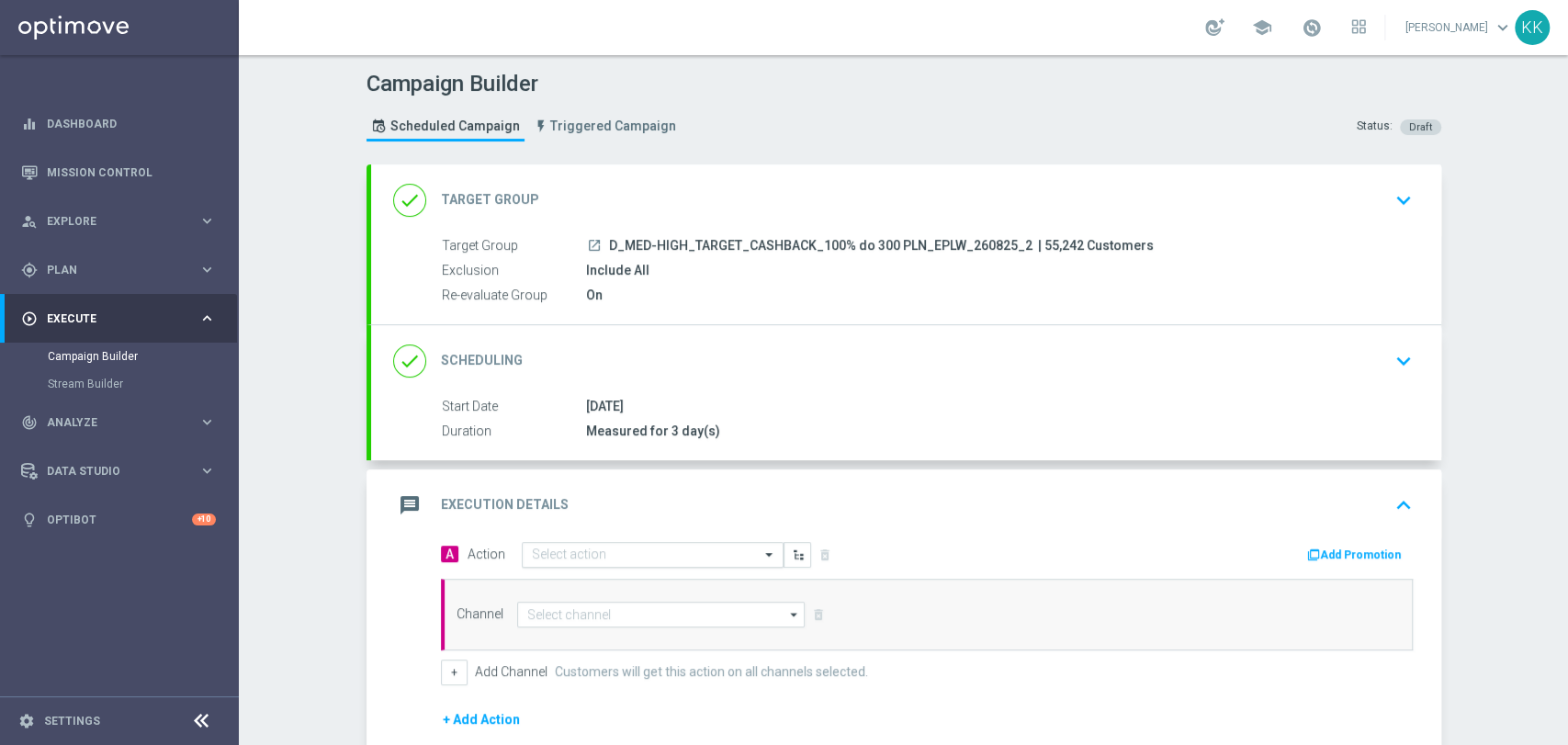
click at [651, 562] on div "Select action" at bounding box center [652, 554] width 261 height 25
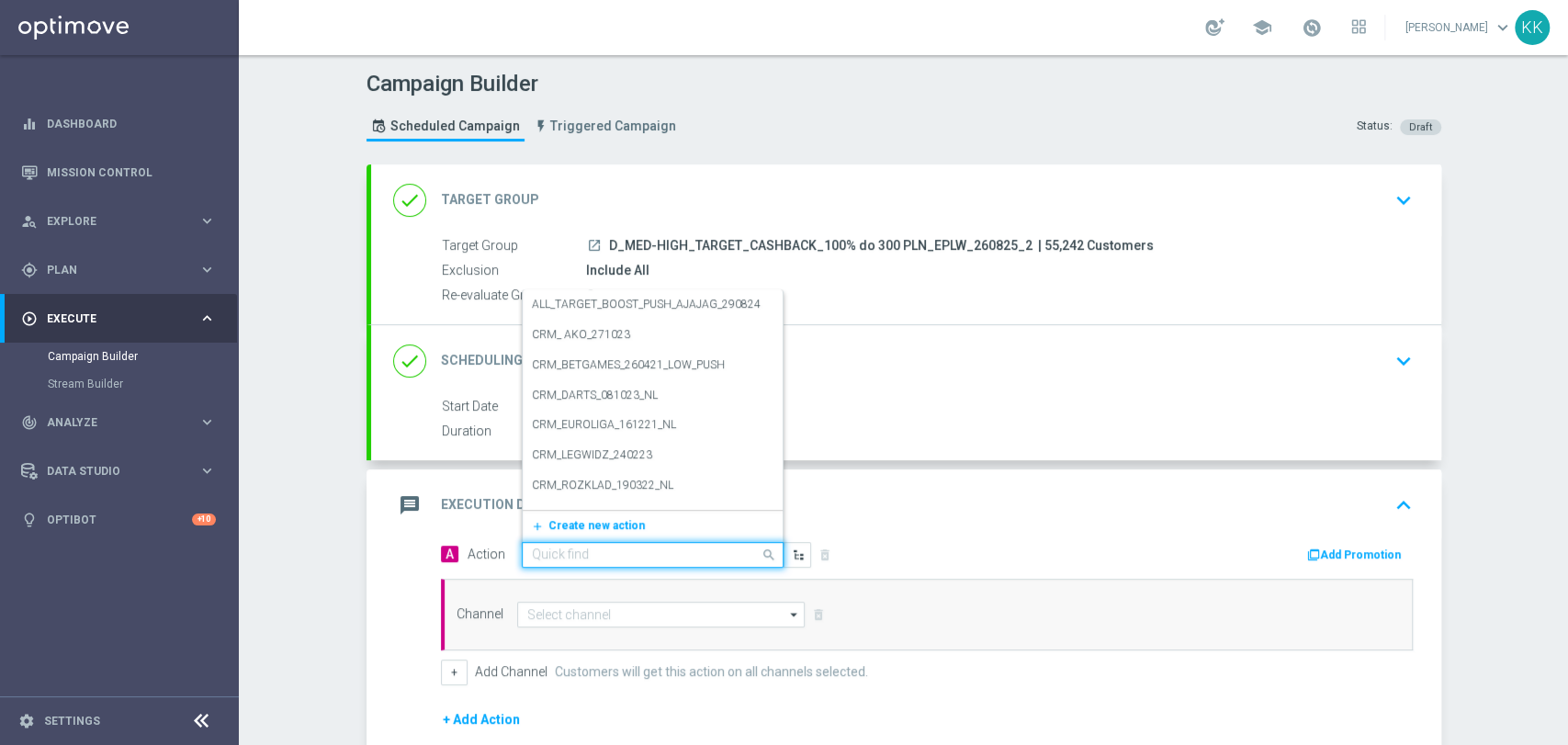
paste input "D_MED-HIGH_TARGET_CASHBACK_100% do 300 PLN_EPLW_260825_2"
type input "D_MED-HIGH_TARGET_CASHBACK_100% do 300 PLN_EPLW_260825_2"
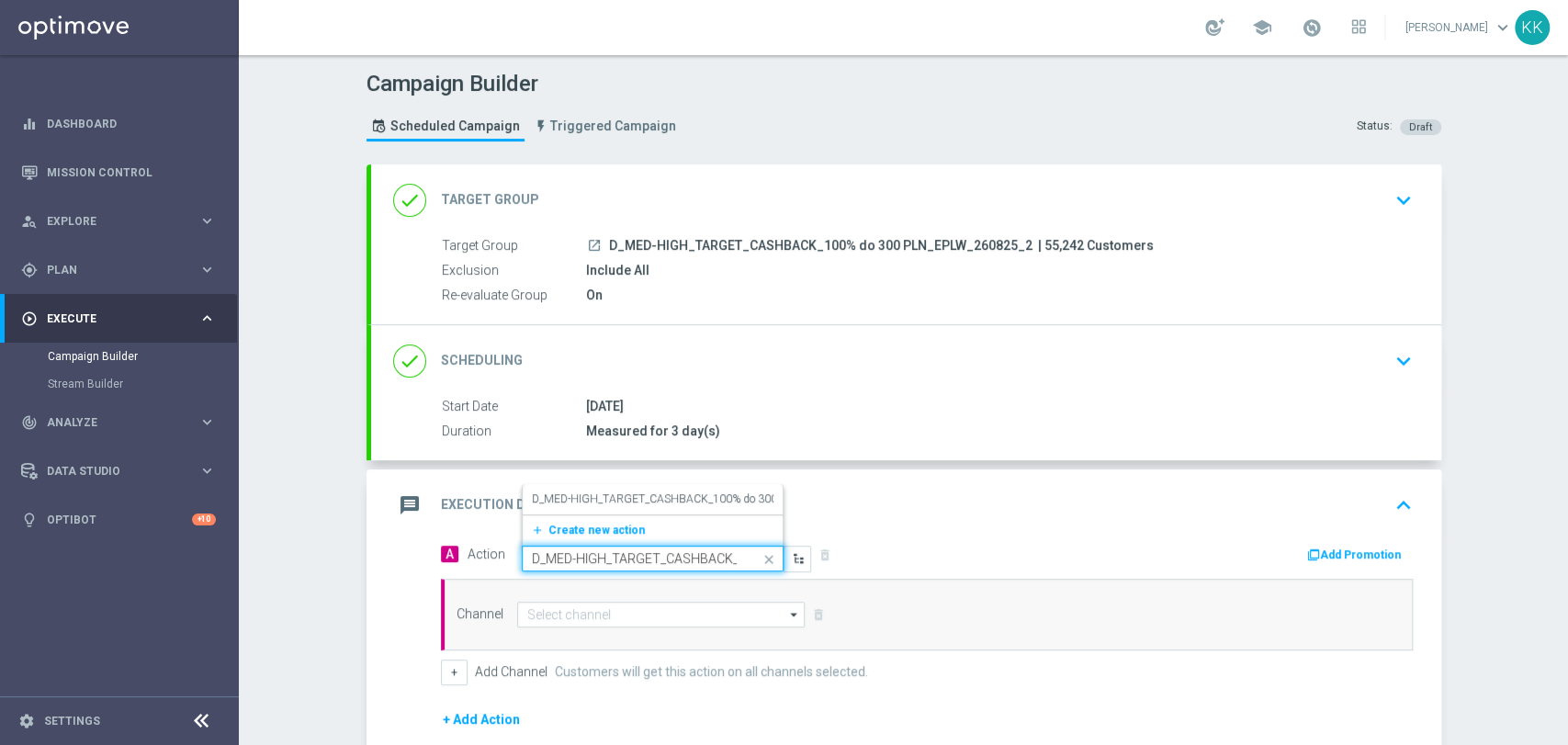
scroll to position [0, 199]
click at [679, 503] on label "D_MED-HIGH_TARGET_CASHBACK_100% do 300 PLN_EPLW_260825_2" at bounding box center [709, 499] width 354 height 16
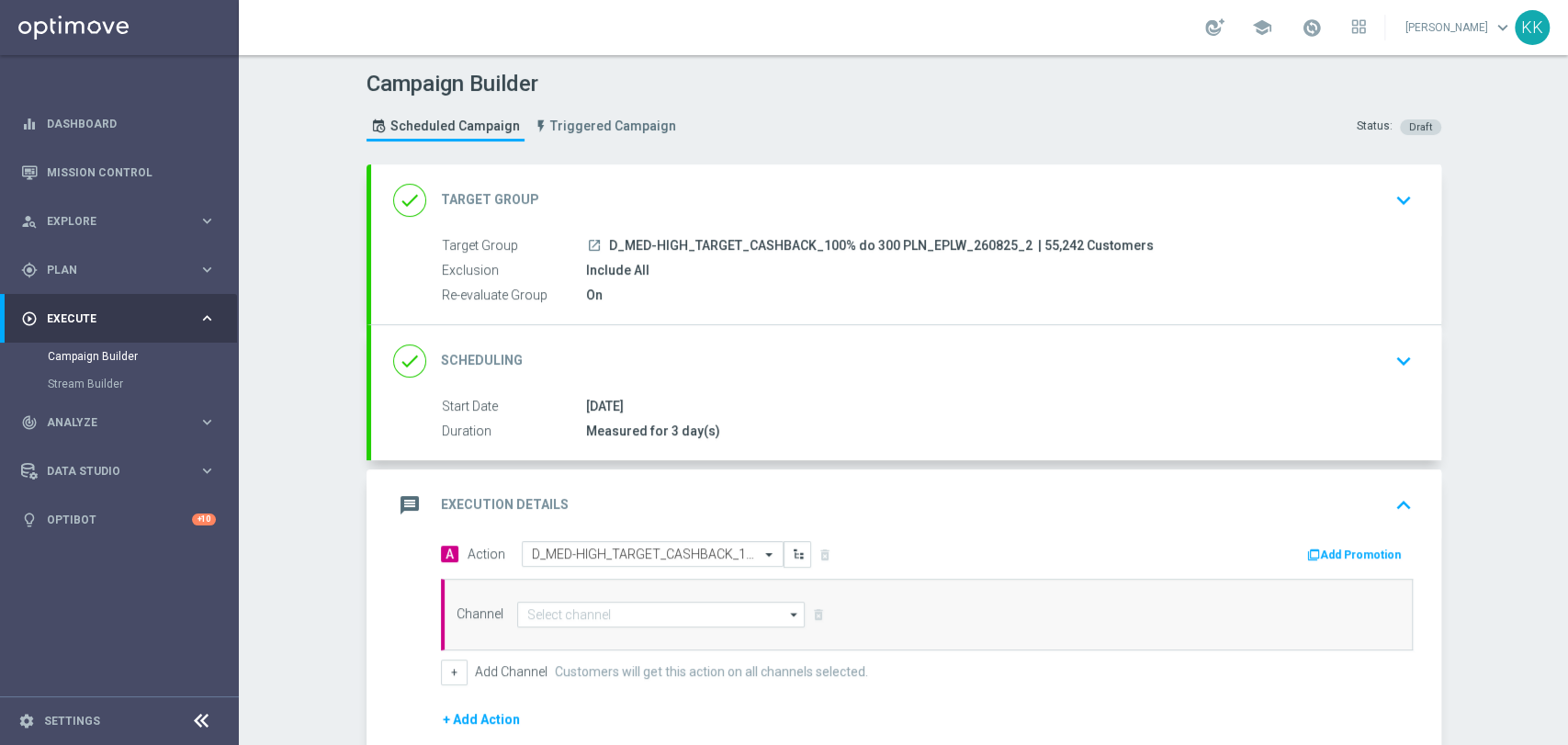
scroll to position [0, 0]
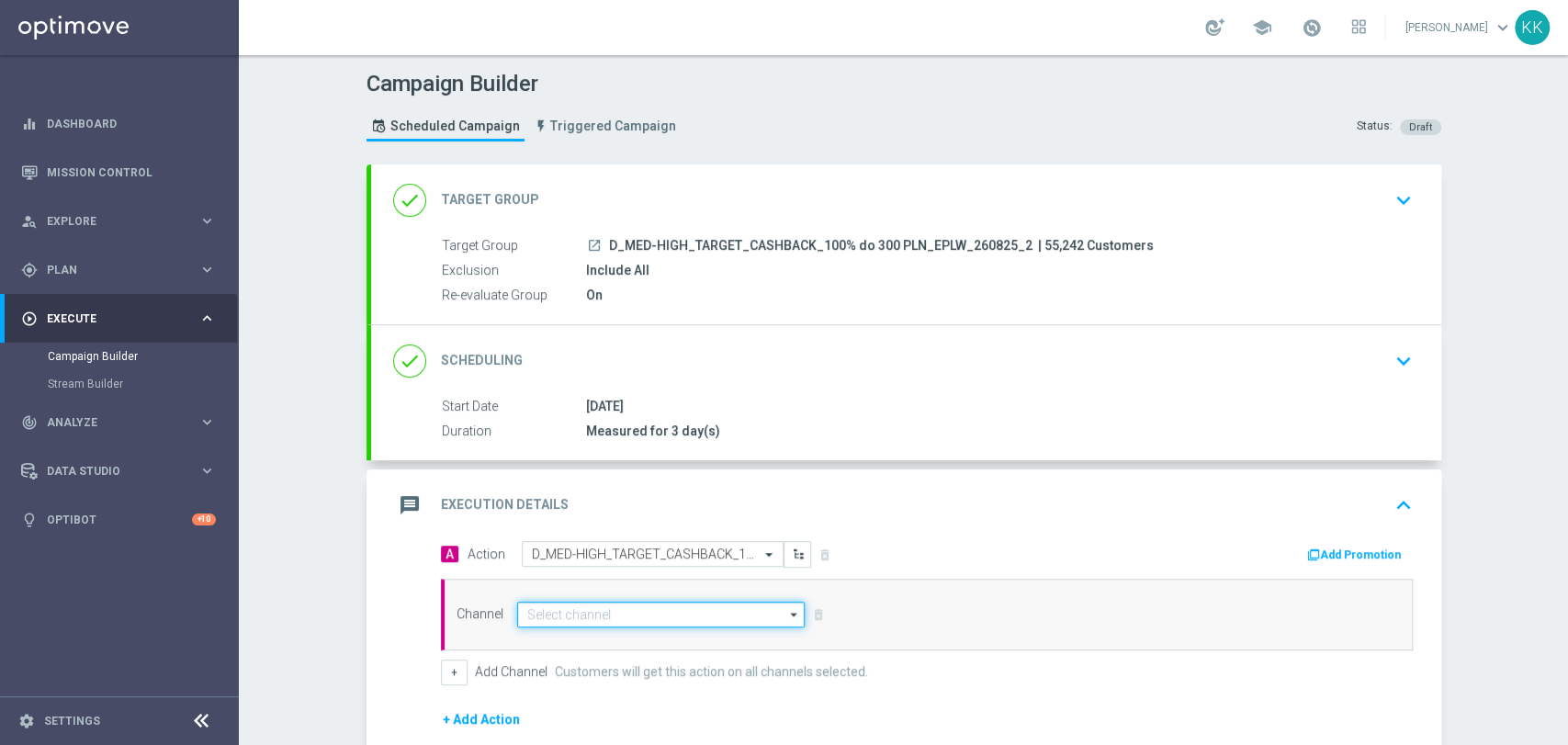
click at [648, 604] on input at bounding box center [661, 614] width 288 height 25
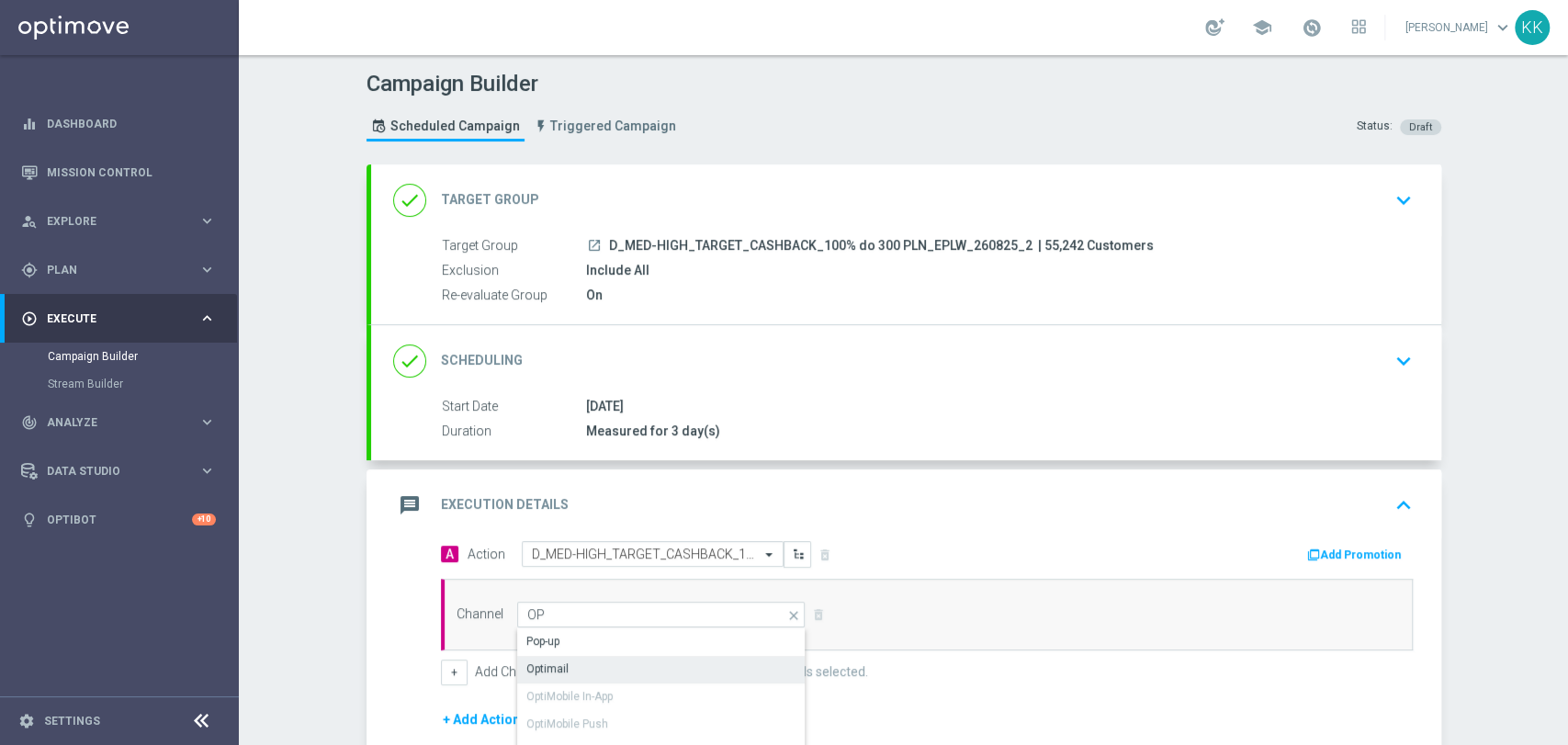
click at [653, 659] on div "Optimail" at bounding box center [661, 668] width 289 height 25
type input "Optimail"
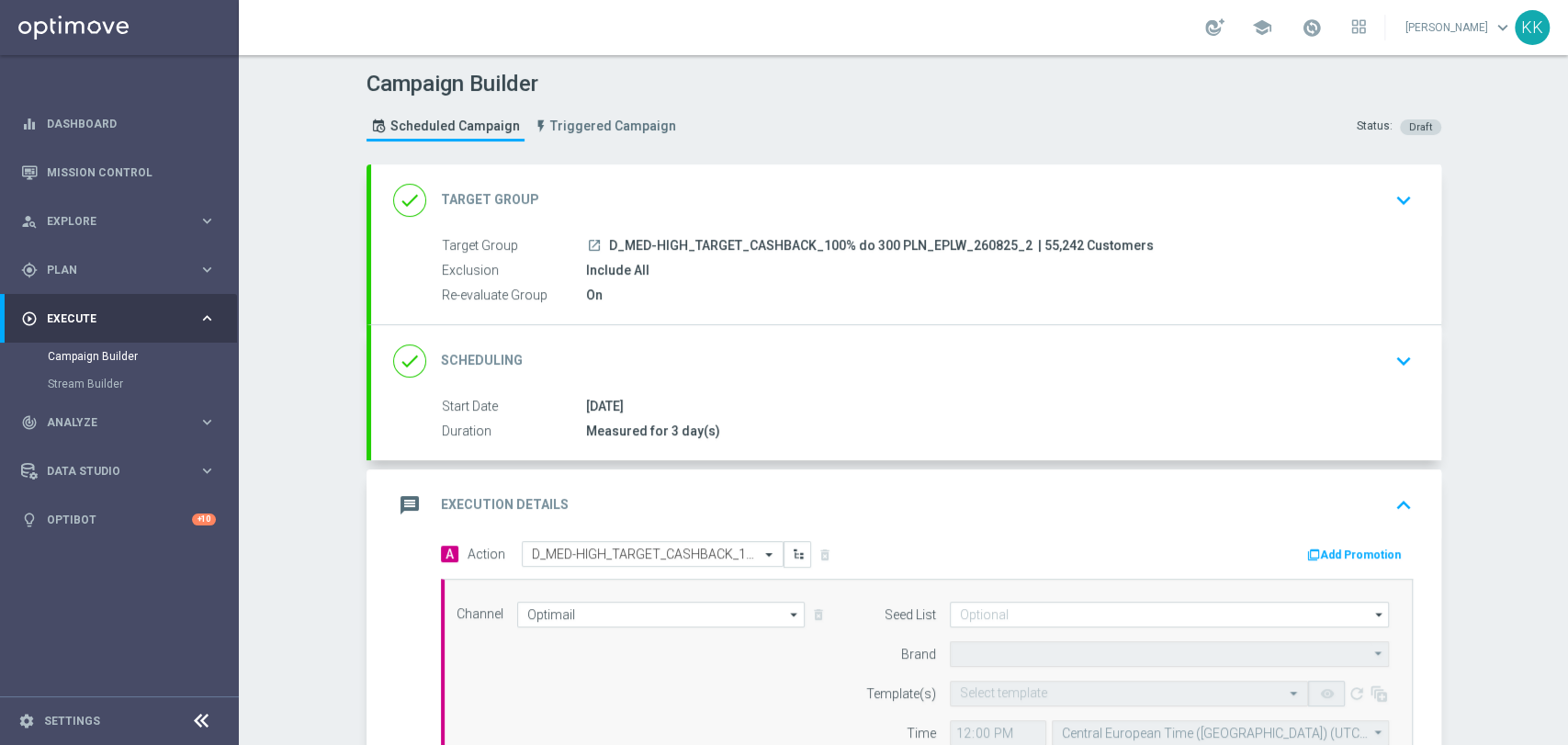
type input "STS"
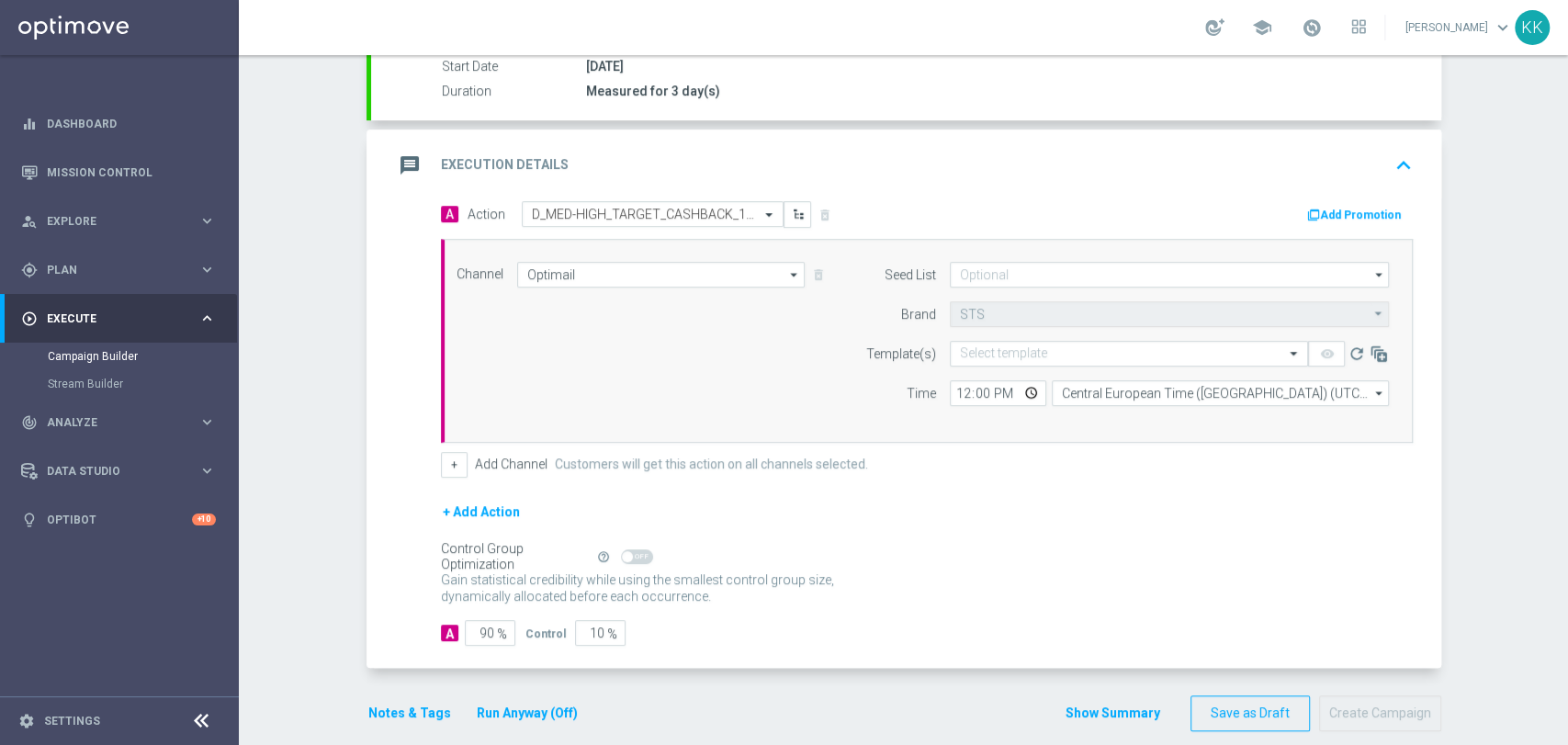
scroll to position [360, 0]
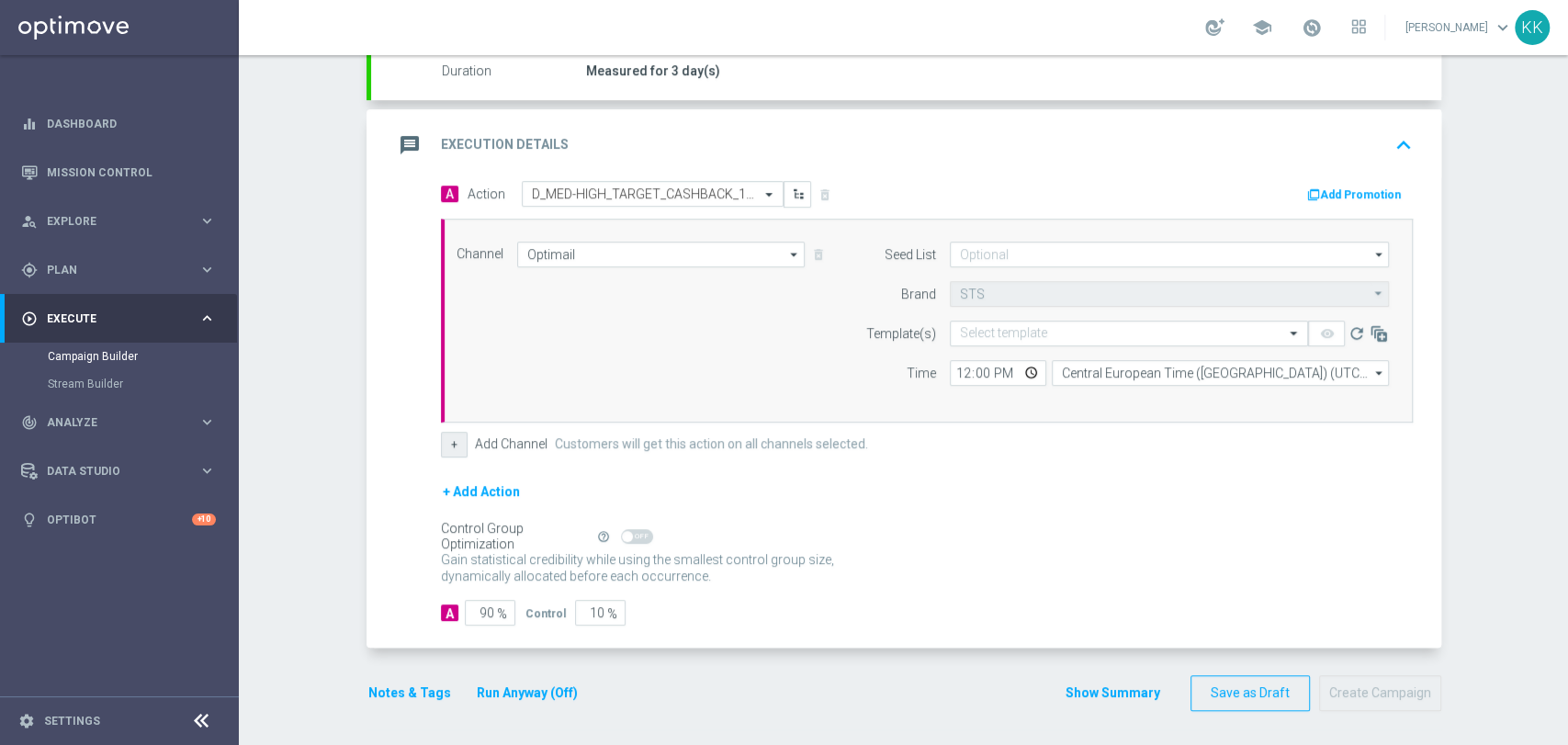
click at [443, 433] on button "+" at bounding box center [454, 444] width 26 height 25
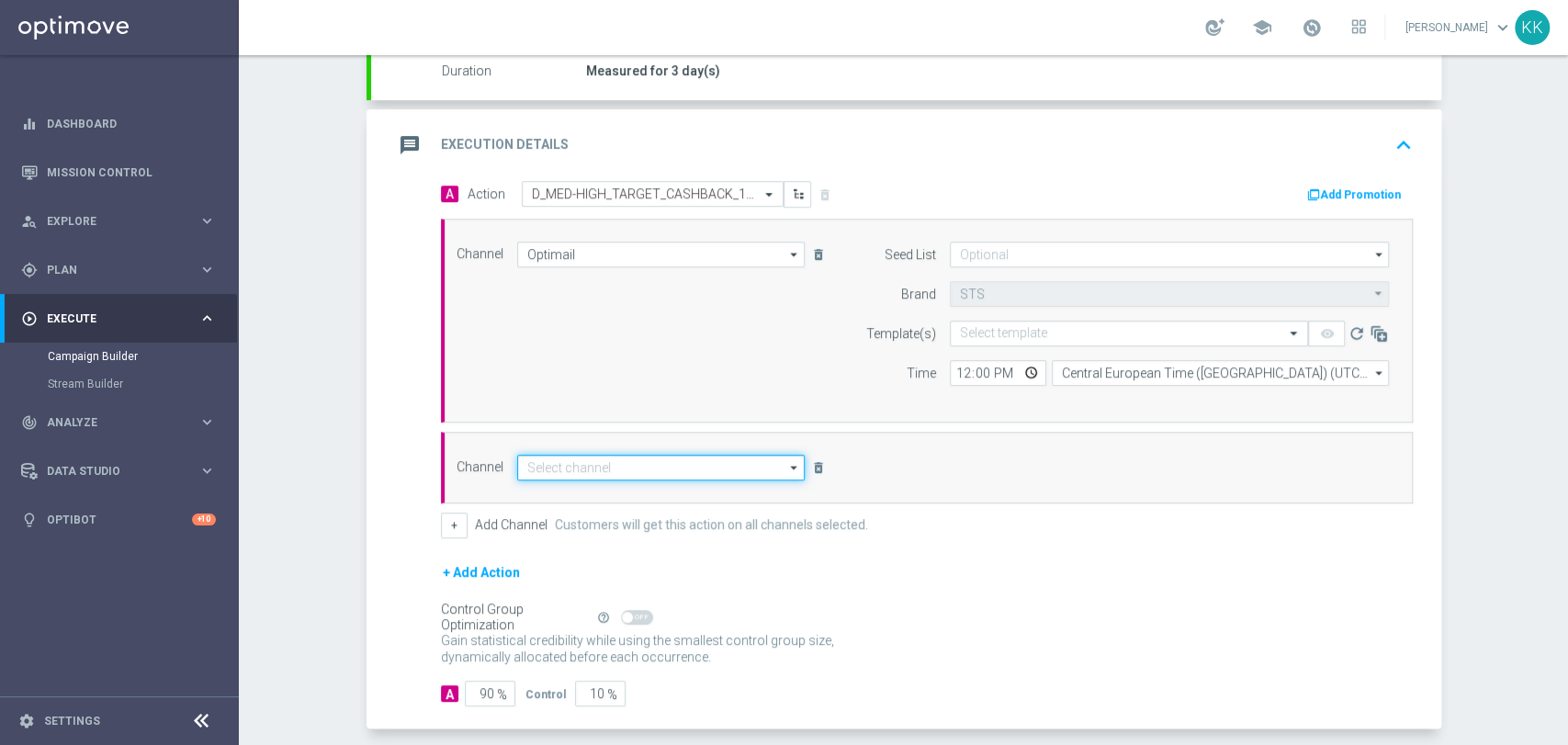
click at [555, 458] on input at bounding box center [661, 467] width 288 height 25
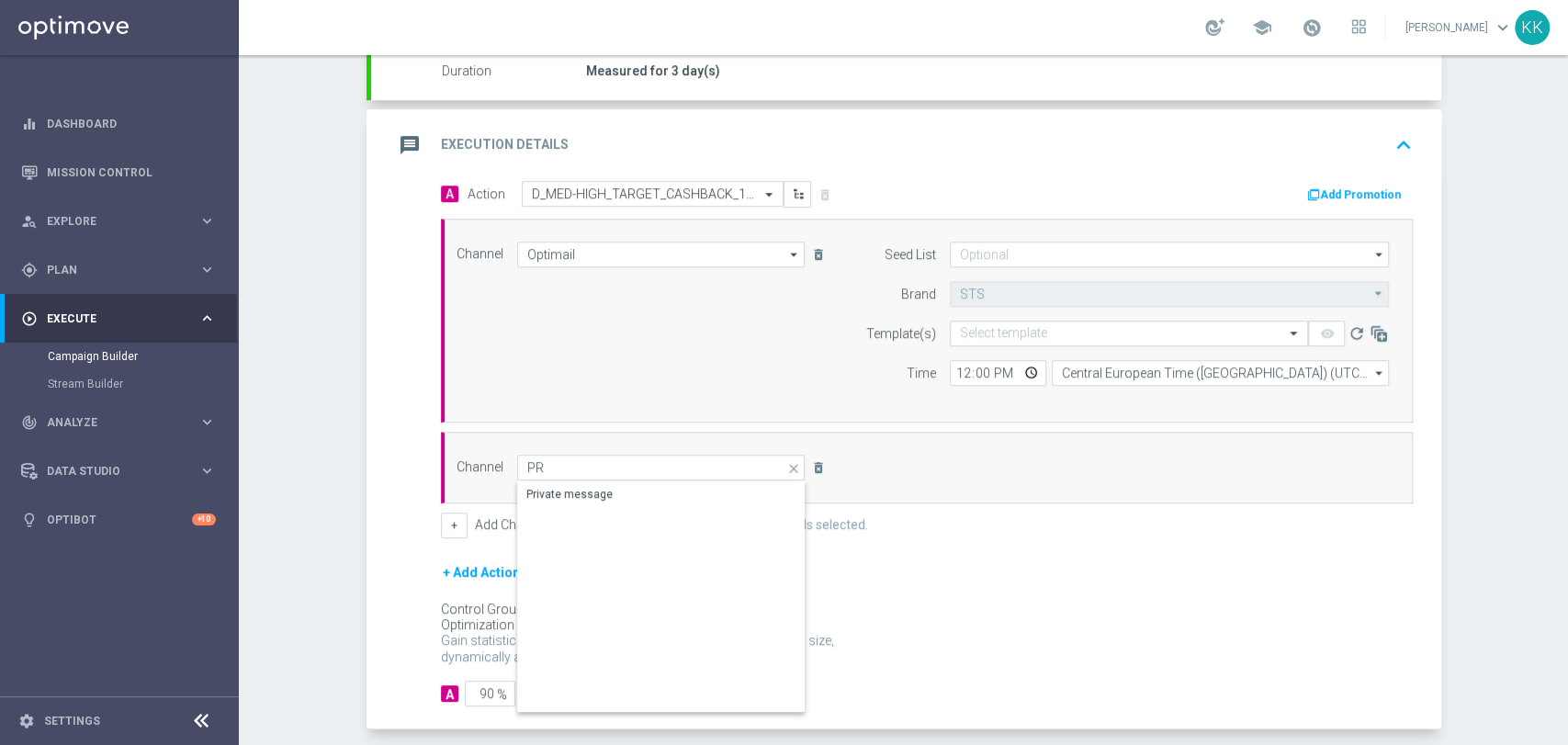
click at [550, 499] on div "Private message" at bounding box center [570, 495] width 86 height 17
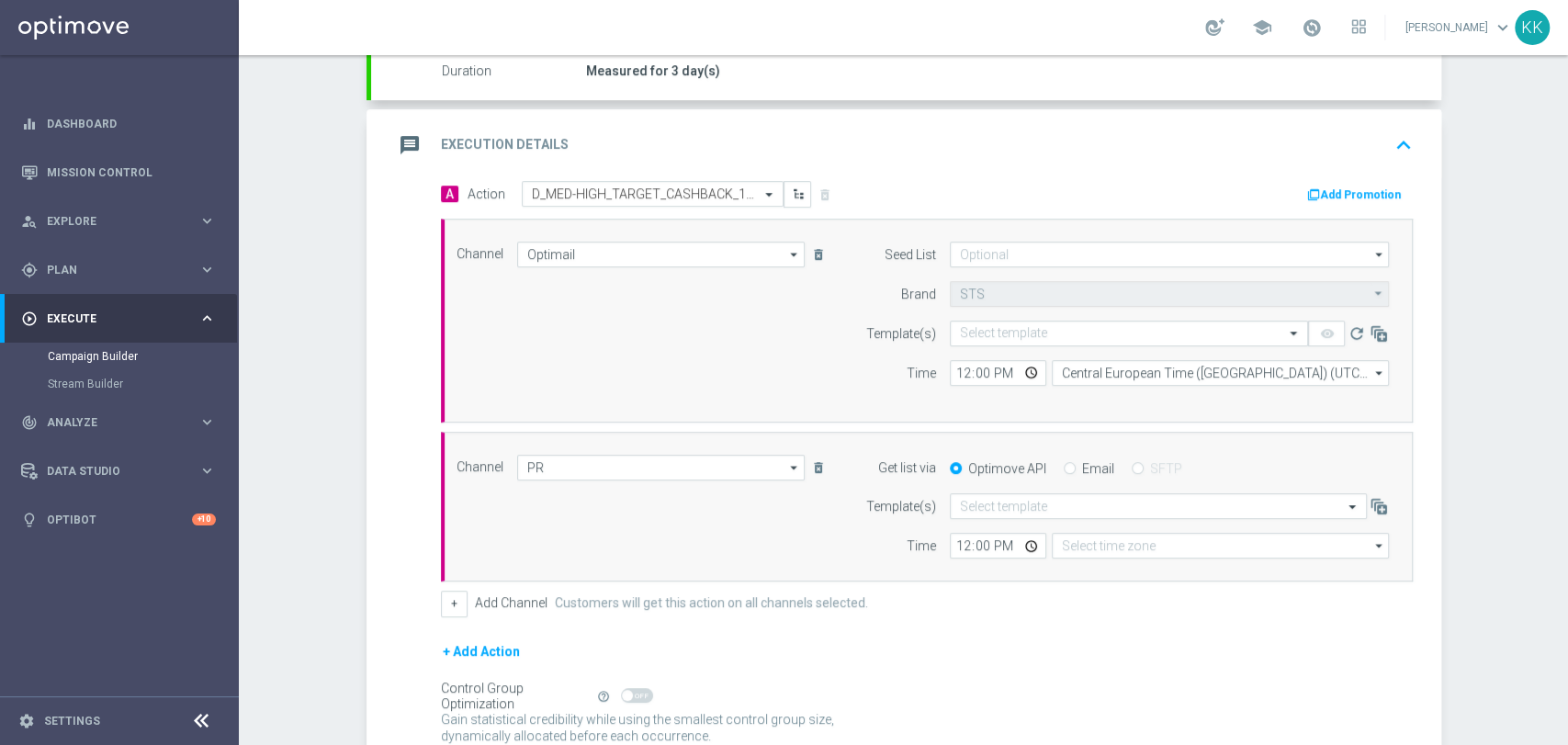
type input "Private message"
type input "Coordinated Universal Time (UTC 00:00)"
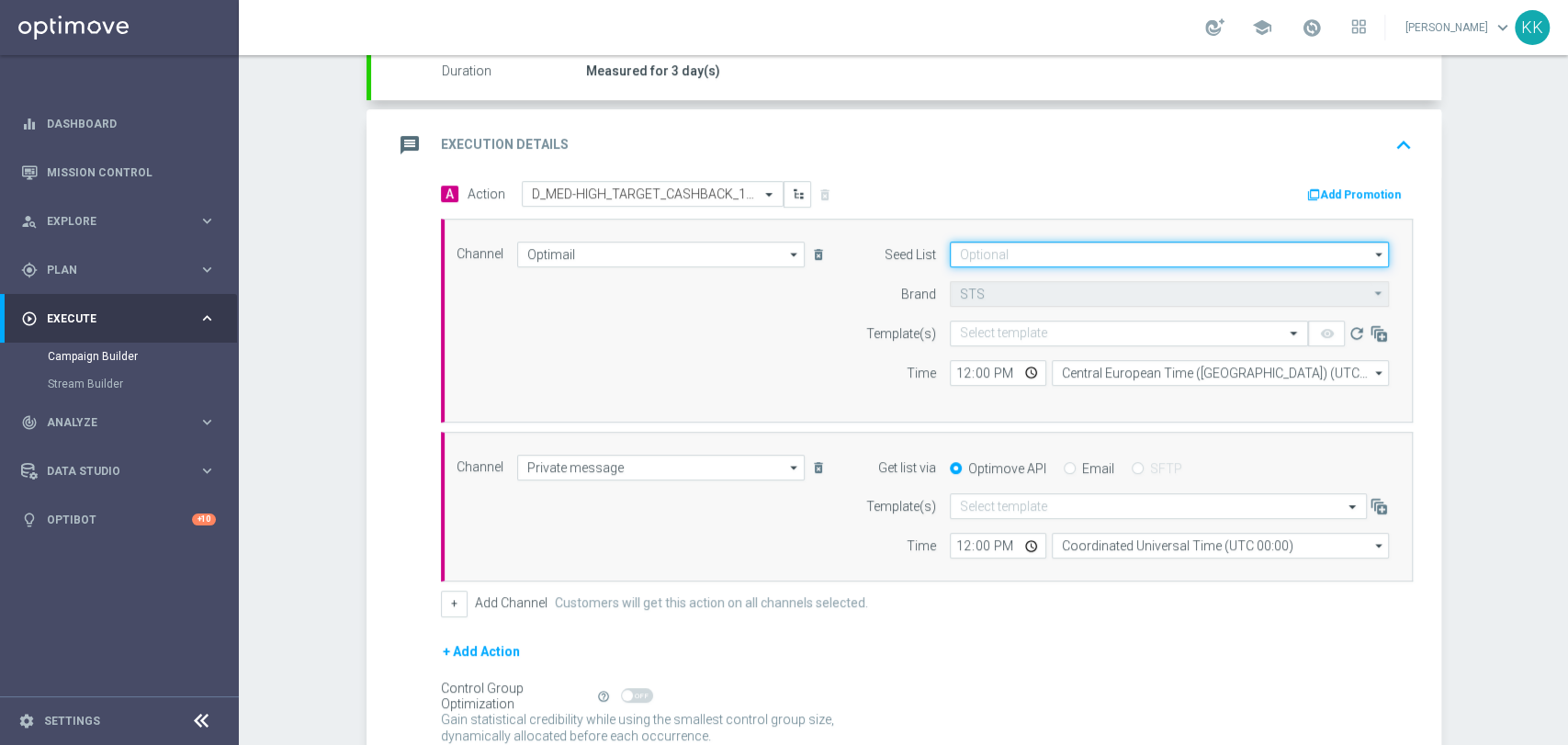
click at [1029, 242] on input at bounding box center [1169, 254] width 439 height 25
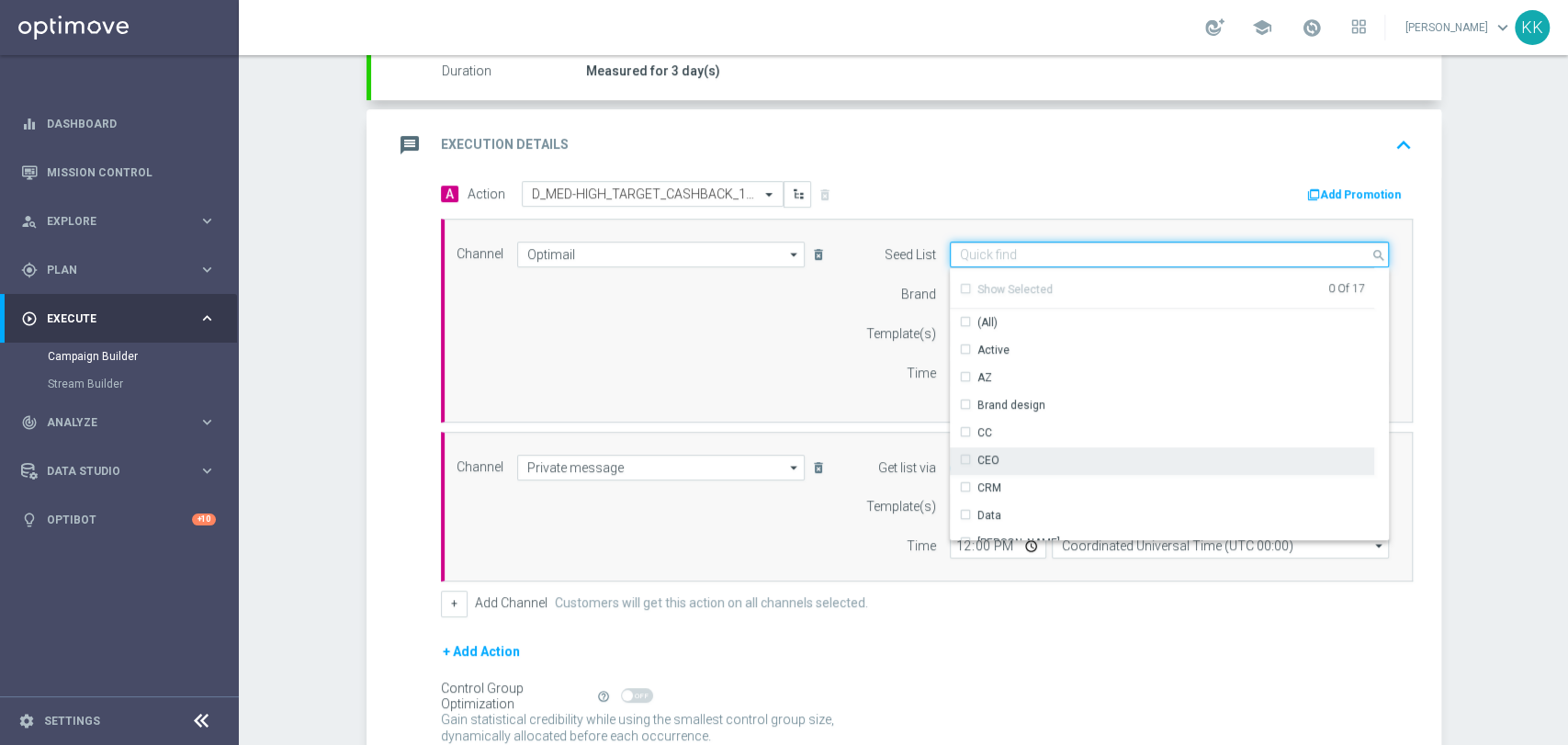
scroll to position [204, 0]
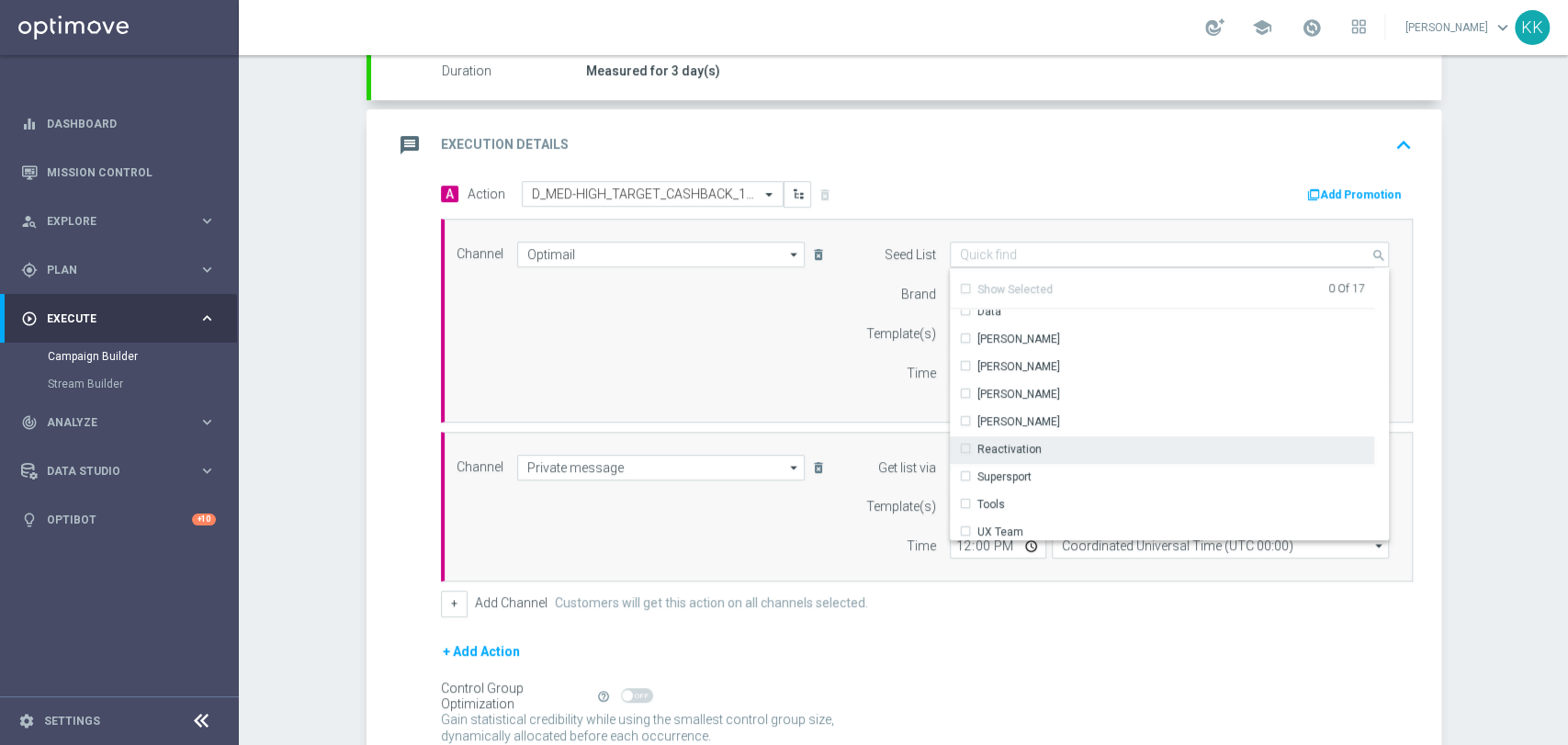
click at [1045, 437] on div "Reactivation" at bounding box center [1161, 449] width 424 height 25
click at [754, 352] on div "Channel Optimail Optimail arrow_drop_down Drag here to set row groups Drag here…" at bounding box center [924, 320] width 961 height 158
type input "Reactivation"
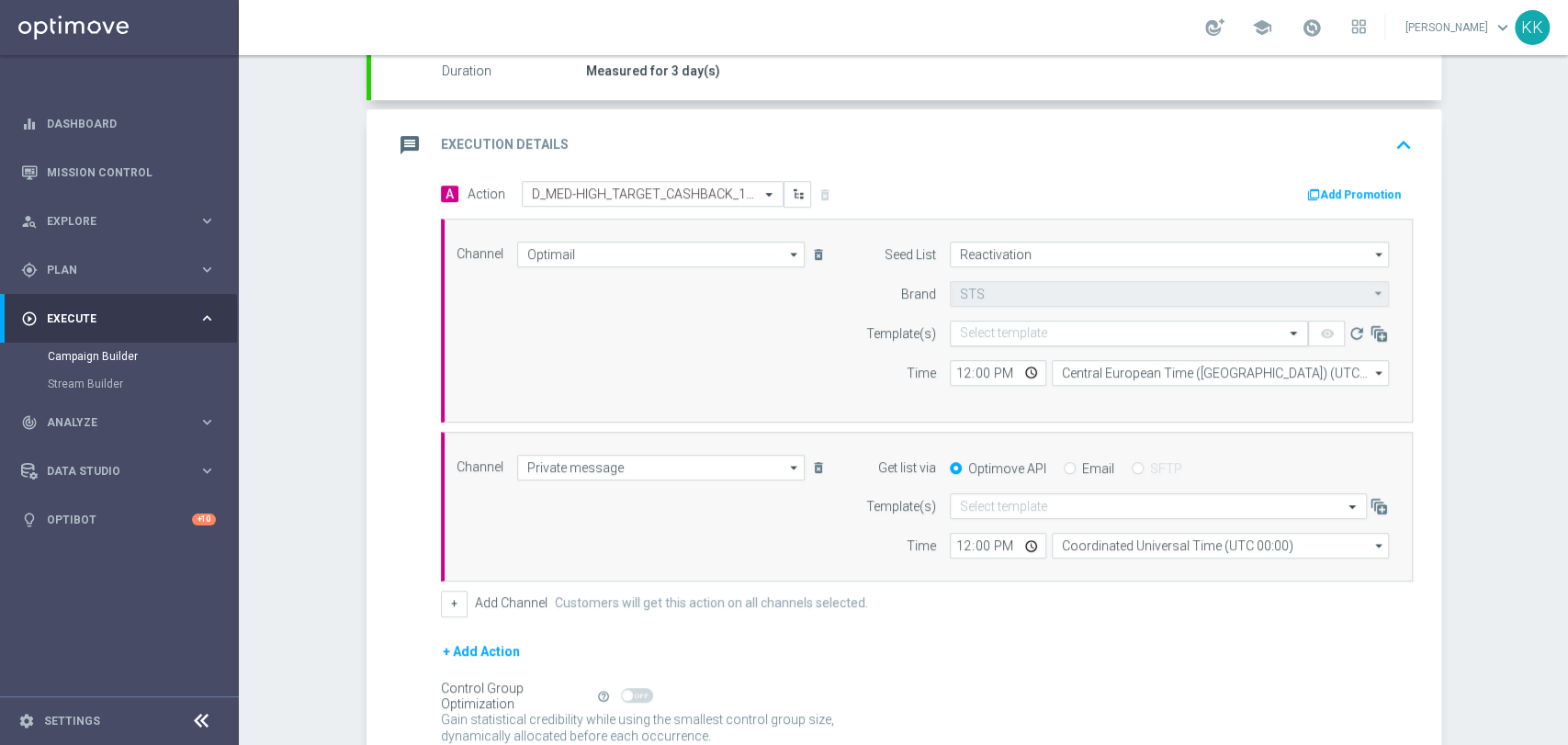
click at [1033, 341] on div "Select template" at bounding box center [1129, 333] width 358 height 25
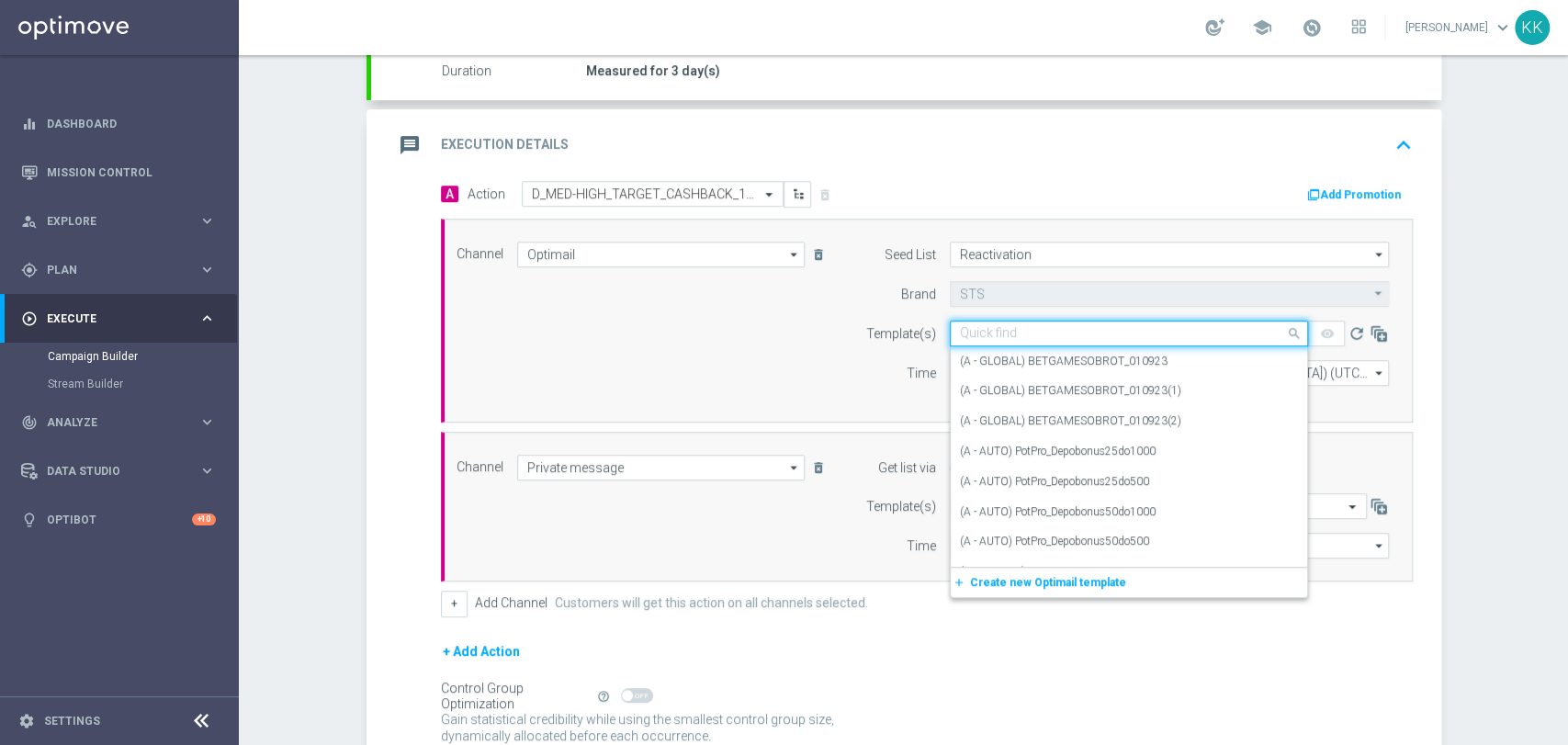
paste input "D_MED-HIGH_TARGET_CASHBACK_100% do 300 PLN_EPLW_260825_2"
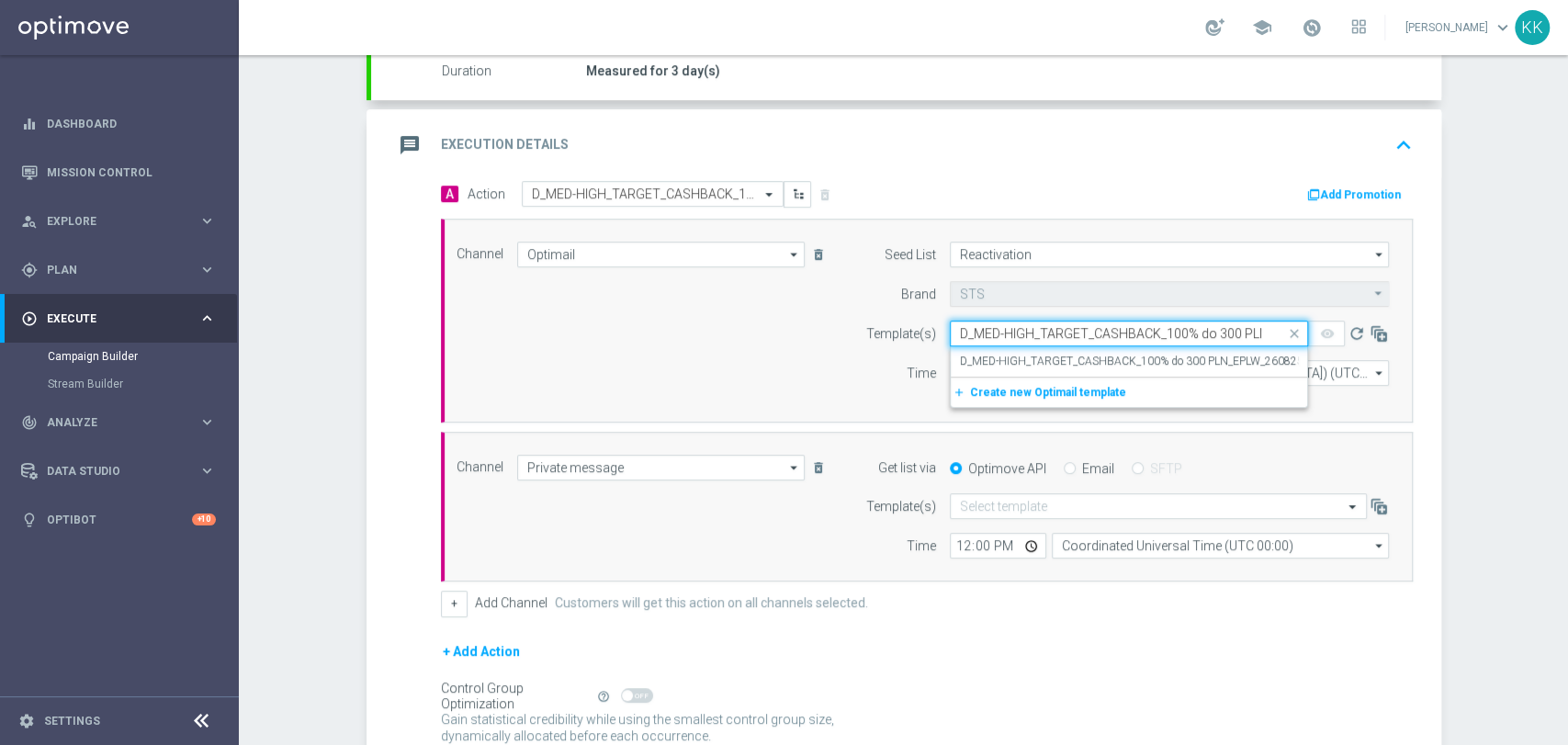
scroll to position [0, 100]
click at [1033, 353] on label "D_MED-HIGH_TARGET_CASHBACK_100% do 300 PLN_EPLW_260825_2" at bounding box center [1137, 361] width 354 height 16
type input "D_MED-HIGH_TARGET_CASHBACK_100% do 300 PLN_EPLW_260825_2"
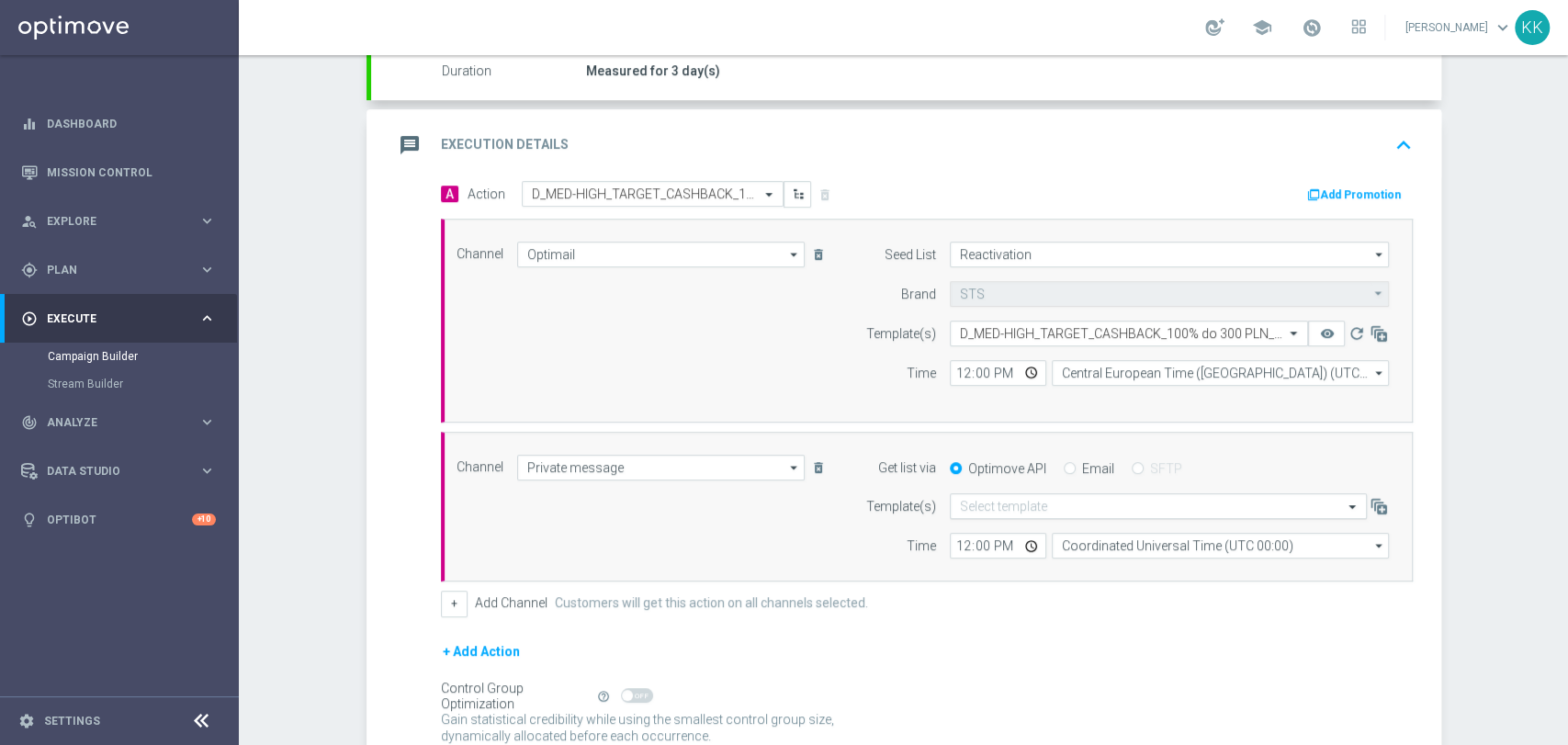
click at [1013, 494] on div "Select template" at bounding box center [1158, 506] width 417 height 25
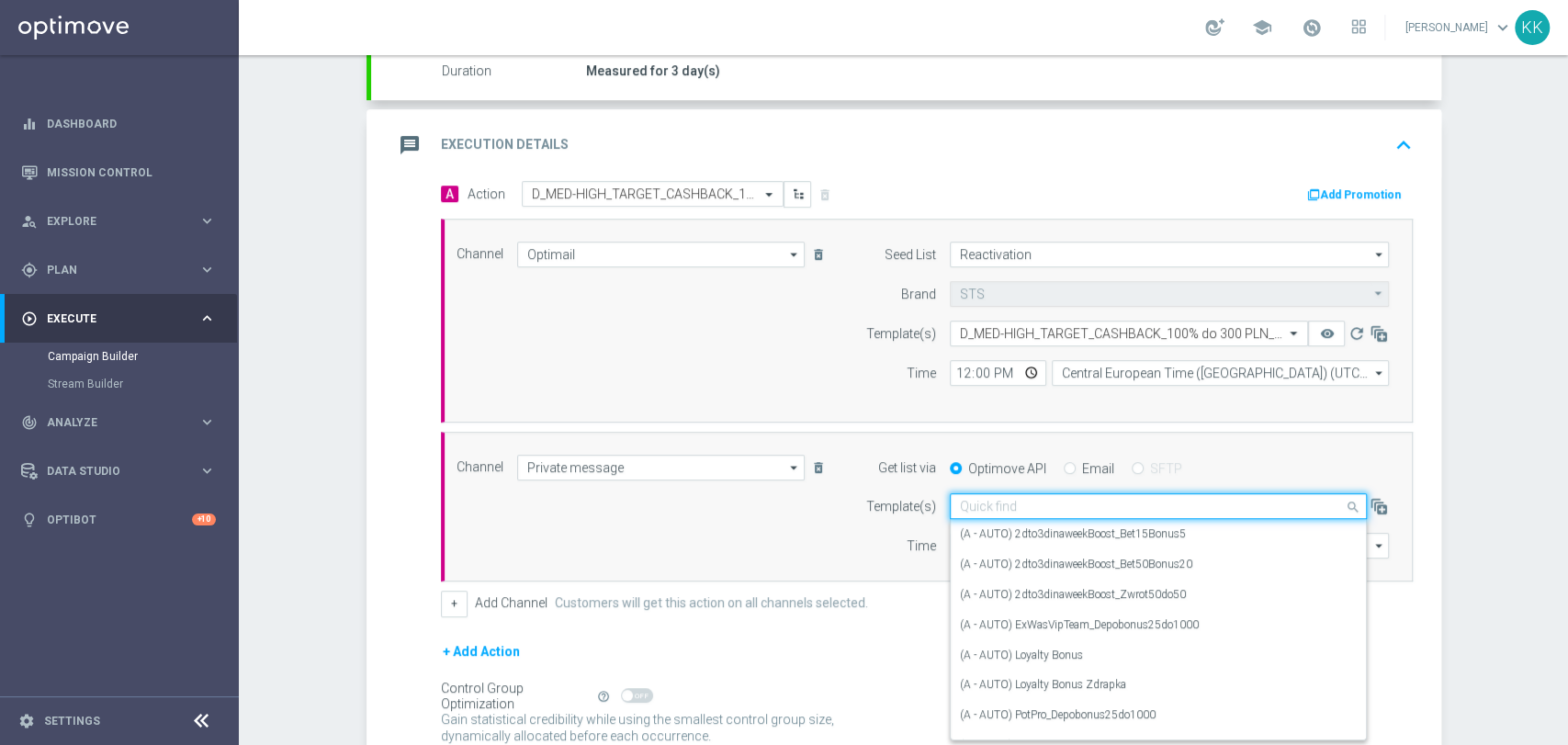
paste input "D_MED-HIGH_TARGET_CASHBACK_100% do 300 PLN_EPLW_260825_2"
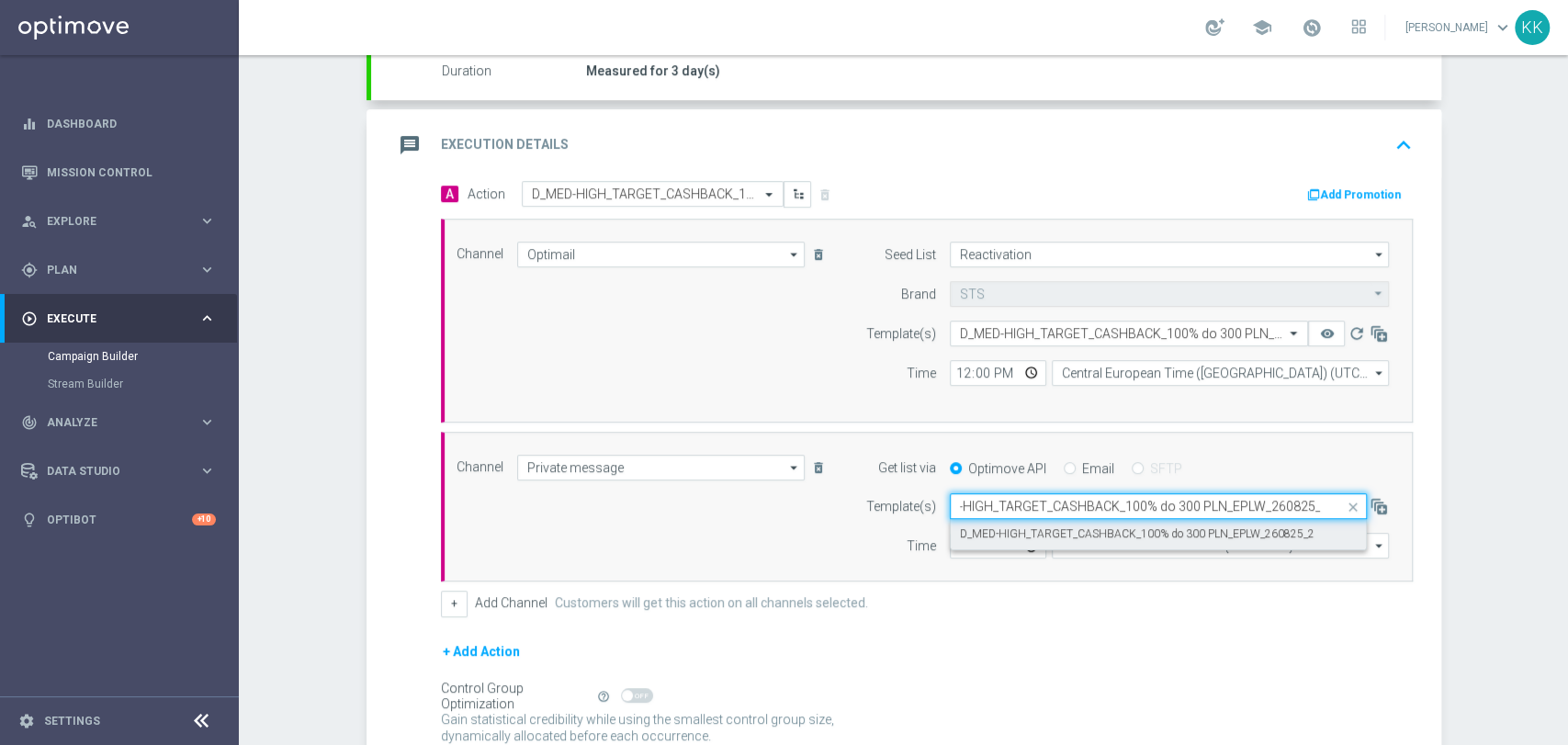
click at [1029, 527] on label "D_MED-HIGH_TARGET_CASHBACK_100% do 300 PLN_EPLW_260825_2" at bounding box center [1137, 534] width 354 height 16
type input "D_MED-HIGH_TARGET_CASHBACK_100% do 300 PLN_EPLW_260825_2"
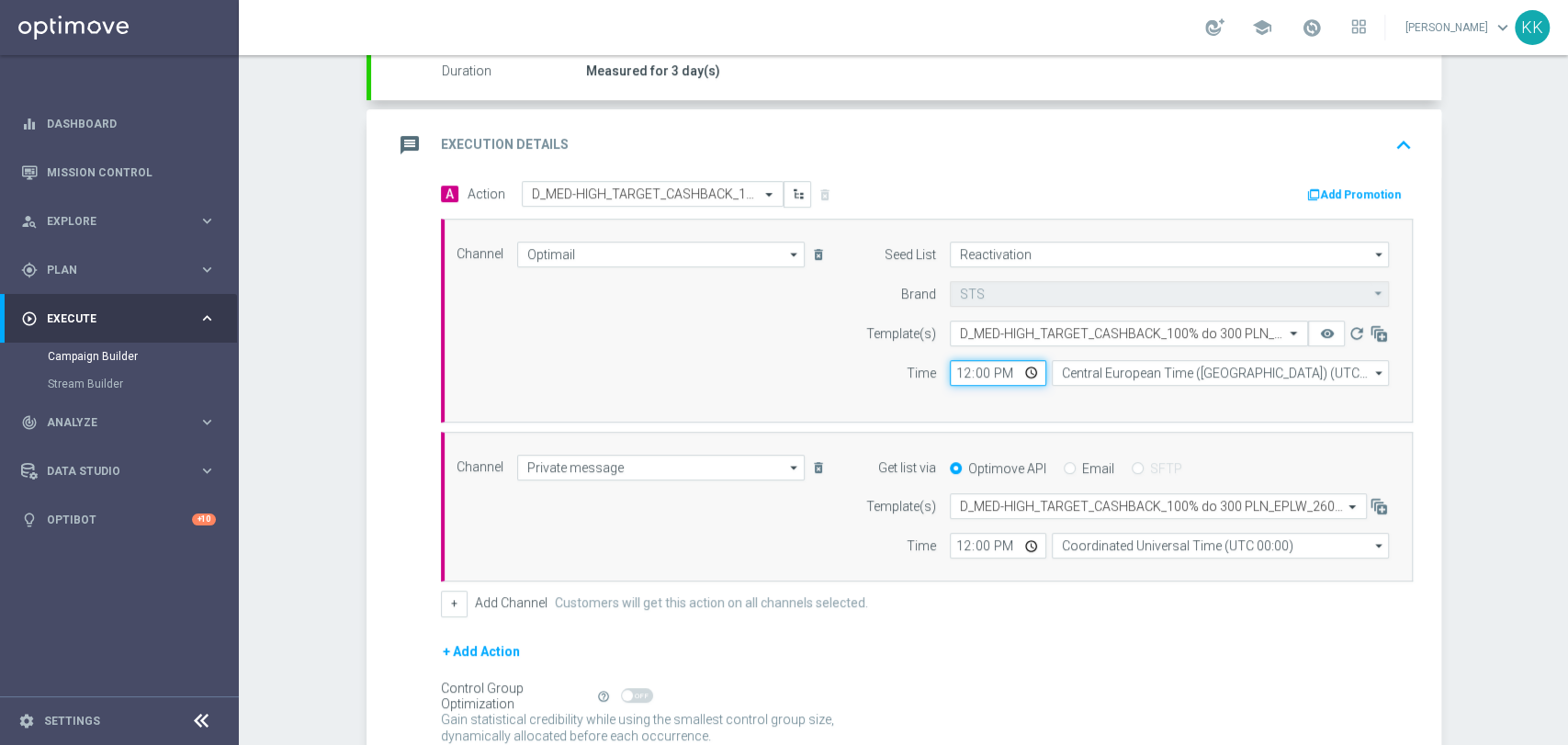
click at [951, 369] on input "12:00" at bounding box center [998, 372] width 96 height 25
type input "17:16"
click at [950, 545] on input "12:00" at bounding box center [998, 545] width 96 height 25
type input "17:16"
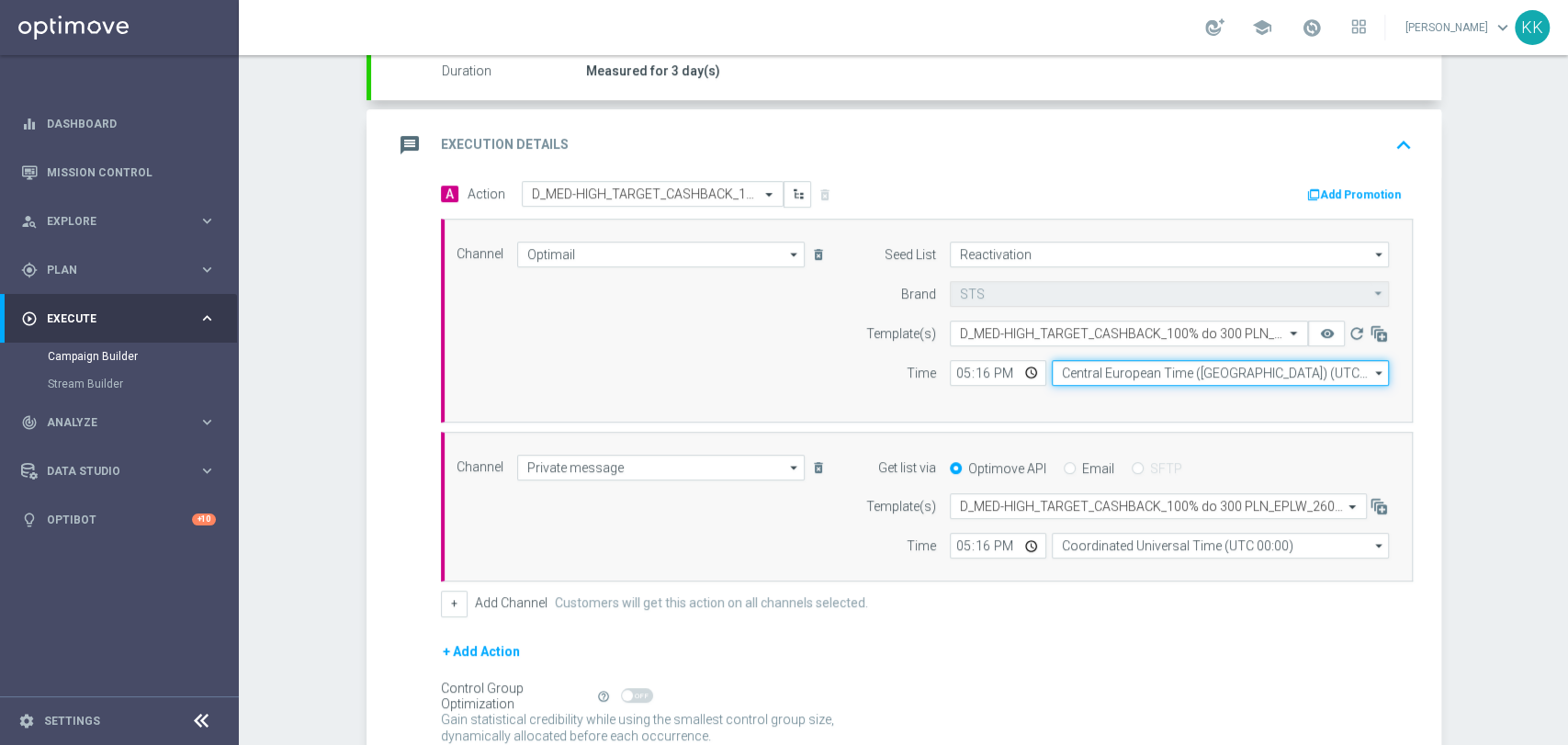
click at [1111, 365] on input "Central European Time ([GEOGRAPHIC_DATA]) (UTC +02:00)" at bounding box center [1220, 372] width 337 height 25
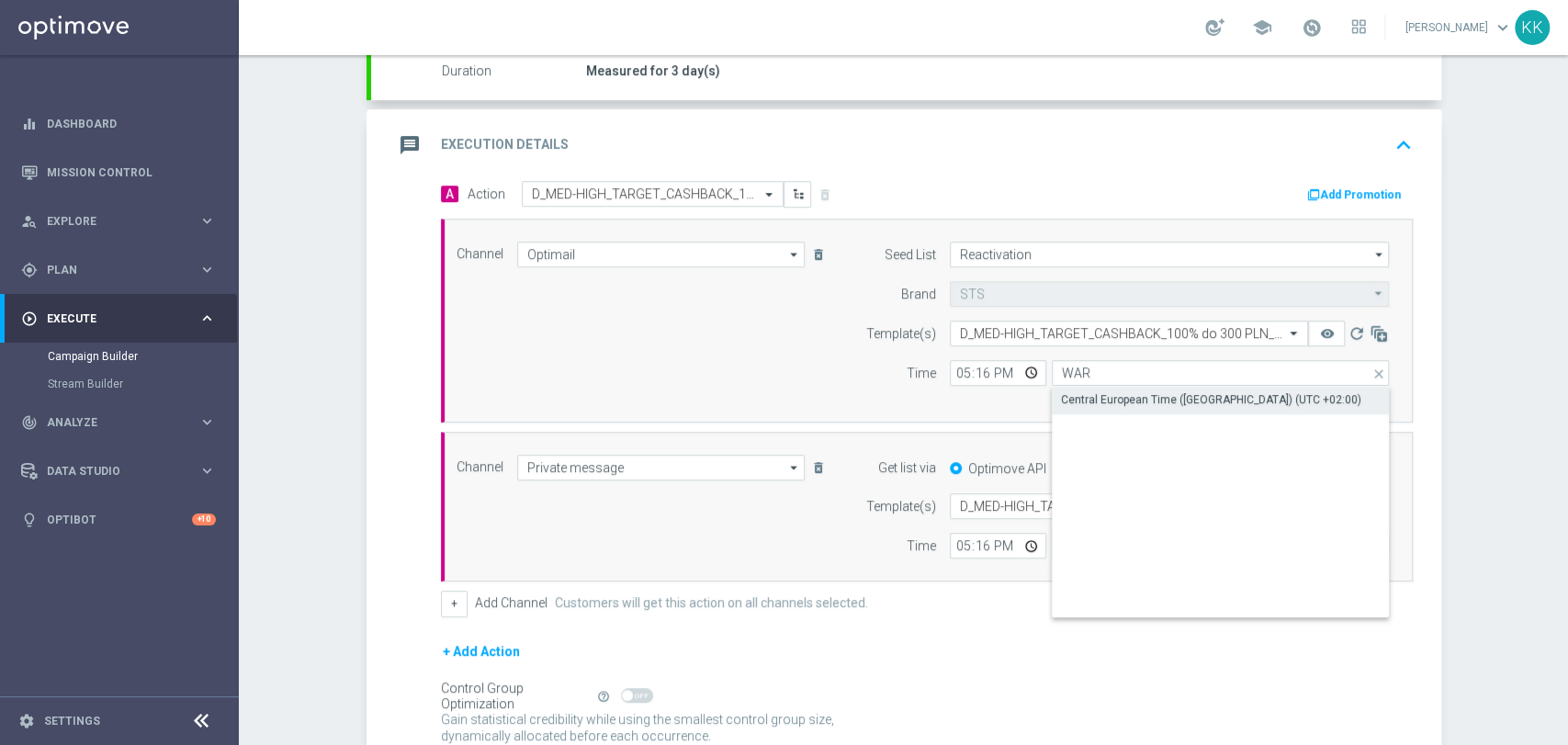
click at [1123, 388] on div "Central European Time ([GEOGRAPHIC_DATA]) (UTC +02:00)" at bounding box center [1220, 399] width 338 height 25
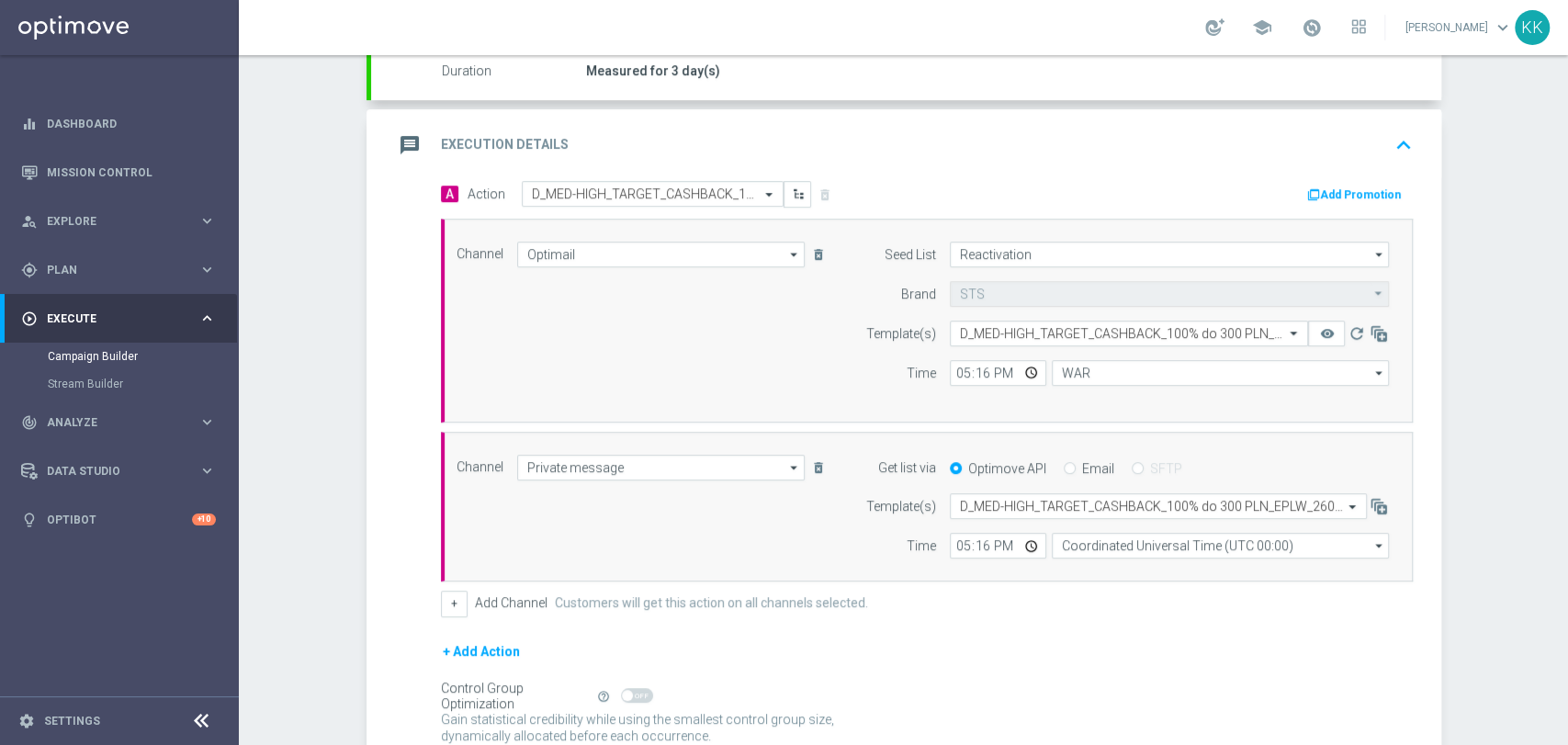
type input "Central European Time ([GEOGRAPHIC_DATA]) (UTC +02:00)"
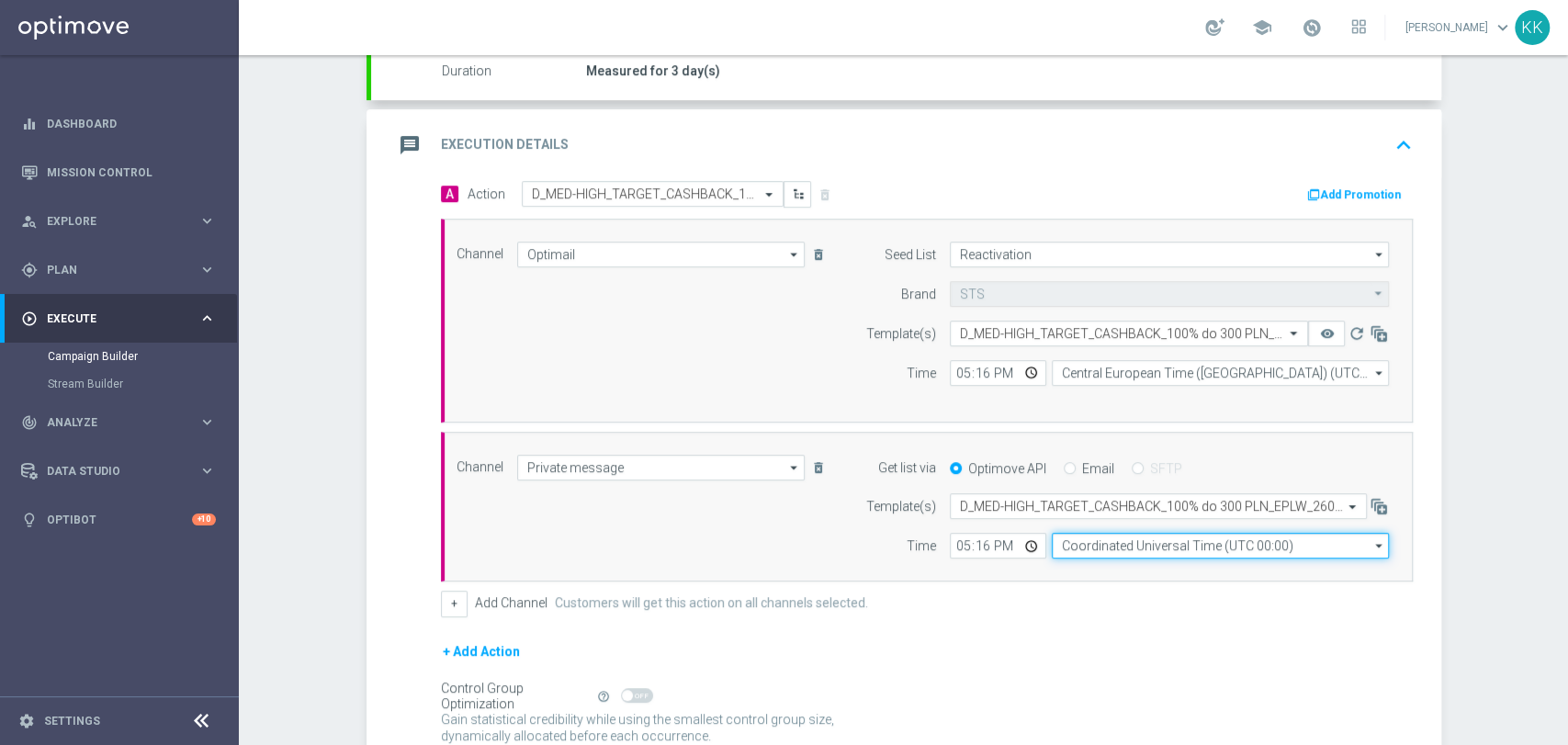
click at [1130, 537] on input "Coordinated Universal Time (UTC 00:00)" at bounding box center [1220, 545] width 337 height 25
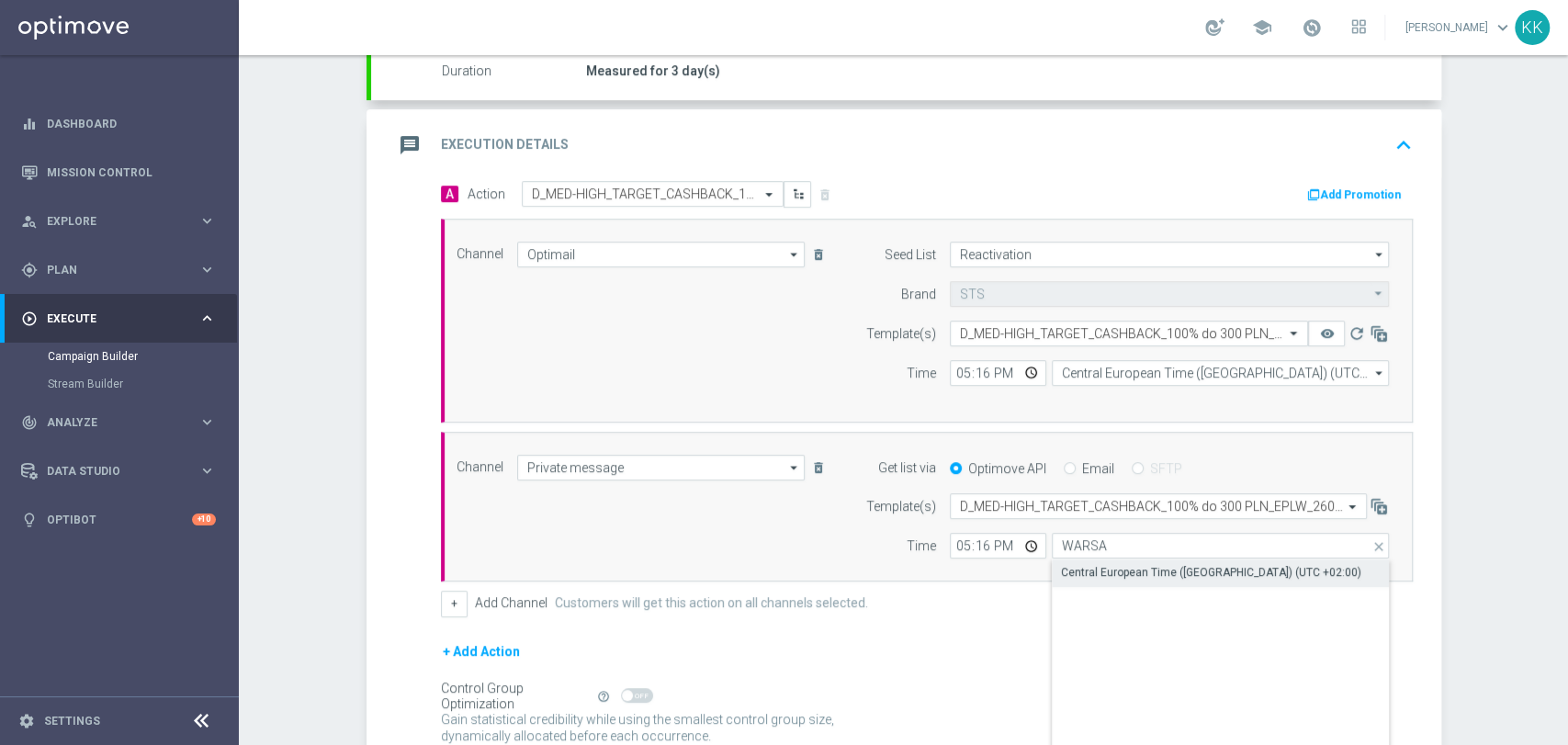
click at [1137, 569] on div "Central European Time ([GEOGRAPHIC_DATA]) (UTC +02:00)" at bounding box center [1210, 573] width 301 height 17
type input "Central European Time ([GEOGRAPHIC_DATA]) (UTC +02:00)"
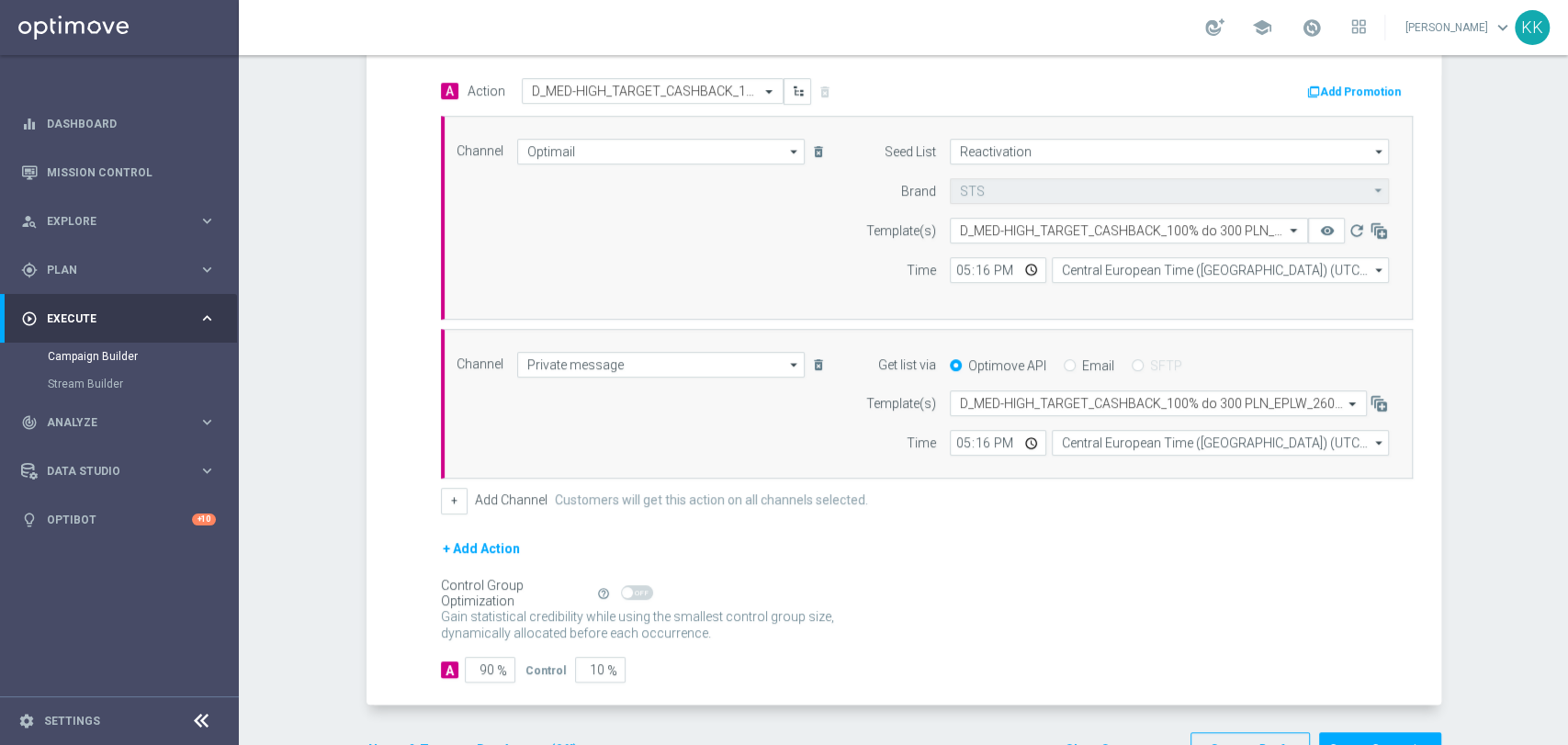
scroll to position [520, 0]
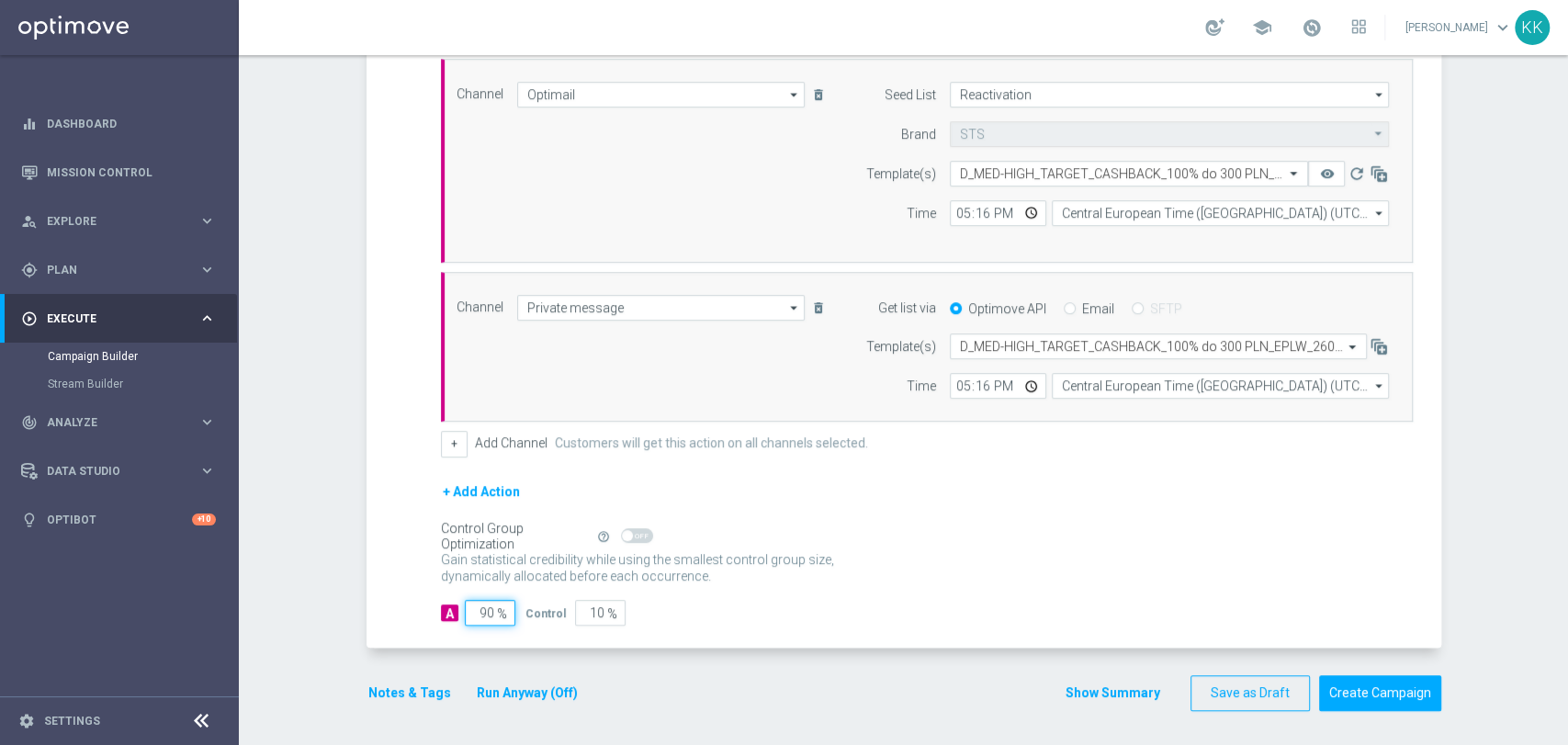
click at [486, 611] on input "90" at bounding box center [490, 612] width 51 height 25
type input "9"
type input "91"
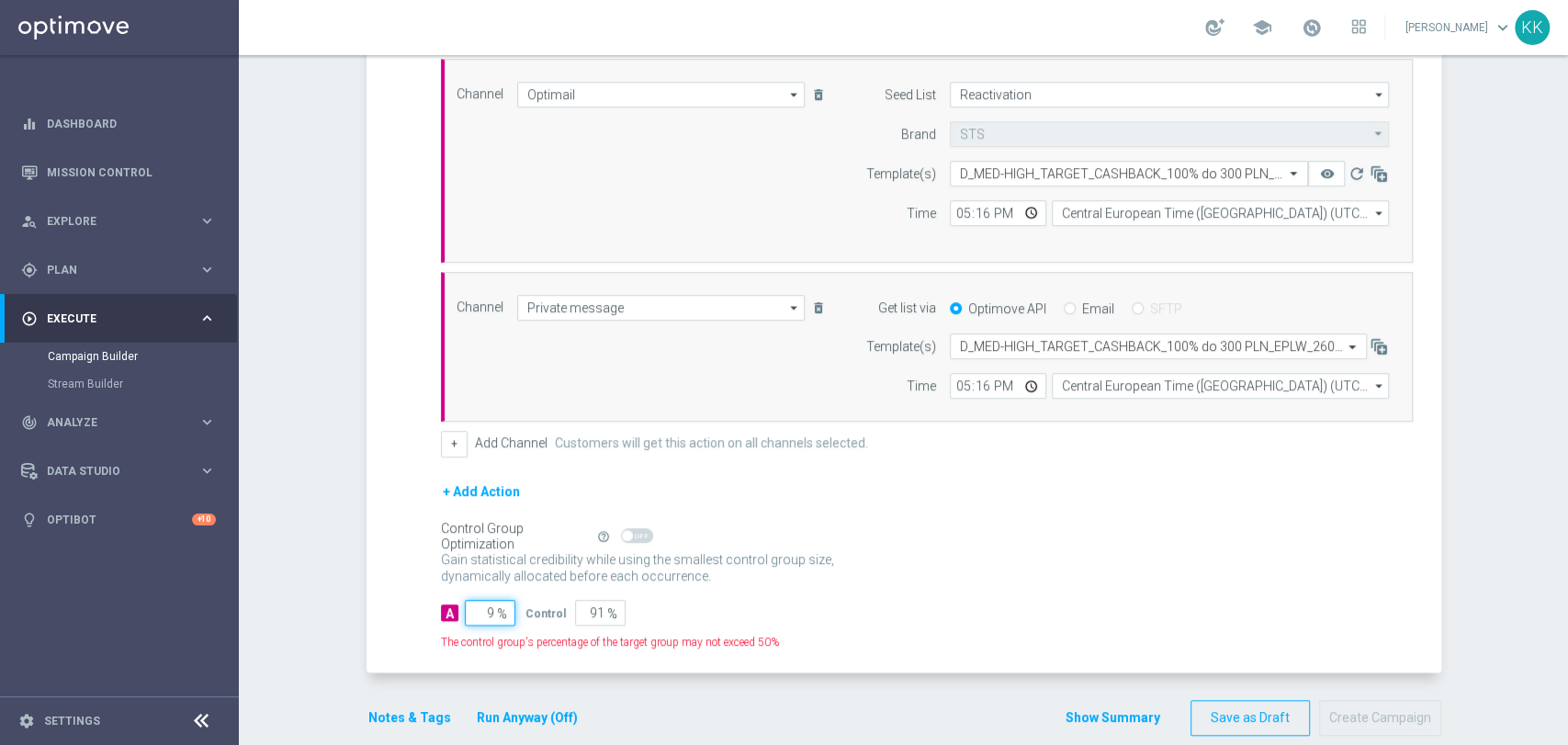
type input "98"
type input "2"
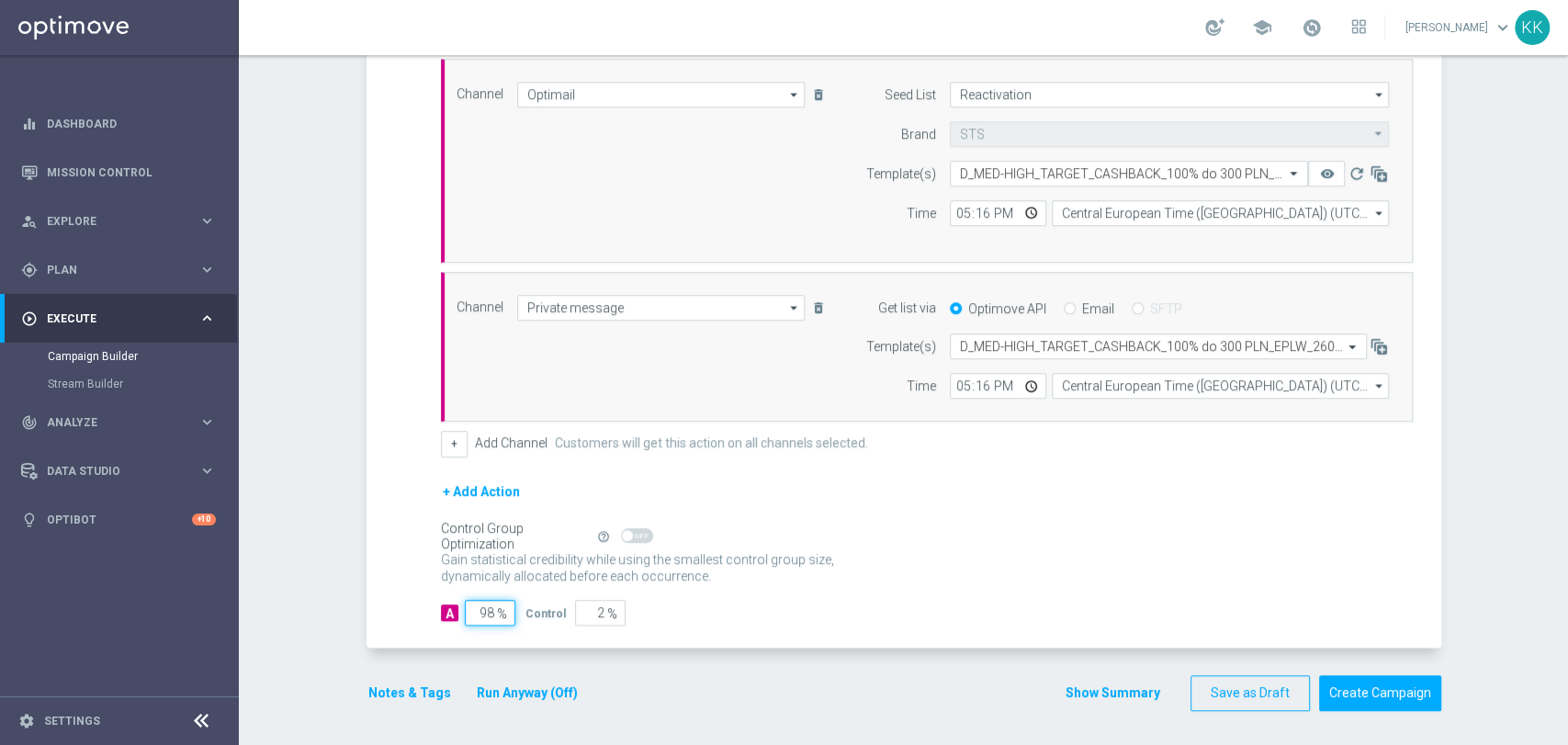
type input "98"
click at [402, 678] on div "Notes & Tags Run Anyway (Off)" at bounding box center [483, 693] width 235 height 36
click at [422, 688] on button "Notes & Tags" at bounding box center [409, 693] width 86 height 23
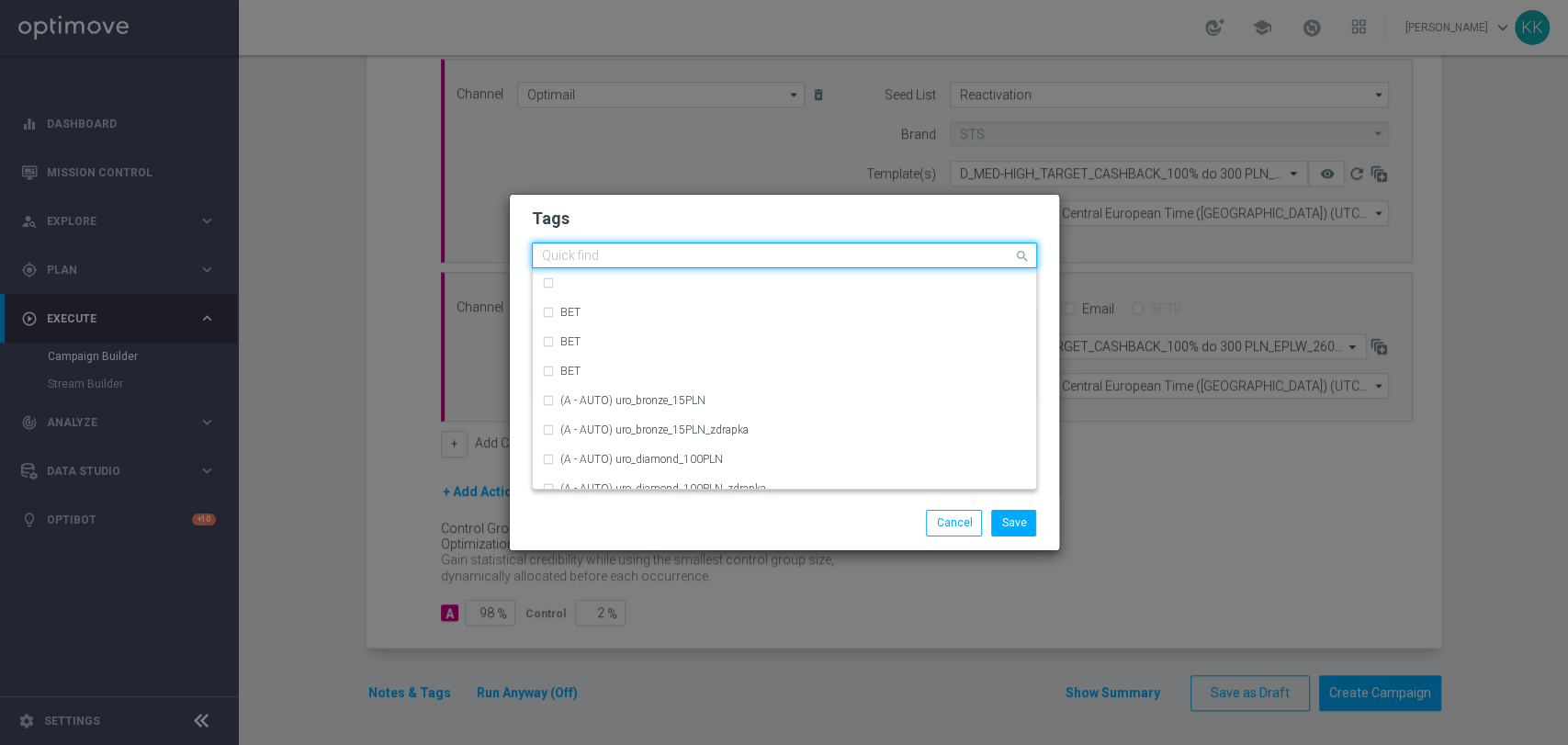
click at [632, 259] on input "text" at bounding box center [777, 257] width 471 height 16
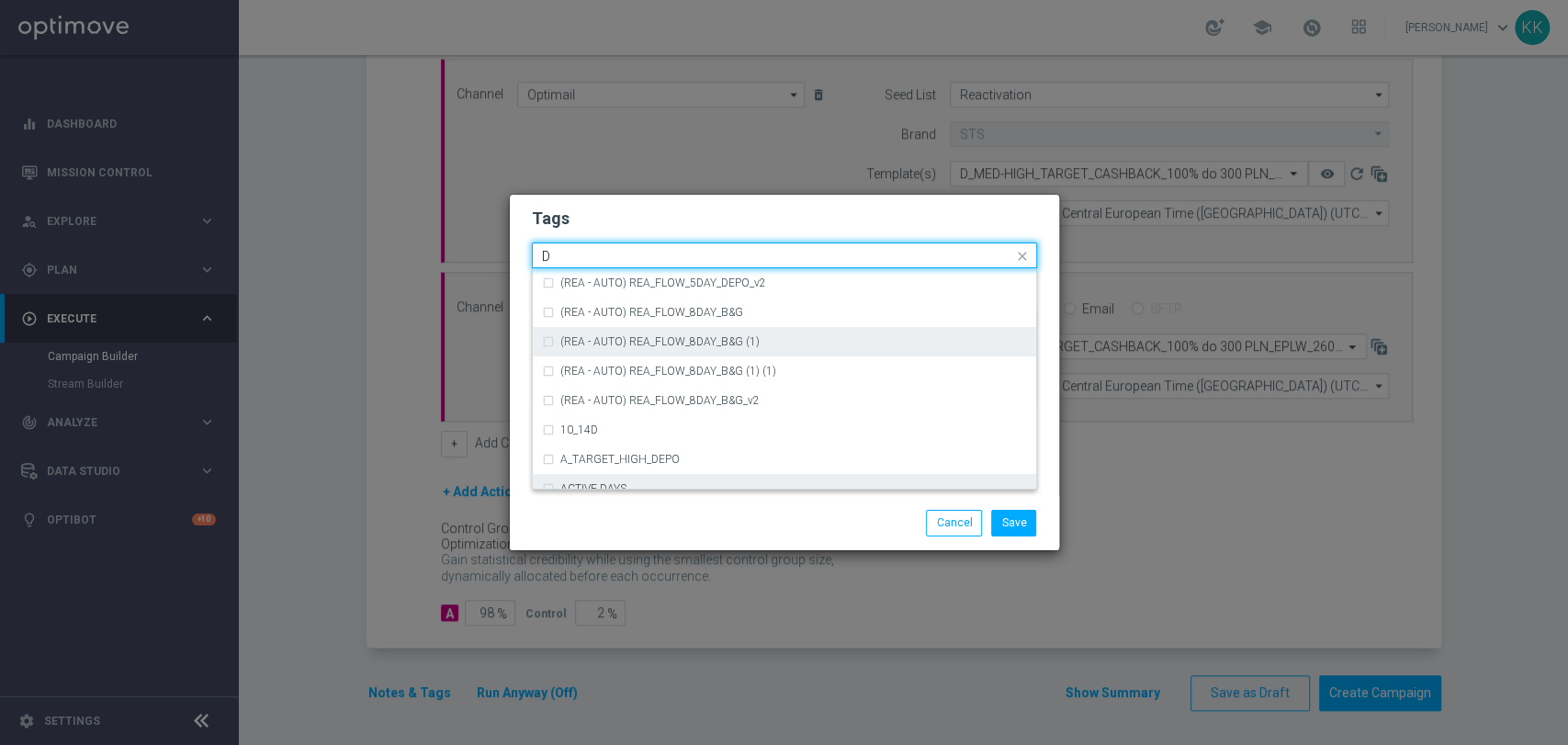
scroll to position [1940, 0]
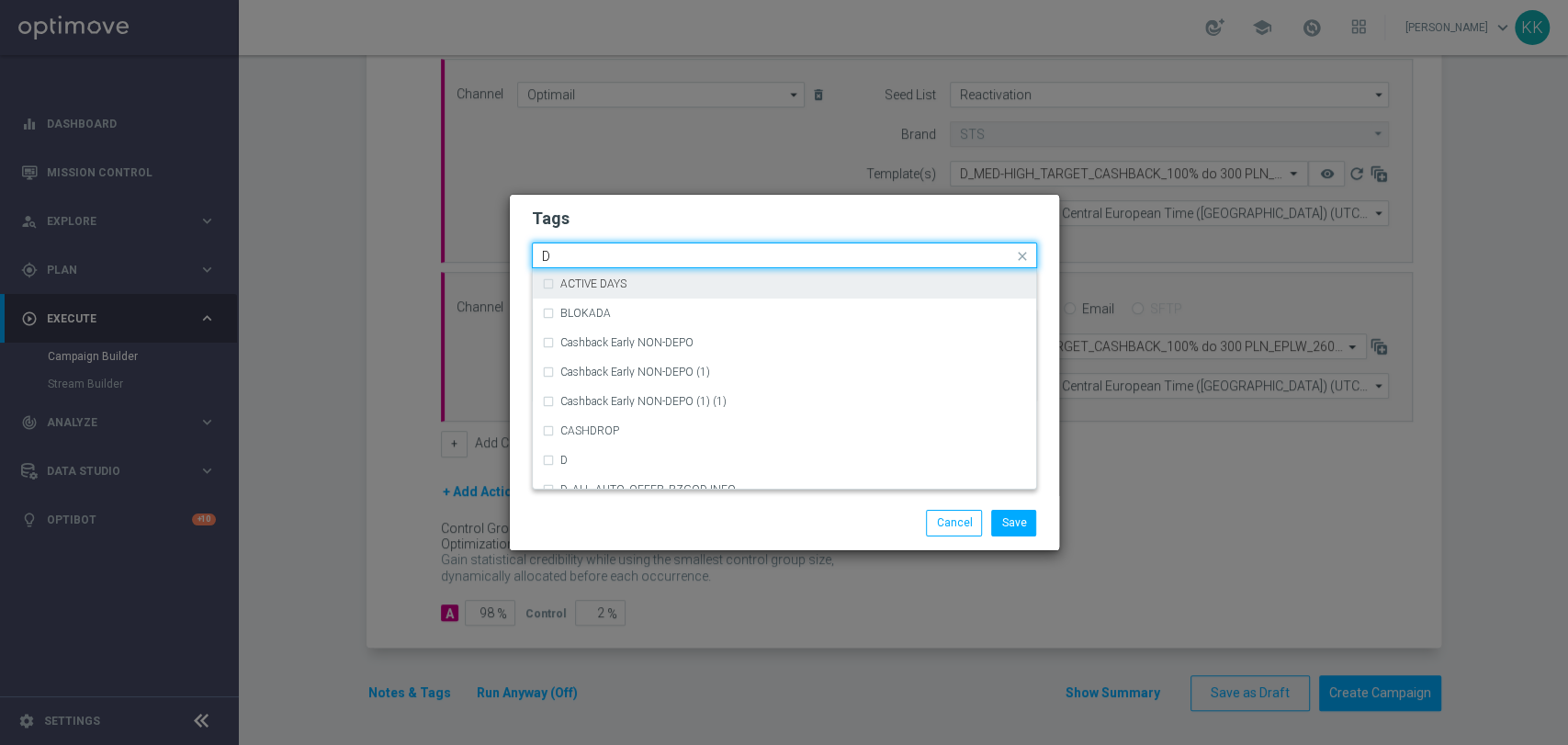
type input "D"
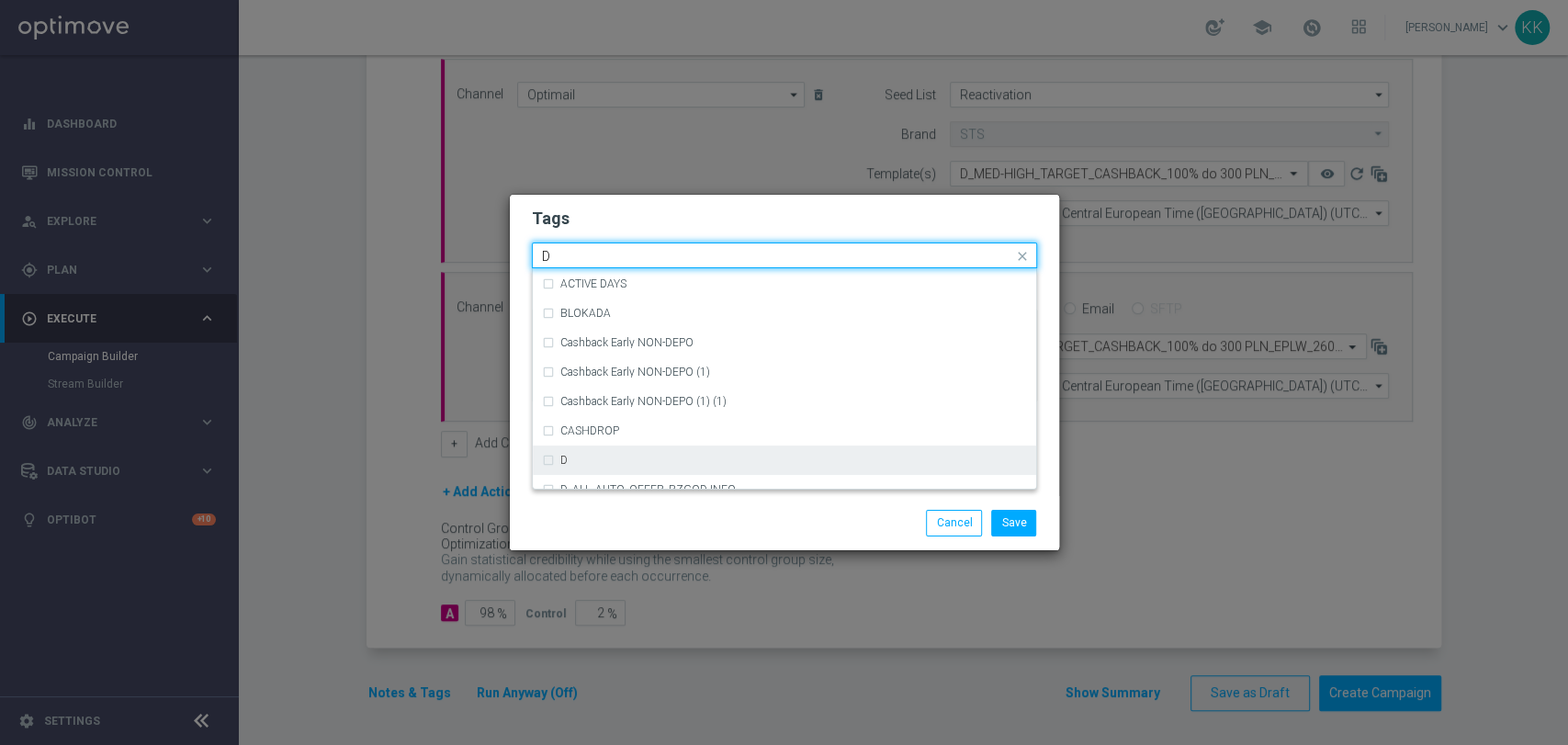
click at [607, 457] on div "D" at bounding box center [793, 460] width 466 height 11
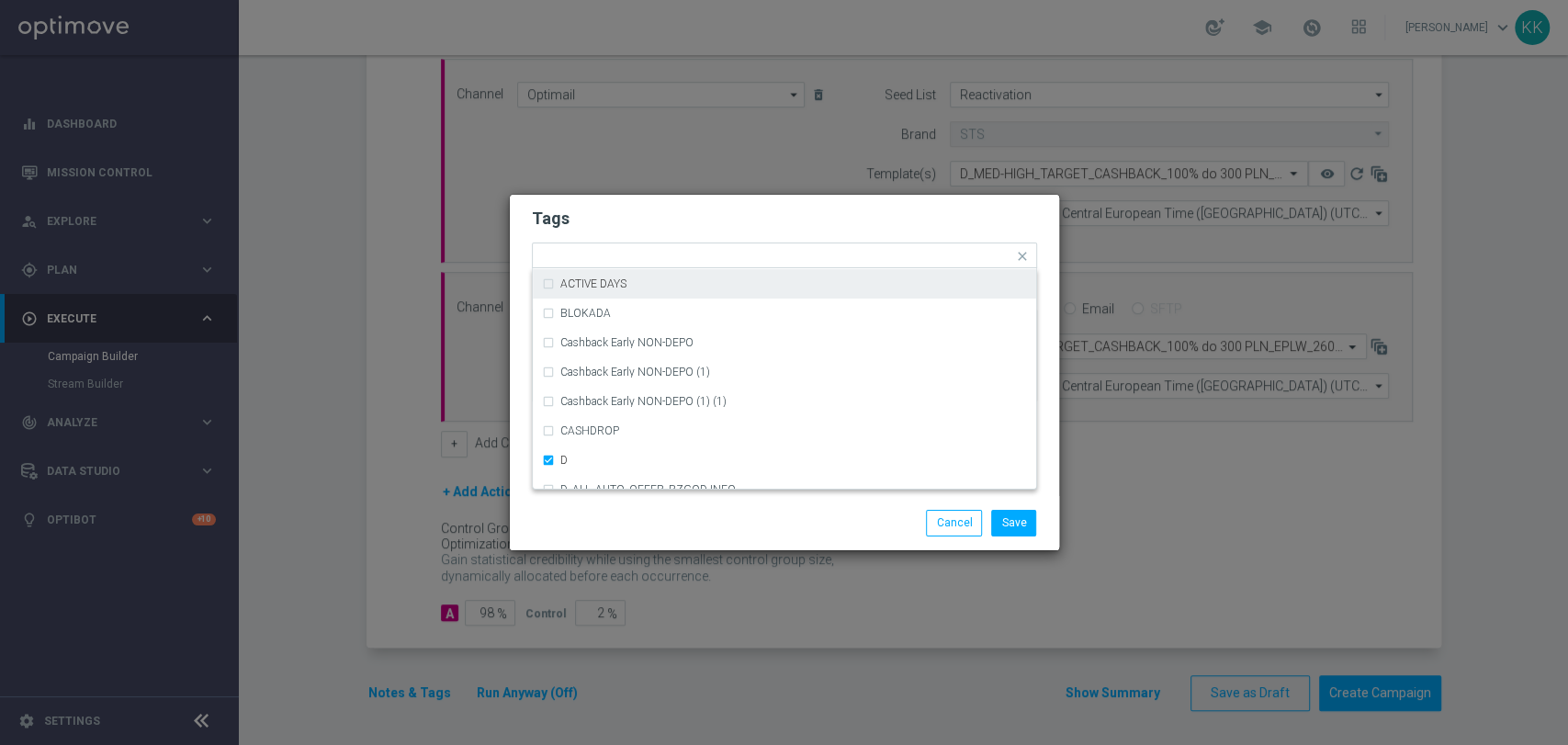
click at [641, 212] on h2 "Tags" at bounding box center [784, 219] width 505 height 22
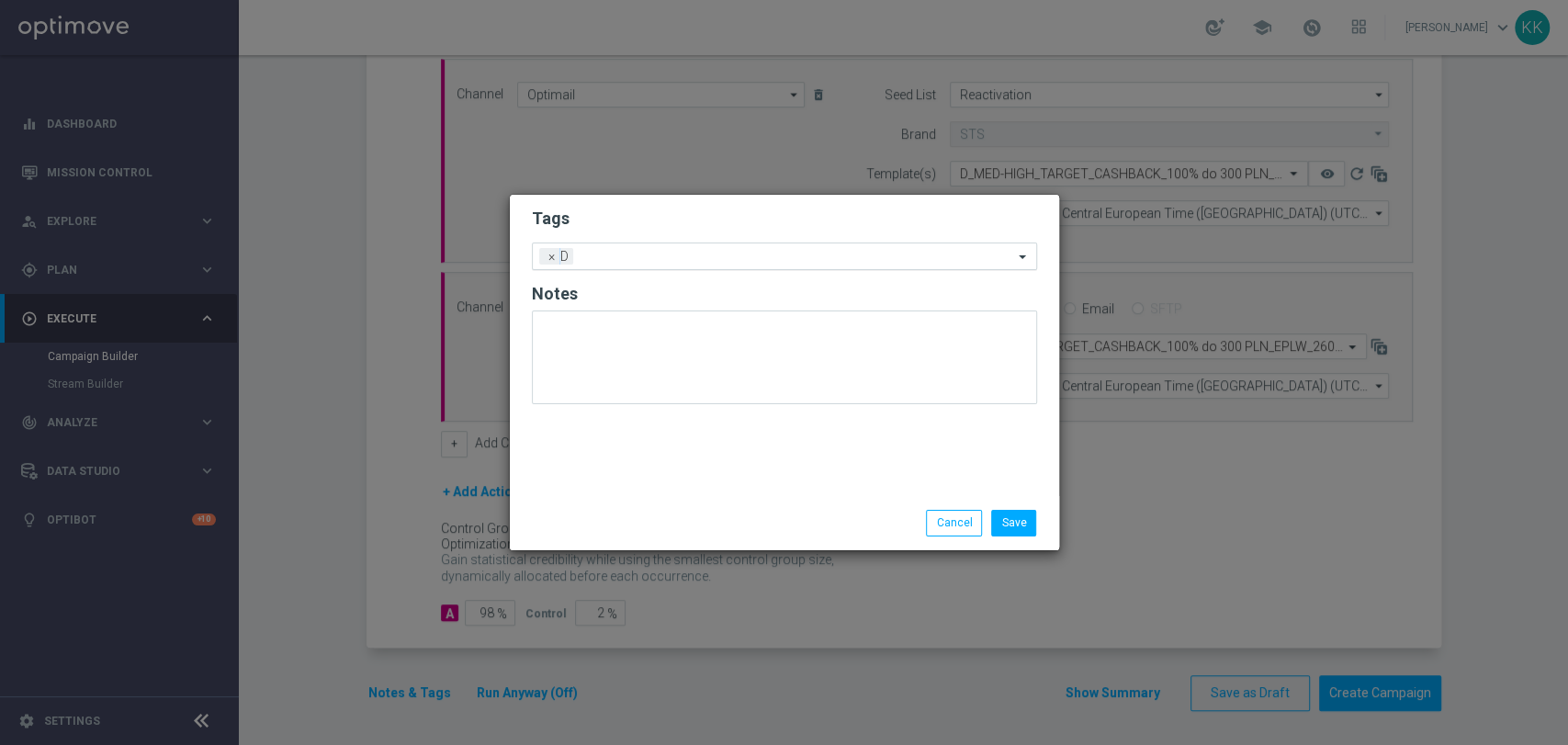
click at [683, 260] on input "text" at bounding box center [797, 258] width 433 height 16
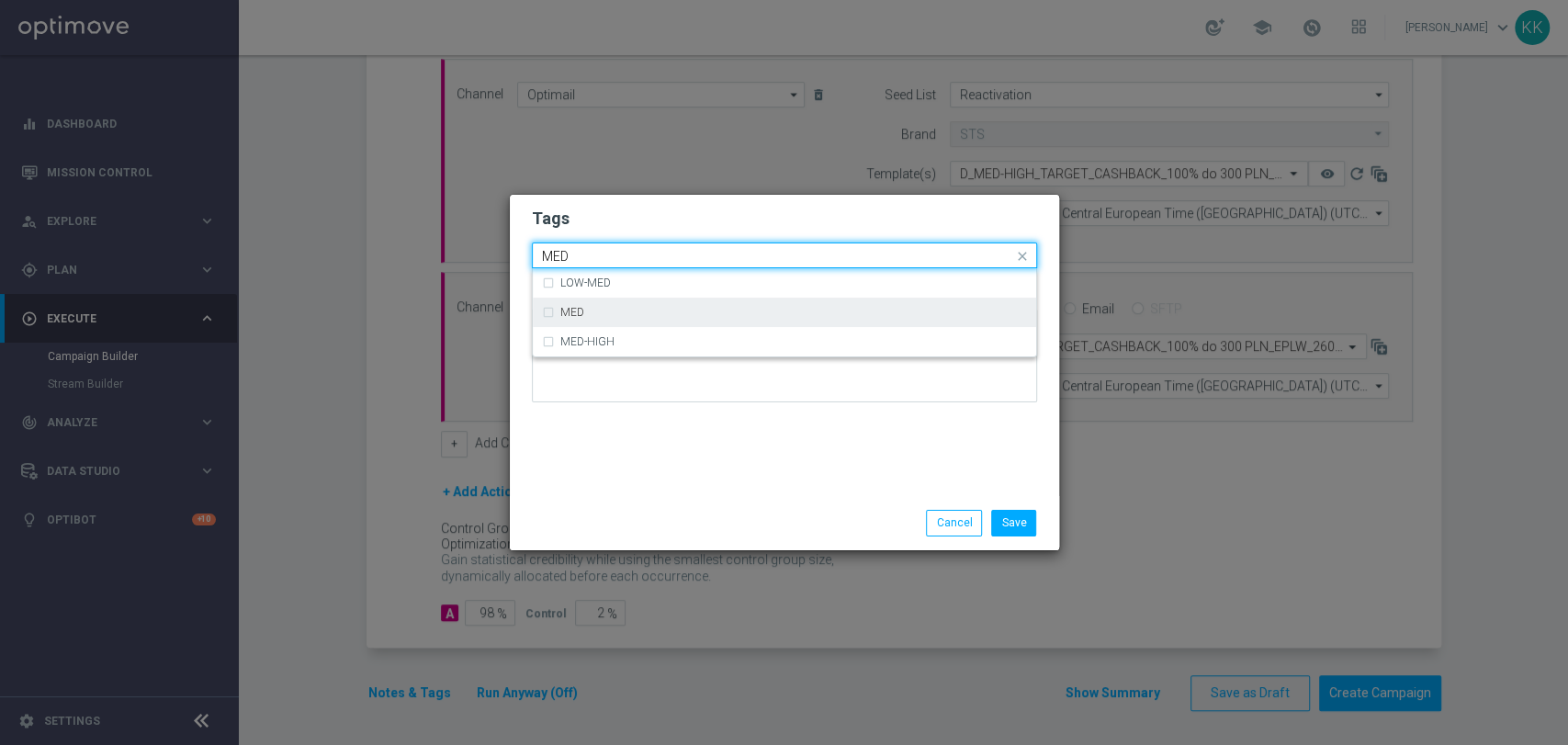
click at [730, 306] on div "MED" at bounding box center [793, 312] width 466 height 11
type input "MED"
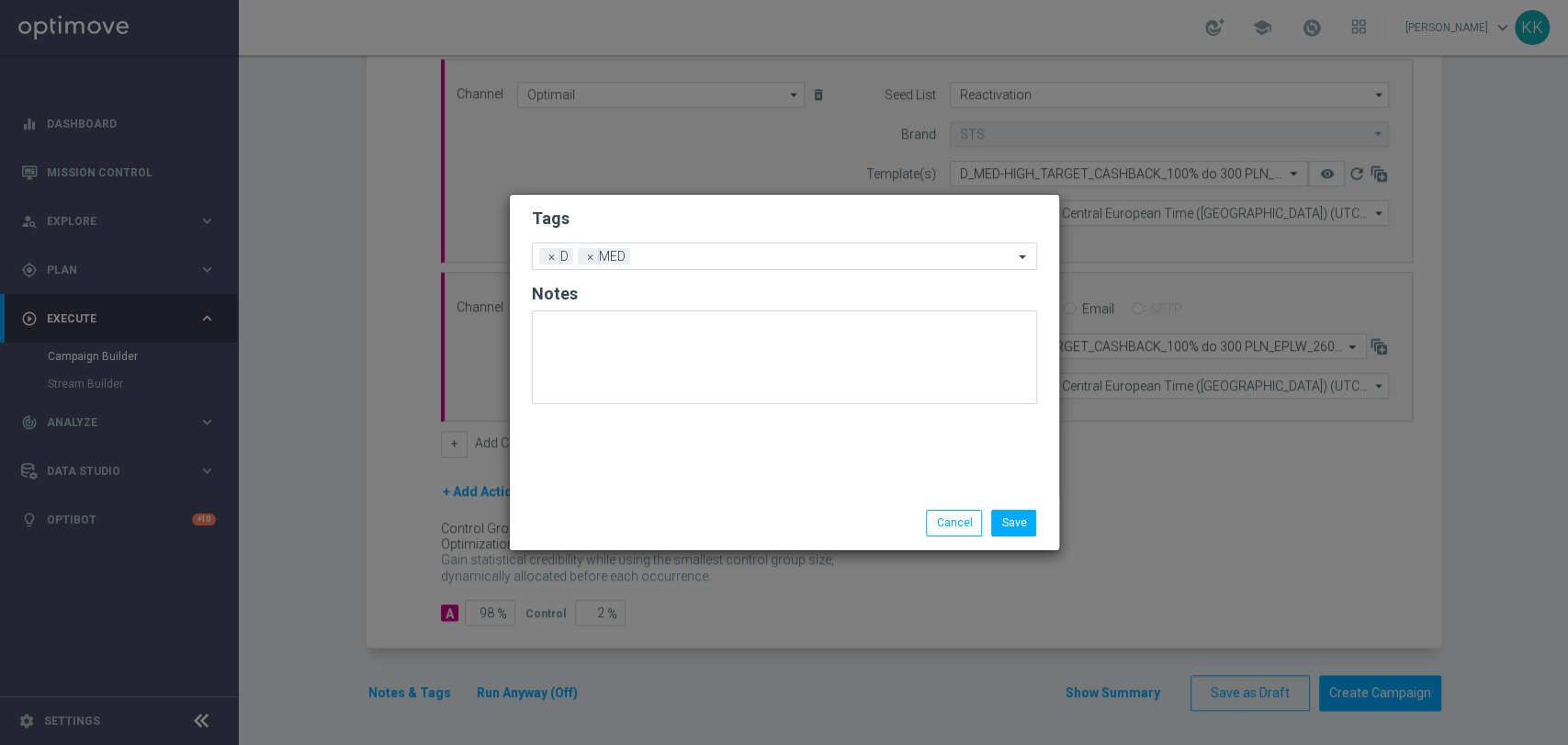
click at [720, 208] on h2 "Tags" at bounding box center [784, 219] width 505 height 22
click at [725, 261] on input "text" at bounding box center [824, 258] width 376 height 16
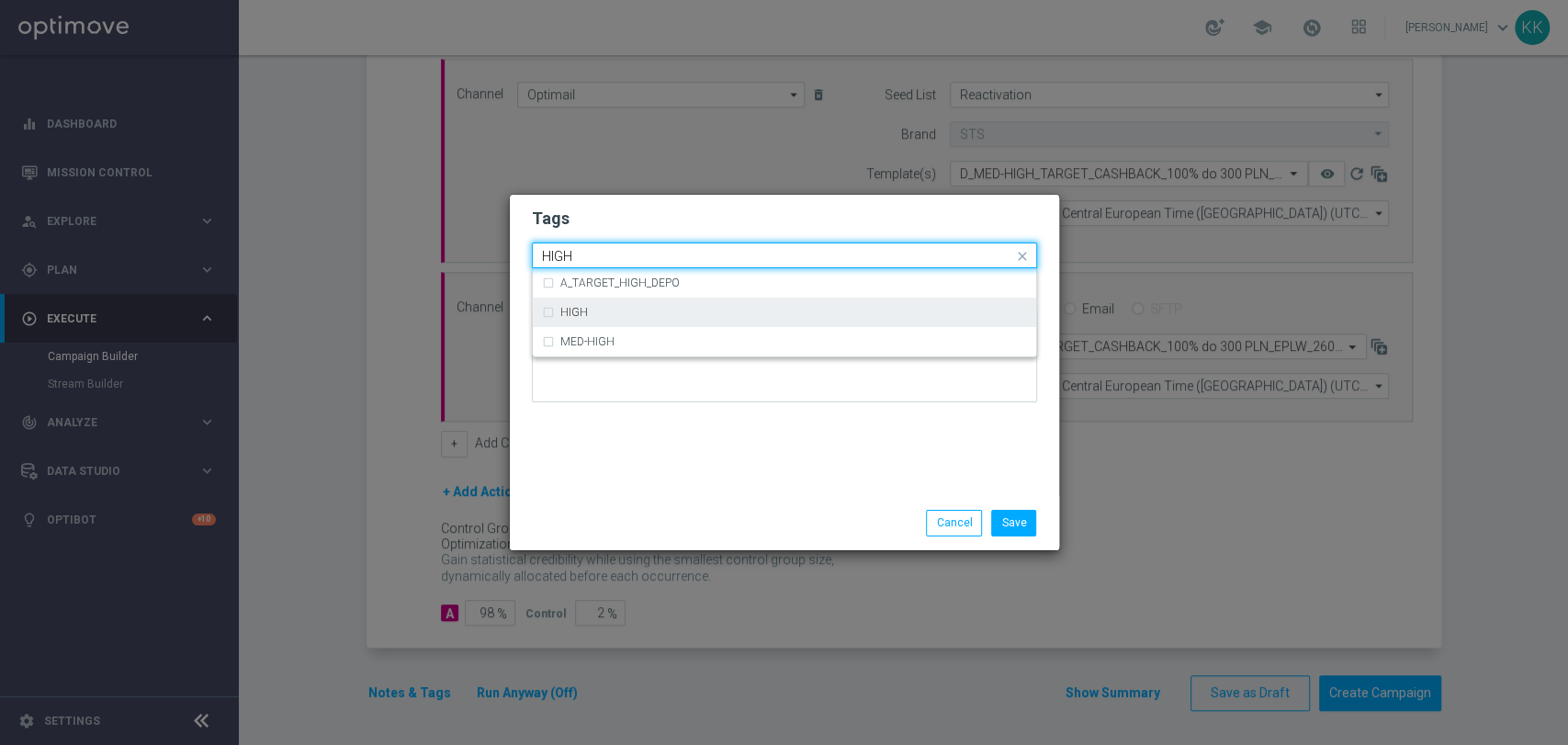
click at [732, 322] on div "HIGH" at bounding box center [784, 312] width 485 height 29
type input "HIGH"
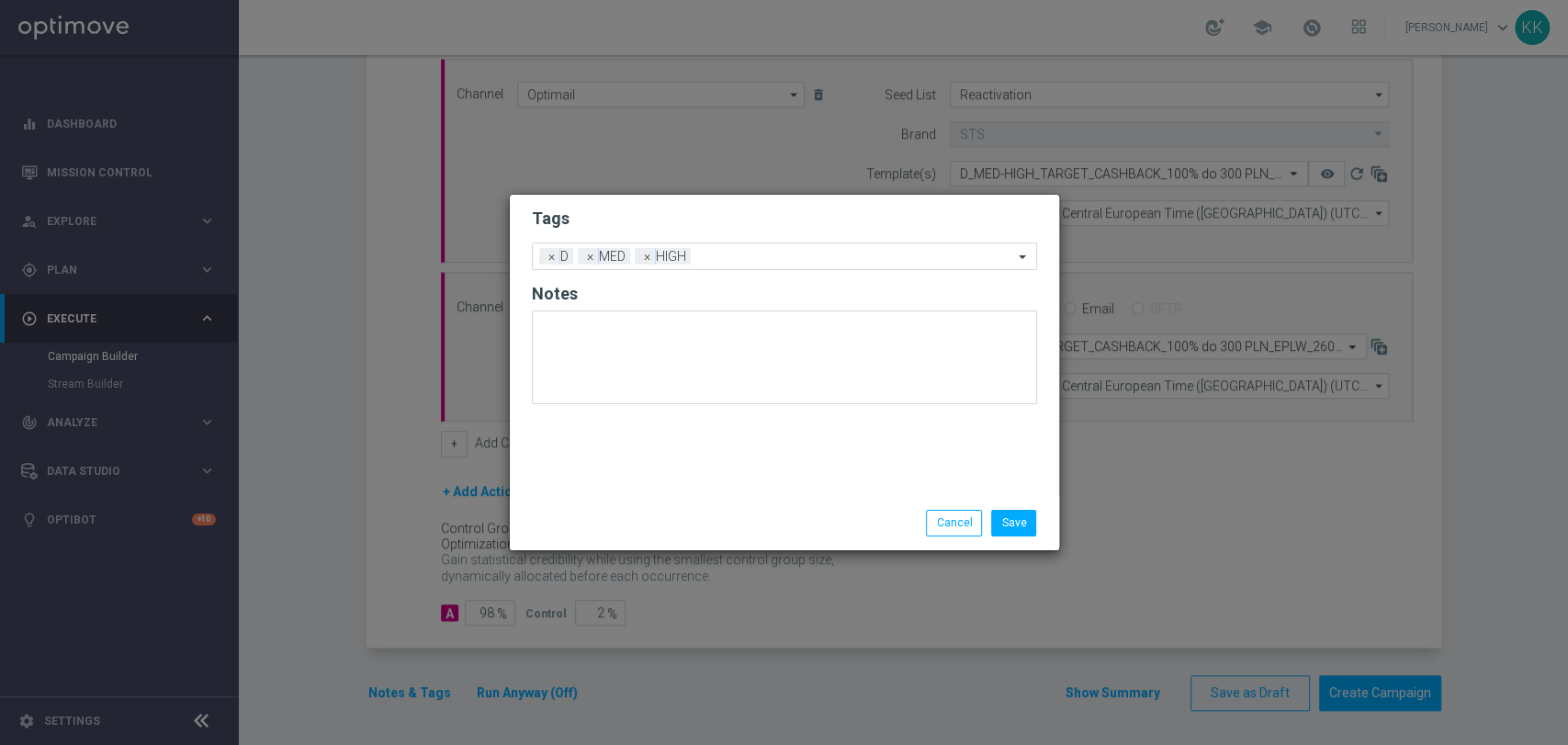
click at [722, 201] on div "Tags Add a new tag × D × MED × HIGH Notes" at bounding box center [784, 346] width 549 height 302
click at [748, 259] on input "text" at bounding box center [855, 258] width 315 height 16
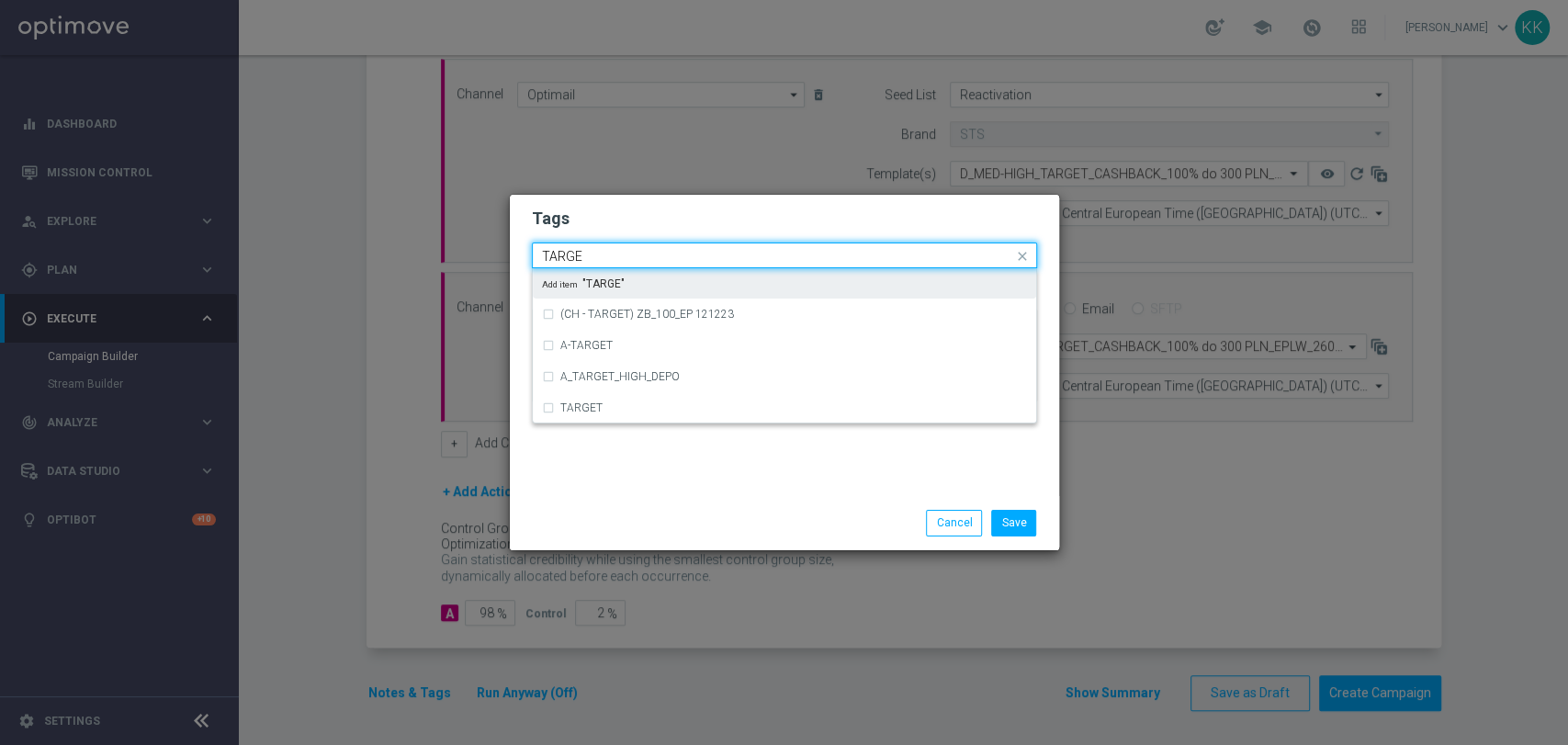
type input "TARGET"
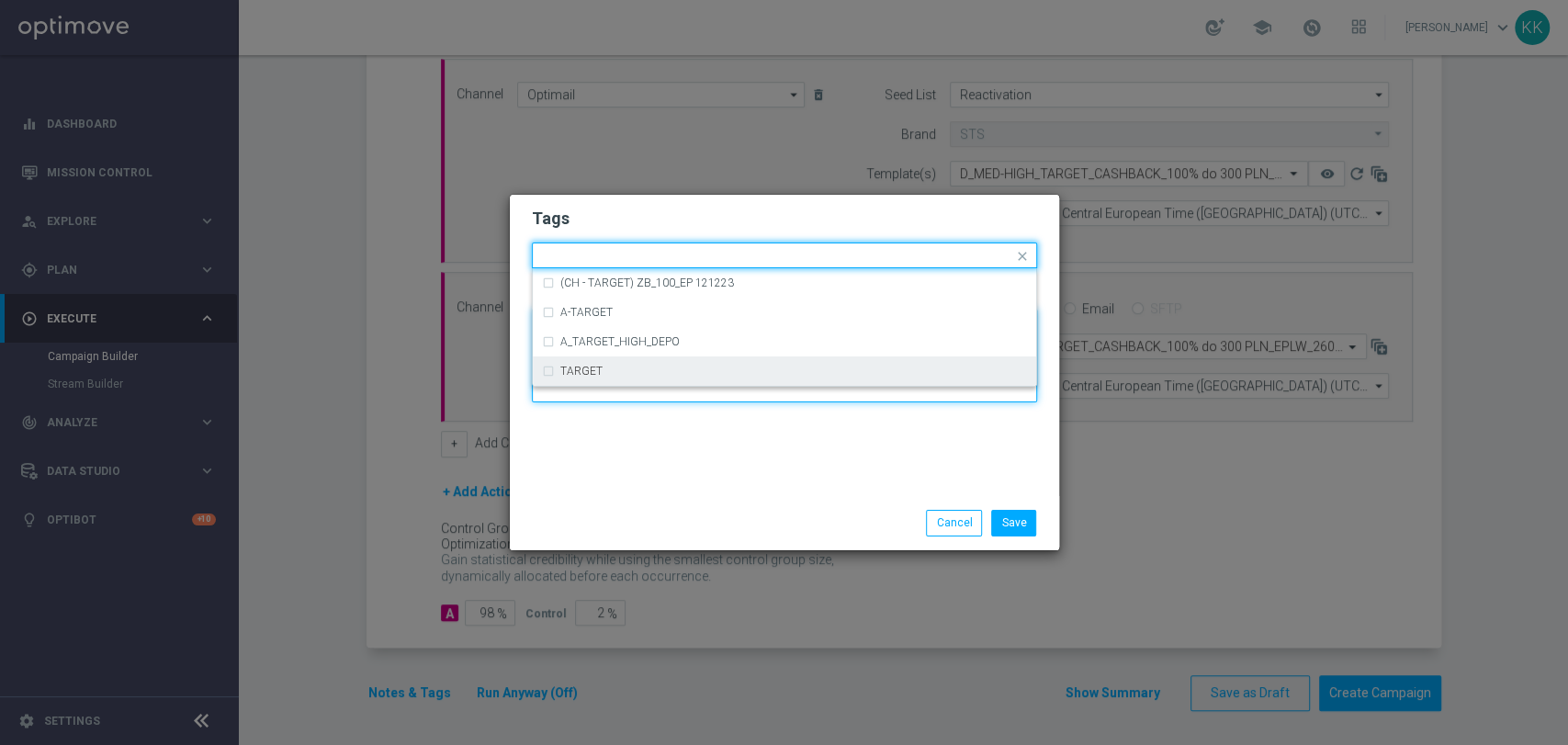
click at [608, 387] on textarea at bounding box center [784, 355] width 505 height 94
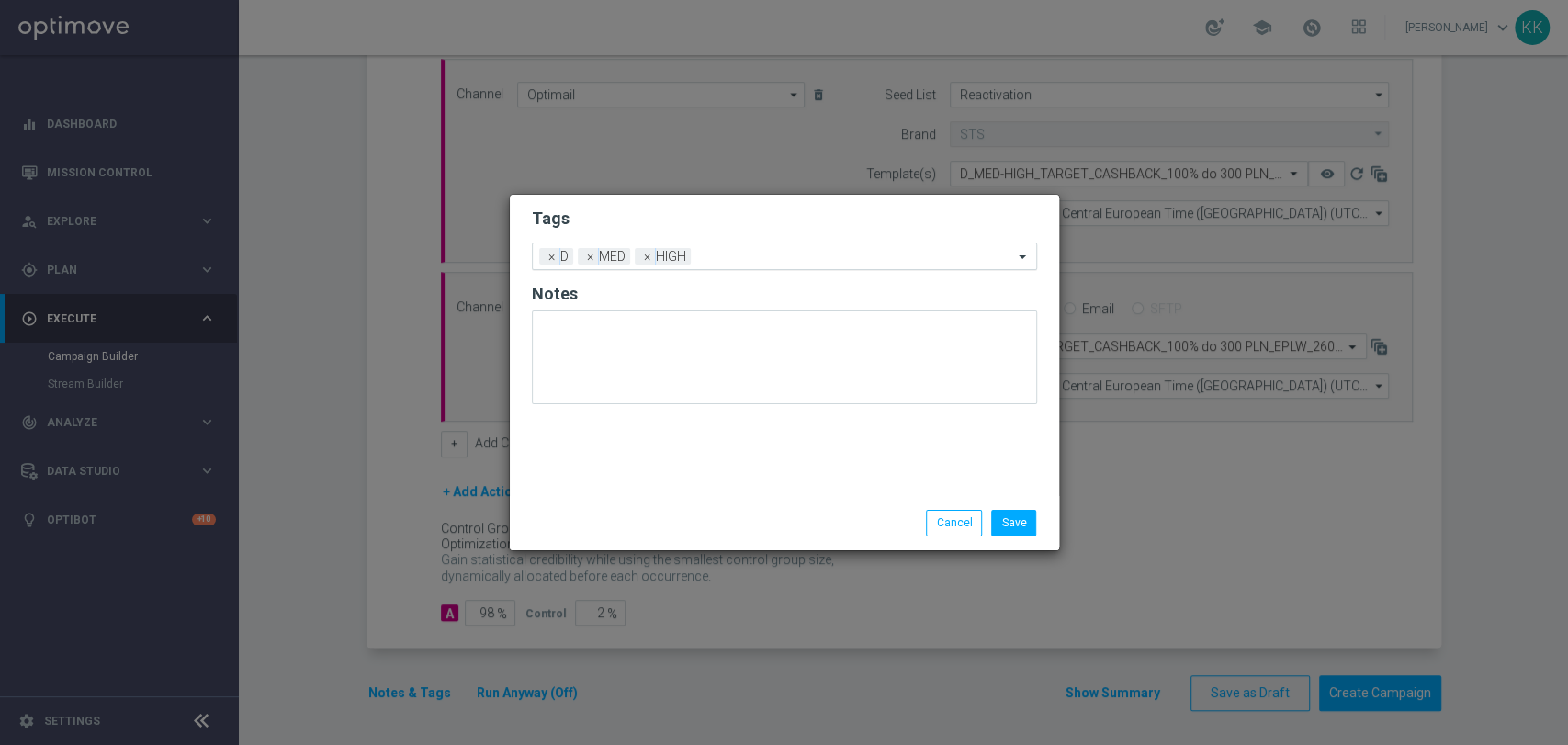
click at [724, 252] on input "text" at bounding box center [855, 258] width 315 height 16
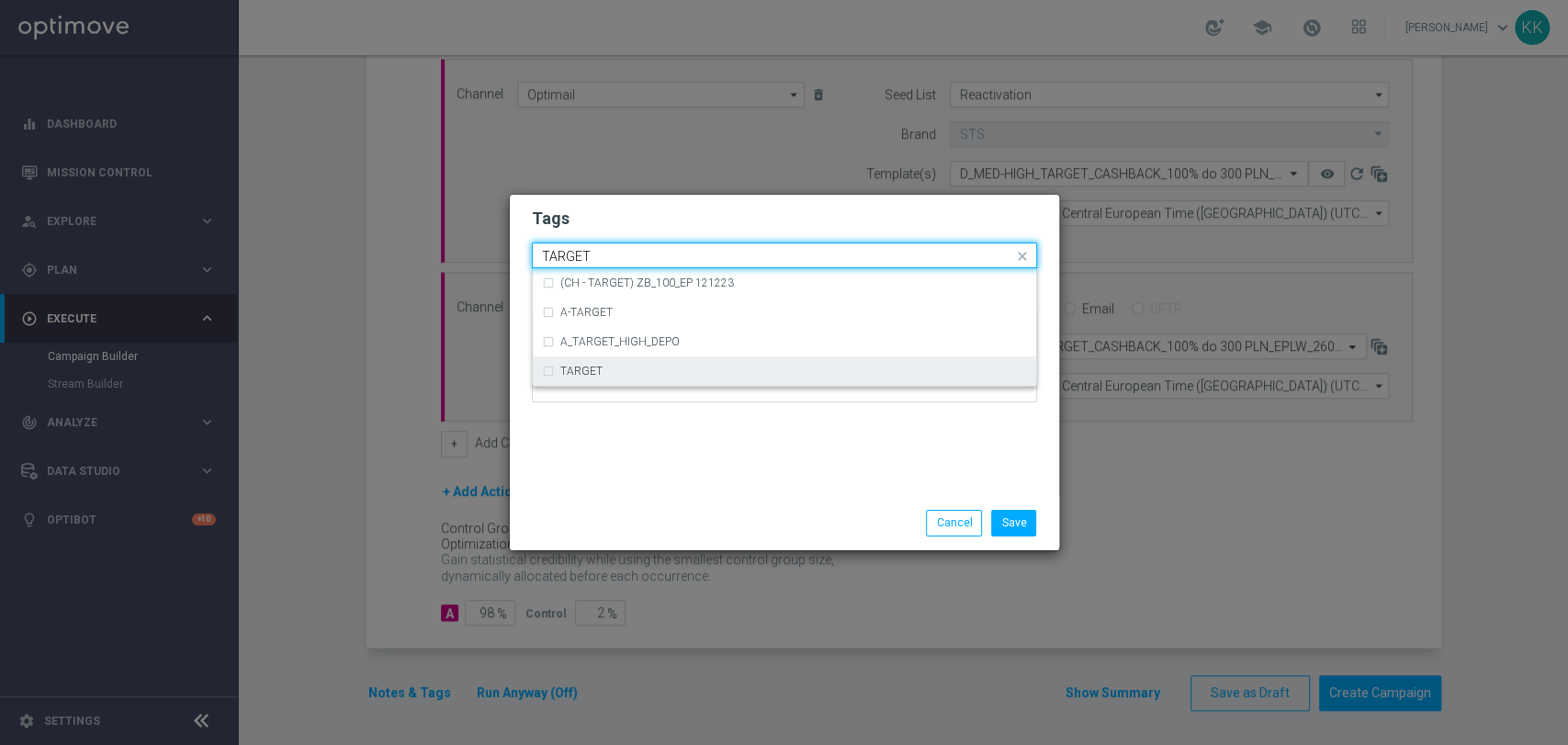
click at [678, 365] on div "TARGET" at bounding box center [793, 371] width 466 height 11
type input "TARGET"
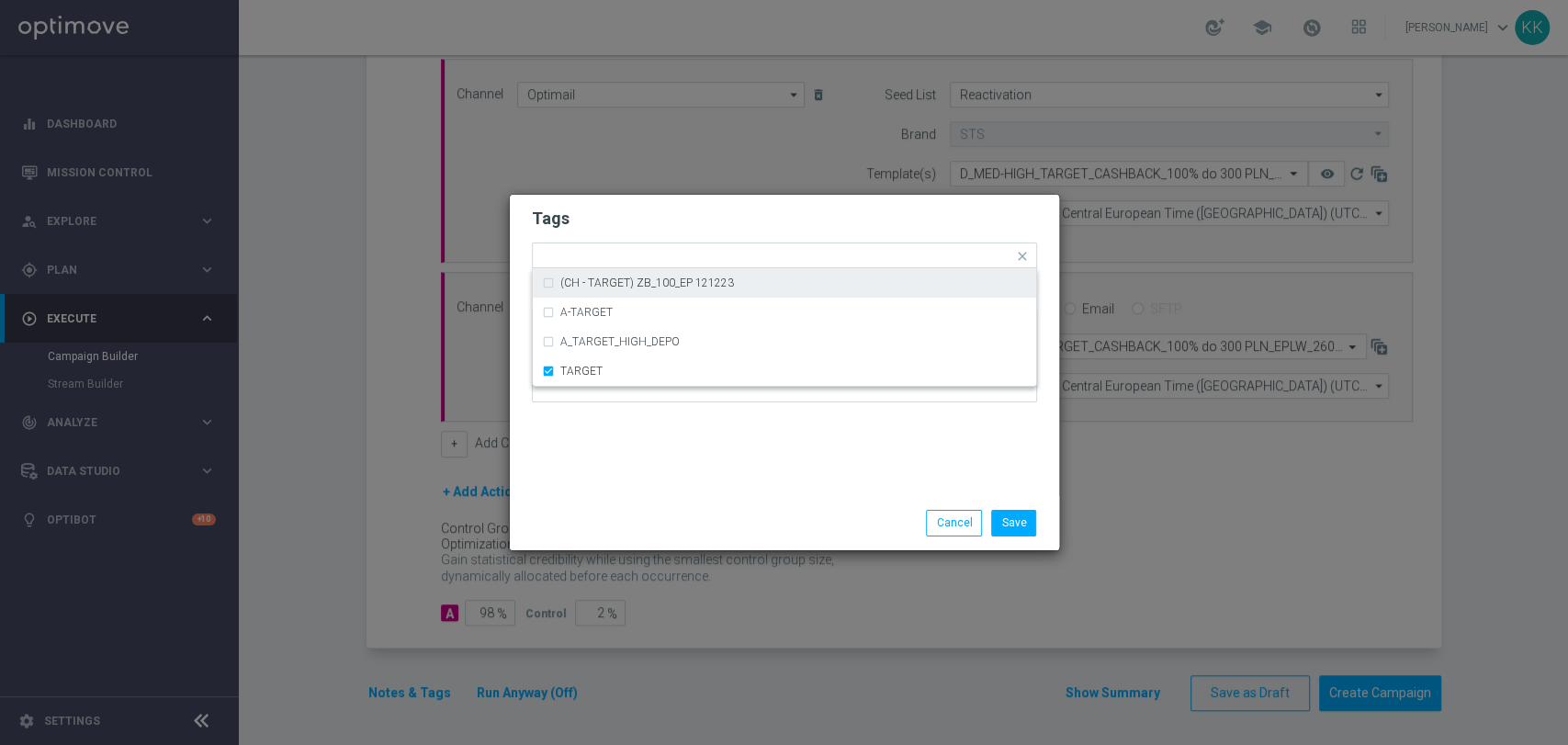
click at [682, 223] on h2 "Tags" at bounding box center [784, 219] width 505 height 22
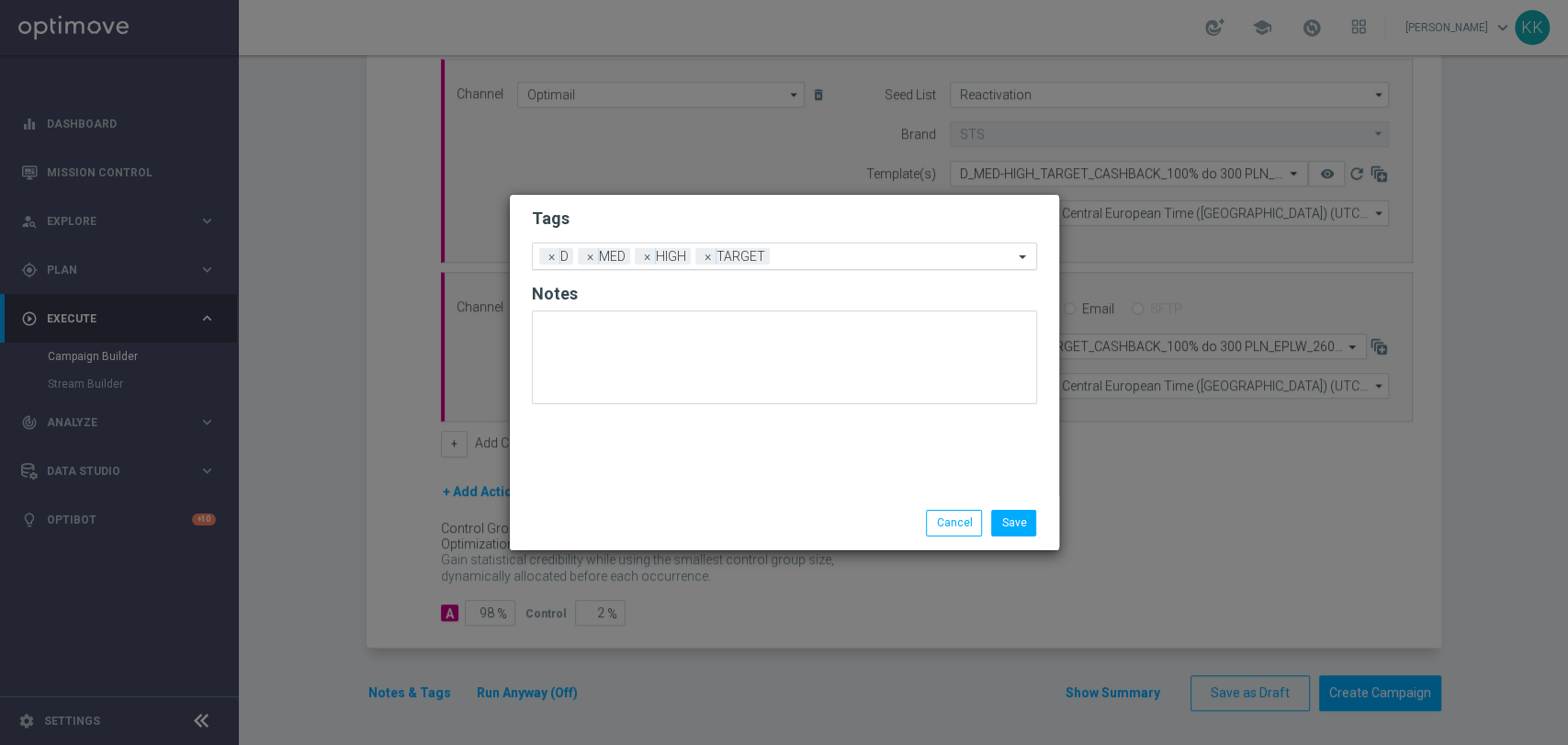
click at [908, 248] on div "Add a new tag × D × MED × HIGH × TARGET" at bounding box center [773, 256] width 481 height 25
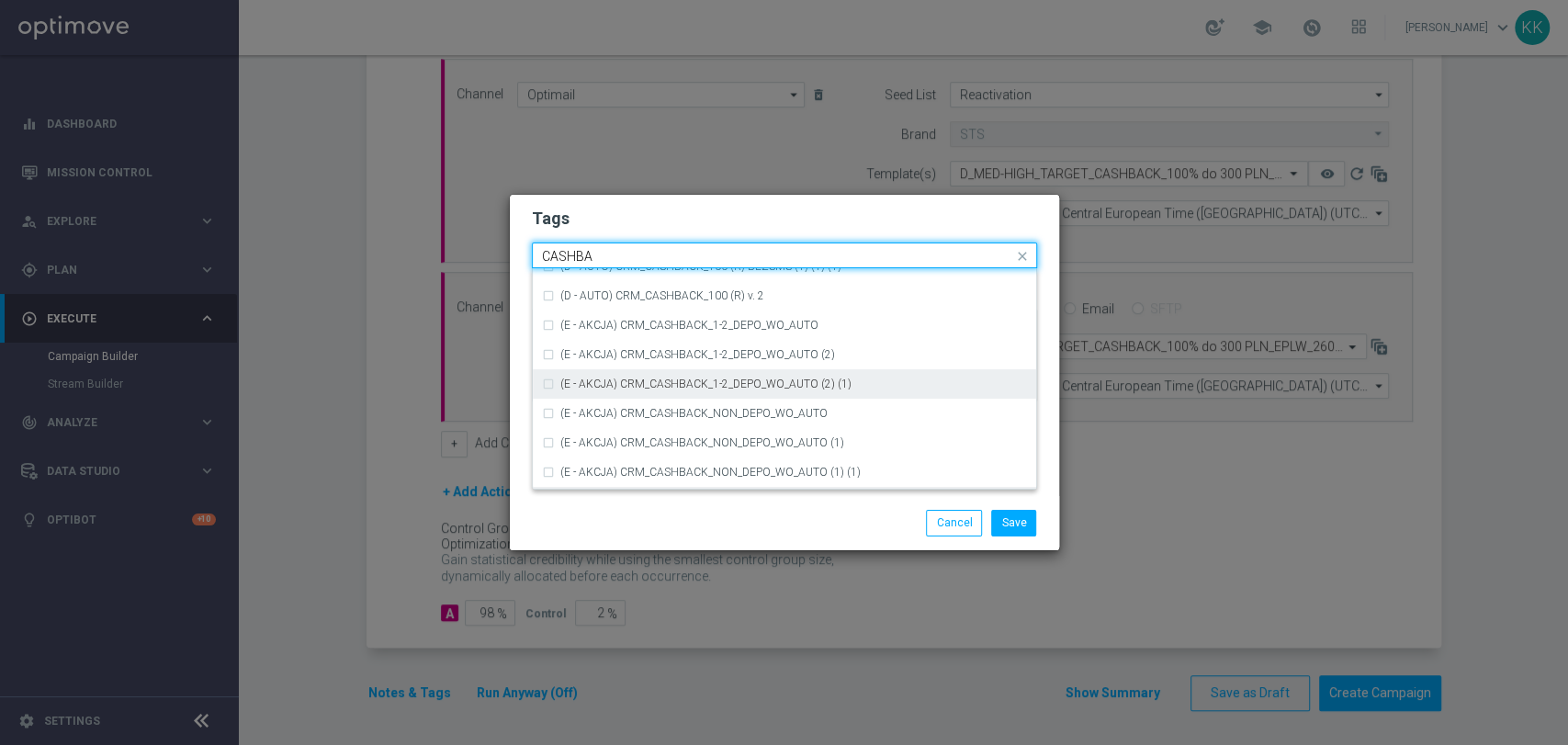
scroll to position [316, 0]
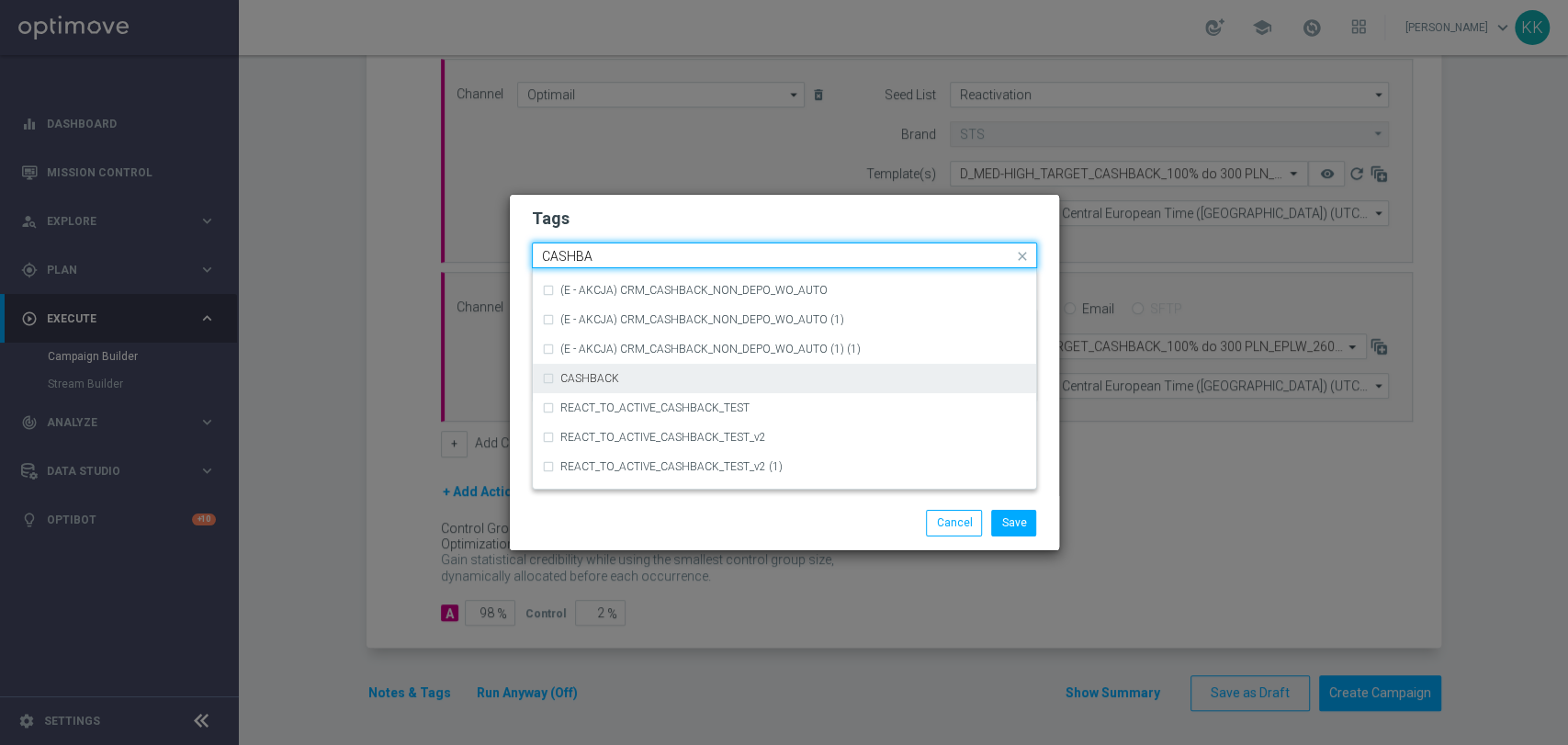
click at [676, 392] on div "CASHBACK" at bounding box center [784, 378] width 485 height 29
type input "CASHBA"
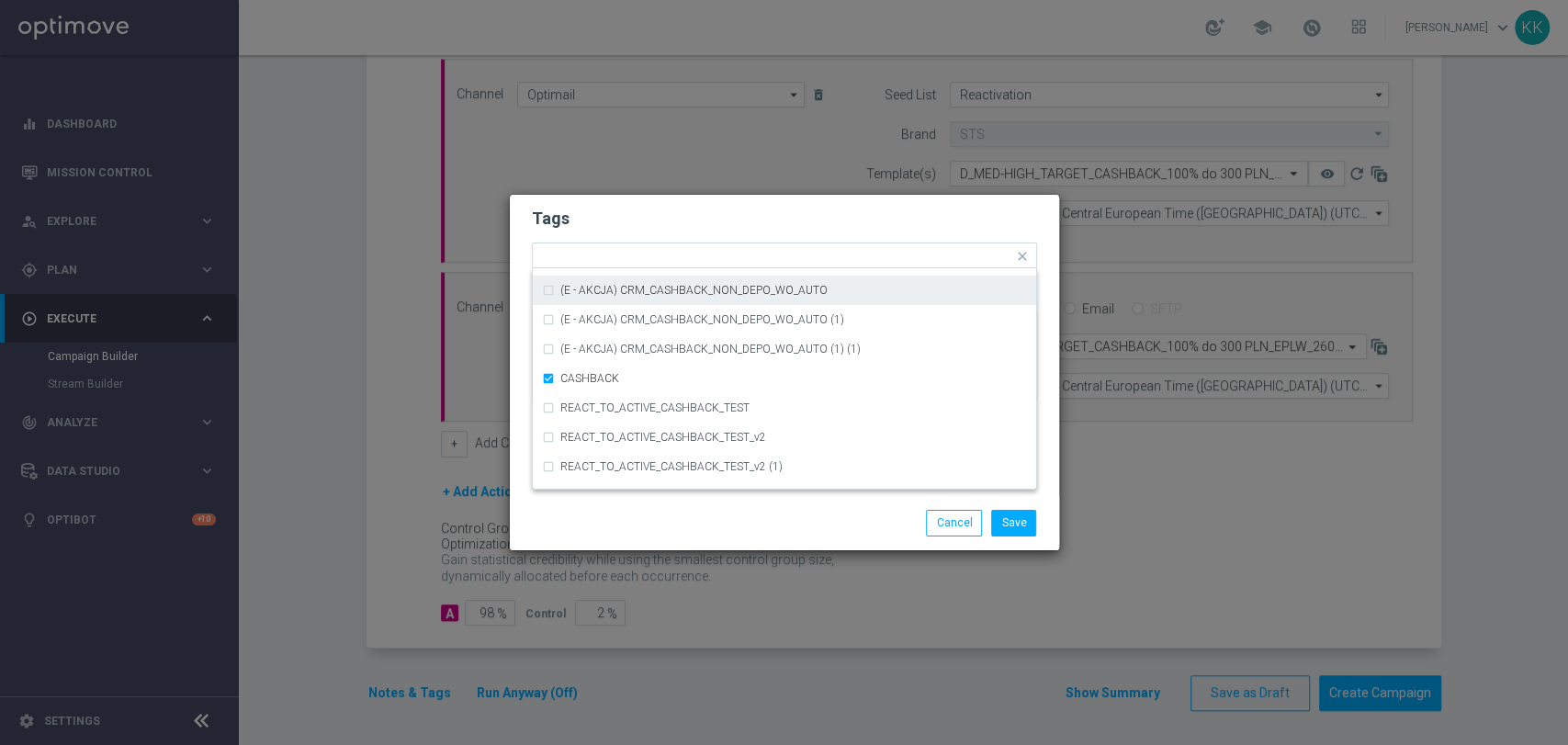
click at [757, 214] on h2 "Tags" at bounding box center [784, 219] width 505 height 22
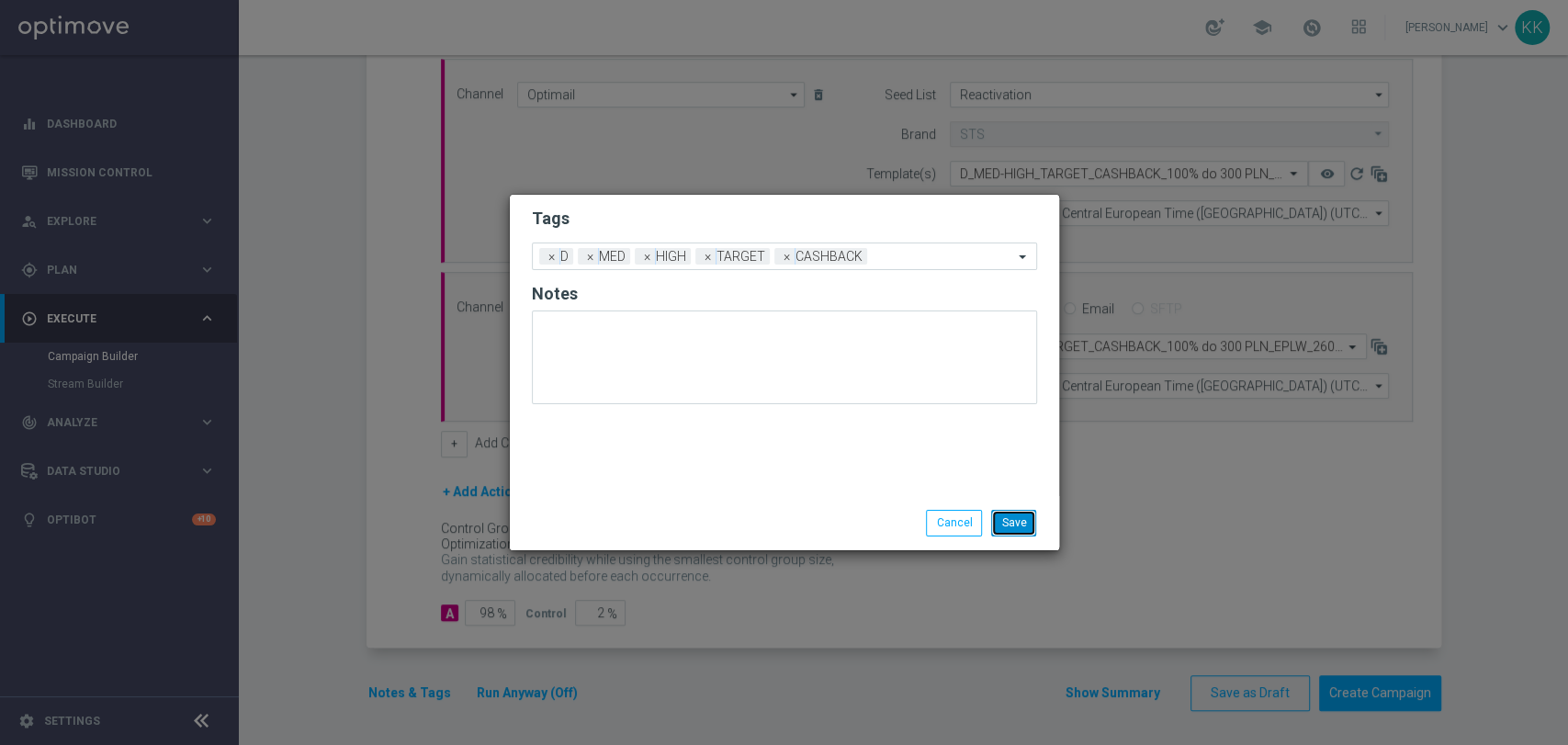
click at [1016, 510] on button "Save" at bounding box center [1013, 522] width 45 height 25
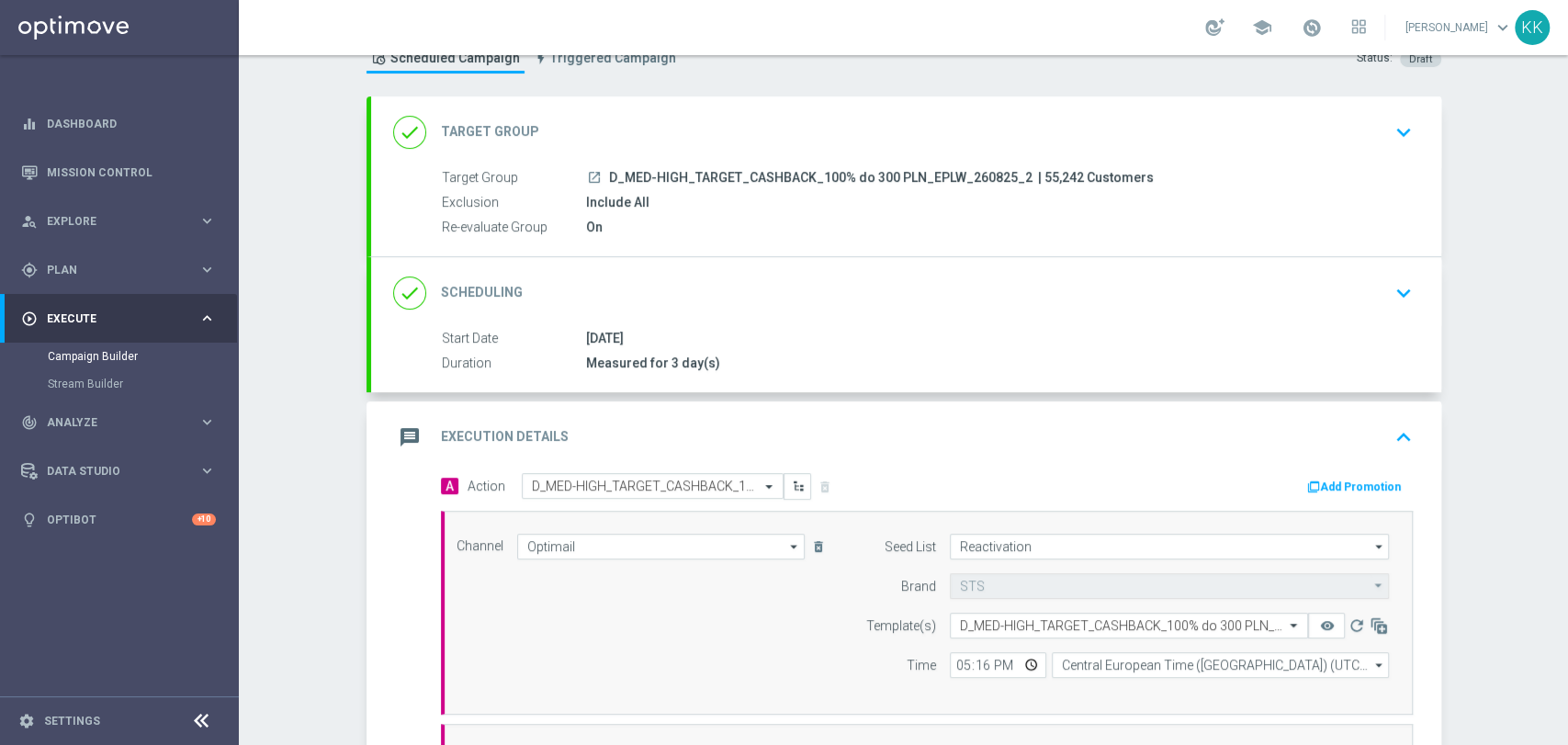
scroll to position [0, 0]
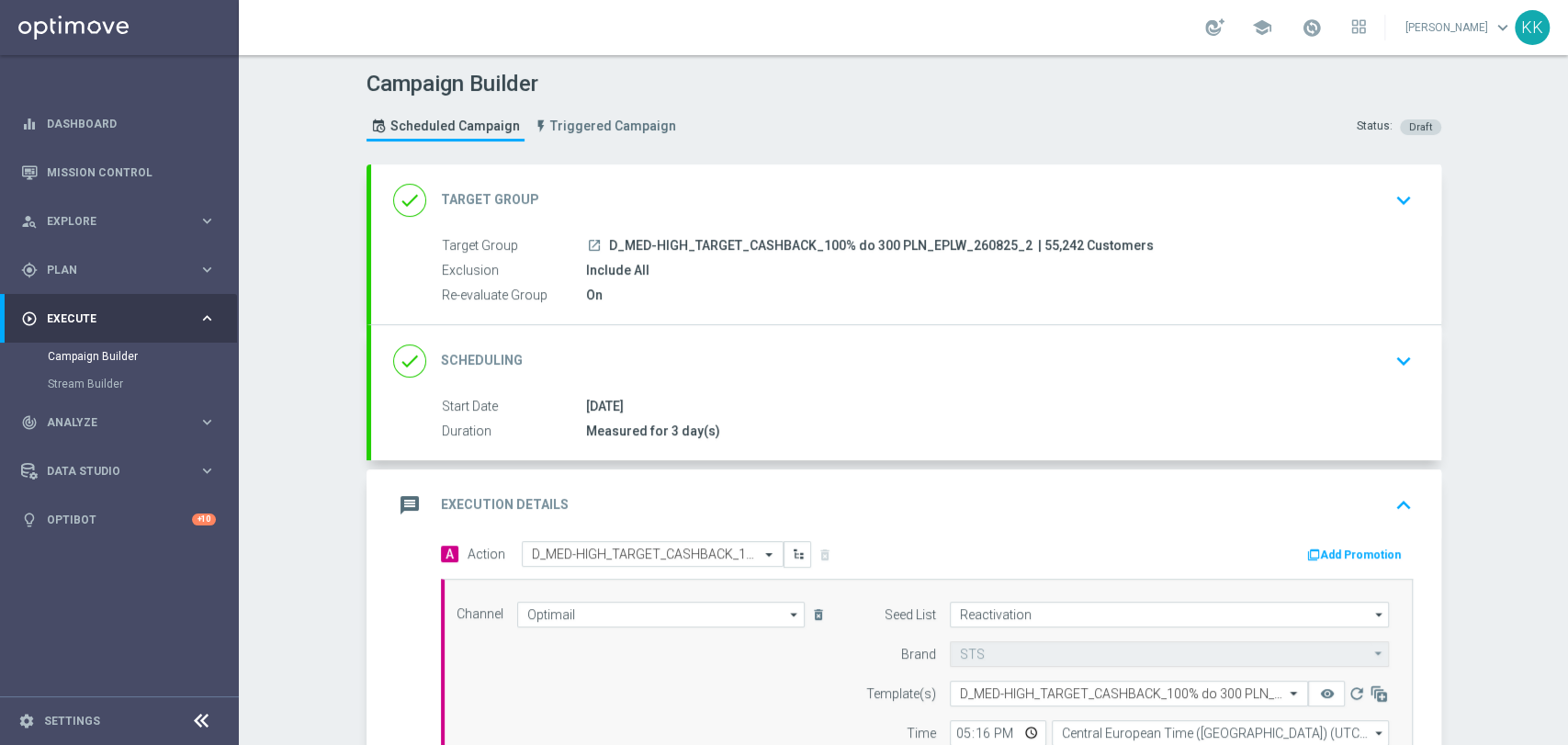
click at [1396, 206] on icon "keyboard_arrow_down" at bounding box center [1402, 200] width 27 height 27
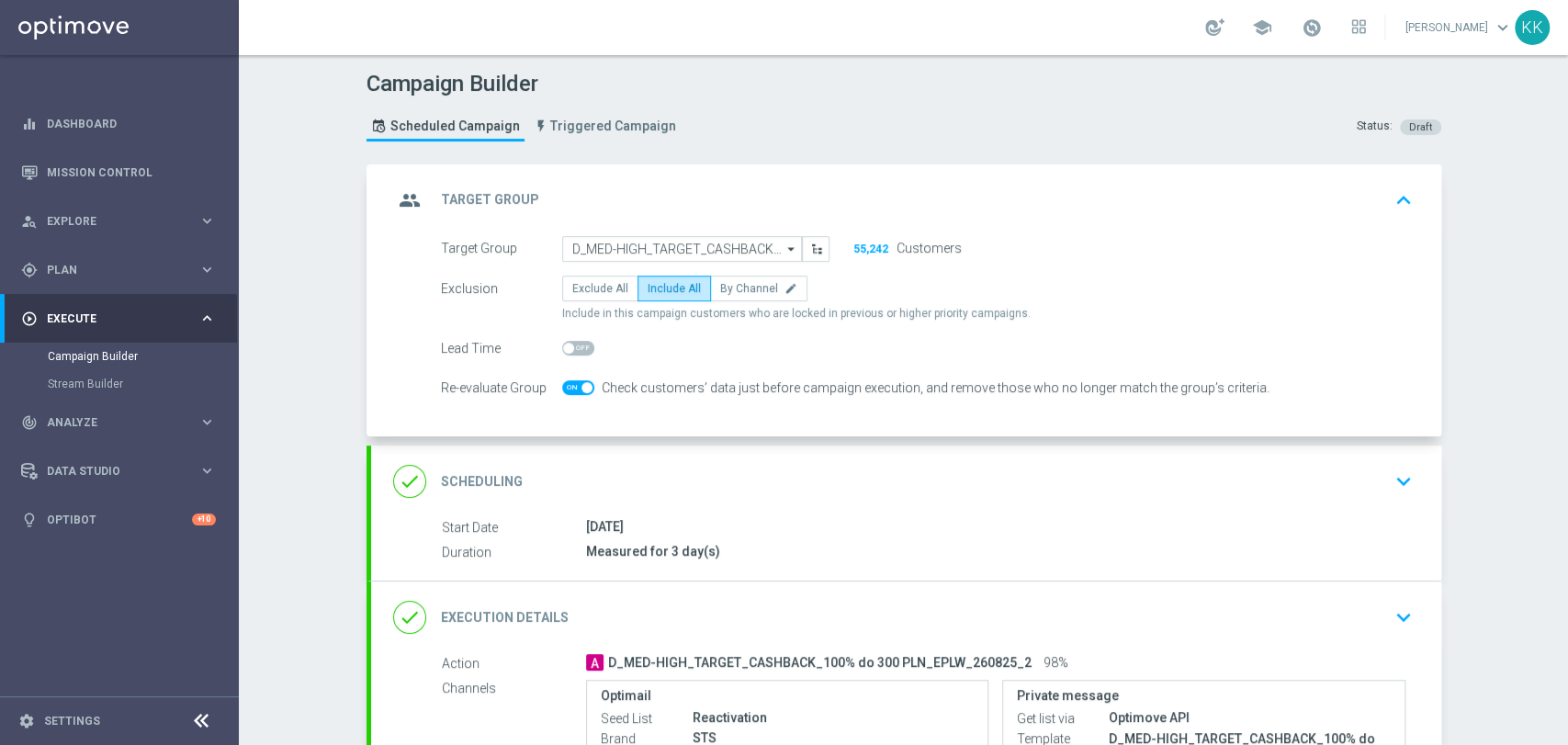
click at [1347, 477] on div "done Scheduling keyboard_arrow_down" at bounding box center [906, 481] width 1026 height 35
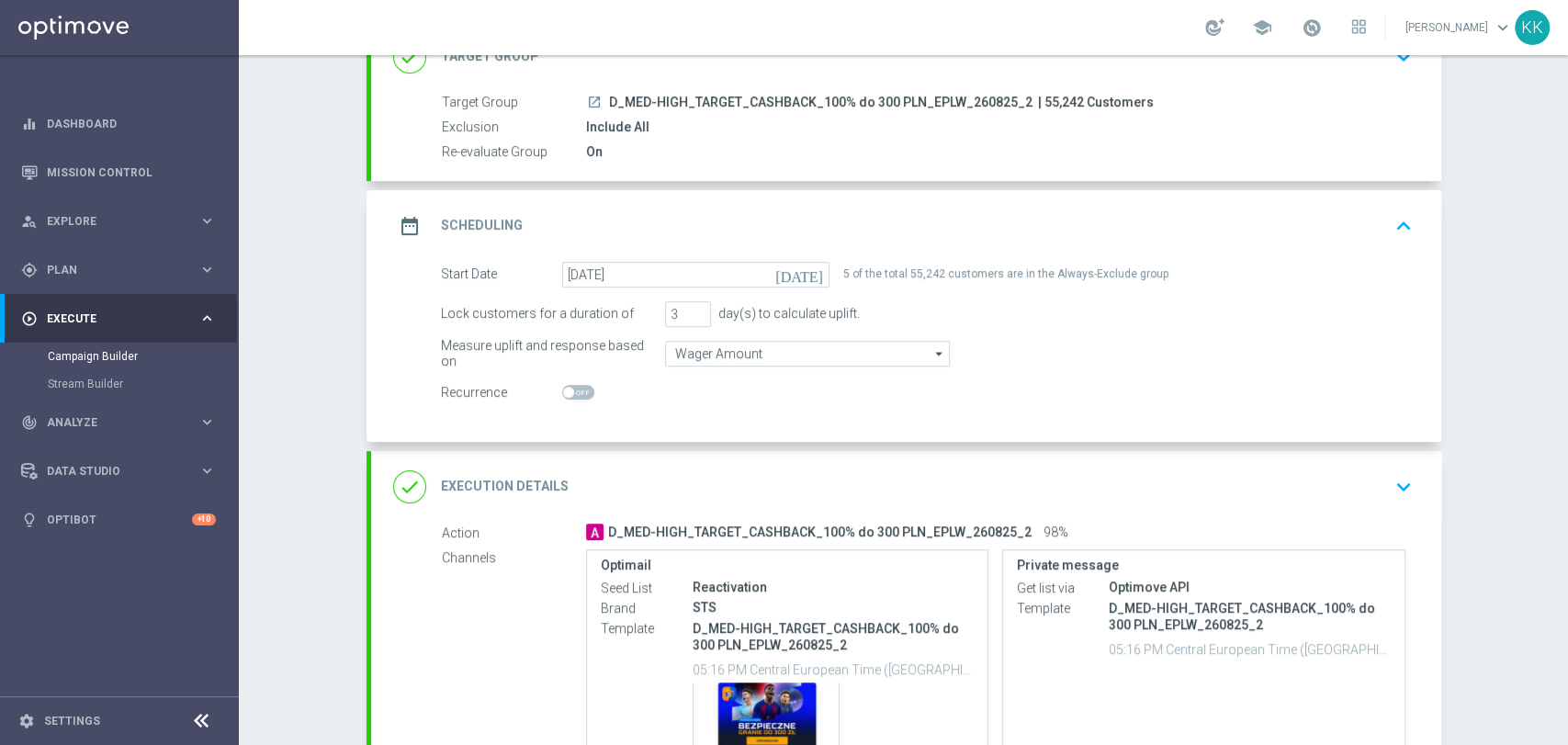
scroll to position [204, 0]
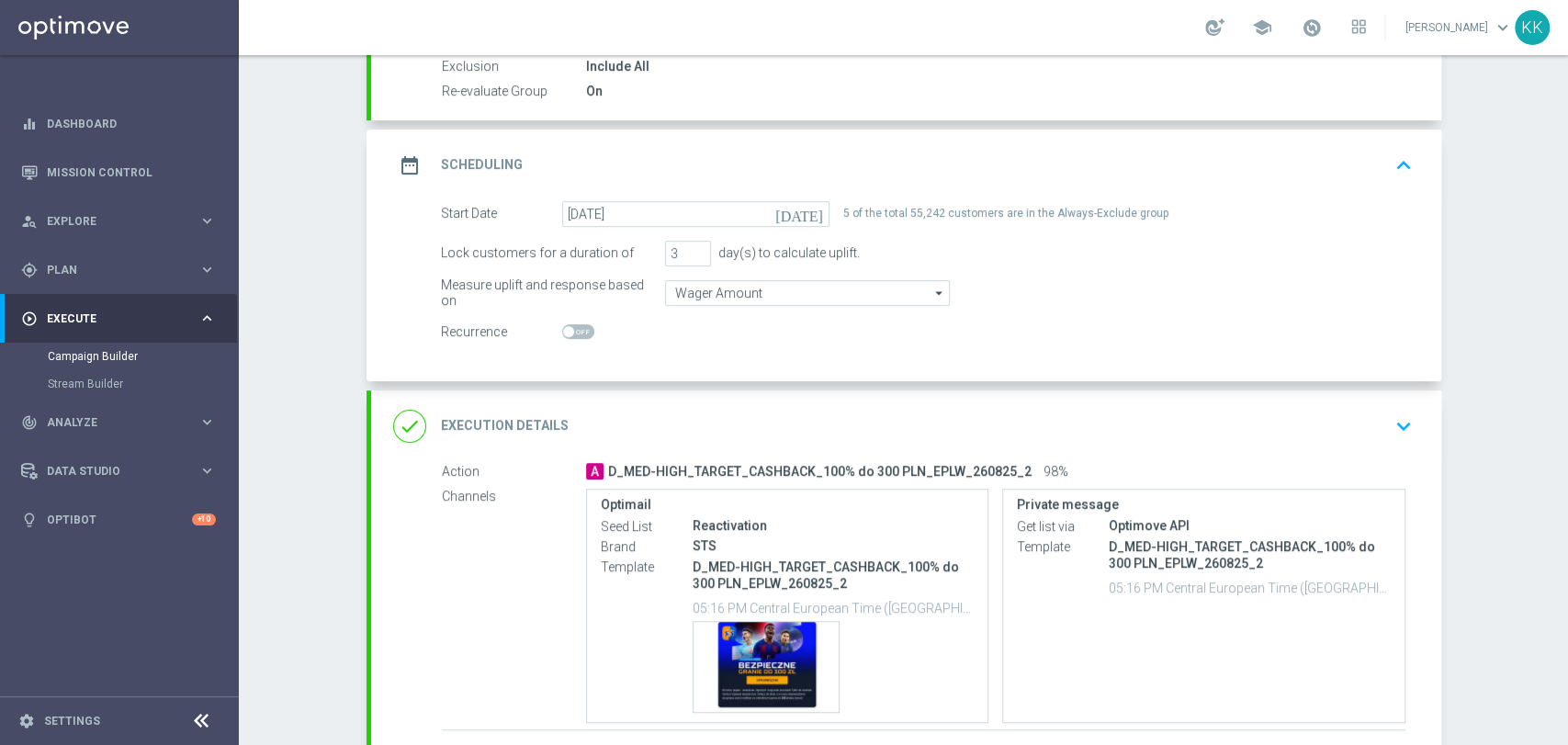
click at [1403, 417] on icon "keyboard_arrow_down" at bounding box center [1402, 425] width 27 height 27
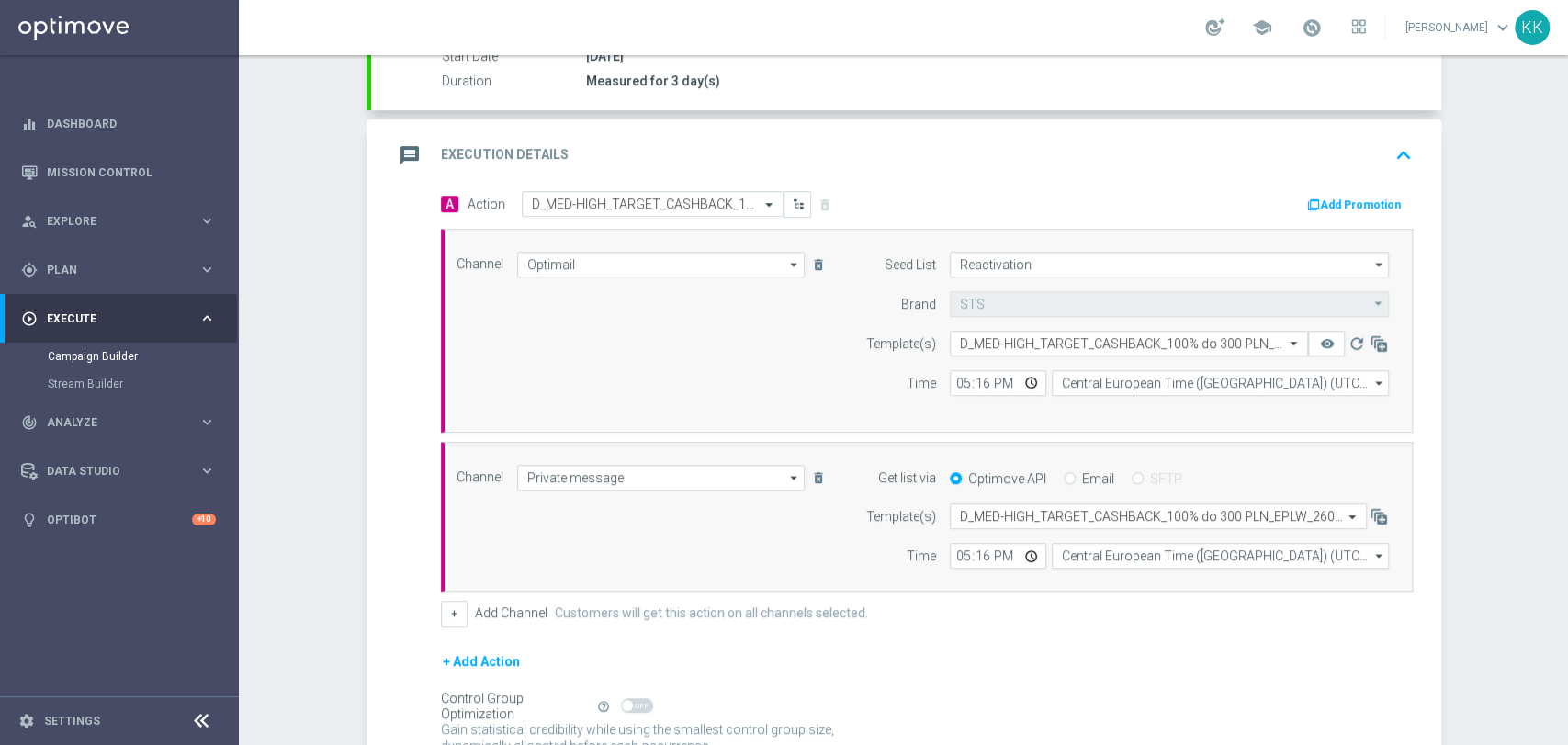
scroll to position [408, 0]
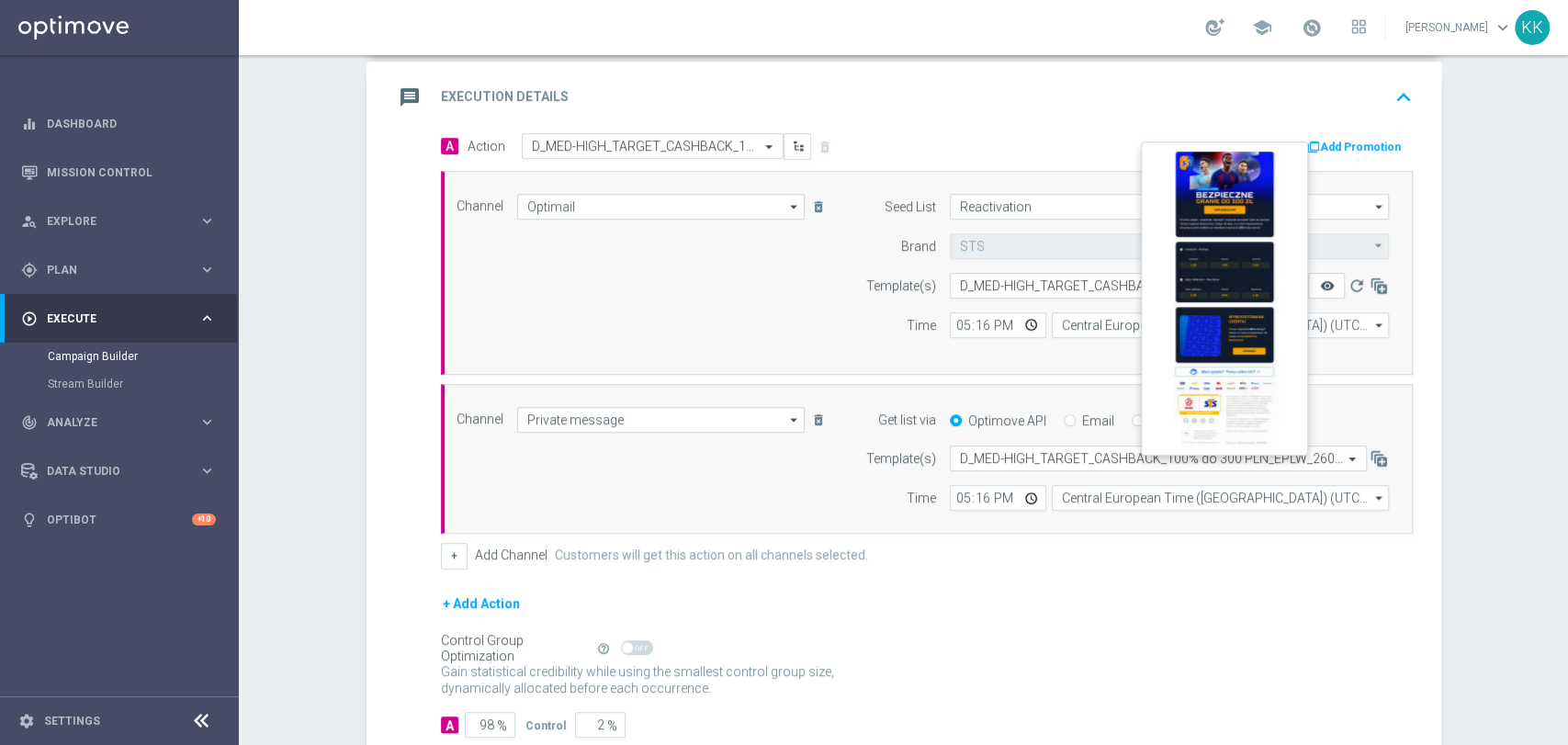
click at [1319, 289] on icon "remove_red_eye" at bounding box center [1326, 286] width 15 height 15
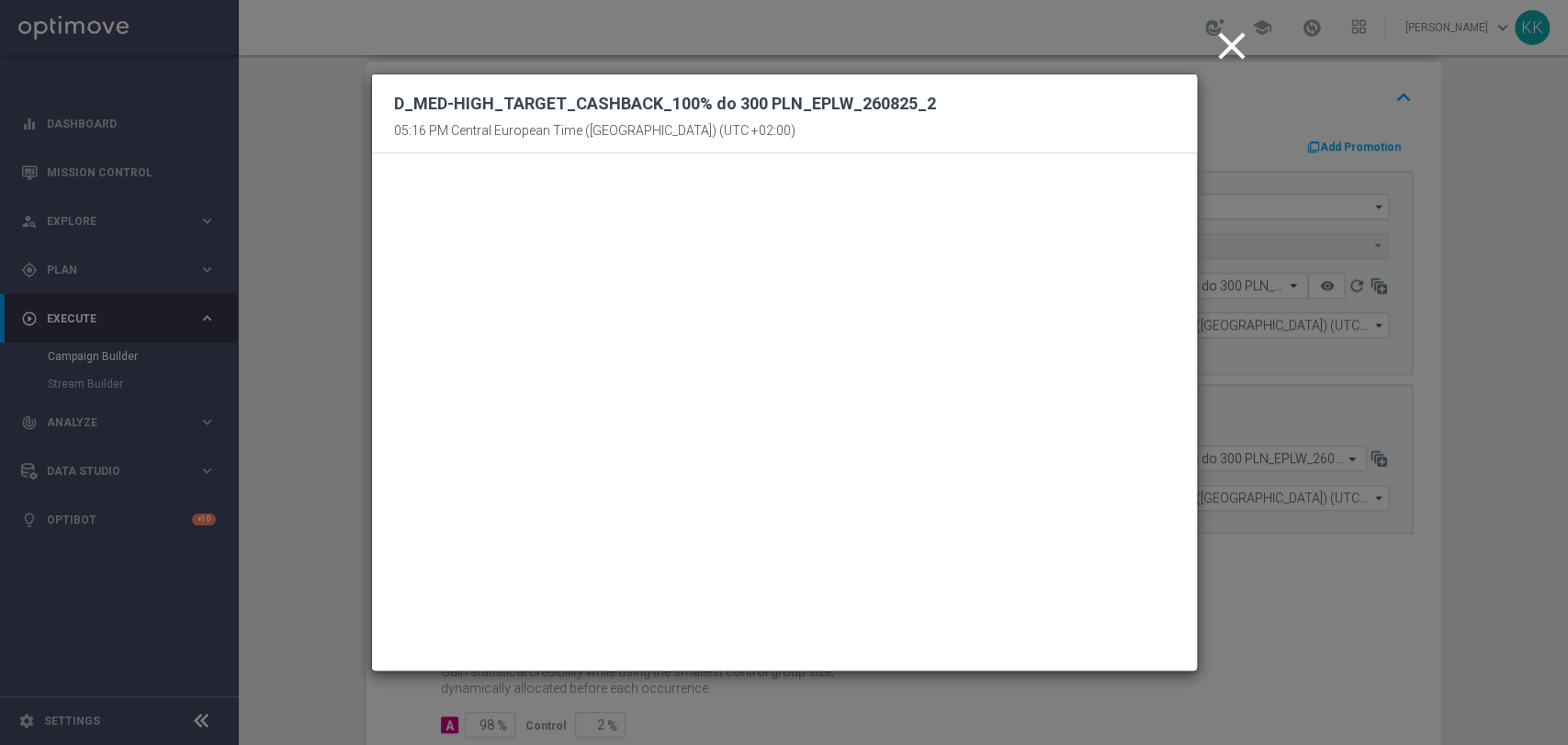
click at [1238, 47] on icon "close" at bounding box center [1231, 46] width 46 height 46
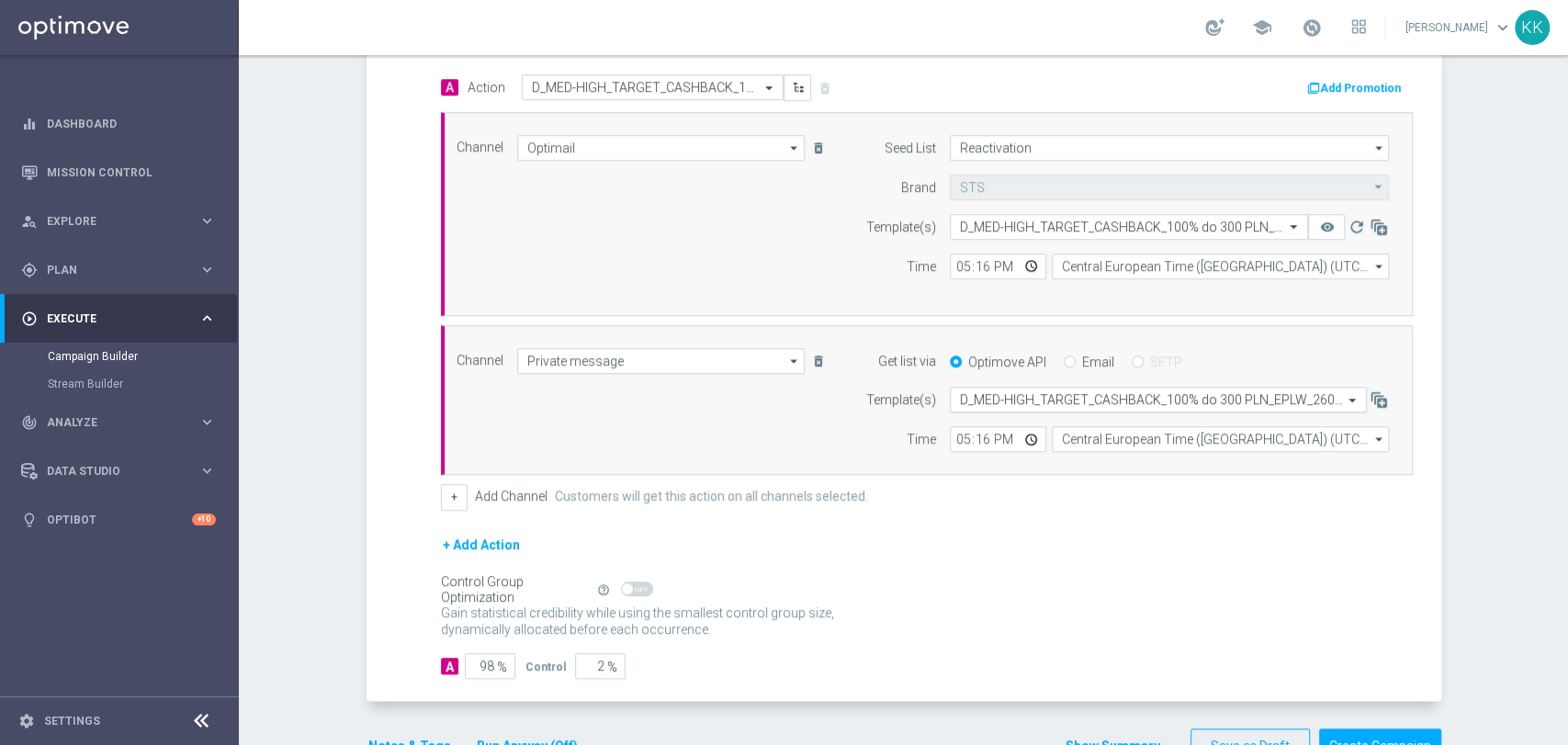
scroll to position [520, 0]
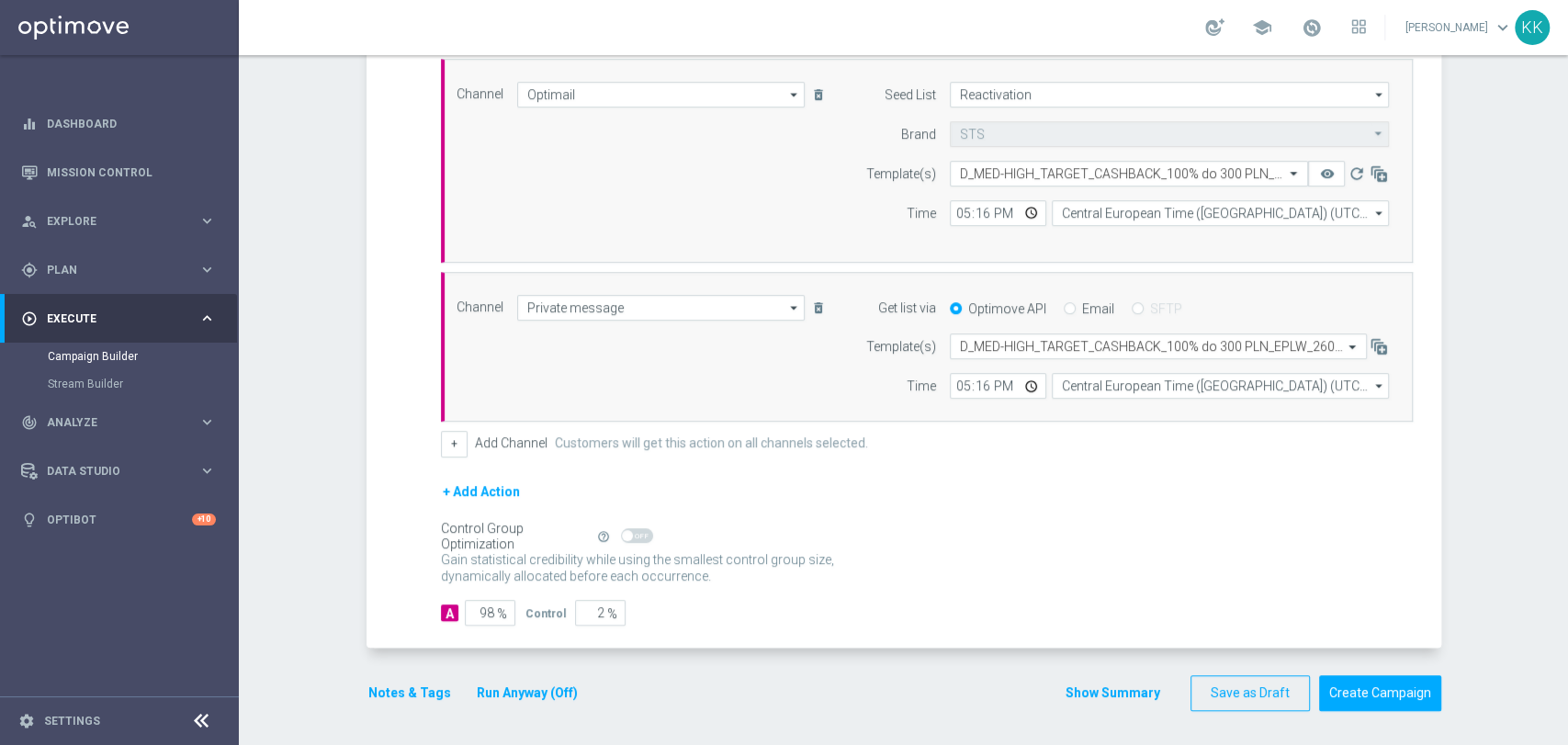
click at [409, 687] on button "Notes & Tags" at bounding box center [409, 693] width 86 height 23
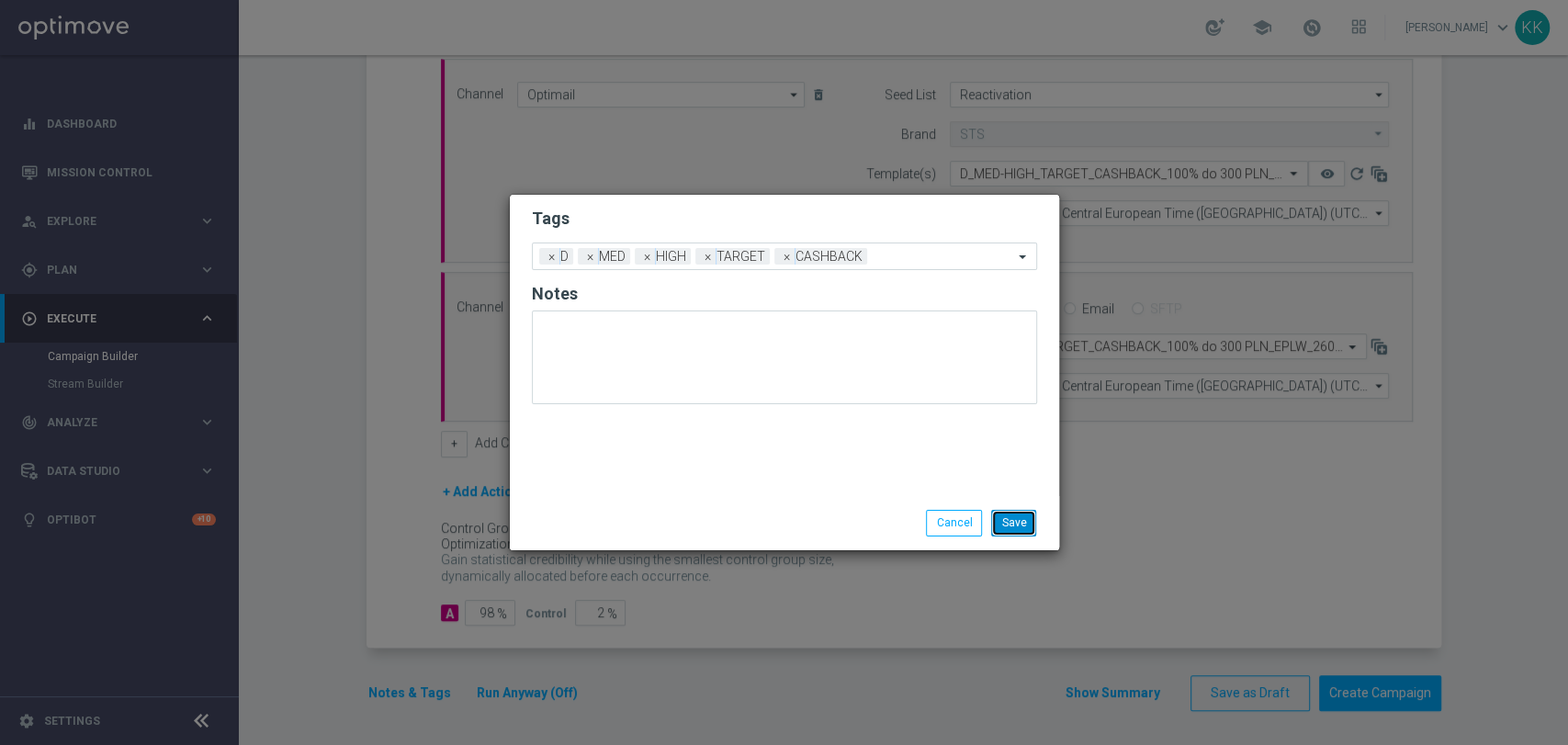
click at [1017, 530] on button "Save" at bounding box center [1013, 522] width 45 height 25
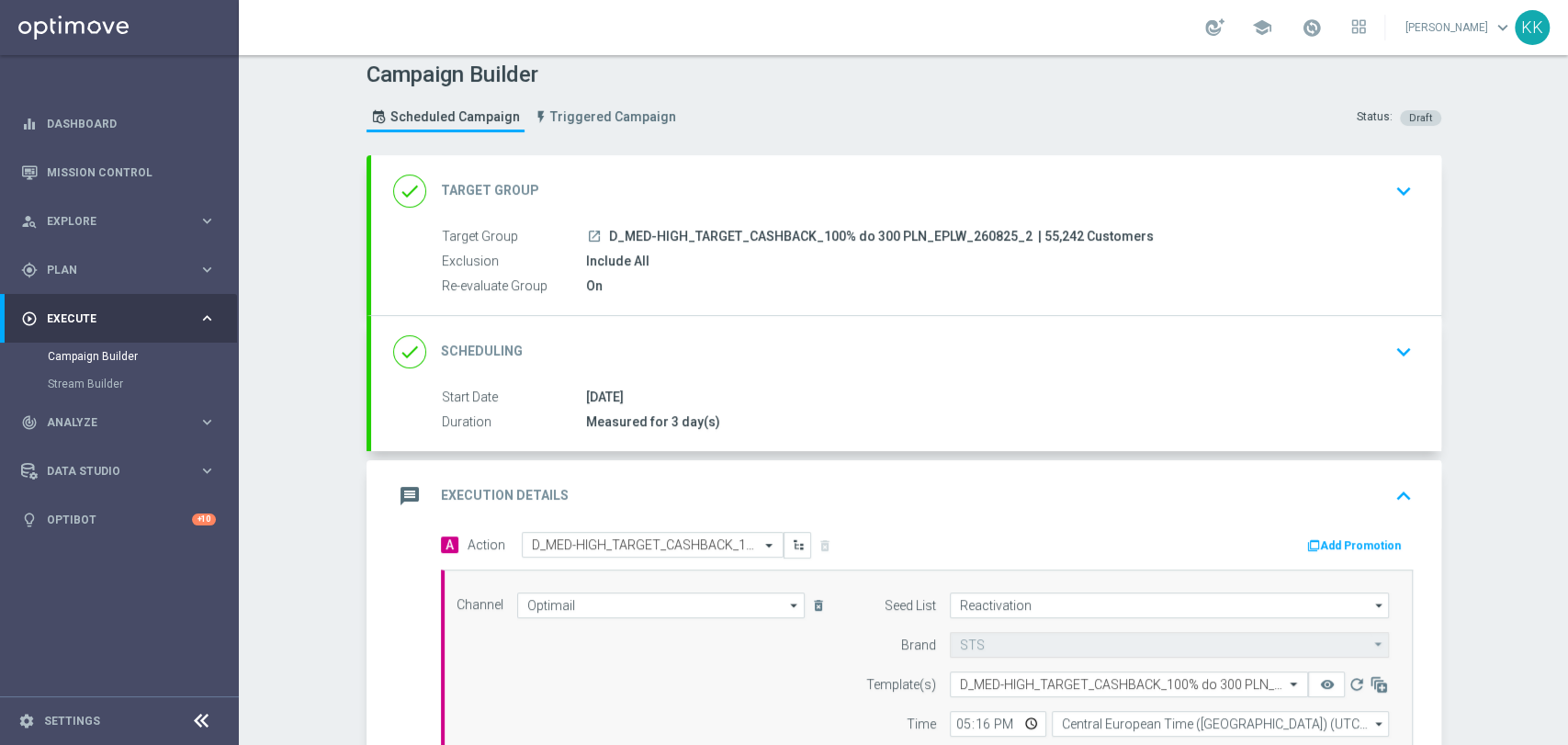
scroll to position [0, 0]
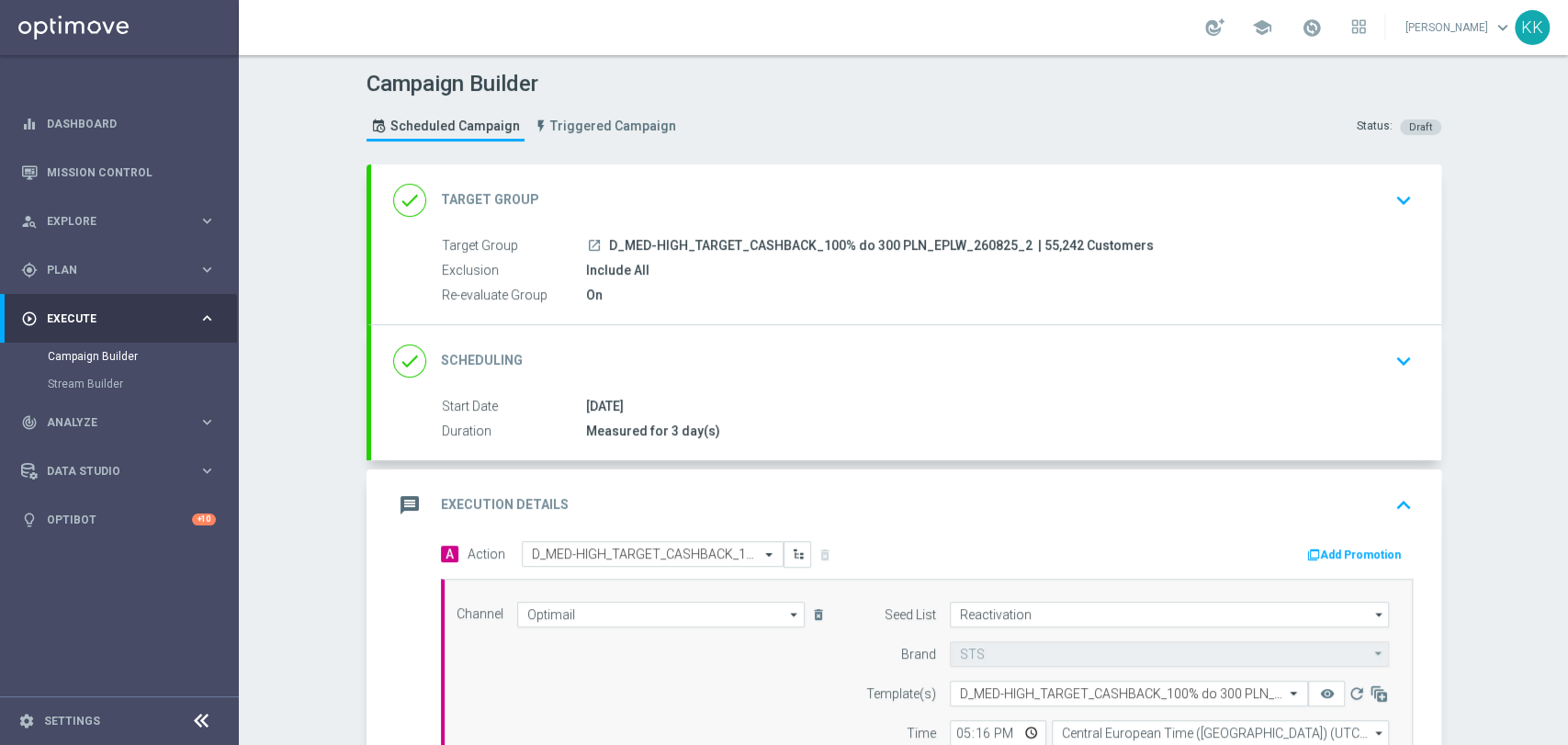
click at [1365, 205] on div "done Target Group keyboard_arrow_down" at bounding box center [906, 200] width 1026 height 35
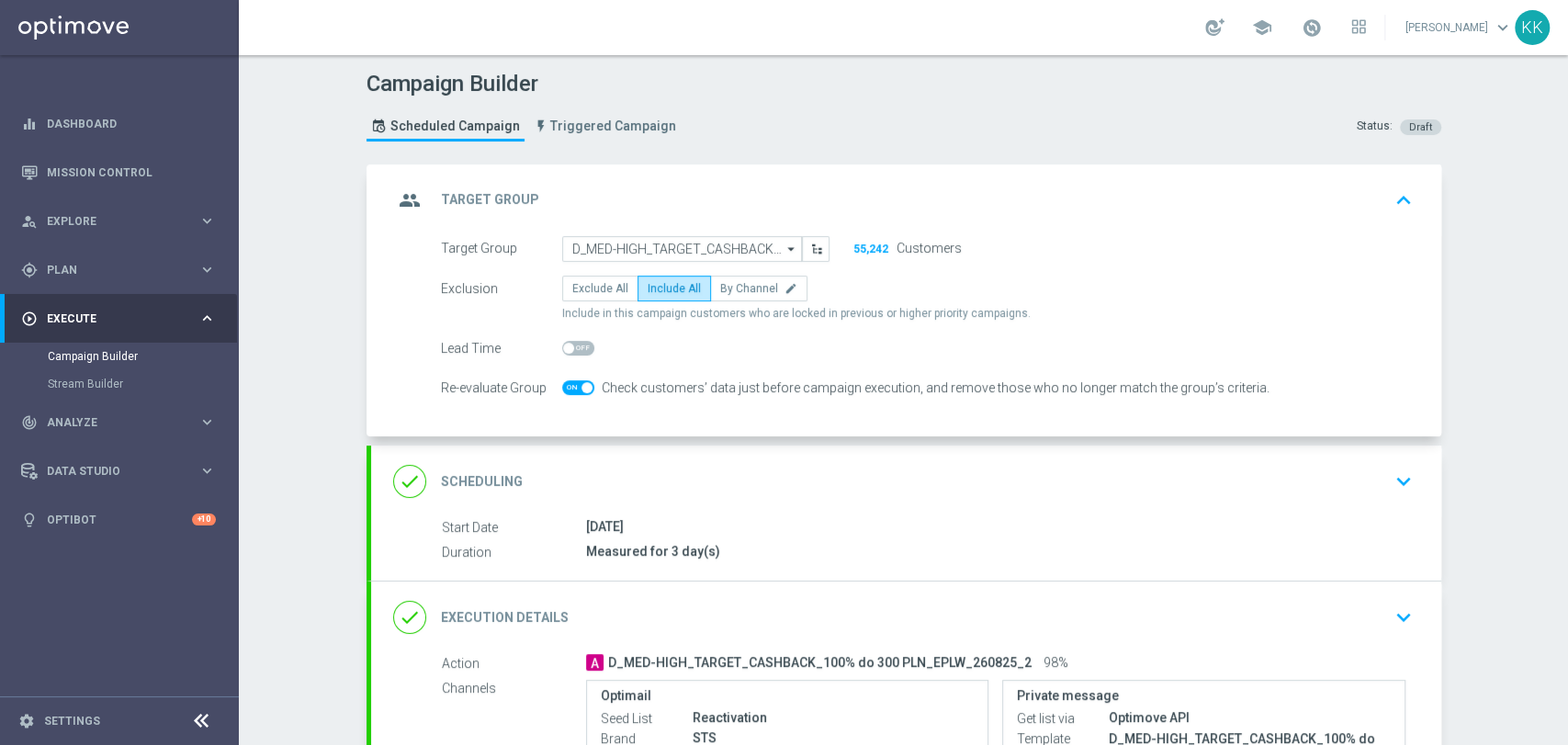
click at [1399, 492] on icon "keyboard_arrow_down" at bounding box center [1402, 481] width 27 height 27
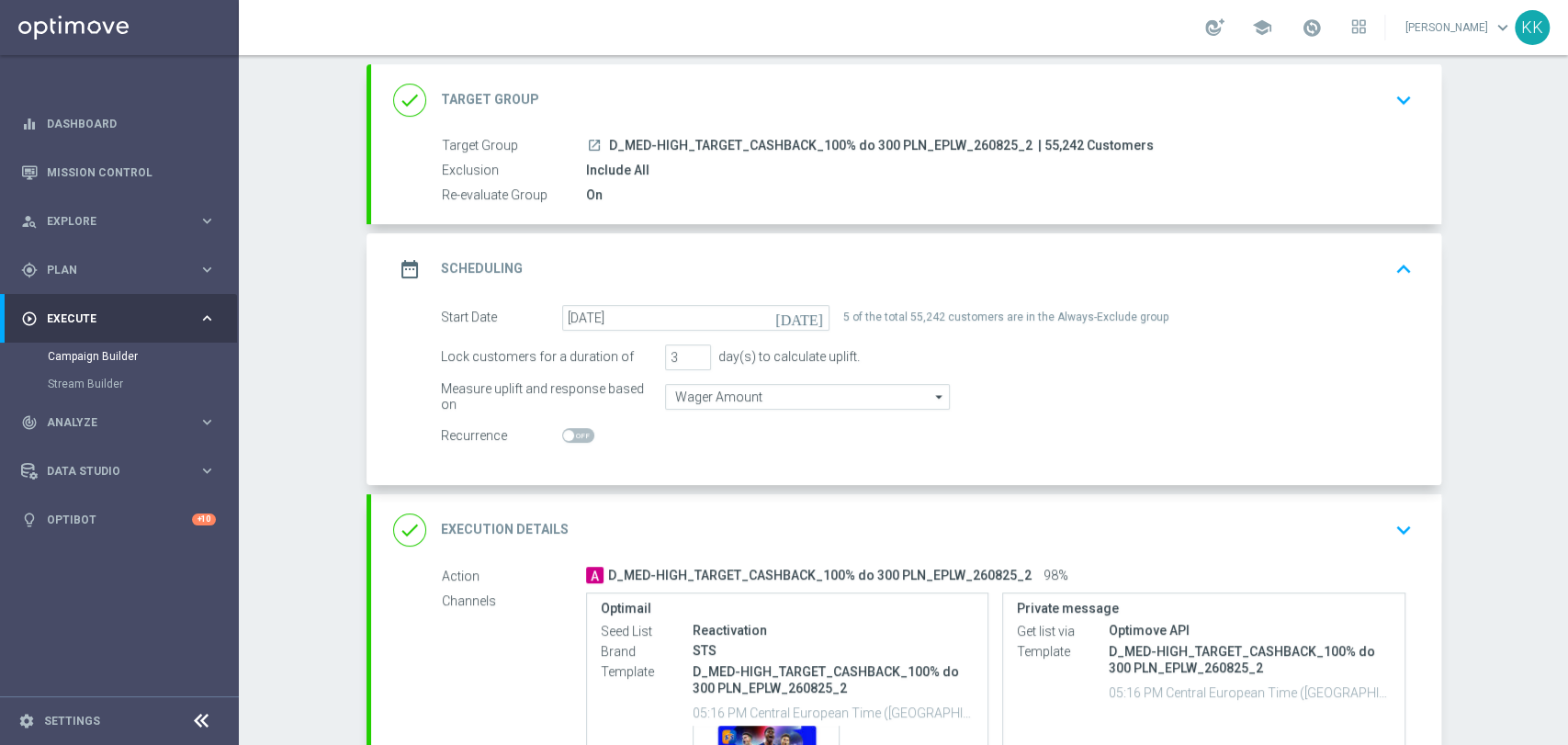
scroll to position [204, 0]
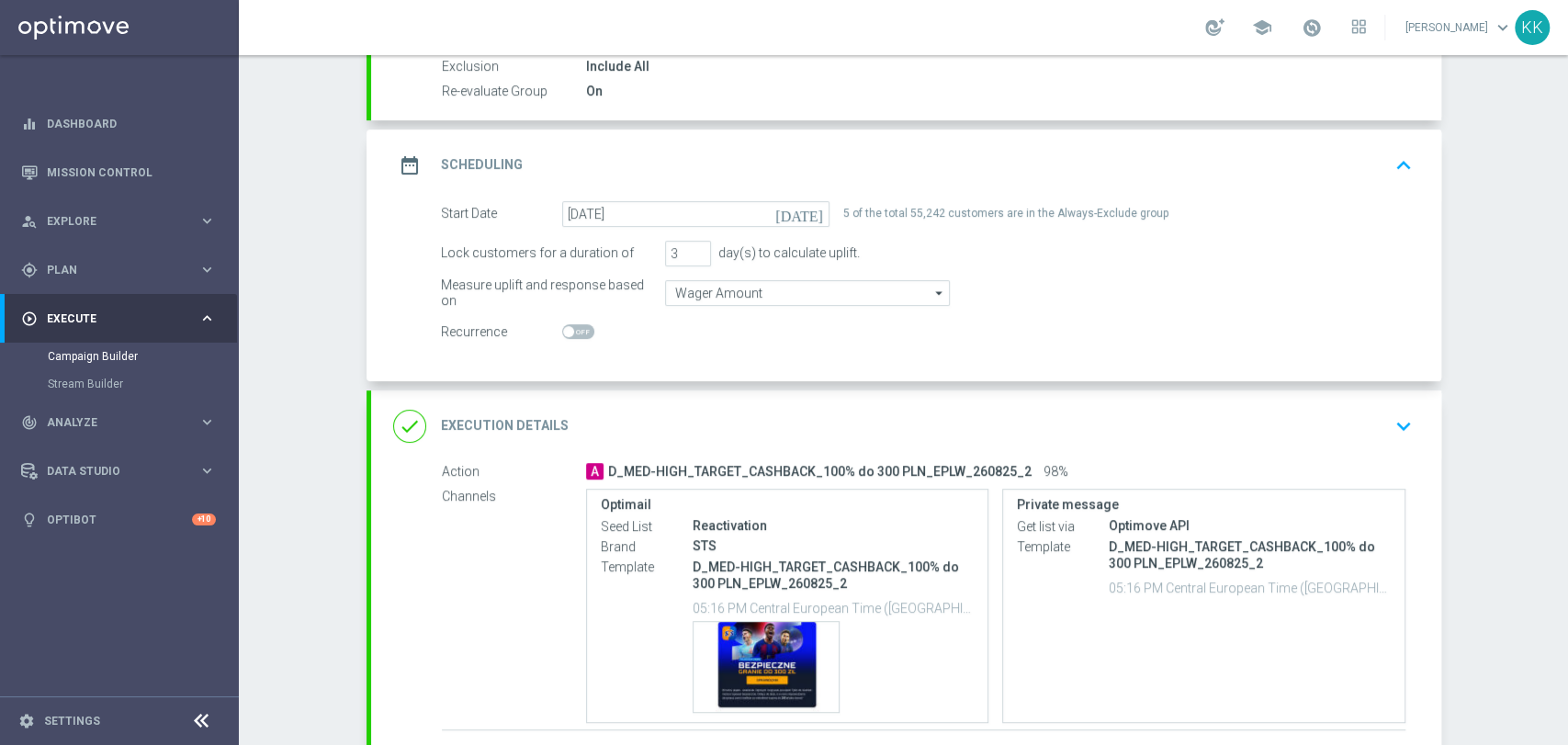
click at [1389, 414] on icon "keyboard_arrow_down" at bounding box center [1402, 425] width 27 height 27
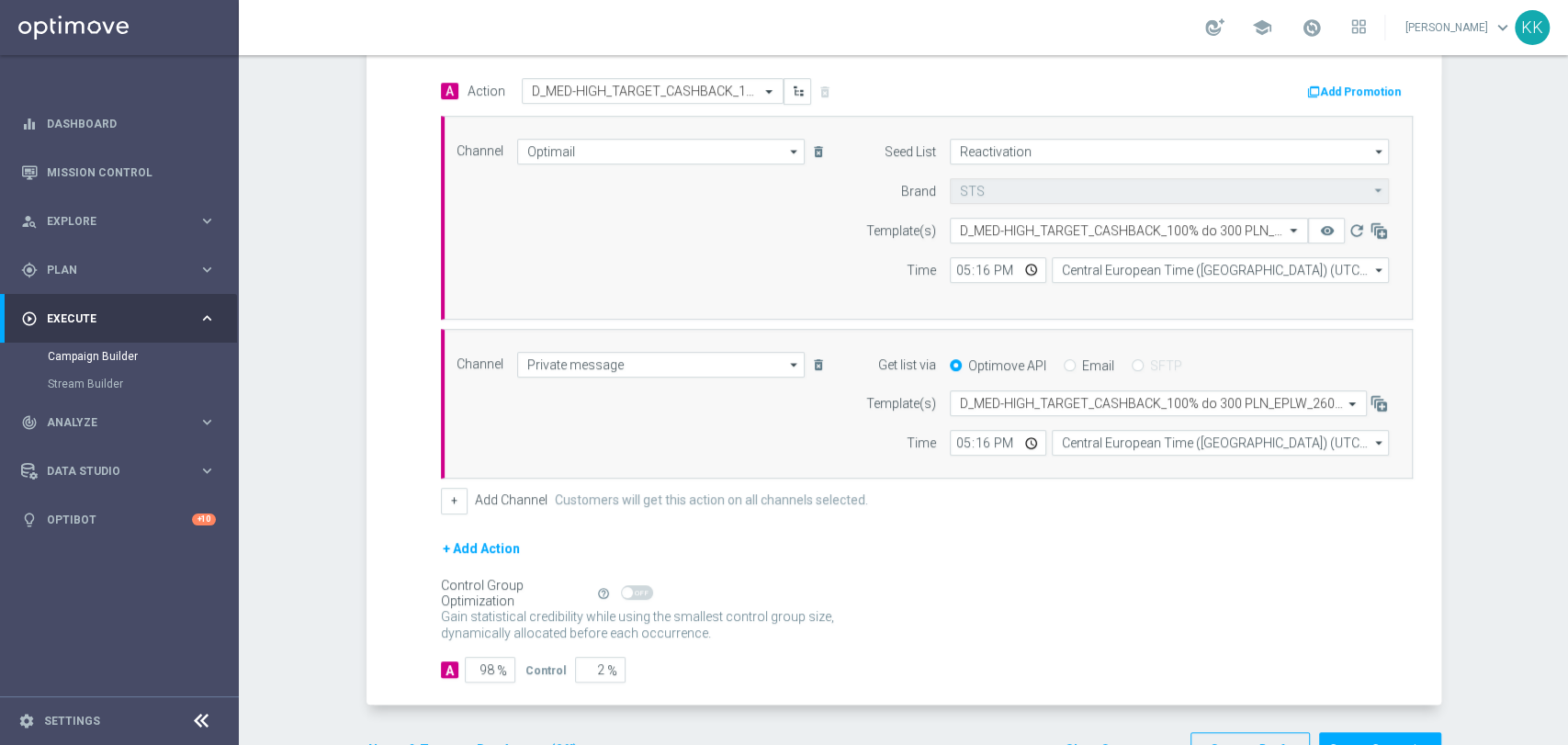
scroll to position [510, 0]
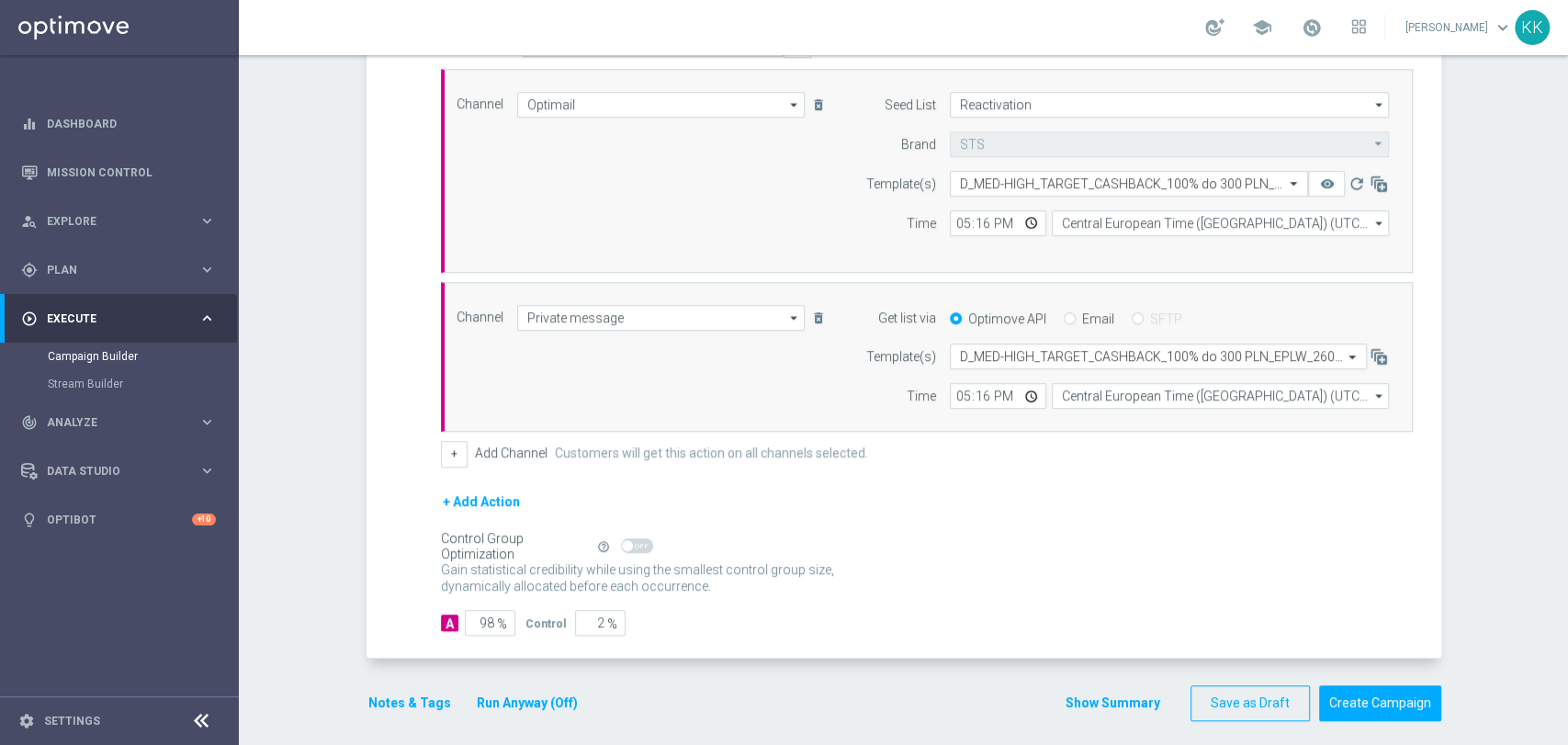
click at [387, 697] on button "Notes & Tags" at bounding box center [409, 703] width 86 height 23
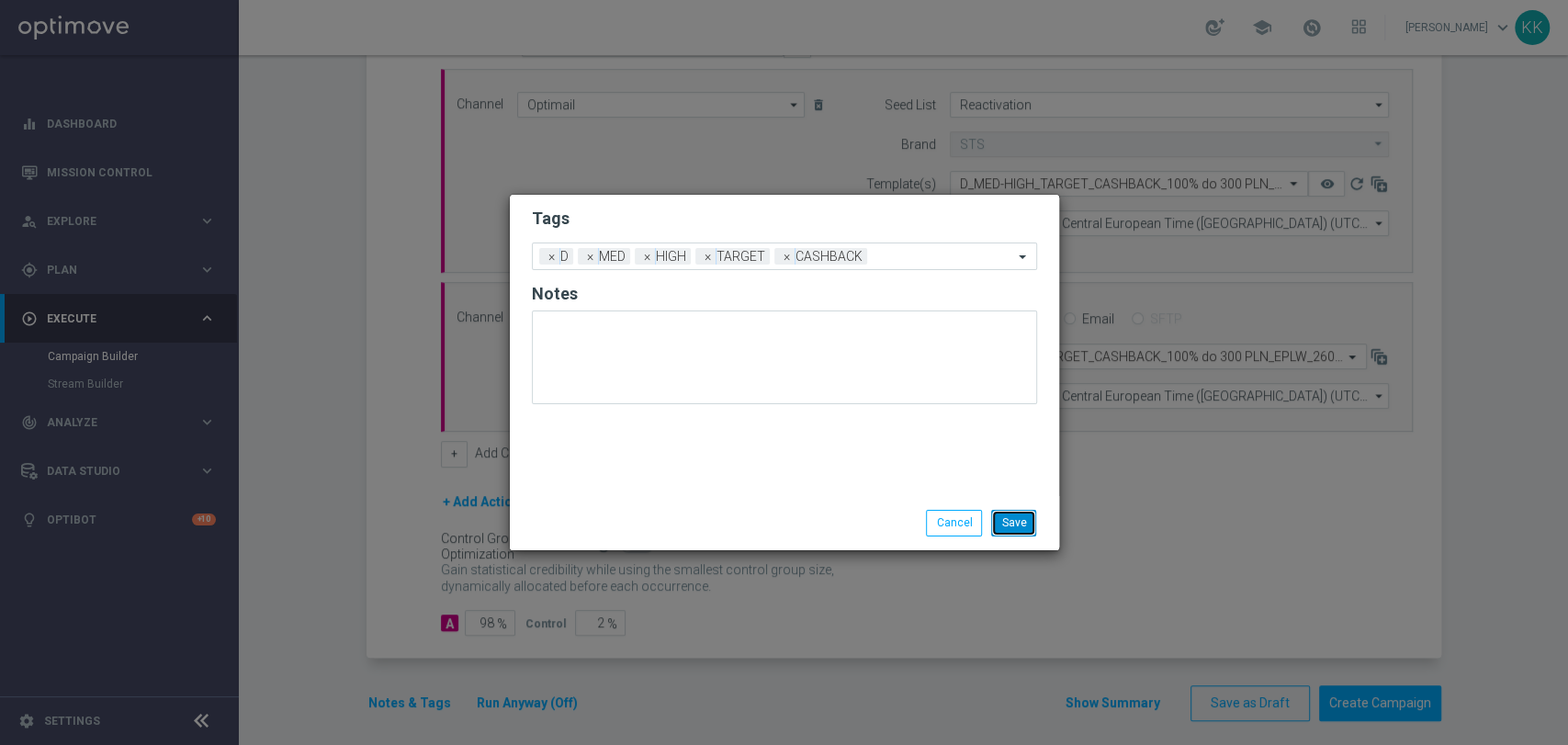
click at [1028, 530] on button "Save" at bounding box center [1013, 522] width 45 height 25
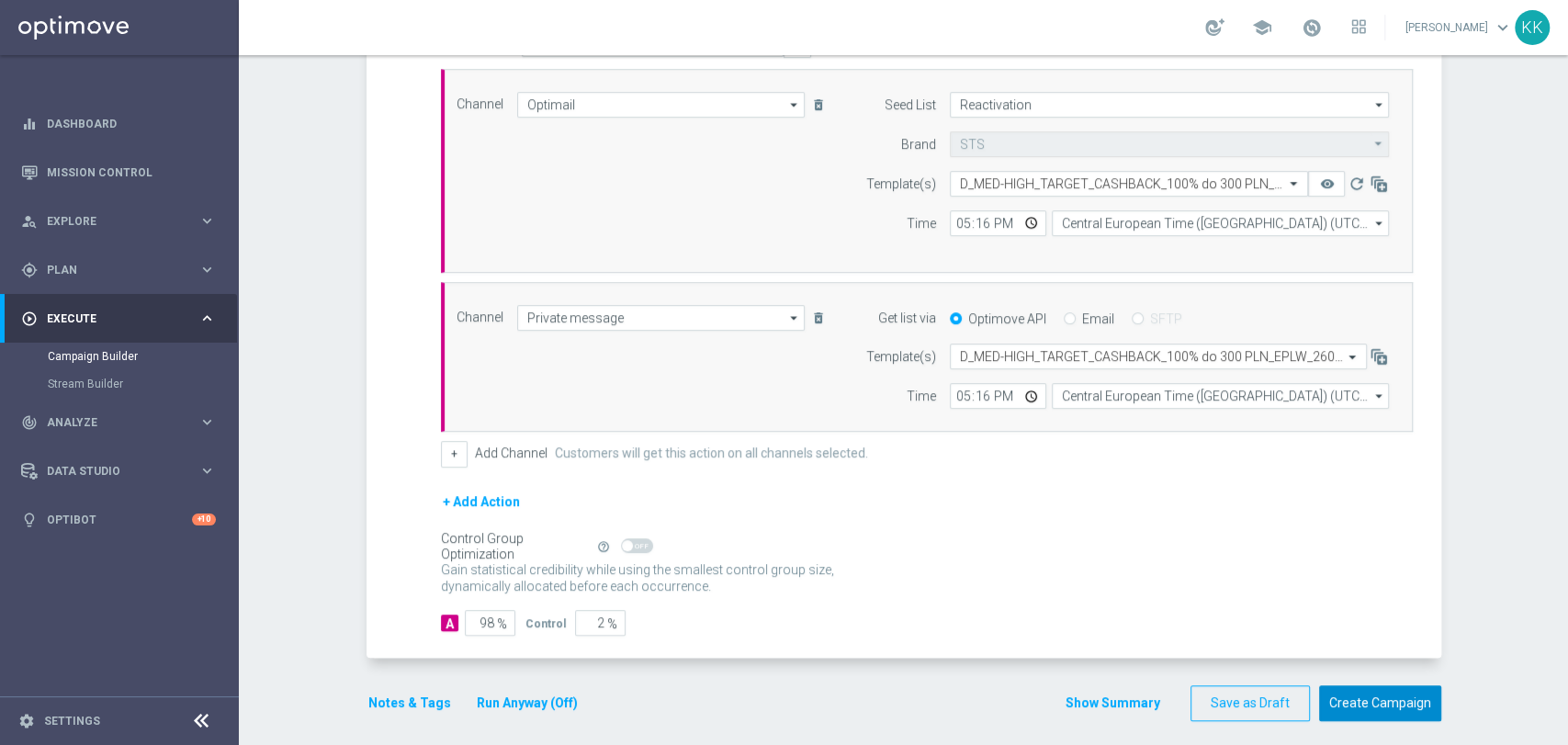
click at [1386, 708] on button "Create Campaign" at bounding box center [1380, 703] width 122 height 36
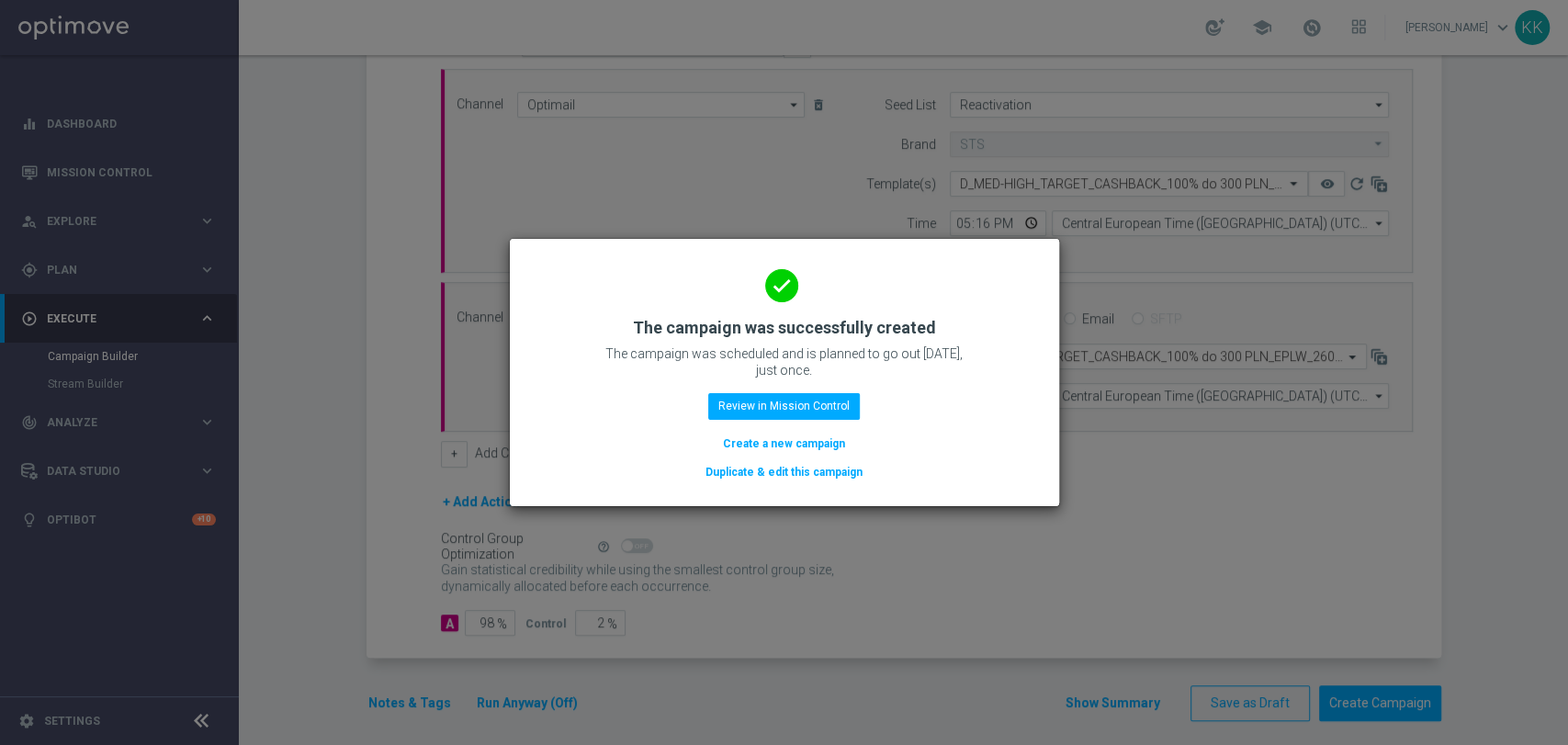
click at [768, 444] on button "Create a new campaign" at bounding box center [784, 444] width 126 height 21
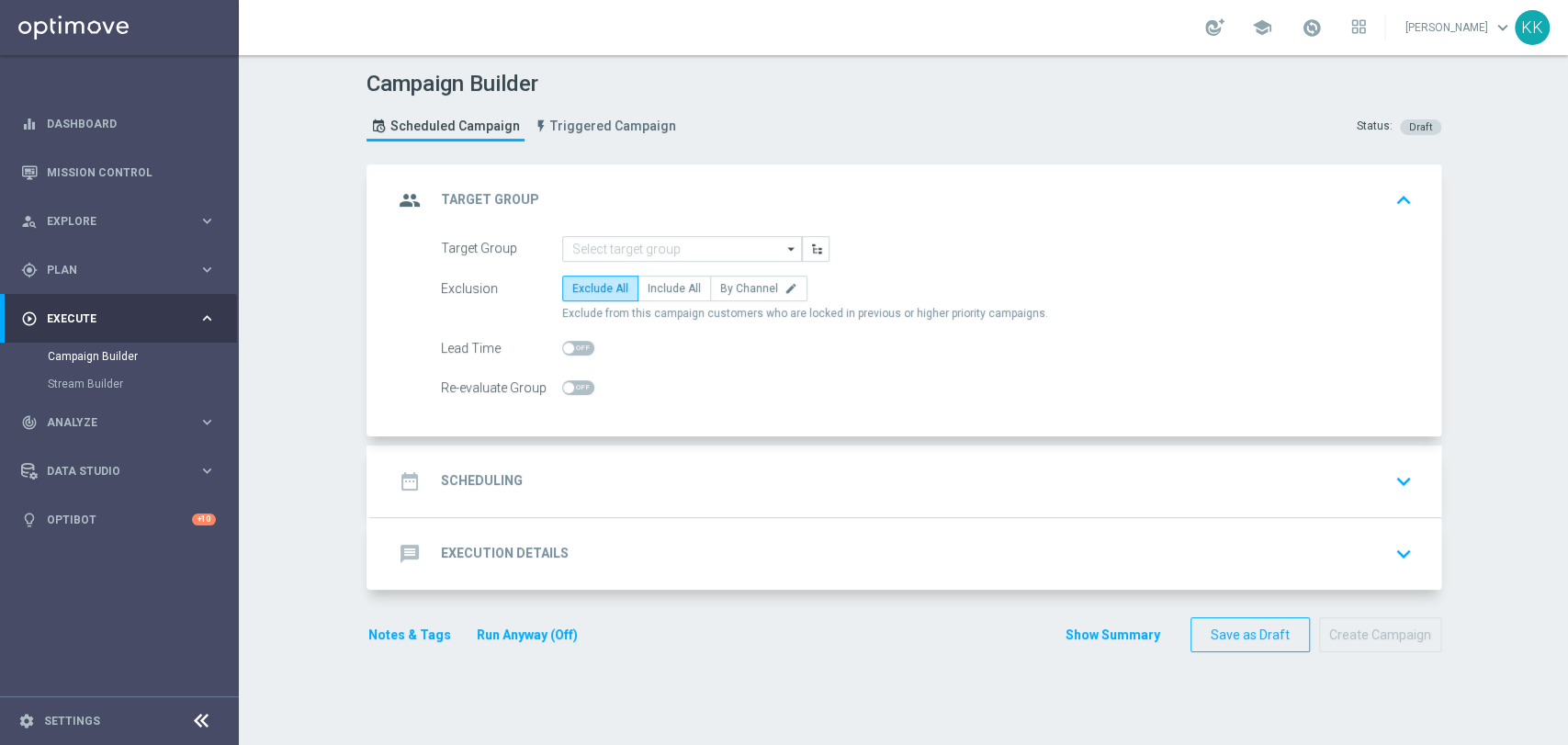
scroll to position [0, 0]
